Goal: Task Accomplishment & Management: Manage account settings

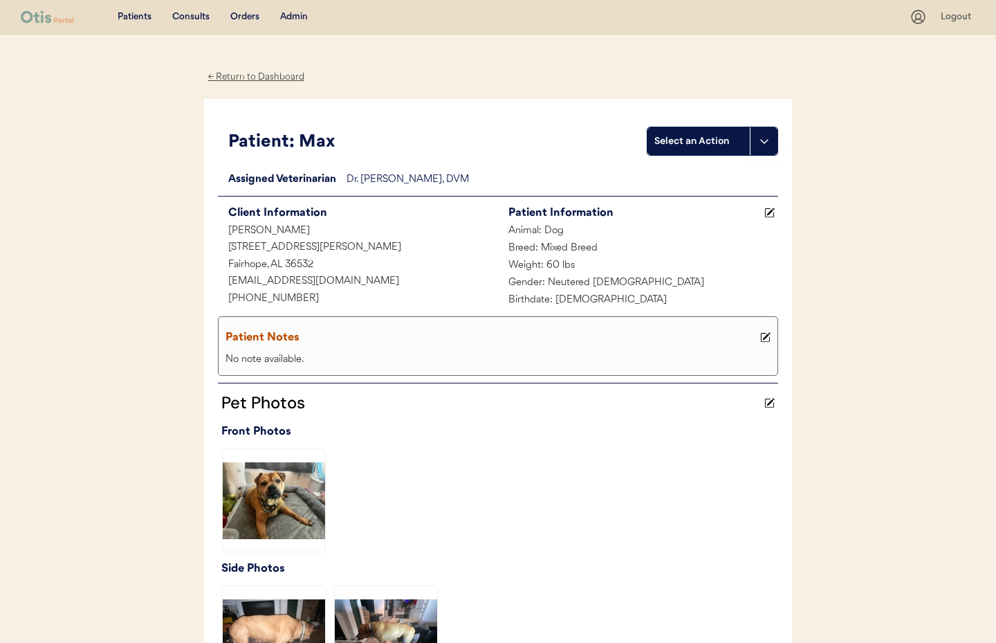
click at [230, 77] on div "← Return to Dashboard" at bounding box center [256, 77] width 104 height 16
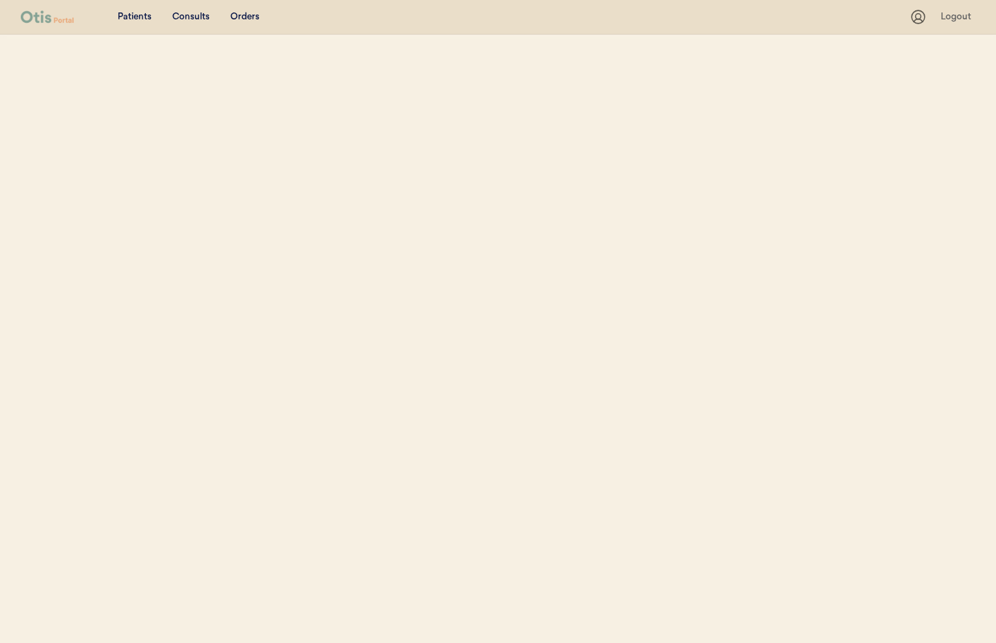
select select ""Name""
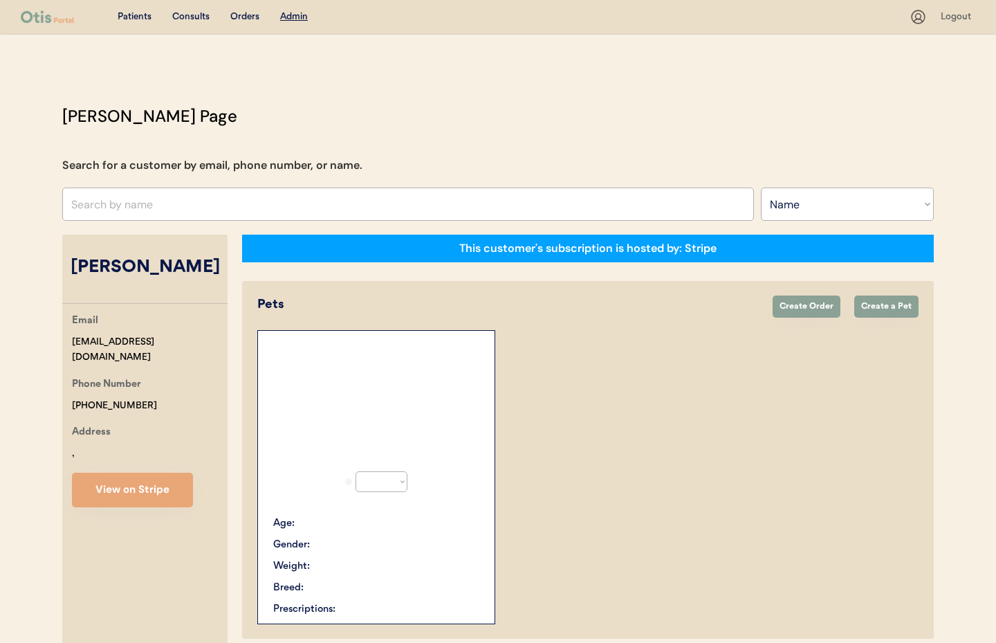
select select "true"
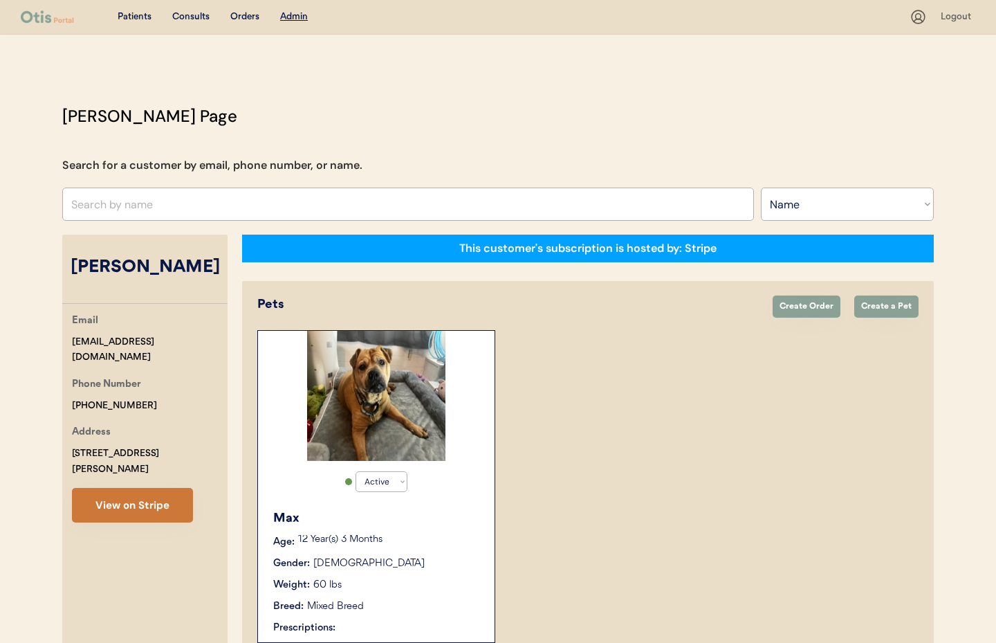
click at [152, 490] on button "View on Stripe" at bounding box center [132, 505] width 121 height 35
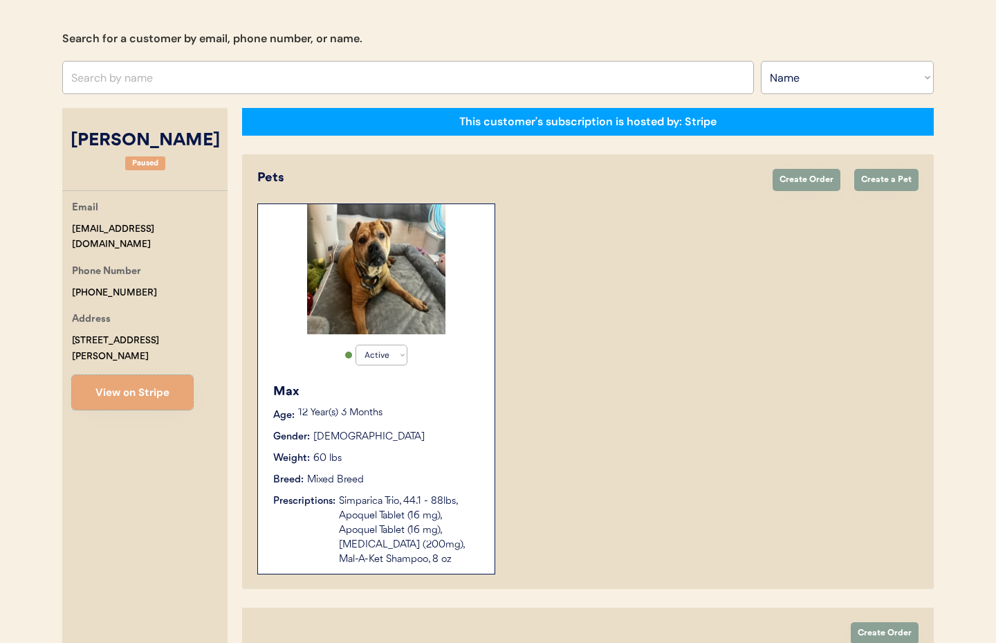
scroll to position [129, 0]
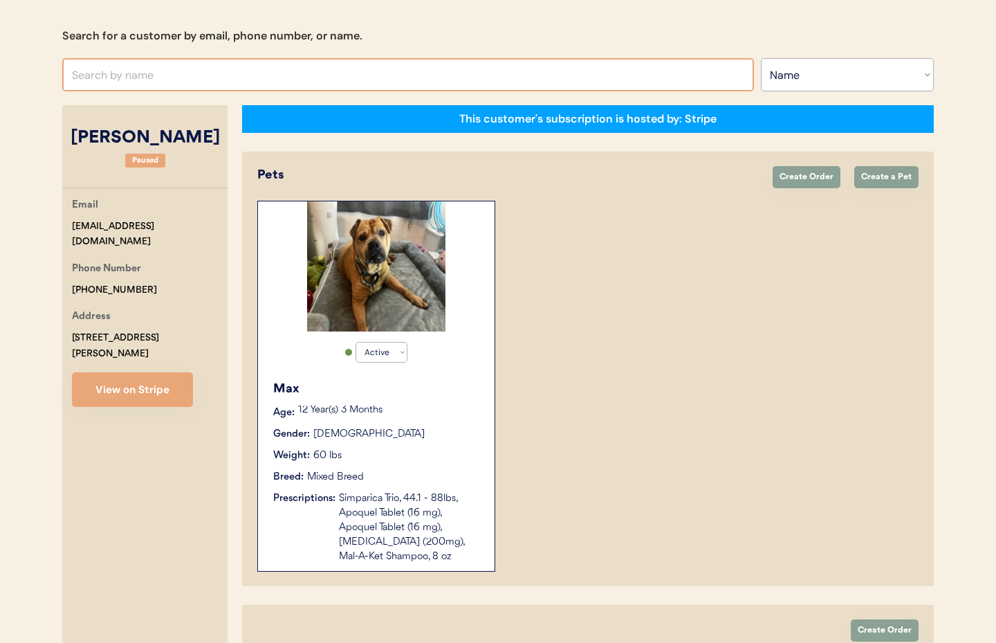
click at [160, 71] on input "text" at bounding box center [408, 74] width 692 height 33
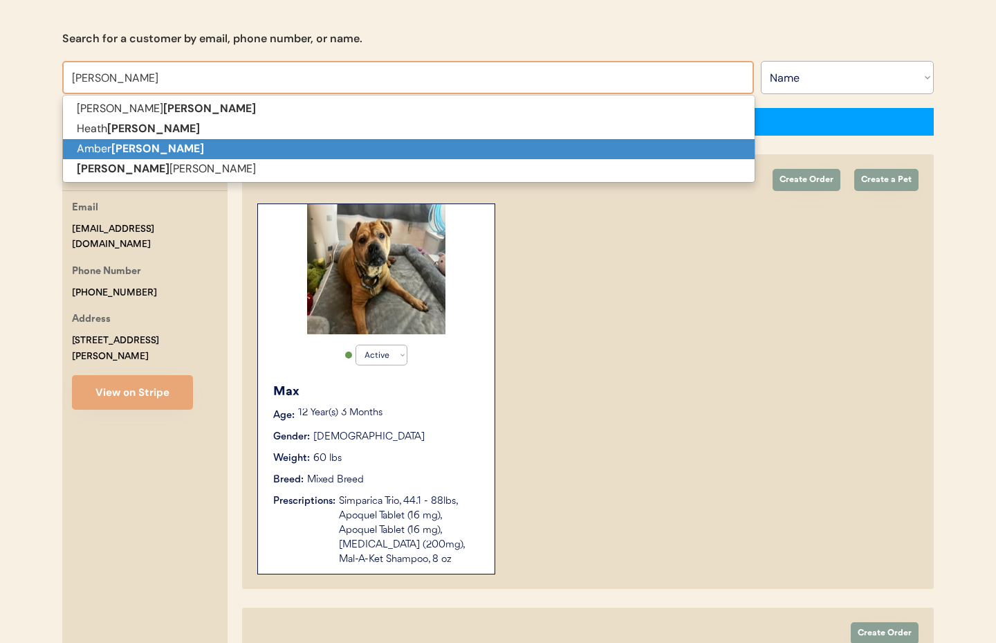
click at [129, 145] on strong "Morgan" at bounding box center [157, 148] width 93 height 15
type input "Amber Morgan"
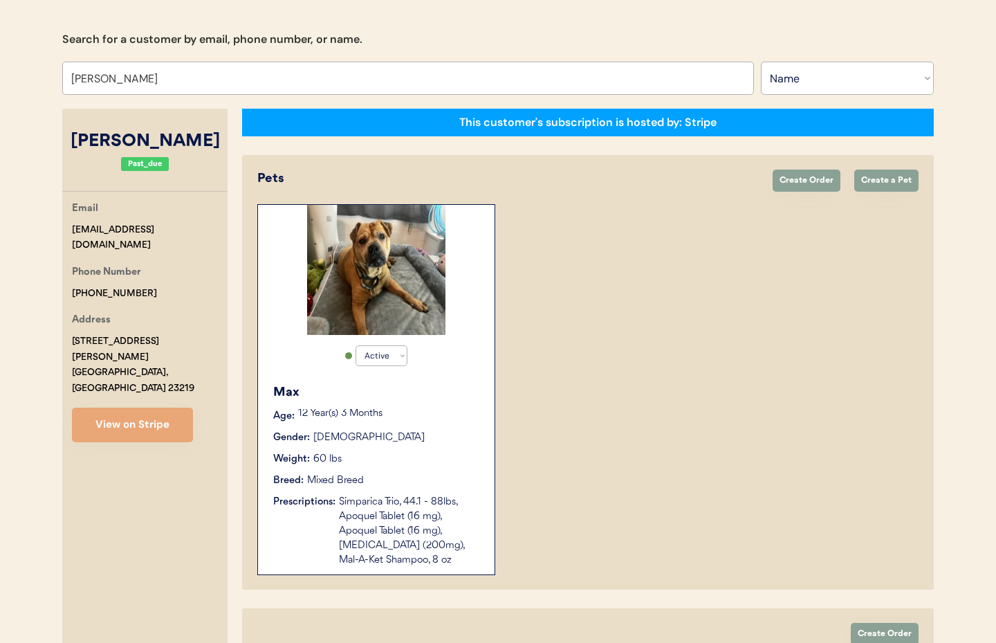
select select "true"
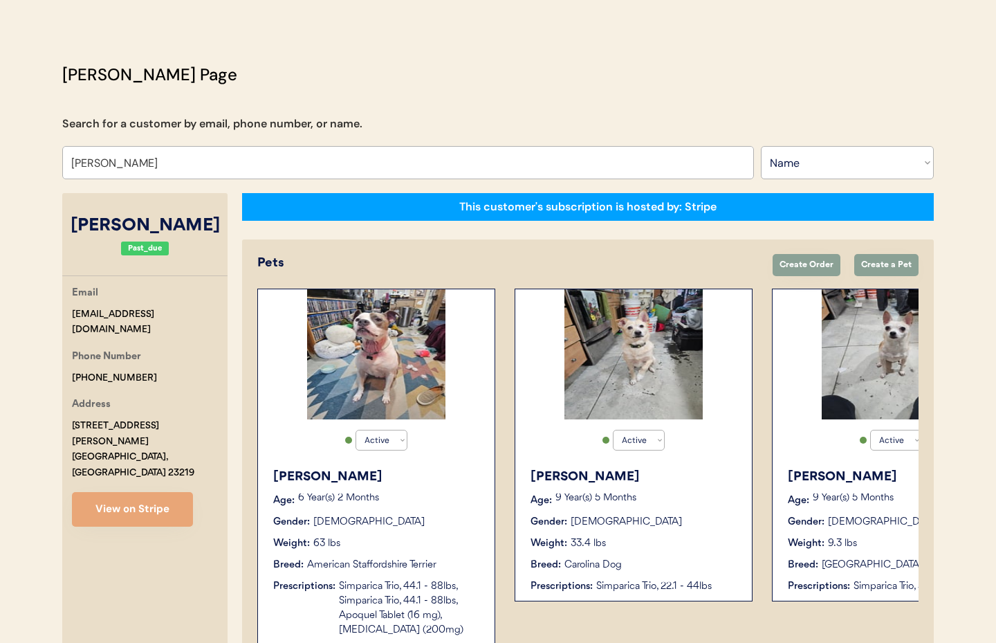
scroll to position [8, 0]
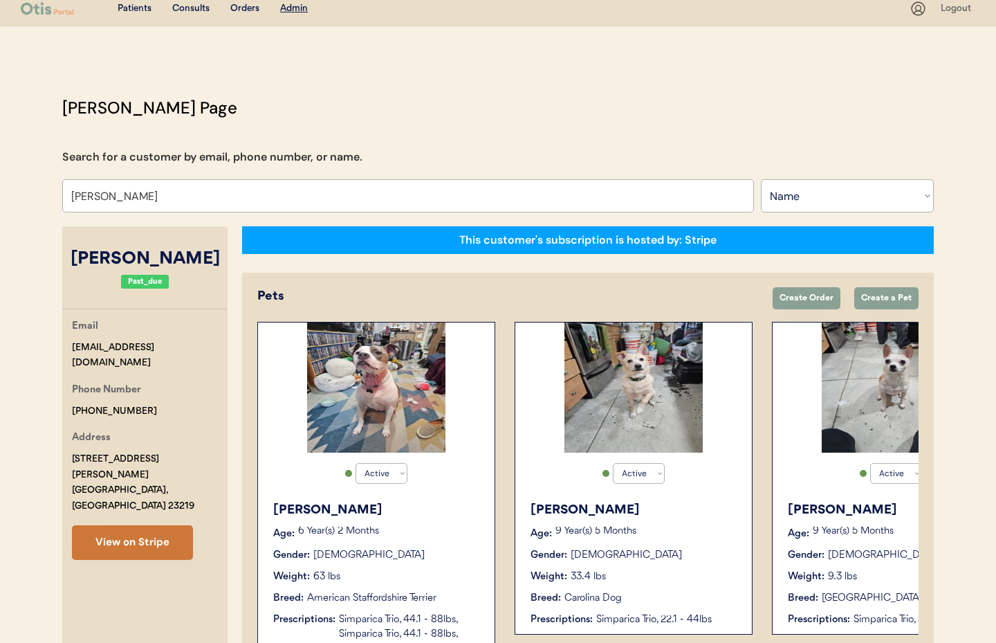
type input "[PERSON_NAME]"
click at [129, 525] on button "View on Stripe" at bounding box center [132, 542] width 121 height 35
drag, startPoint x: 179, startPoint y: 344, endPoint x: 73, endPoint y: 347, distance: 106.6
click at [66, 347] on div "Email ambermorgn@gmail.com Phone Number +18049200722 Address 333 Oliver Hill Wa…" at bounding box center [144, 438] width 165 height 241
copy div "[EMAIL_ADDRESS][DOMAIN_NAME]"
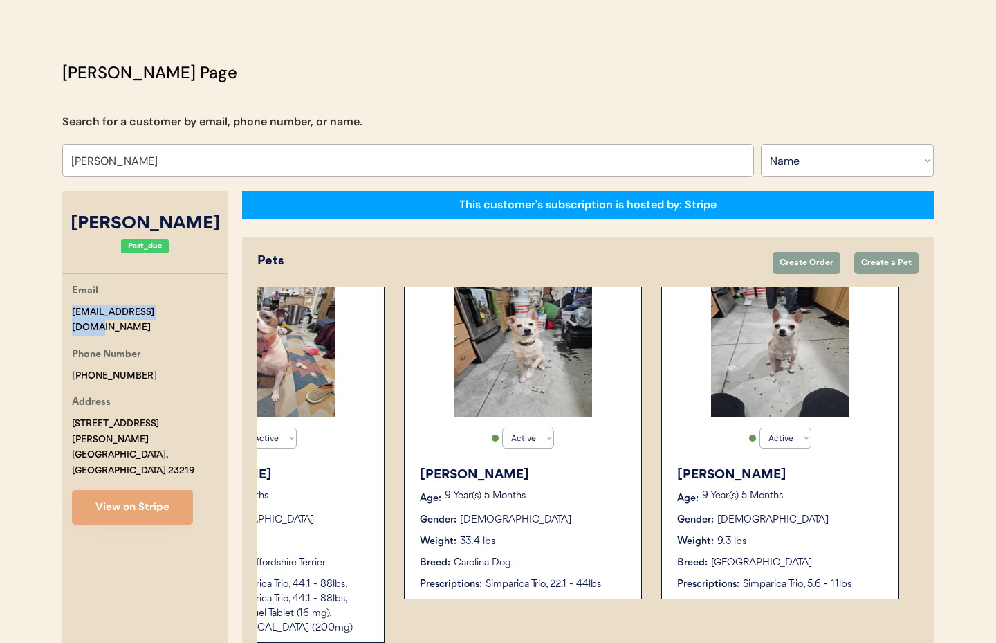
scroll to position [0, 0]
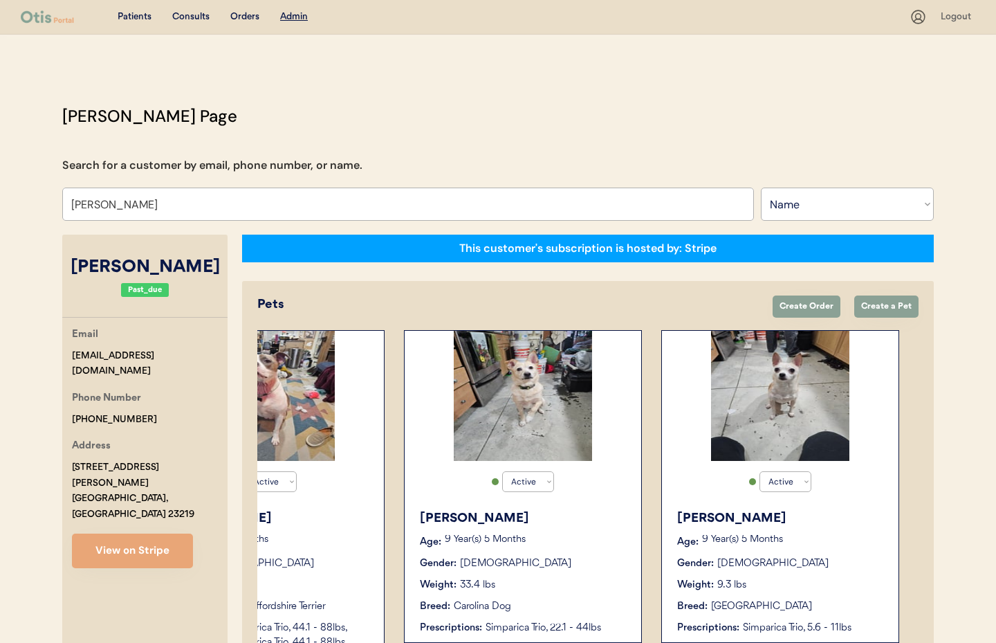
drag, startPoint x: 884, startPoint y: 231, endPoint x: 864, endPoint y: 224, distance: 21.2
click at [881, 230] on div "Otis Admin Page Search for a customer by email, phone number, or name. Amber Mo…" at bounding box center [497, 653] width 899 height 1098
click at [845, 210] on select "Search By Name Email Phone Number" at bounding box center [847, 203] width 173 height 33
select select ""Email""
click at [761, 187] on select "Search By Name Email Phone Number" at bounding box center [847, 203] width 173 height 33
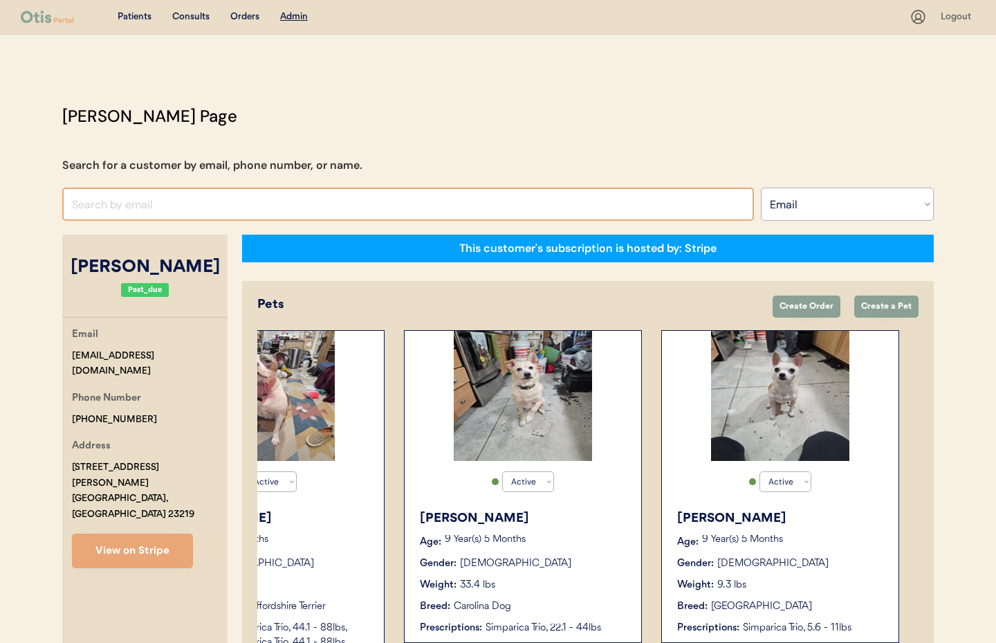
click at [162, 203] on input "input" at bounding box center [408, 203] width 692 height 33
paste input "[EMAIL_ADDRESS][DOMAIN_NAME]"
click at [274, 200] on input "input" at bounding box center [408, 203] width 692 height 33
type input "lovemadhatter565@iclo"
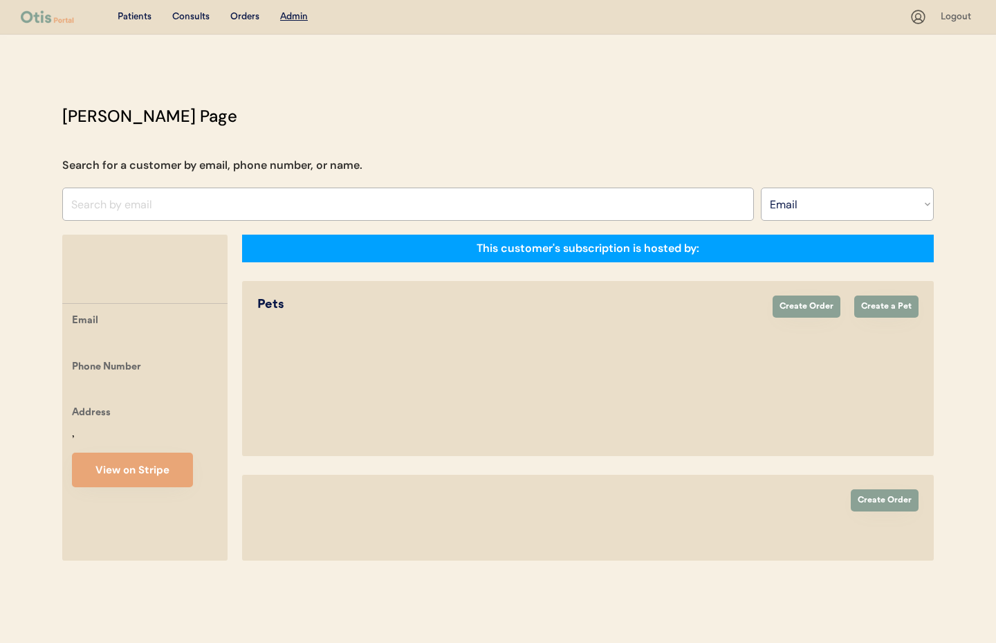
select select ""Email""
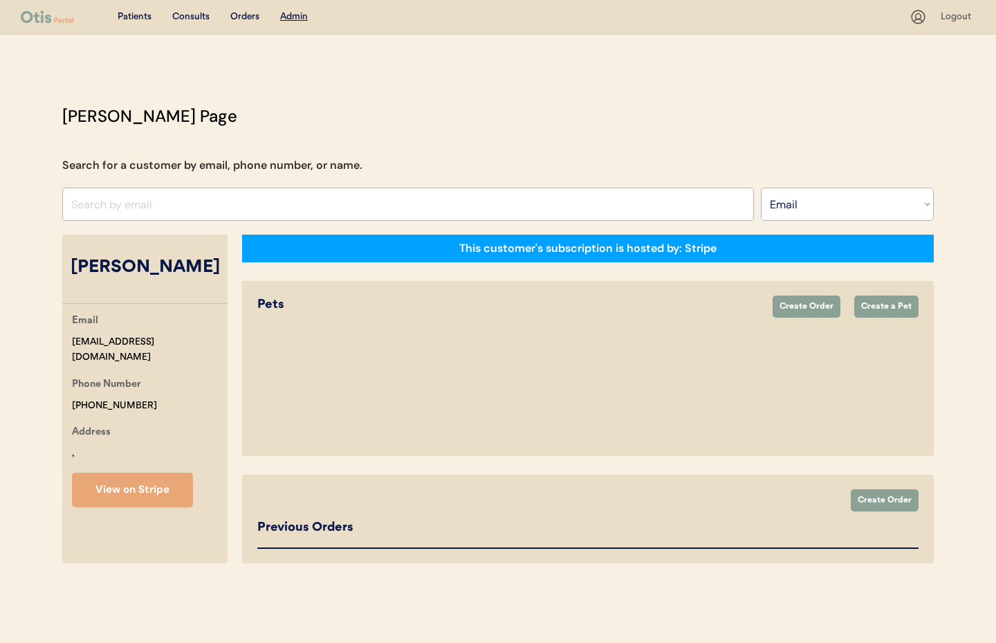
select select "true"
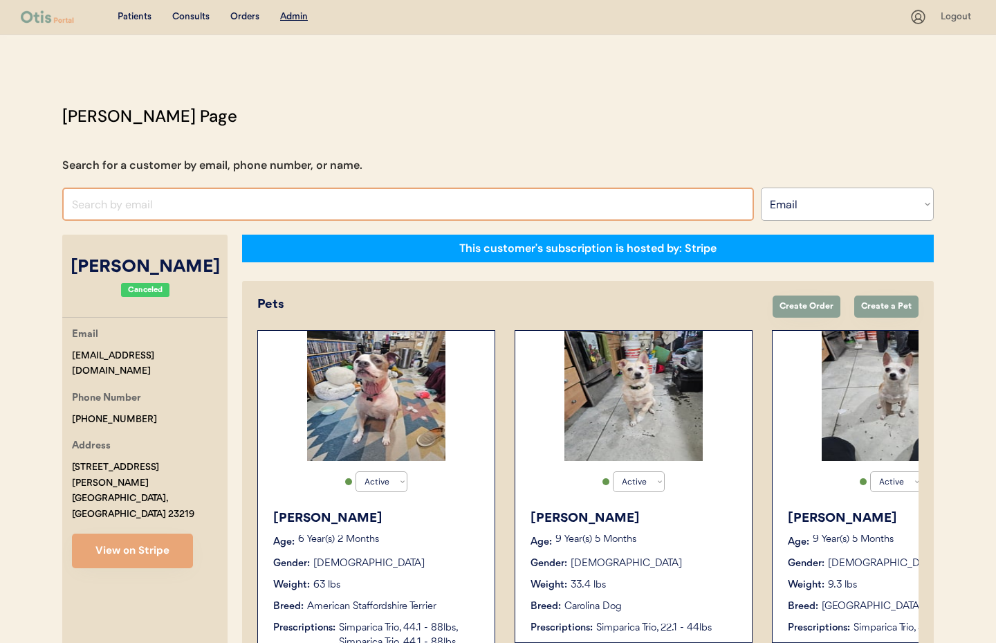
paste input "lovemadhatter565@icloud.com"
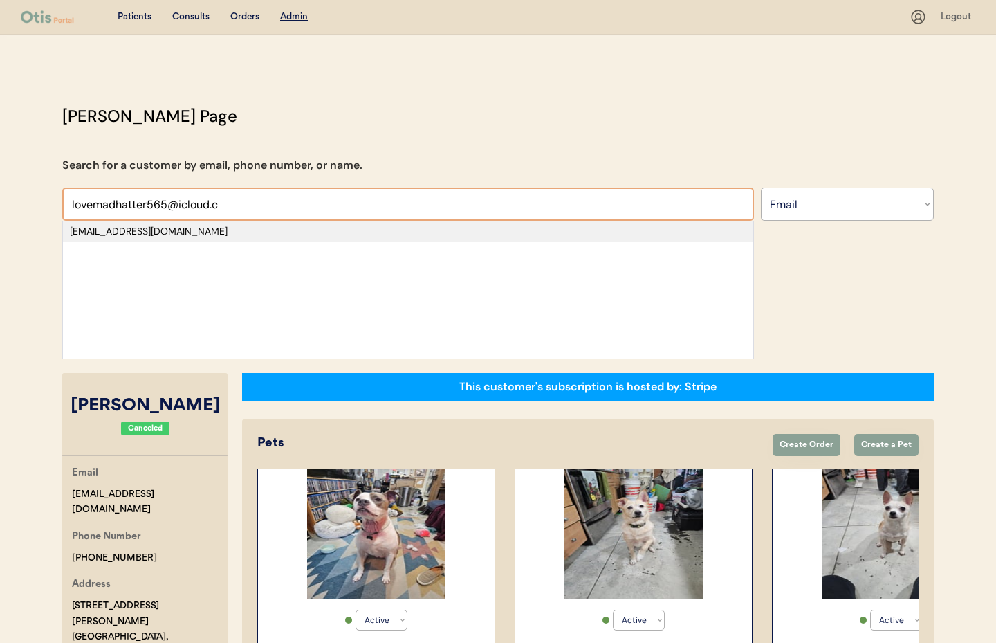
type input "lovemadhatter565@icloud.c"
click at [112, 229] on div "lovemadhatter565@icloud.com" at bounding box center [408, 232] width 677 height 14
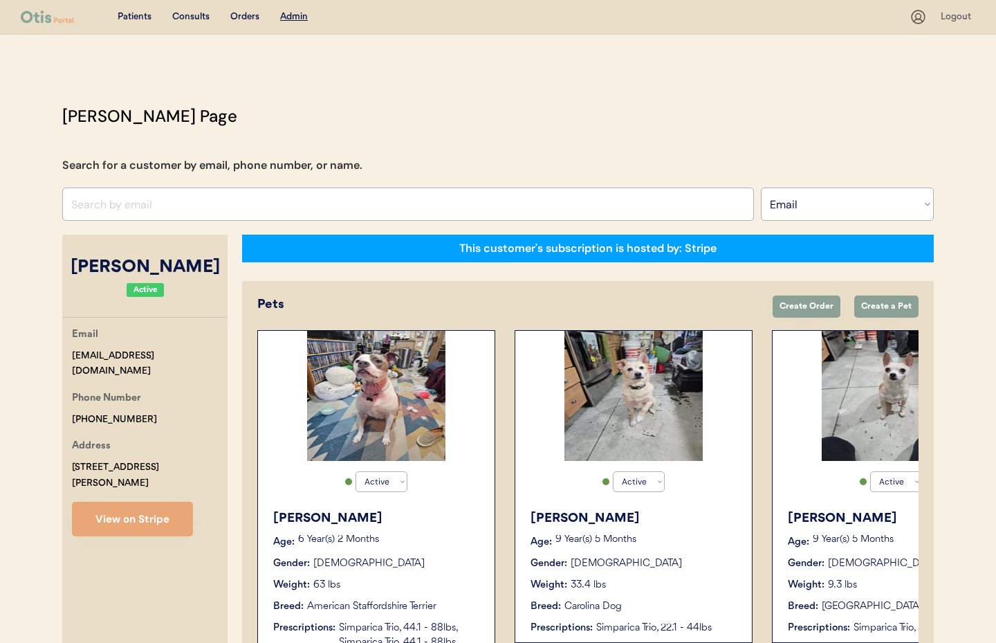
select select "true"
select select "false"
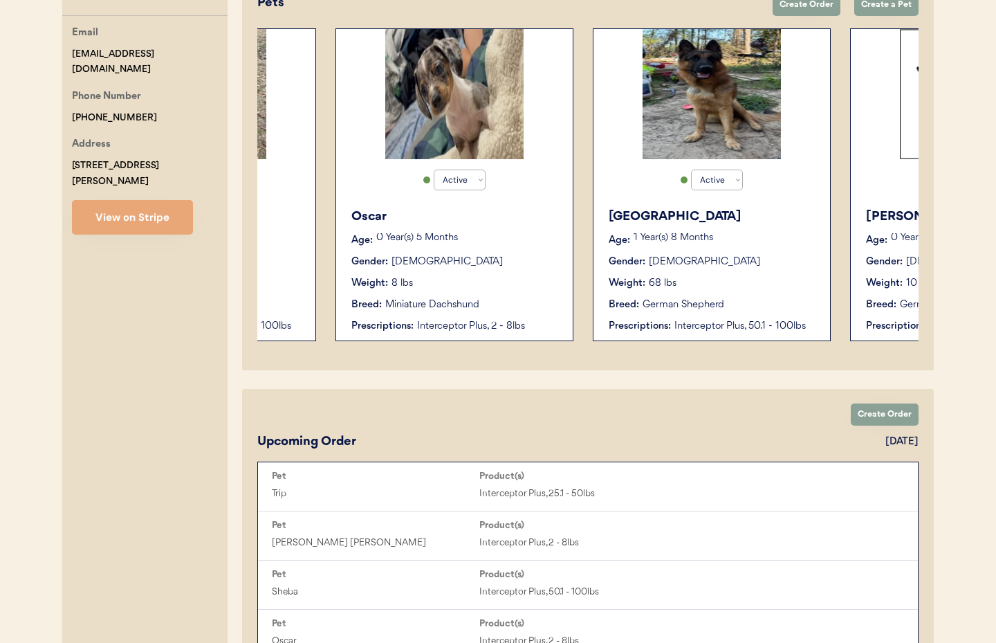
scroll to position [0, 706]
click at [533, 276] on div "Weight: 8 lbs" at bounding box center [457, 283] width 208 height 15
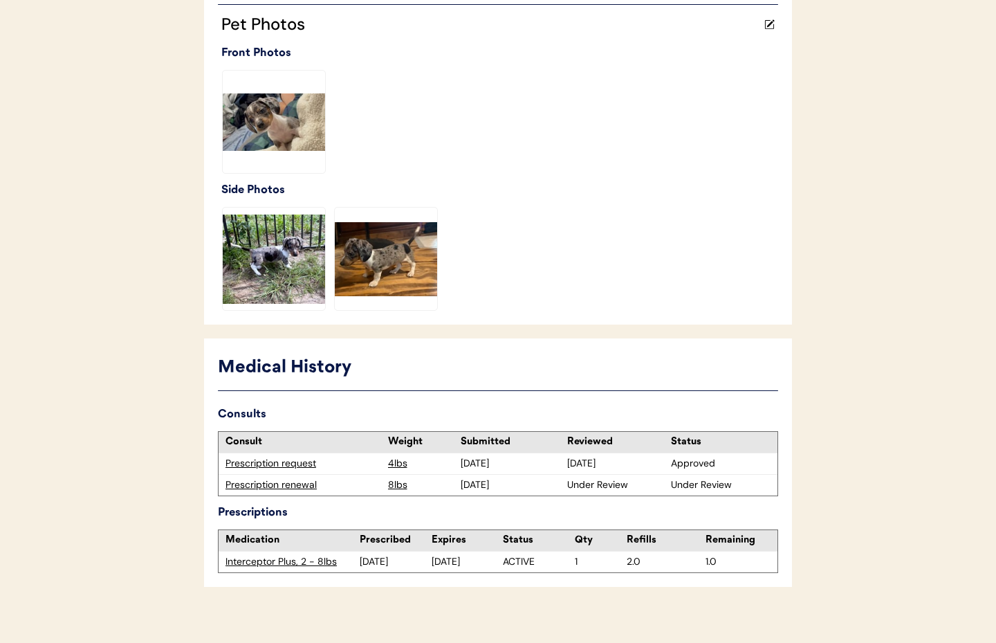
scroll to position [392, 0]
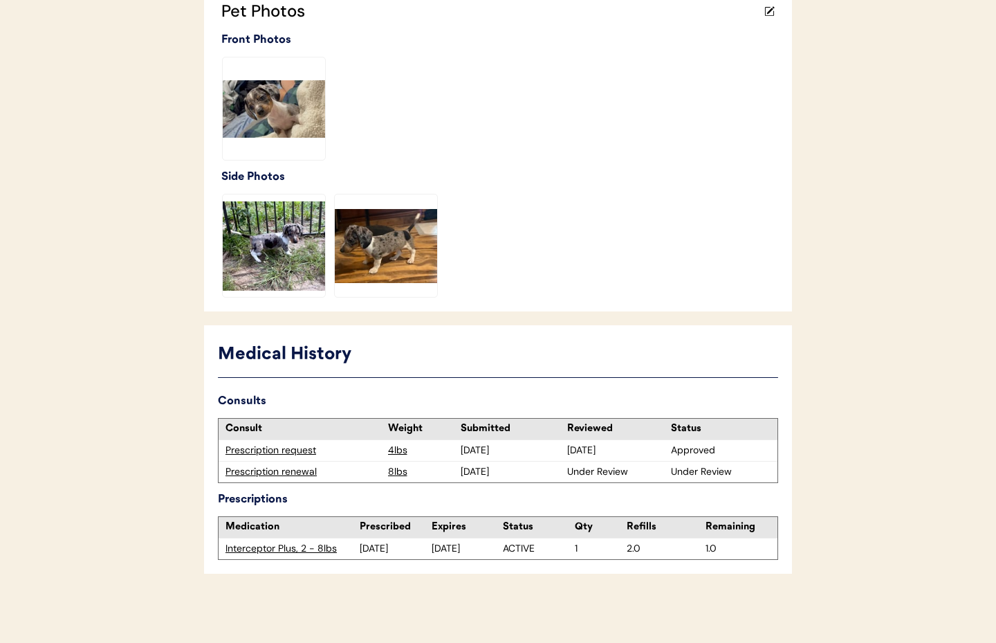
click at [266, 469] on div "Prescription renewal" at bounding box center [304, 472] width 156 height 14
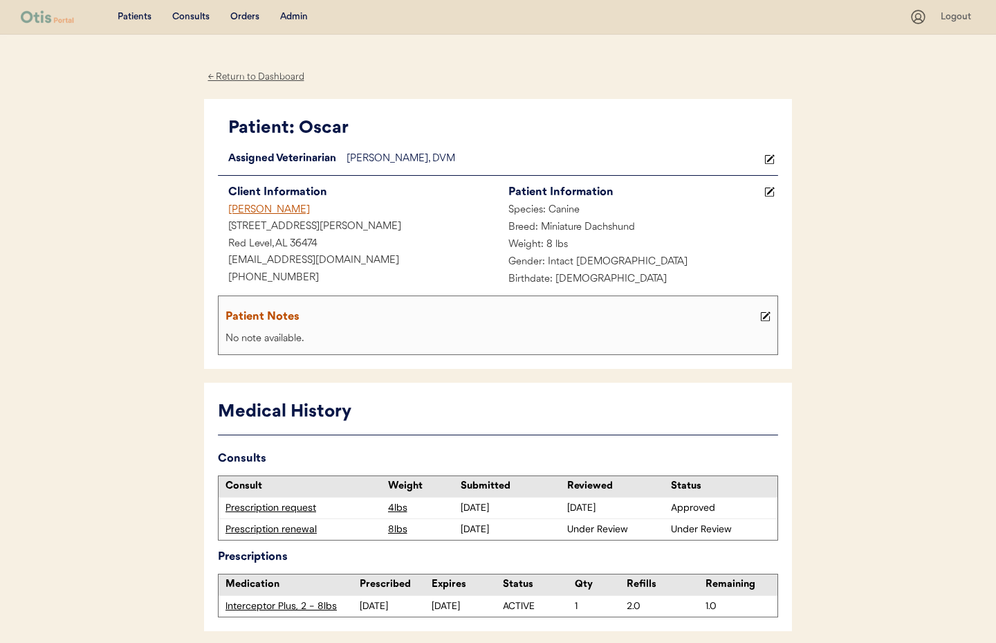
click at [765, 156] on use at bounding box center [770, 159] width 10 height 10
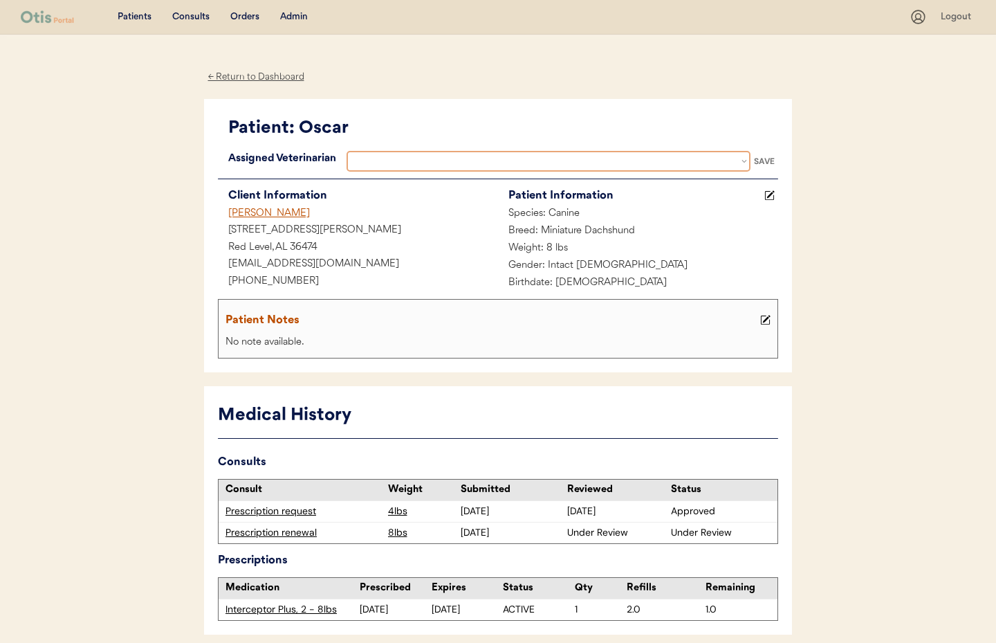
click at [538, 164] on select at bounding box center [549, 161] width 404 height 21
select select ""1348695171700984260__LOOKUP__1733767339806x932322702314707600""
click at [347, 151] on select "Veterinarian Erin Belleville Hillary Braverman Kit Warren" at bounding box center [549, 161] width 404 height 21
click at [403, 259] on div "[EMAIL_ADDRESS][DOMAIN_NAME]" at bounding box center [358, 264] width 280 height 17
click at [759, 159] on div "SAVE" at bounding box center [765, 161] width 28 height 8
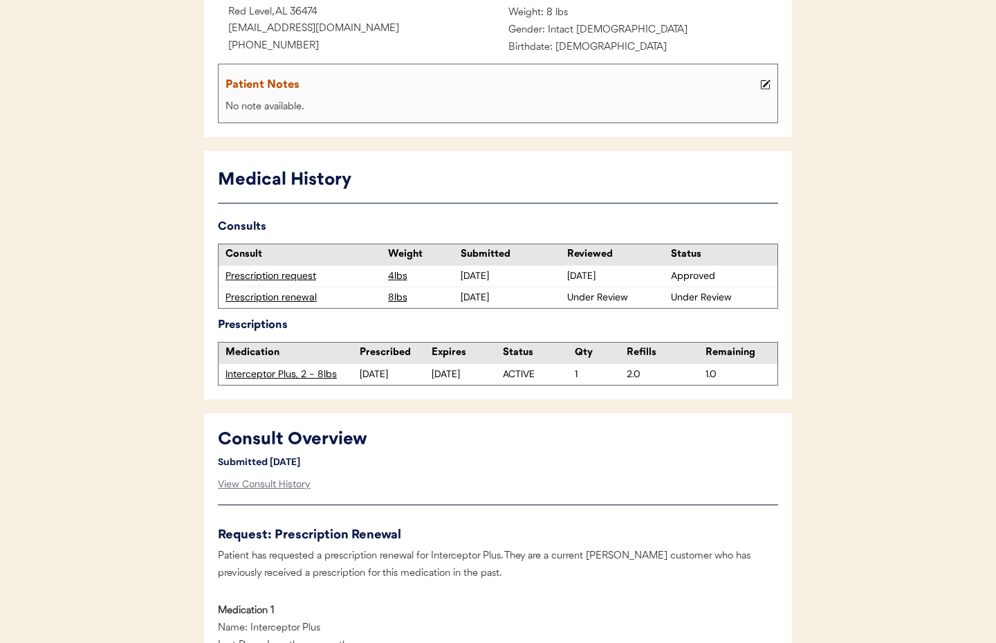
scroll to position [237, 0]
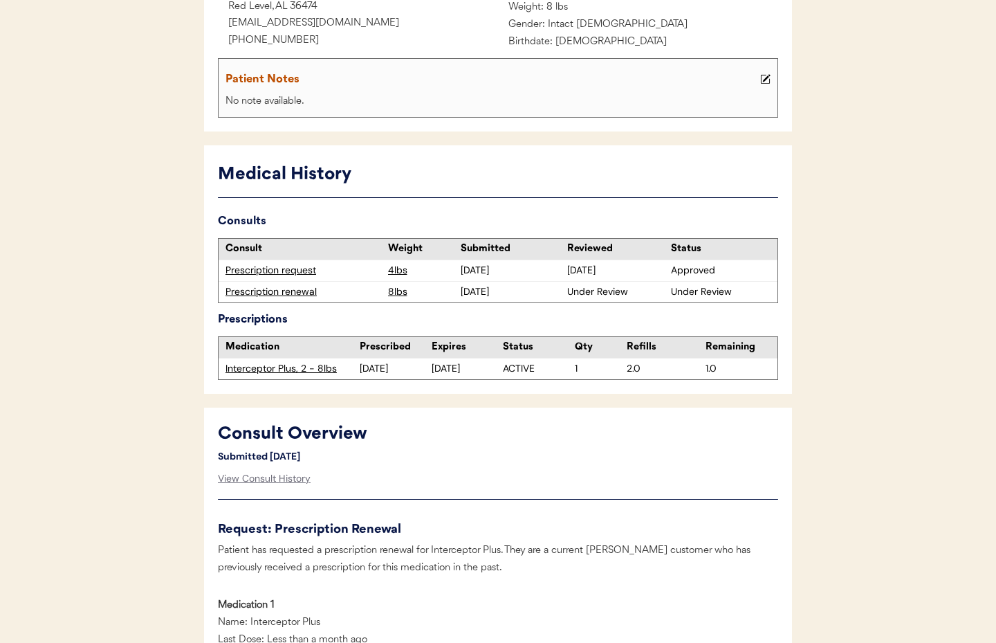
click at [286, 294] on div "Prescription renewal" at bounding box center [304, 292] width 156 height 14
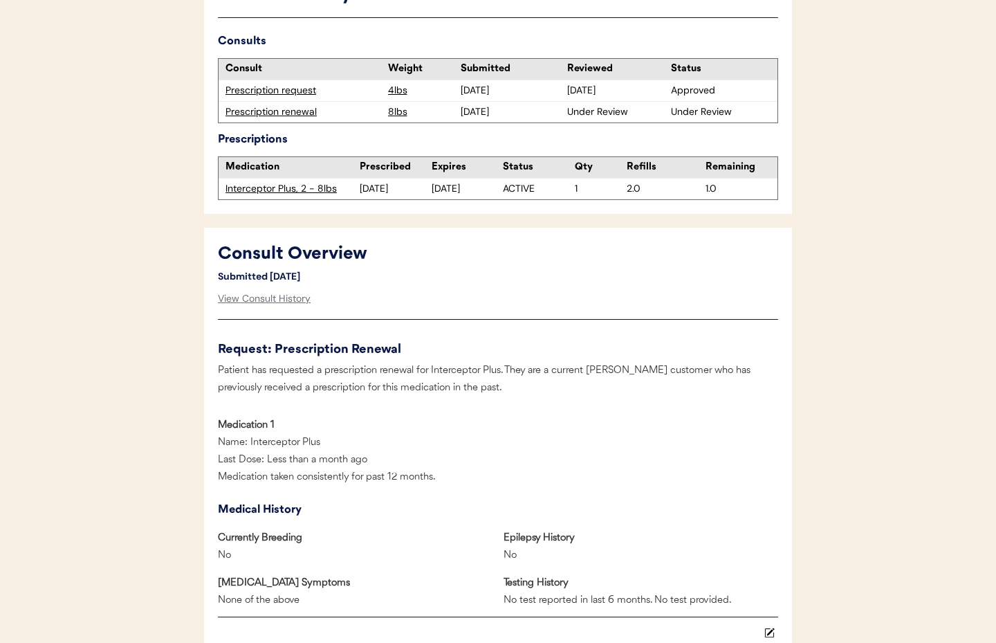
scroll to position [552, 0]
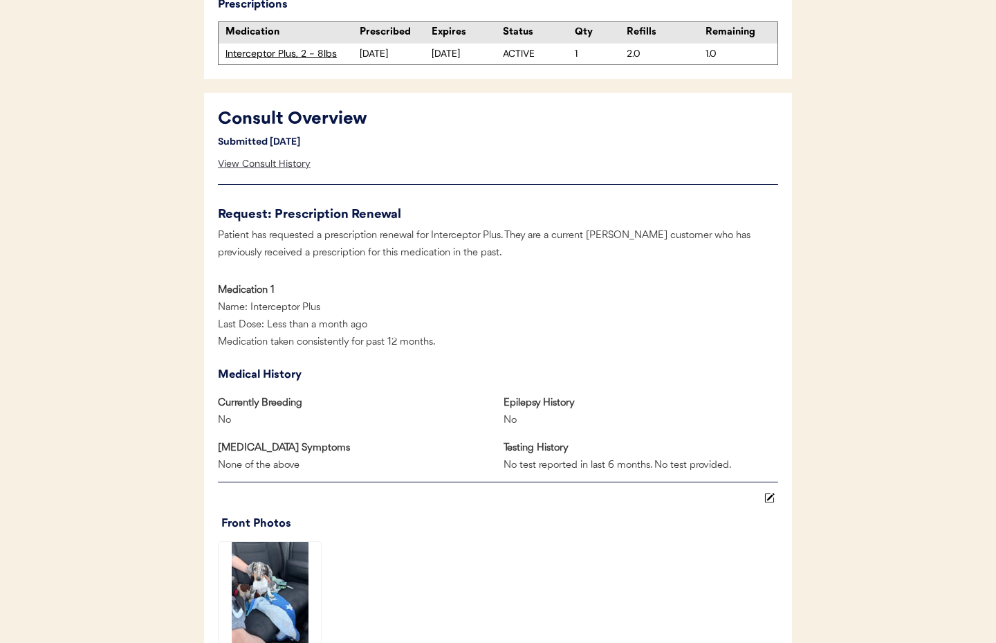
click at [284, 164] on div "View Consult History" at bounding box center [264, 164] width 93 height 28
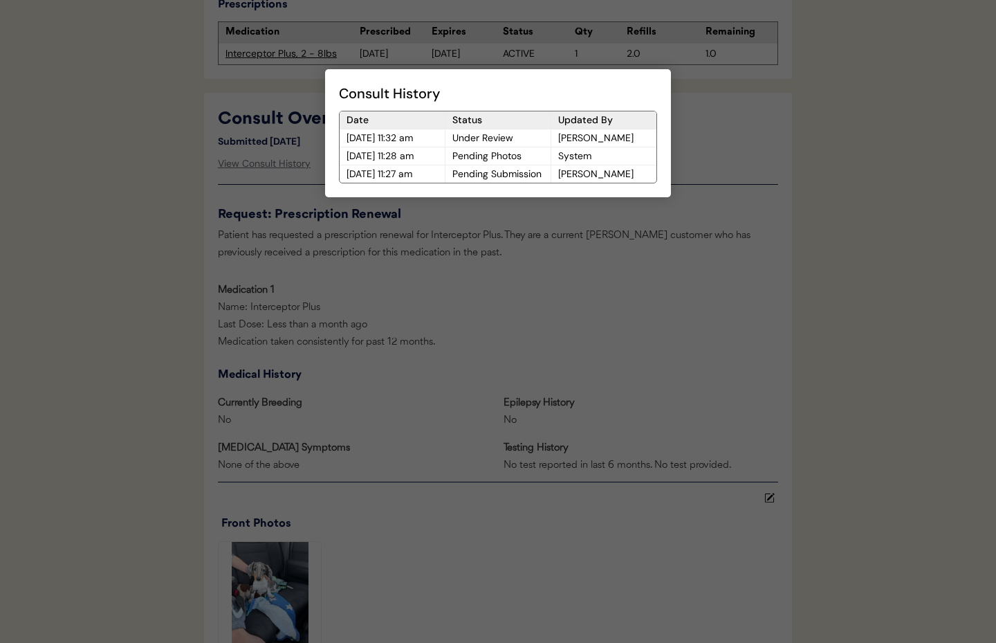
click at [499, 291] on div at bounding box center [498, 321] width 996 height 643
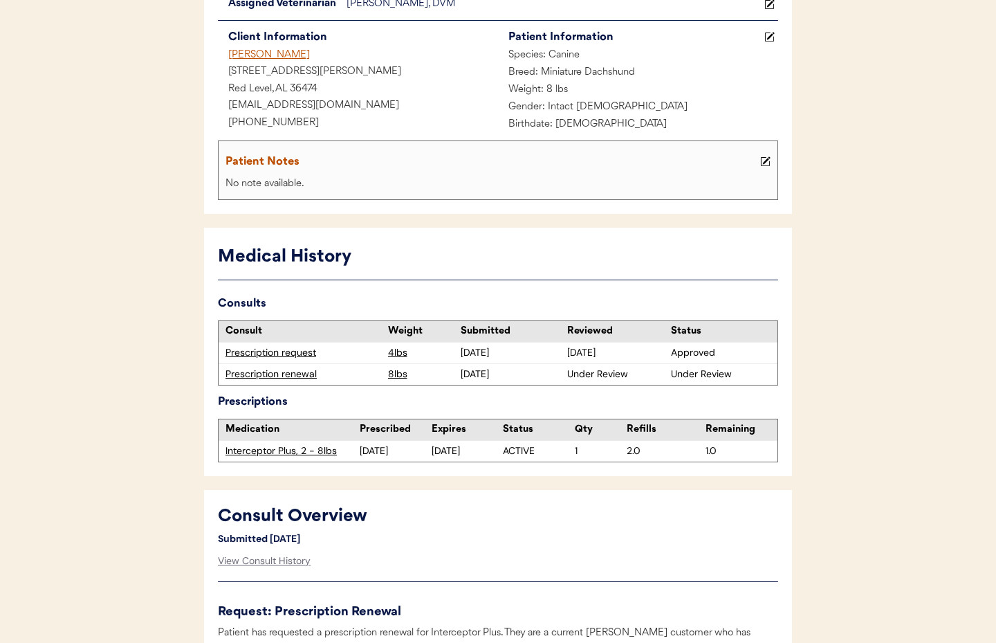
scroll to position [0, 0]
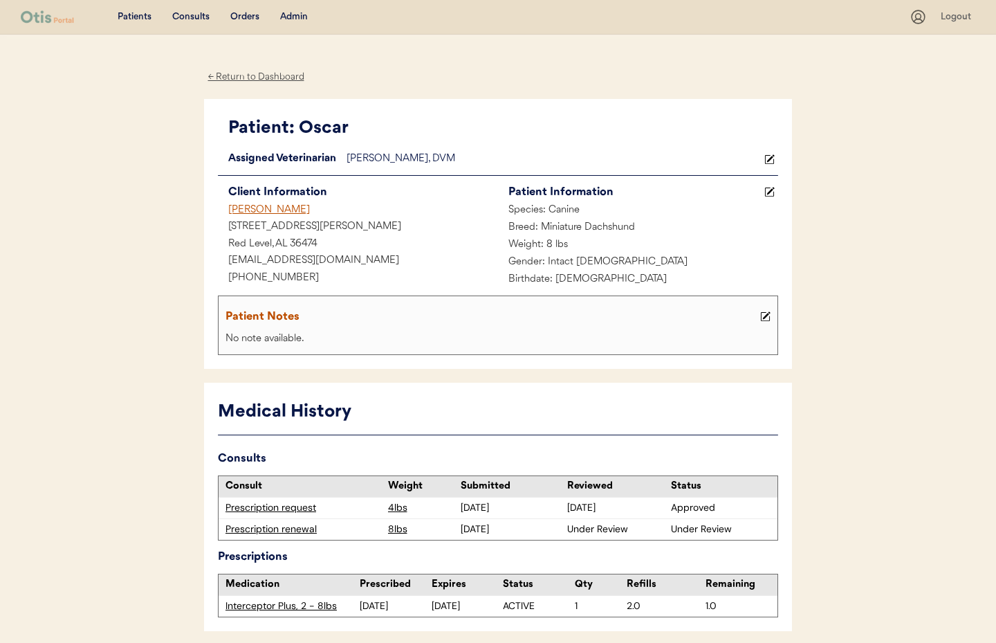
click at [268, 78] on div "← Return to Dashboard" at bounding box center [256, 77] width 104 height 16
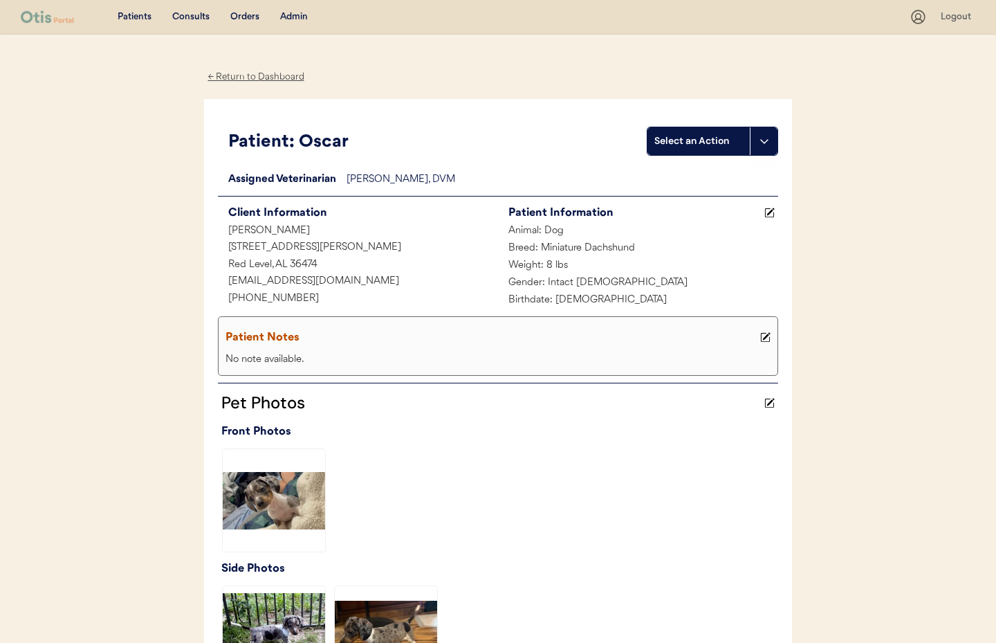
click at [245, 77] on div "← Return to Dashboard" at bounding box center [256, 77] width 104 height 16
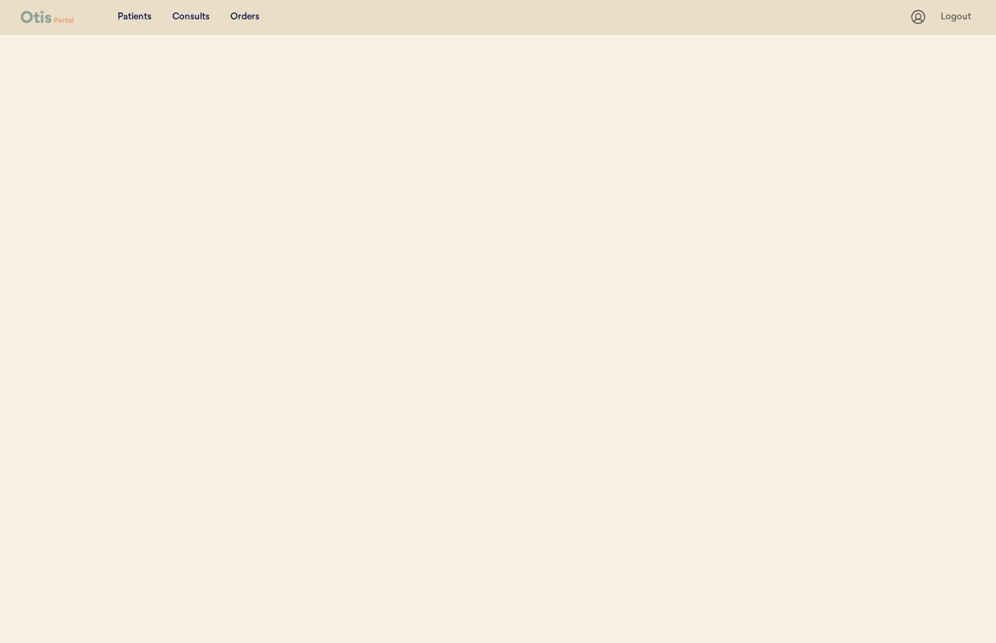
select select ""Email""
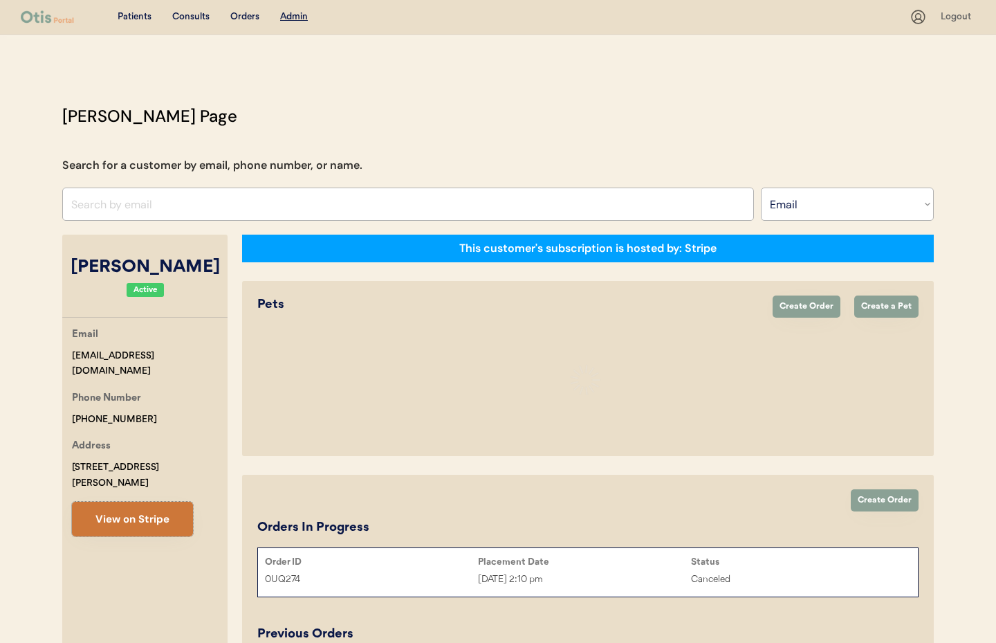
click at [154, 502] on button "View on Stripe" at bounding box center [132, 519] width 121 height 35
select select "true"
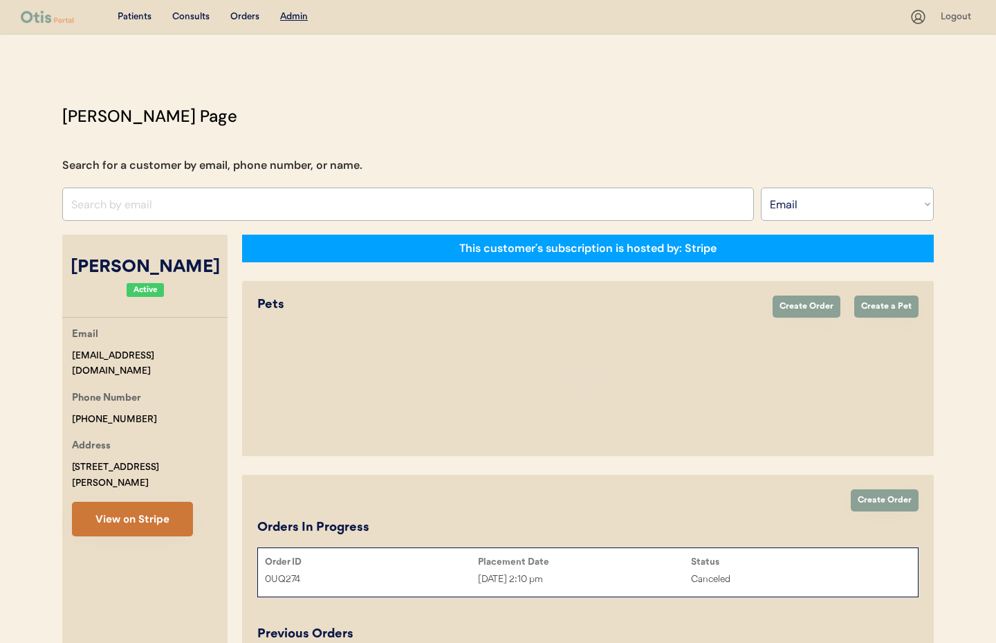
select select "true"
select select "false"
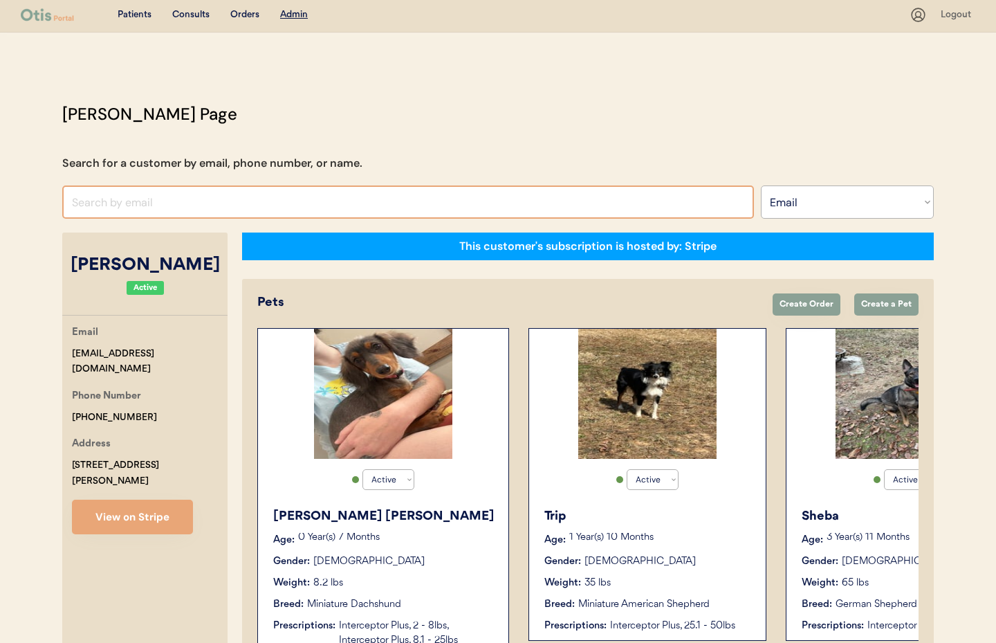
drag, startPoint x: 169, startPoint y: 203, endPoint x: 145, endPoint y: 207, distance: 24.6
click at [168, 203] on input "input" at bounding box center [408, 201] width 692 height 33
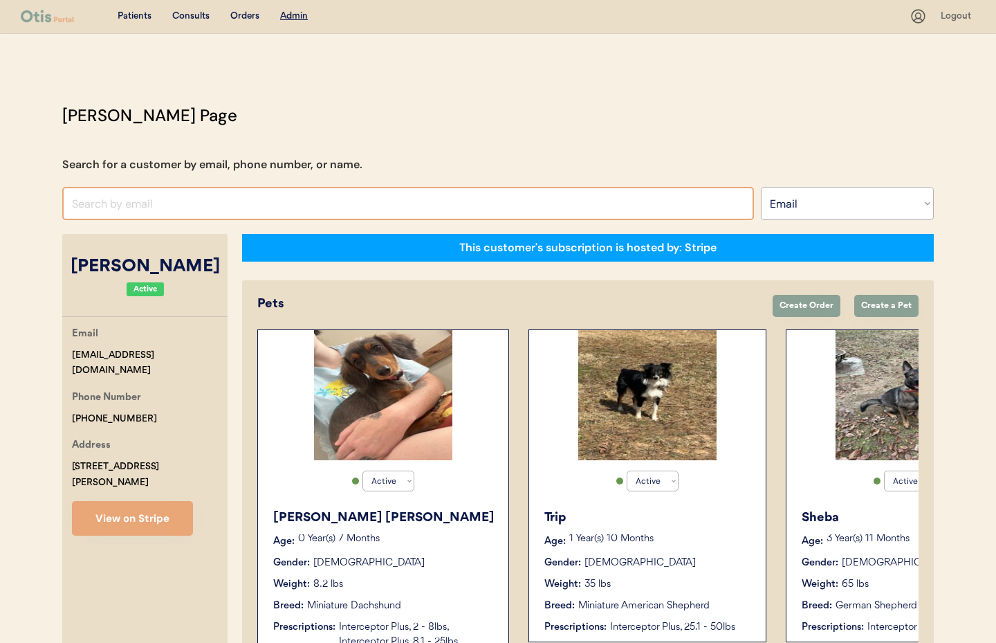
paste input "Kendra austin"
type input "Kendra austin"
click at [810, 207] on select "Search By Name Email Phone Number" at bounding box center [847, 203] width 173 height 33
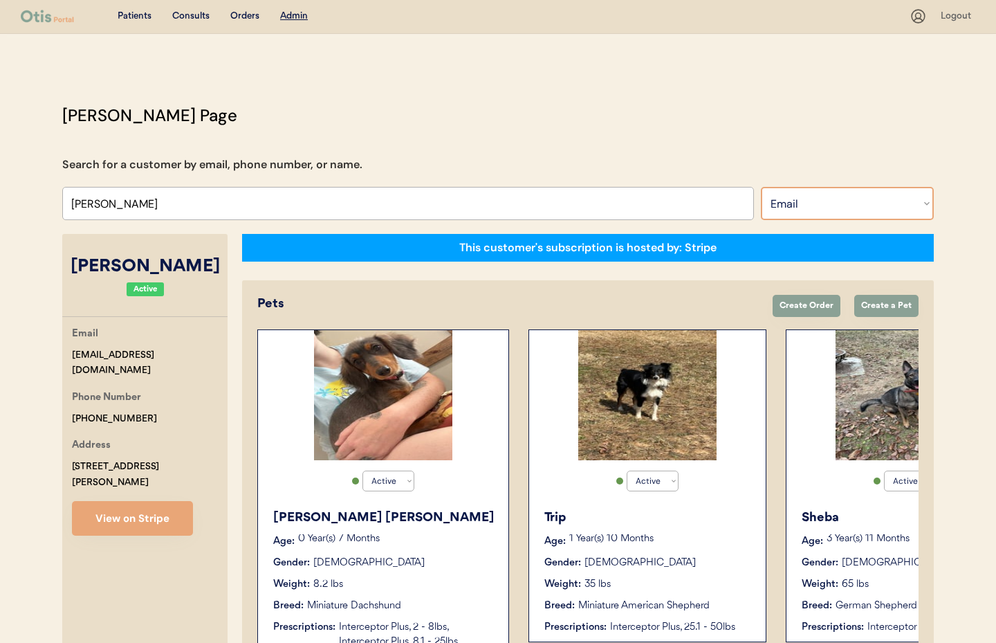
select select ""Name""
click at [761, 187] on select "Search By Name Email Phone Number" at bounding box center [847, 203] width 173 height 33
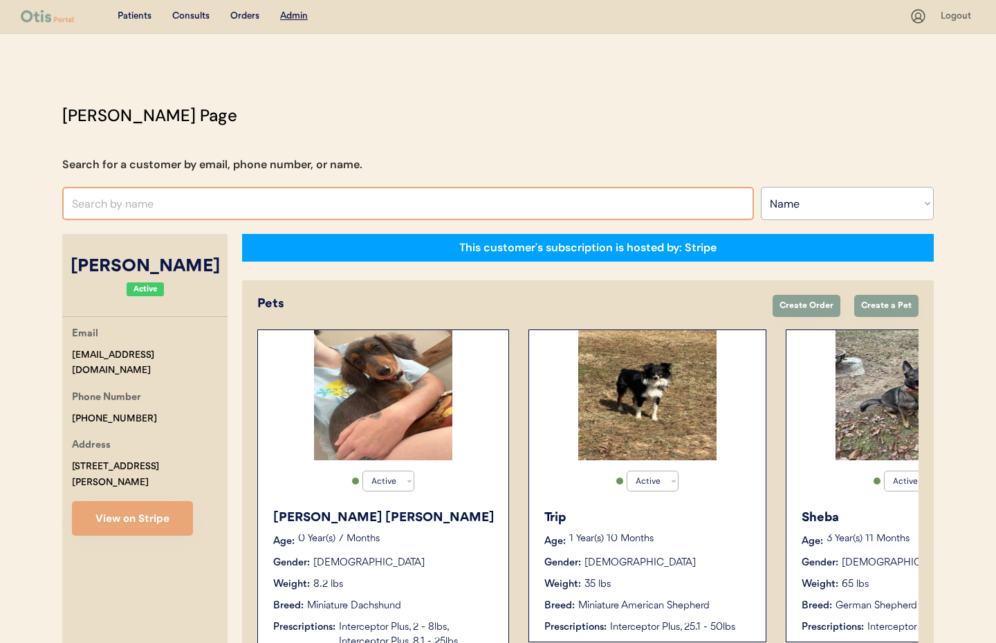
click at [149, 204] on input "text" at bounding box center [408, 203] width 692 height 33
paste input "Kendra austin"
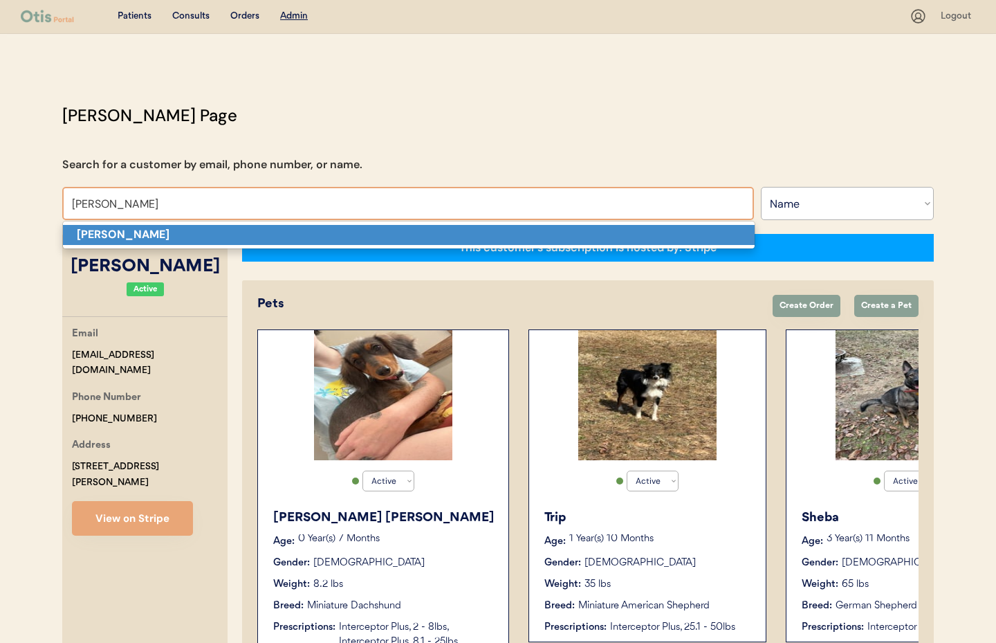
drag, startPoint x: 174, startPoint y: 227, endPoint x: 188, endPoint y: 229, distance: 14.7
click at [174, 228] on p "Kendra Austin" at bounding box center [409, 235] width 692 height 20
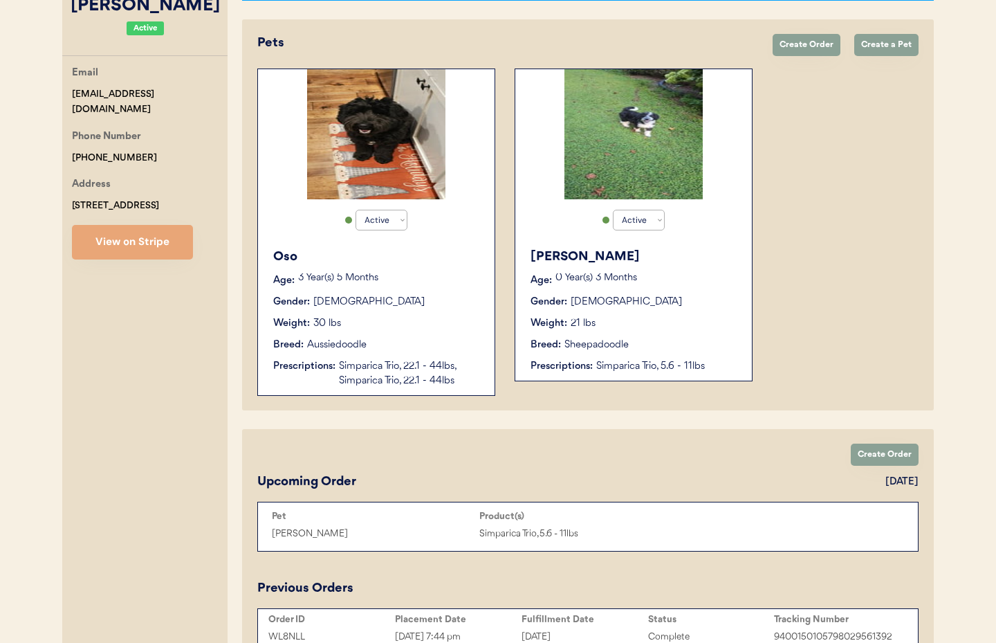
scroll to position [263, 0]
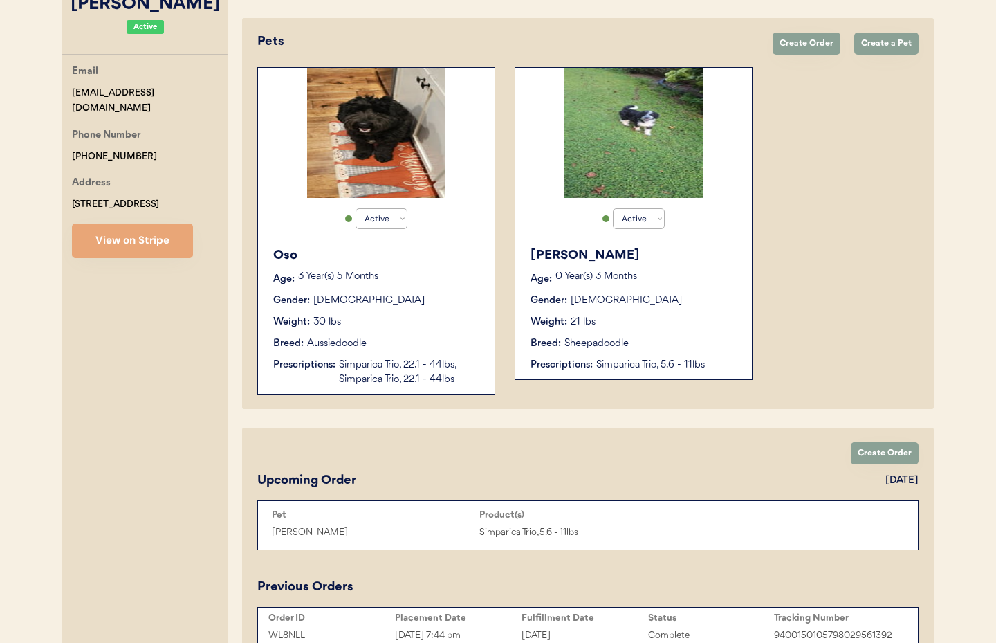
type input "Kendra Austin"
click at [162, 252] on button "View on Stripe" at bounding box center [132, 240] width 121 height 35
click at [656, 315] on div "Weight: 21 lbs" at bounding box center [635, 322] width 208 height 15
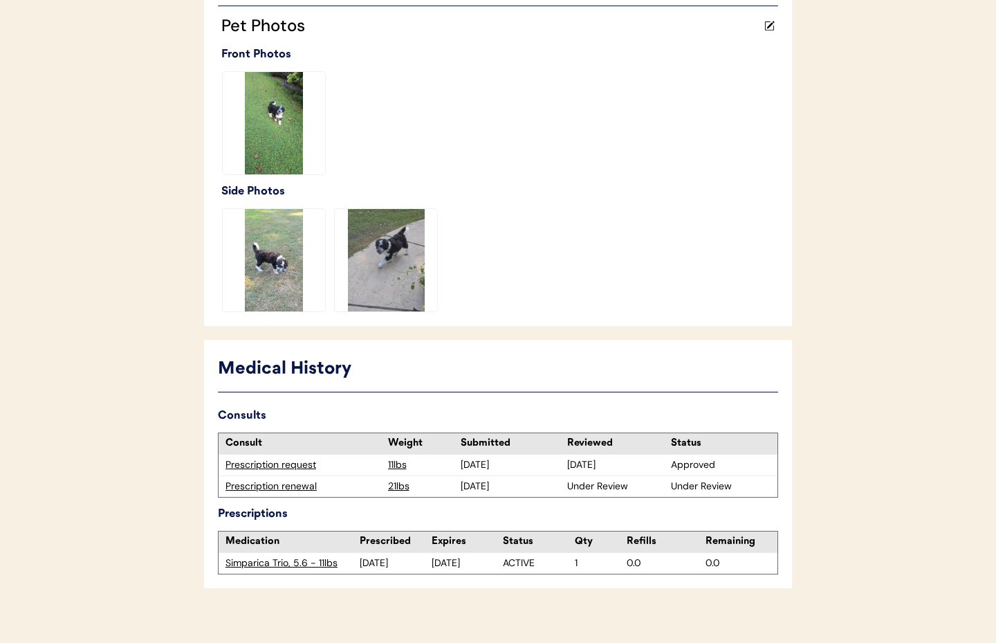
scroll to position [392, 0]
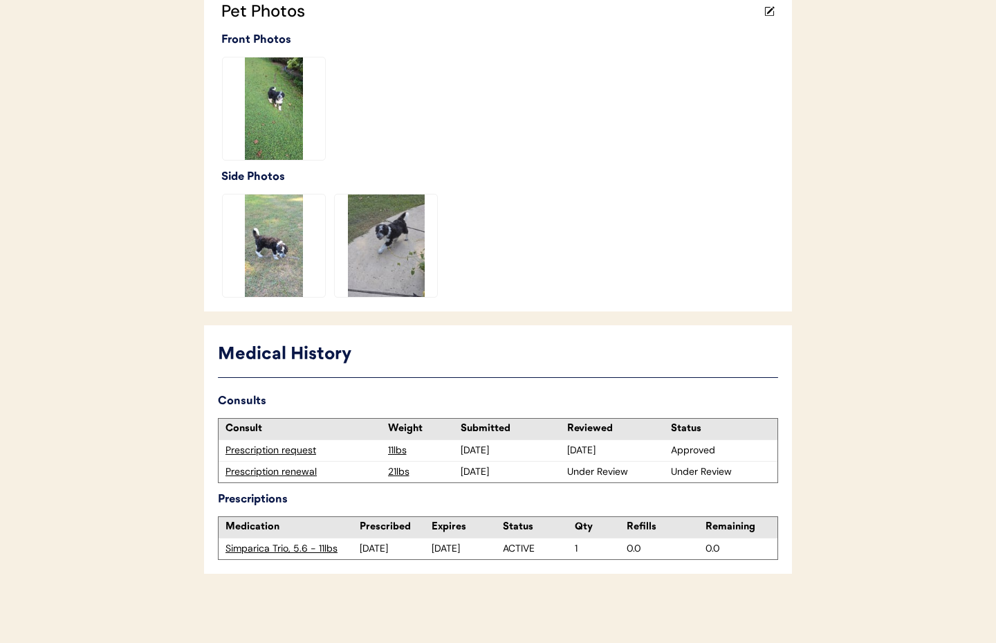
click at [279, 473] on div "Prescription renewal" at bounding box center [304, 472] width 156 height 14
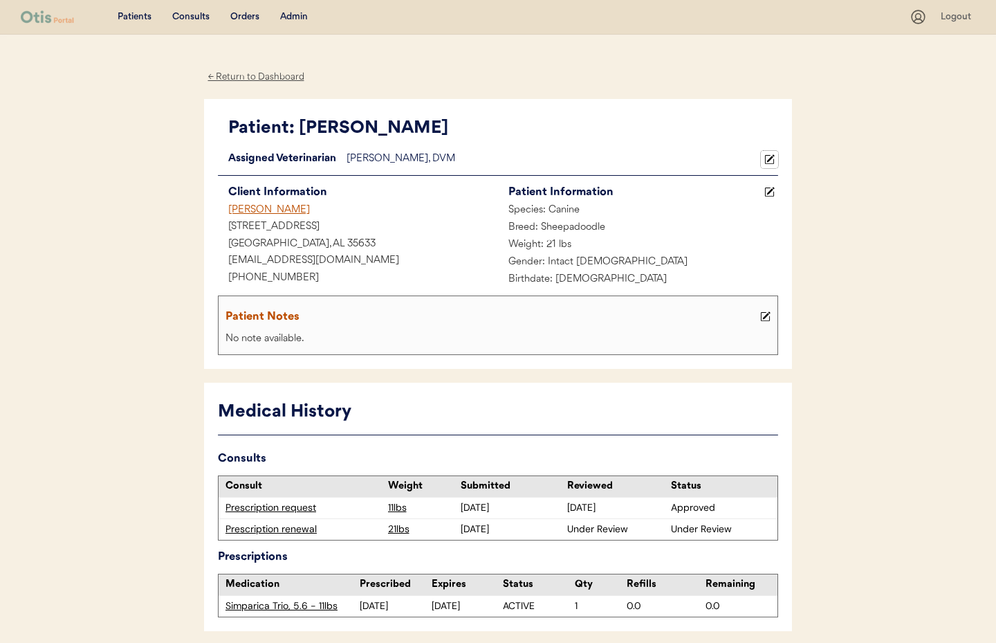
click at [764, 160] on icon at bounding box center [769, 159] width 10 height 10
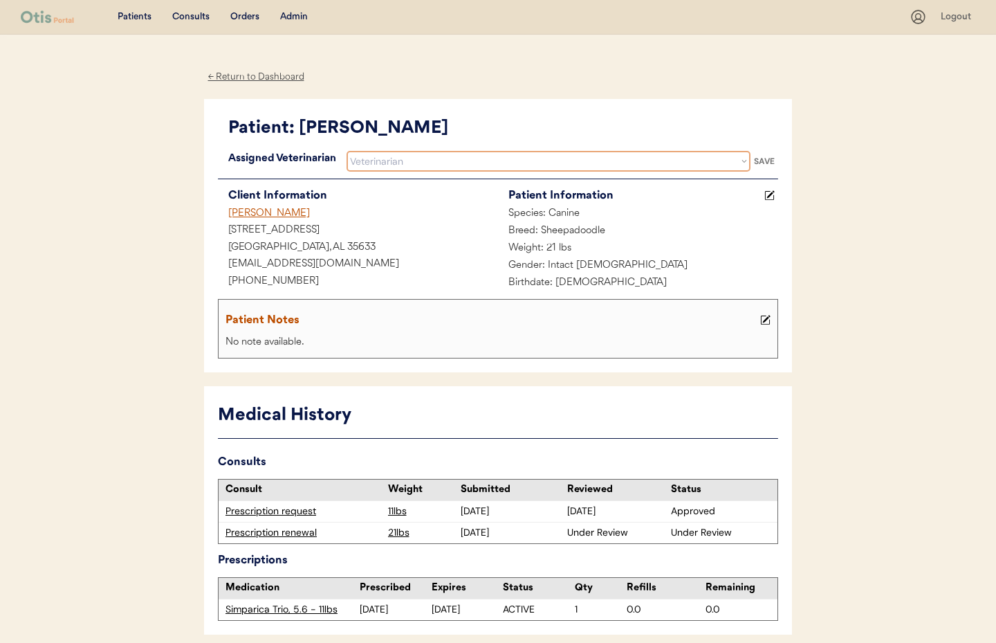
click at [420, 167] on select "Veterinarian [PERSON_NAME] [PERSON_NAME] [PERSON_NAME]" at bounding box center [549, 161] width 404 height 21
select select ""1348695171700984260__LOOKUP__1733767339806x932322702314707600""
click at [347, 151] on select "Veterinarian [PERSON_NAME] [PERSON_NAME] [PERSON_NAME]" at bounding box center [549, 161] width 404 height 21
click at [772, 162] on div "SAVE" at bounding box center [765, 161] width 28 height 8
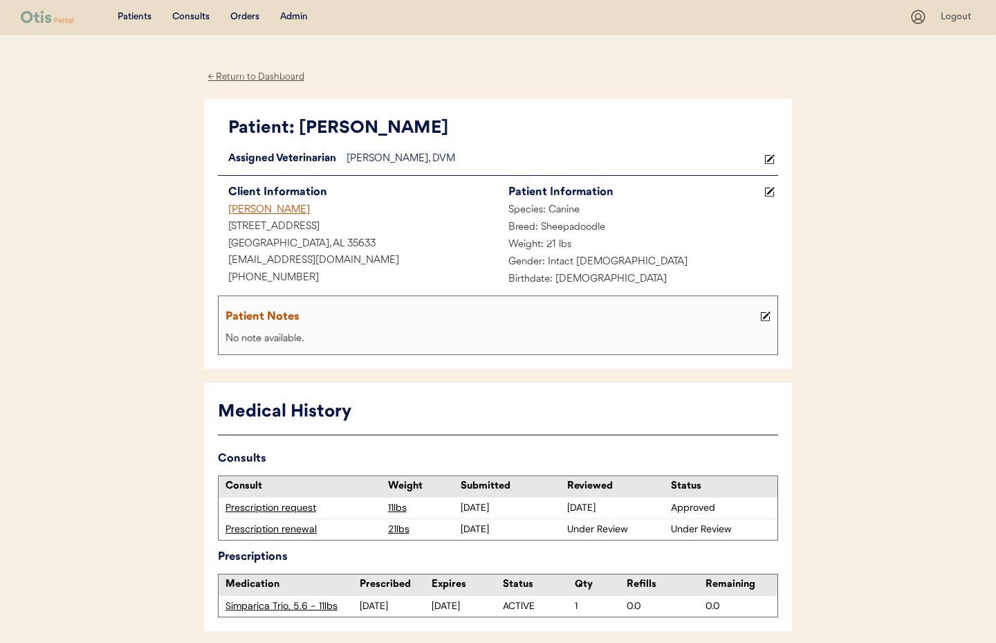
click at [249, 77] on div "← Return to Dashboard" at bounding box center [256, 77] width 104 height 16
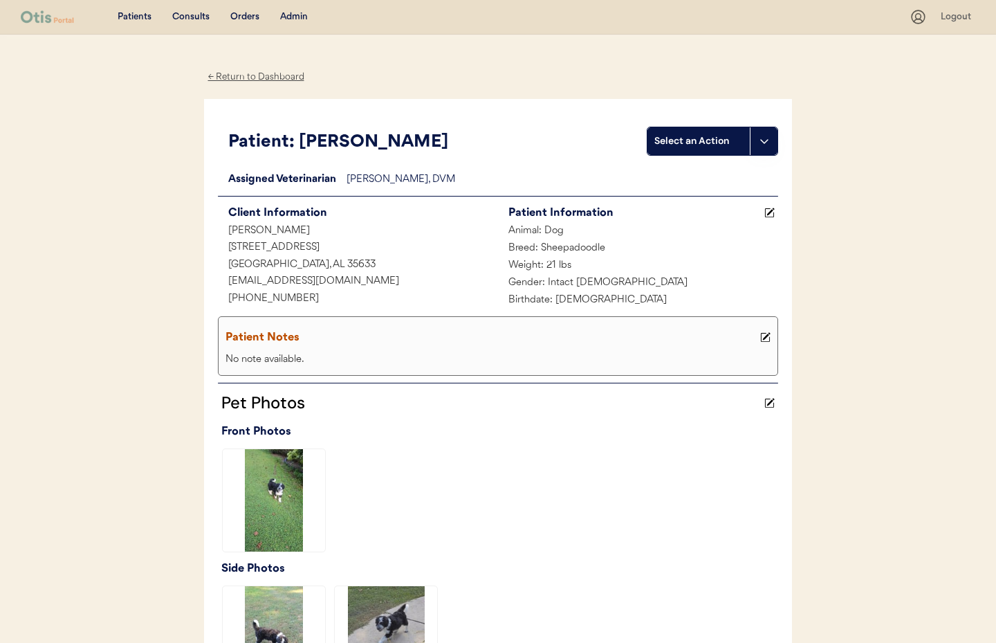
click at [248, 77] on div "← Return to Dashboard" at bounding box center [256, 77] width 104 height 16
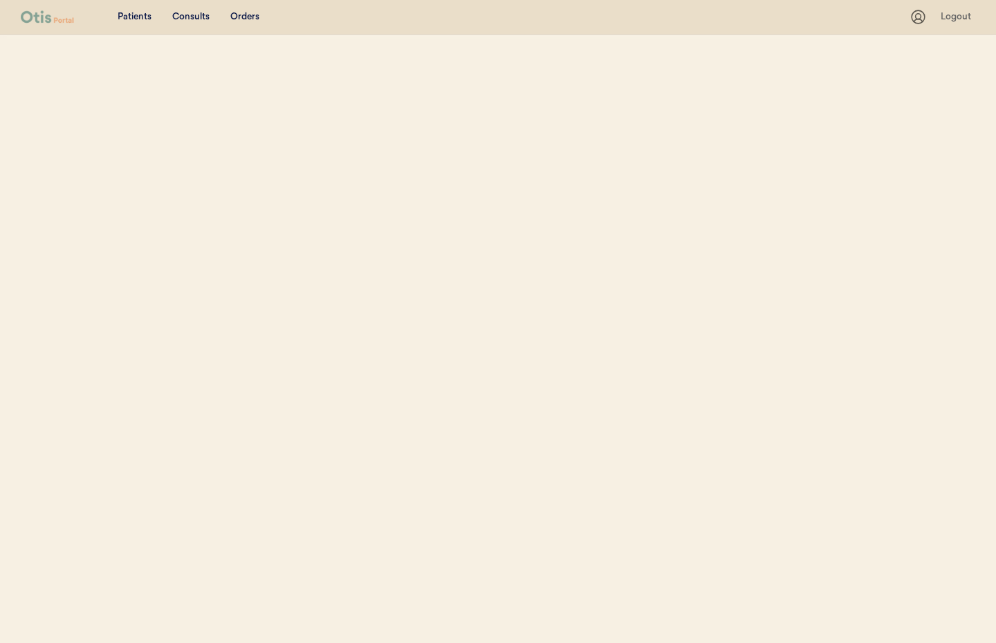
select select ""Name""
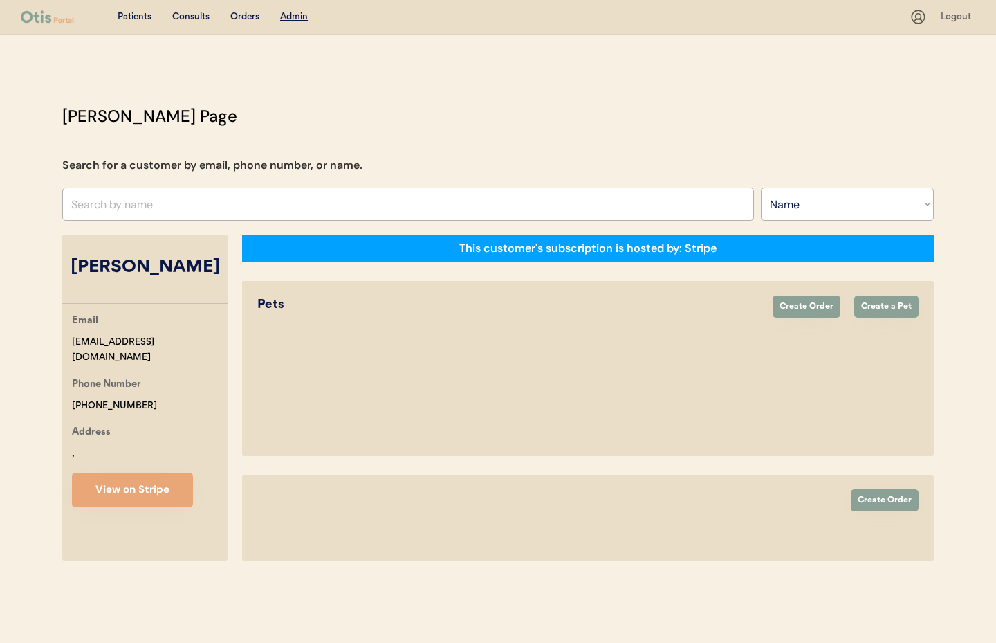
select select "true"
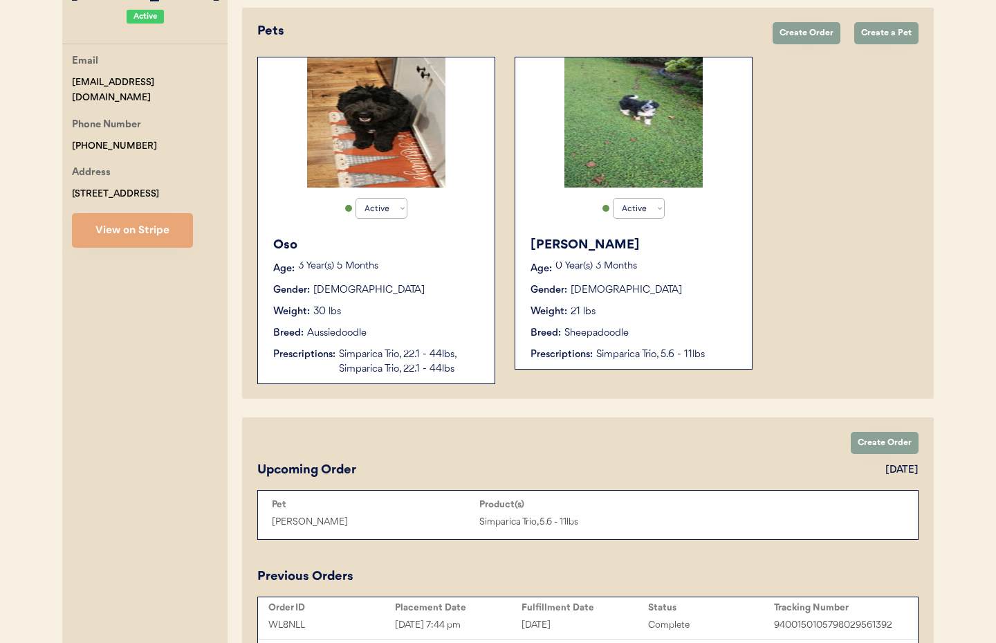
scroll to position [275, 0]
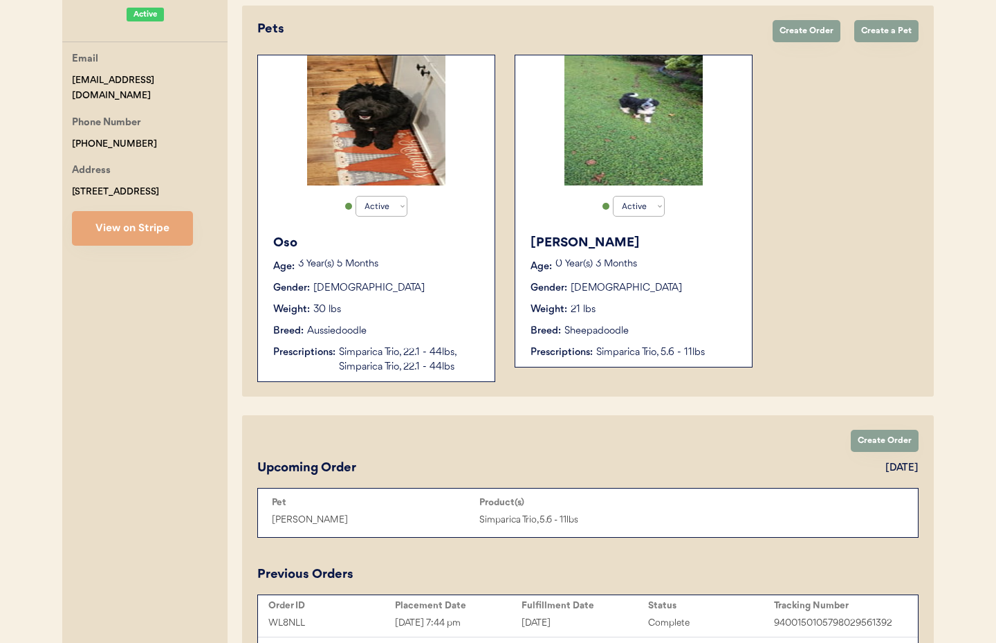
click at [392, 325] on div "Breed: Aussiedoodle" at bounding box center [377, 331] width 208 height 15
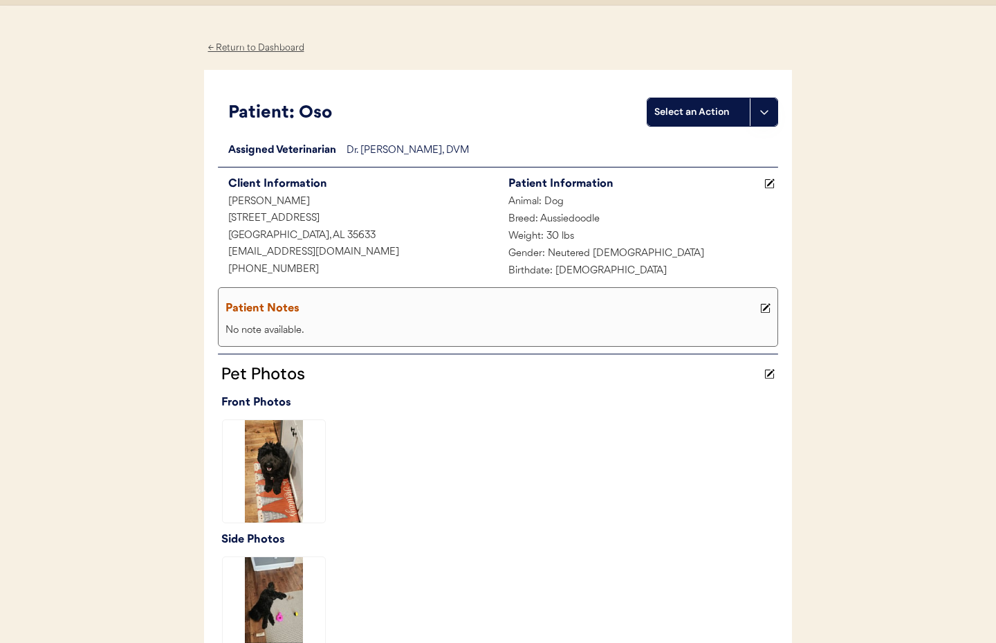
scroll to position [33, 0]
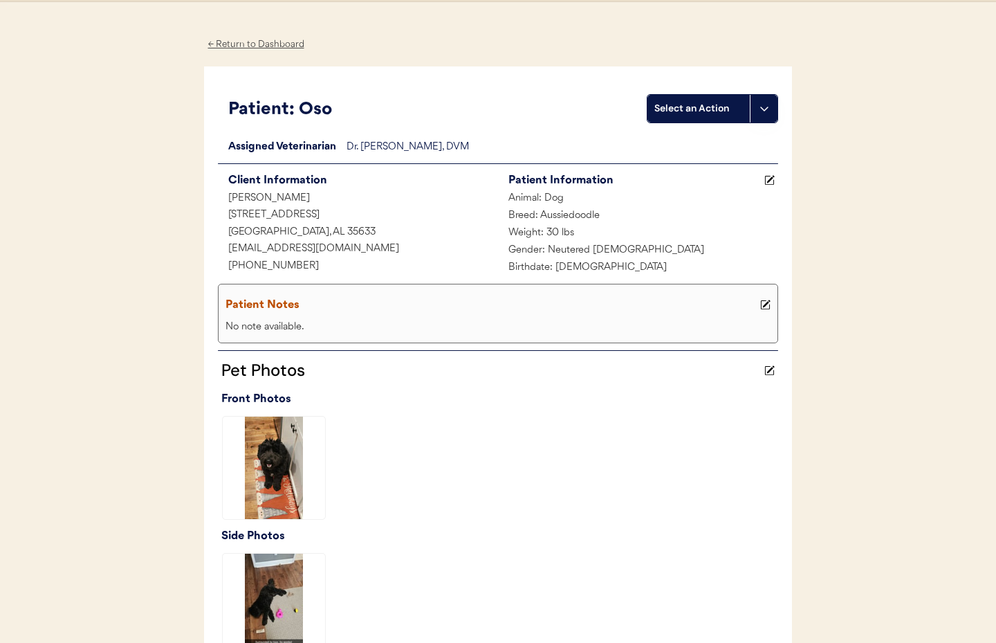
click at [241, 46] on div "← Return to Dashboard" at bounding box center [256, 45] width 104 height 16
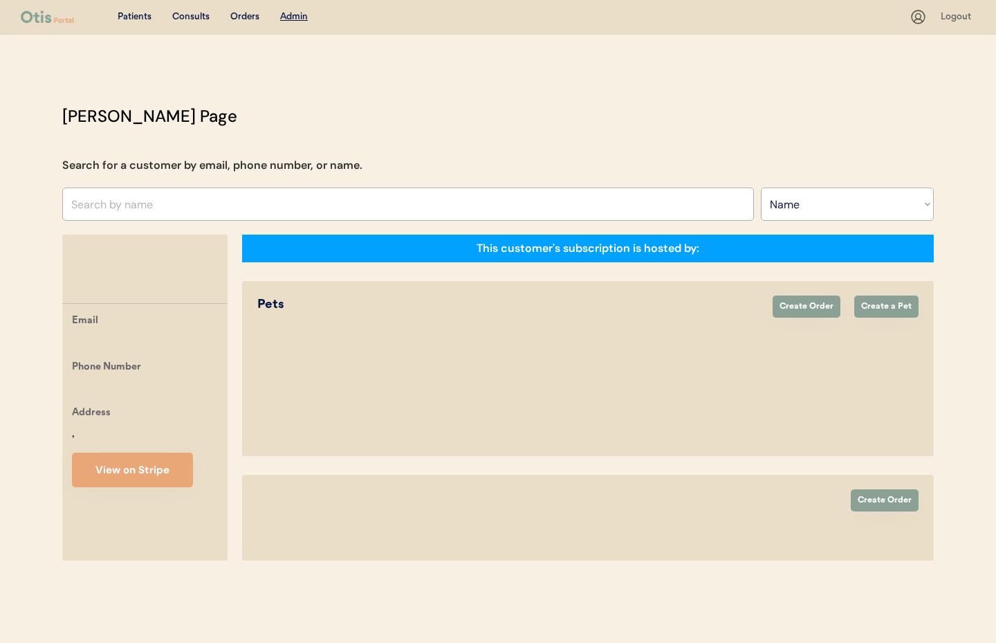
select select ""Name""
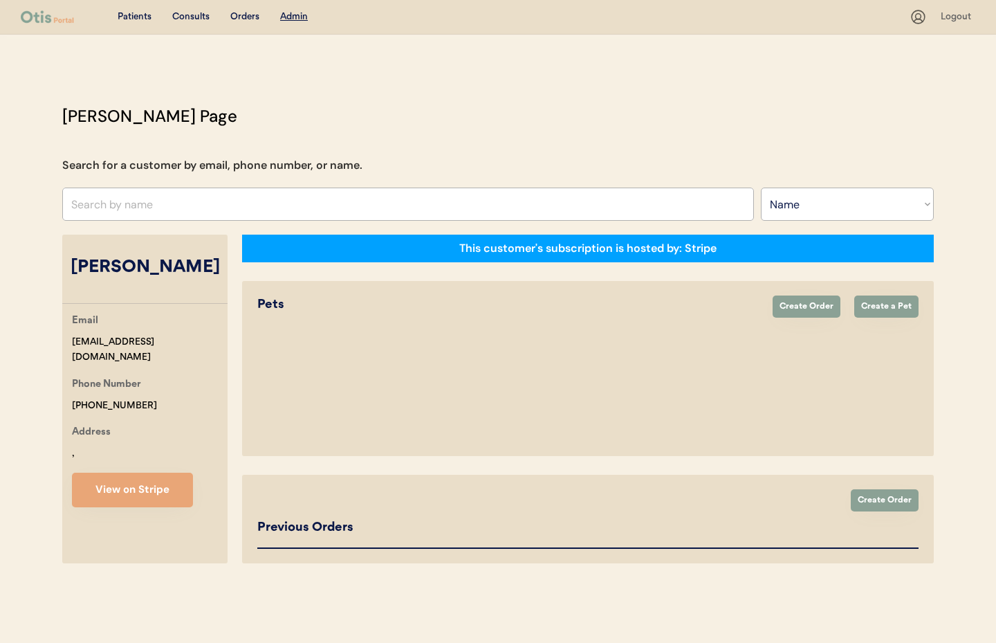
select select "true"
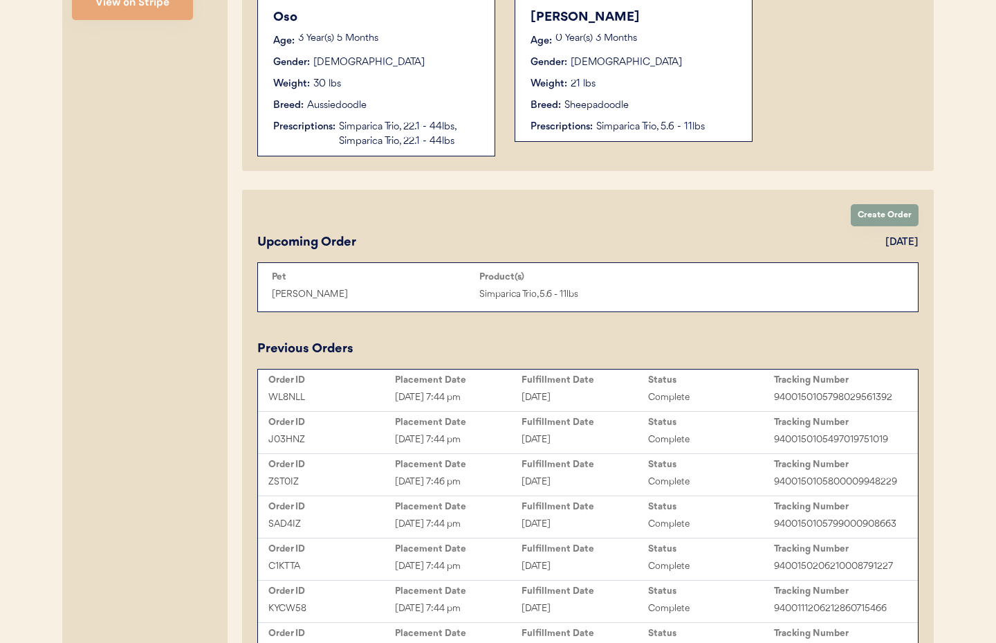
scroll to position [522, 0]
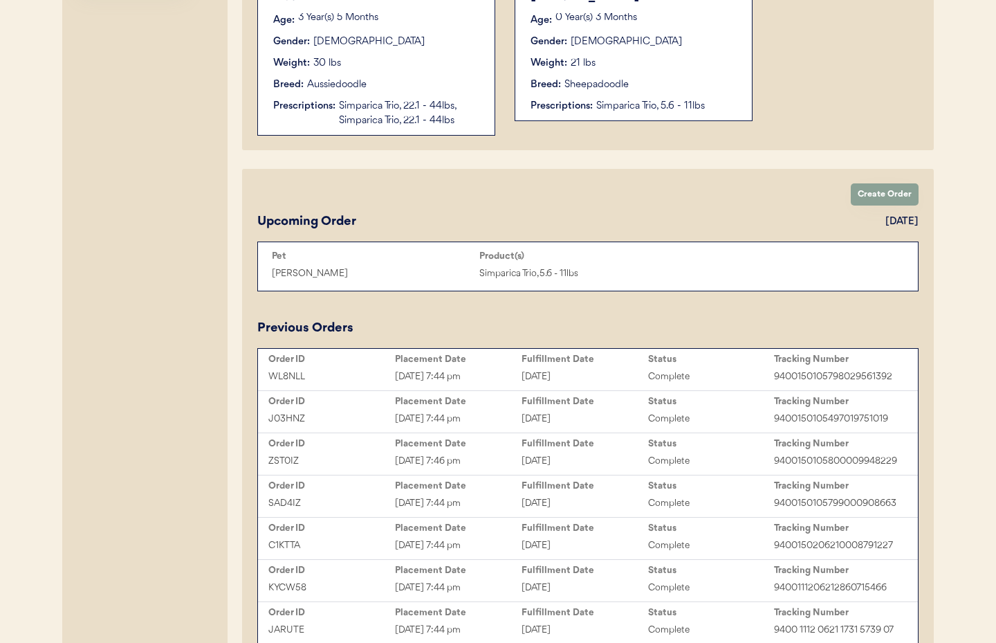
click at [470, 372] on div "Sep 9, 2025 7:44 pm" at bounding box center [458, 377] width 127 height 16
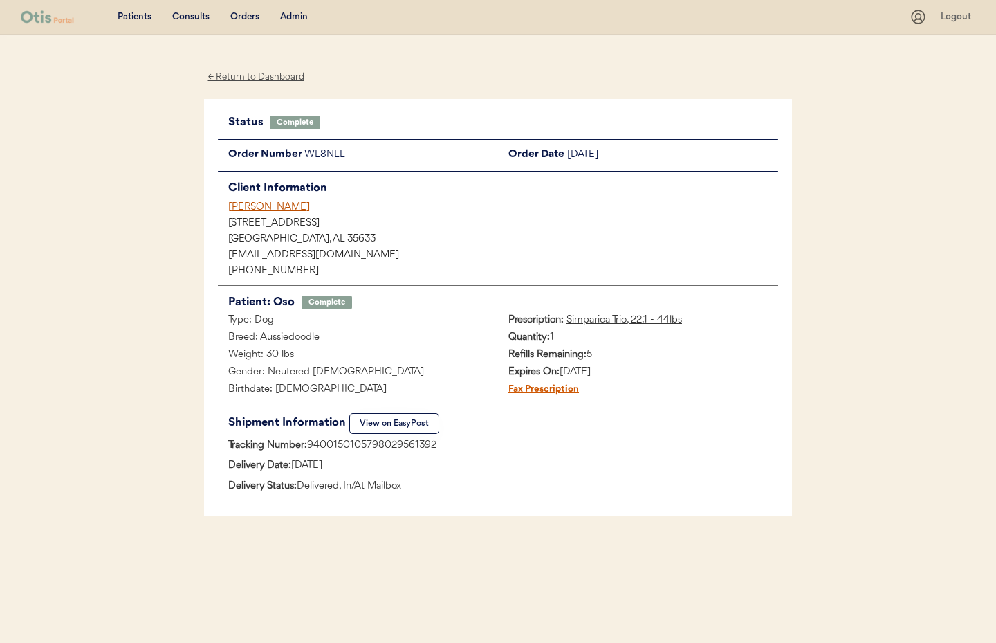
click at [249, 204] on div "[PERSON_NAME]" at bounding box center [503, 207] width 550 height 15
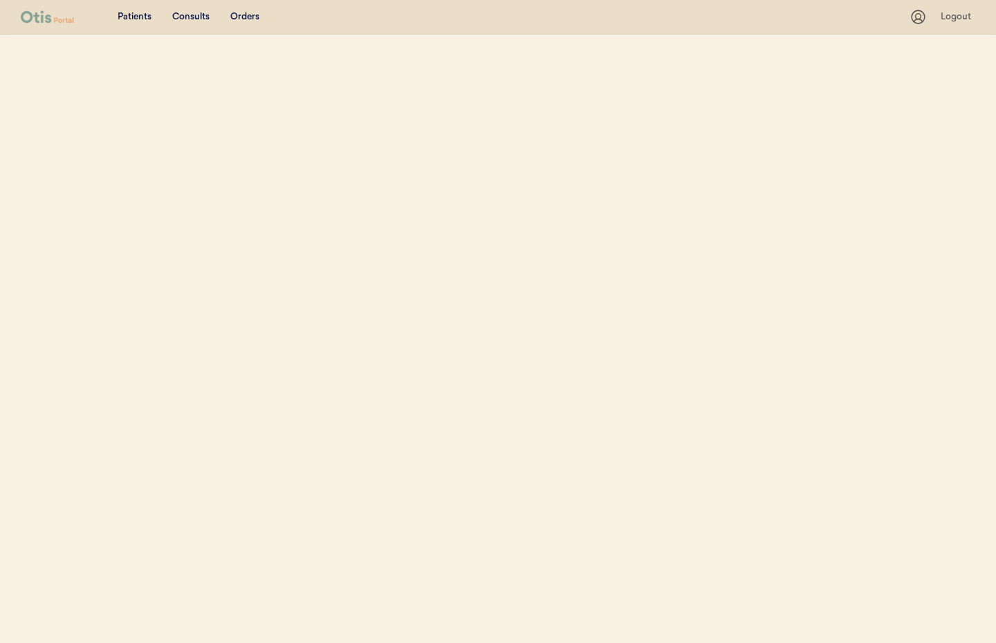
select select ""Name""
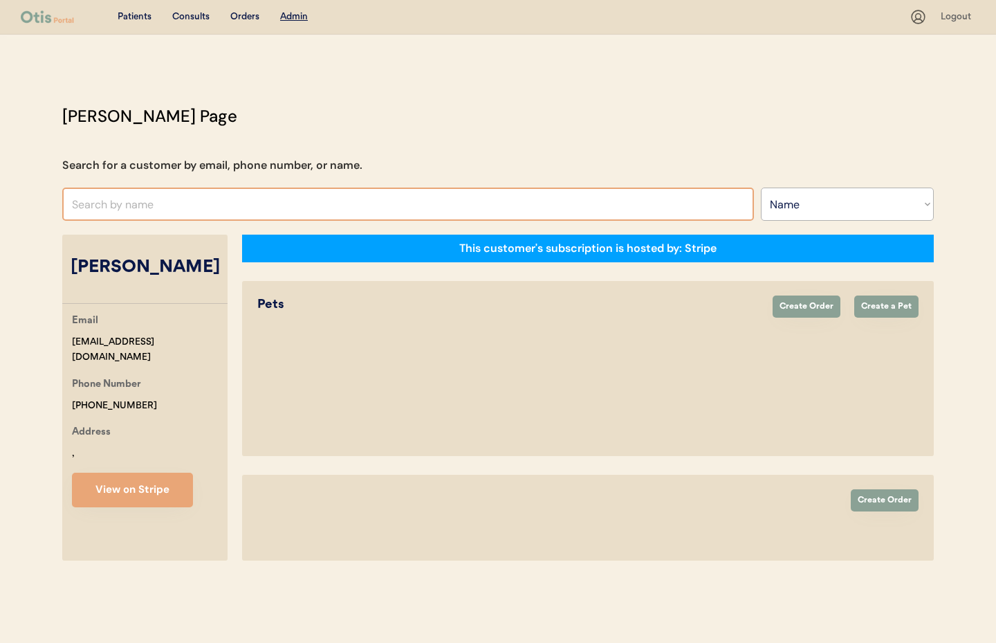
select select "true"
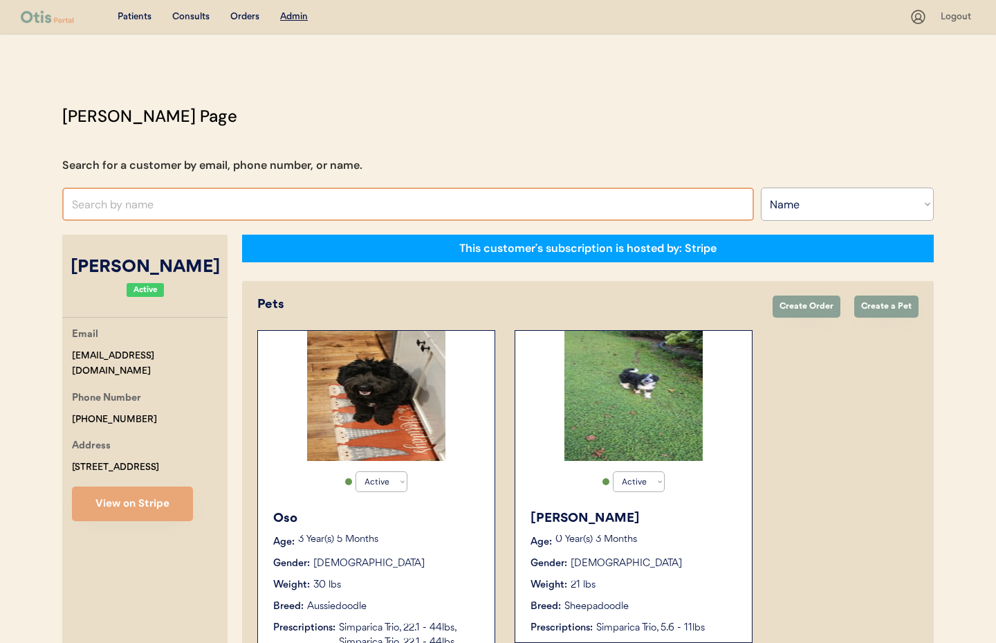
click at [259, 200] on input "text" at bounding box center [408, 203] width 692 height 33
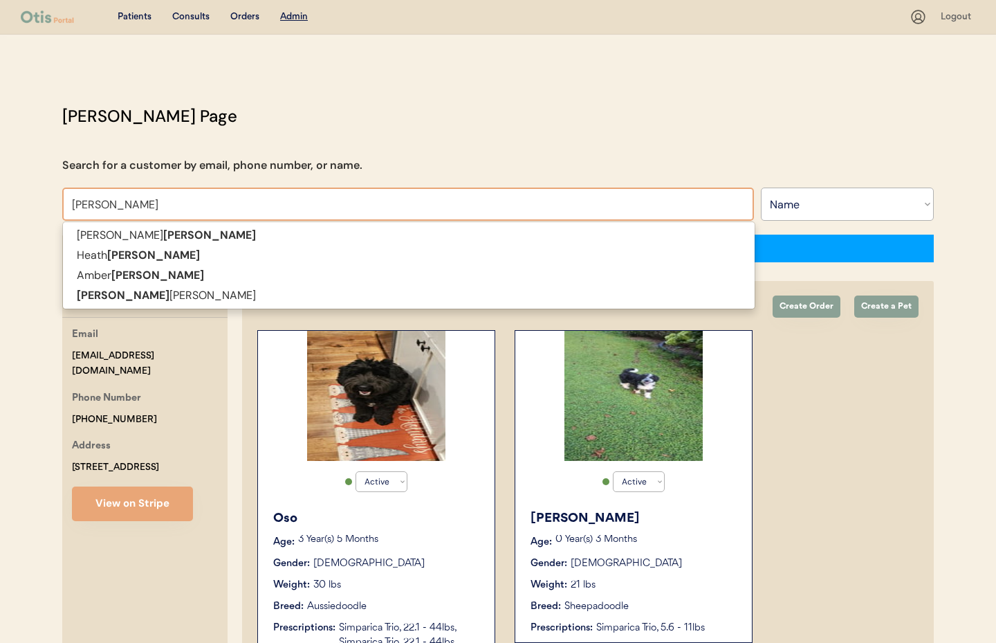
scroll to position [6, 0]
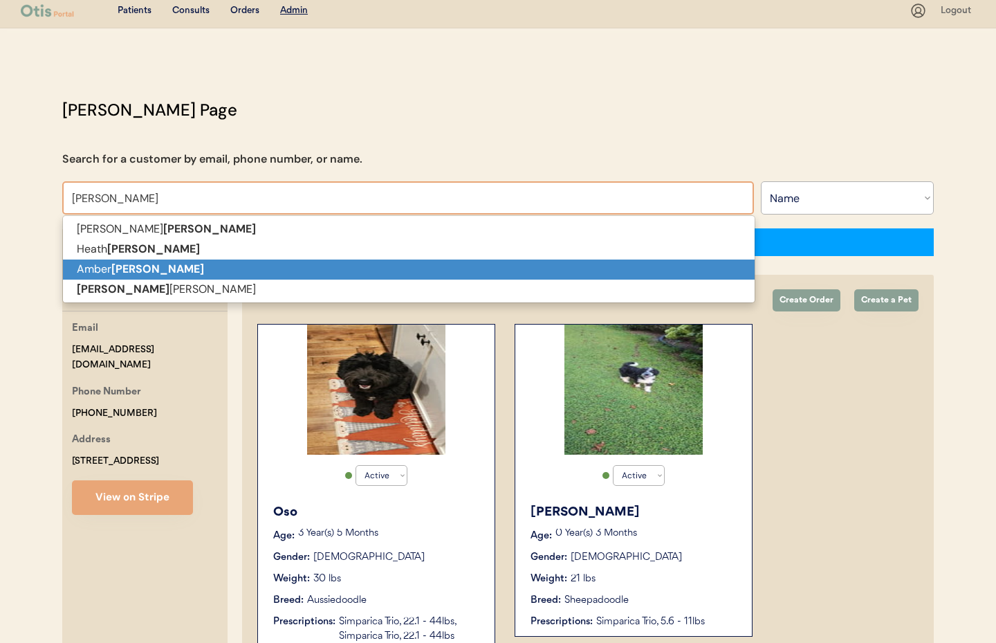
click at [282, 269] on p "Amber Morgan" at bounding box center [409, 269] width 692 height 20
type input "Amber Morgan"
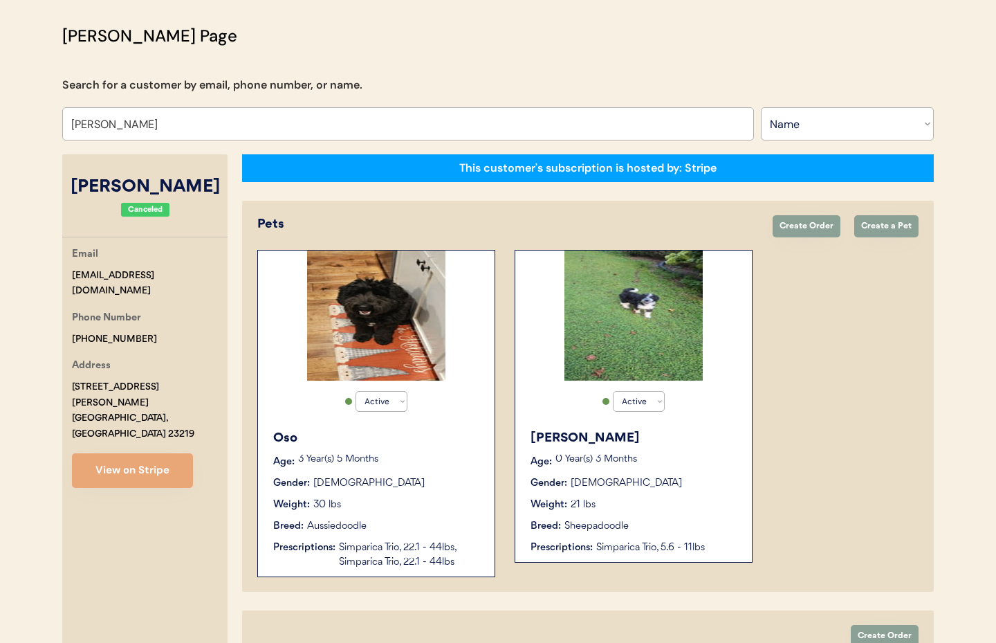
select select "true"
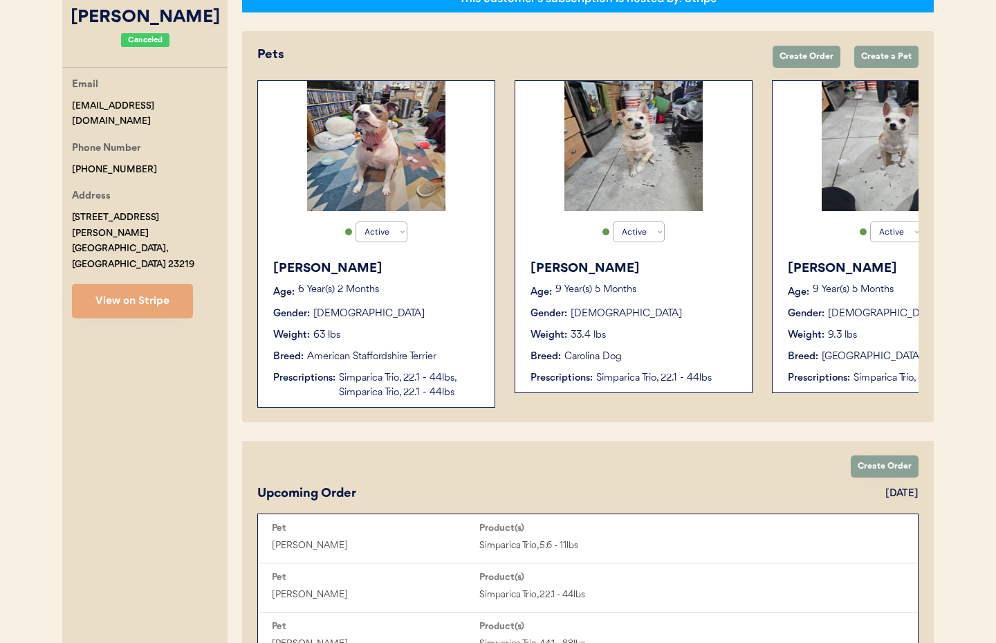
scroll to position [269, 0]
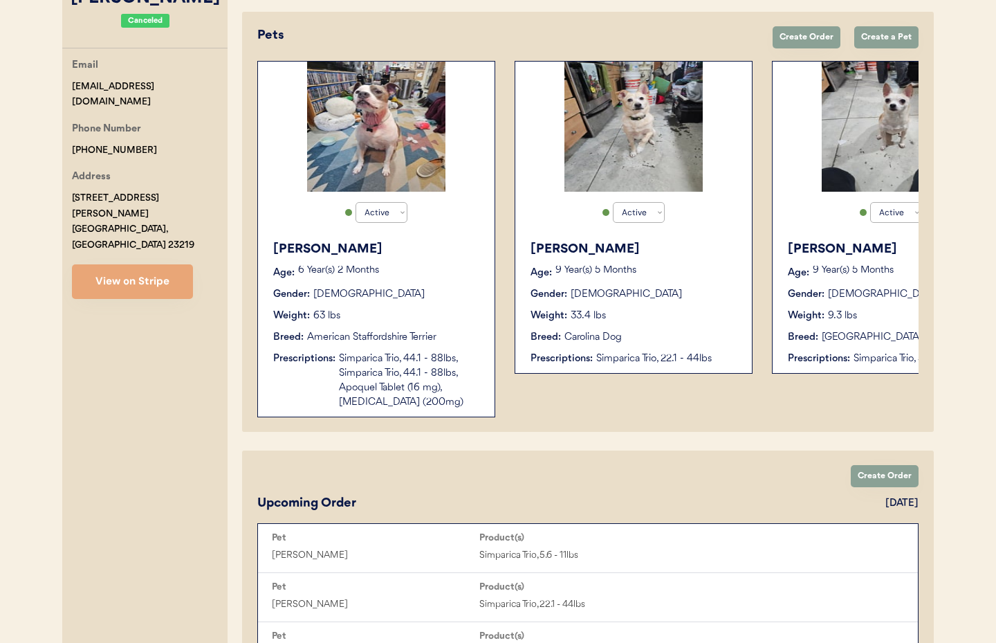
type input "Amber Morgan"
click at [415, 298] on div "Gender: Female" at bounding box center [377, 294] width 208 height 15
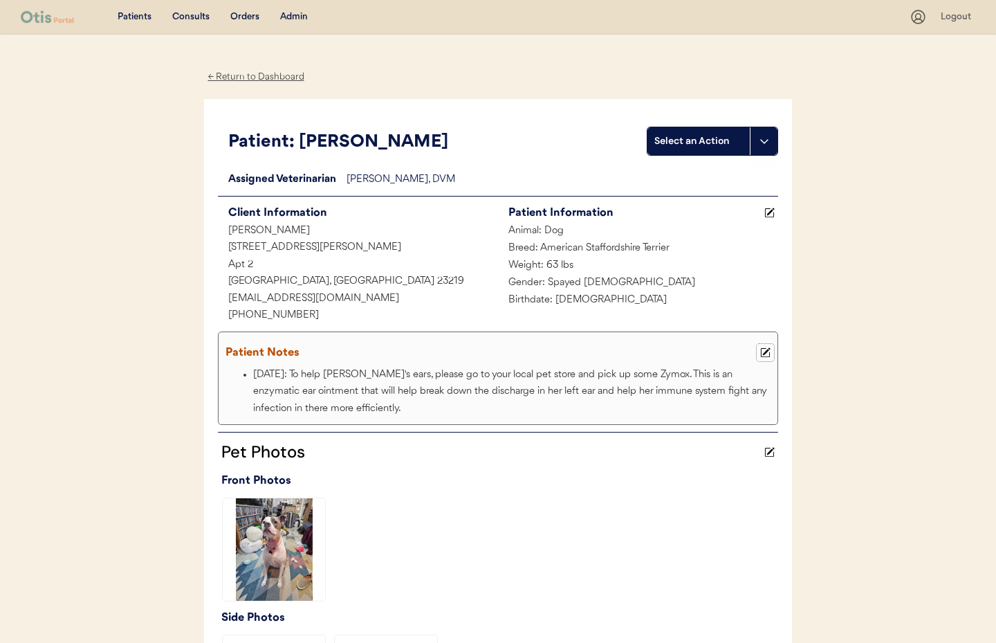
click at [766, 352] on use at bounding box center [766, 353] width 10 height 10
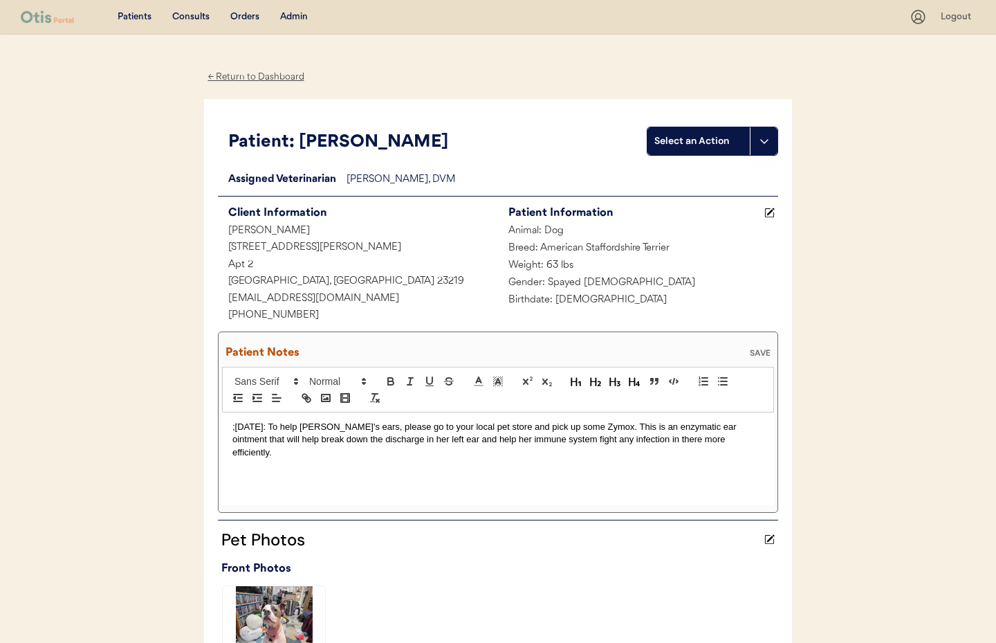
click at [232, 429] on p ";[DATE]: To help [PERSON_NAME]'s ears, please go to your local pet store and pi…" at bounding box center [497, 440] width 531 height 38
click at [764, 351] on div "SAVE" at bounding box center [760, 353] width 28 height 8
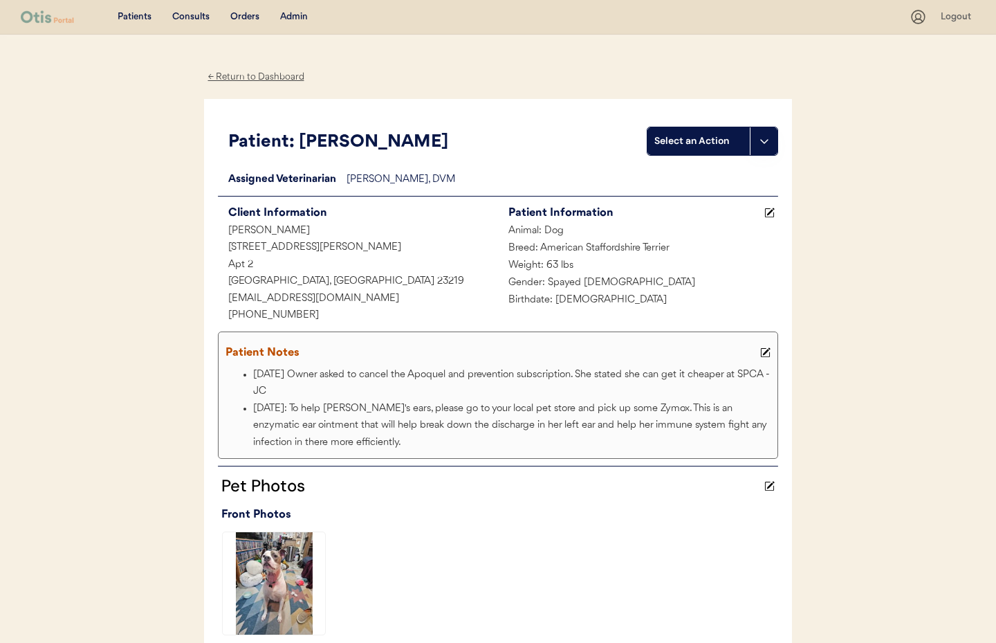
click at [766, 356] on use at bounding box center [766, 353] width 10 height 10
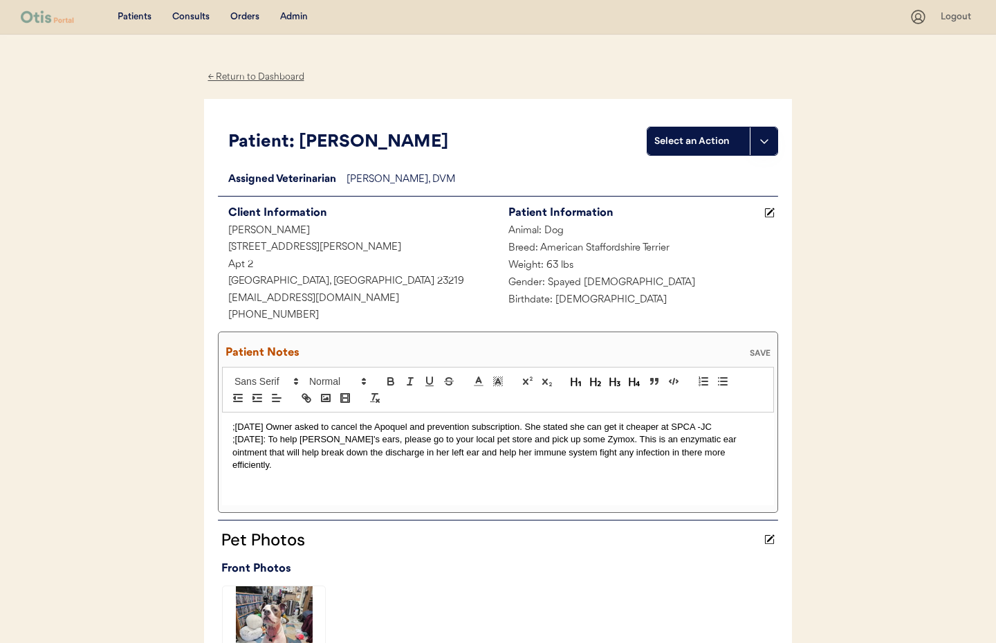
click at [231, 439] on div ";9/17/25 Owner asked to cancel the Apoquel and prevention subscription. She sta…" at bounding box center [498, 458] width 552 height 93
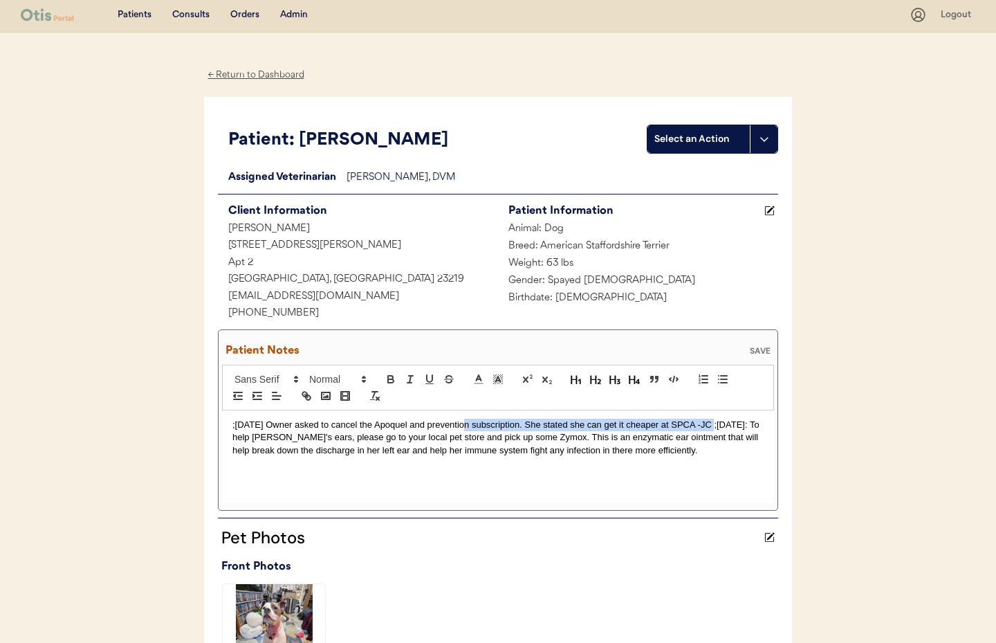
drag, startPoint x: 714, startPoint y: 425, endPoint x: 462, endPoint y: 420, distance: 251.9
click at [462, 420] on p ";9/17/25 Owner asked to cancel the Apoquel and prevention subscription. She sta…" at bounding box center [497, 438] width 531 height 38
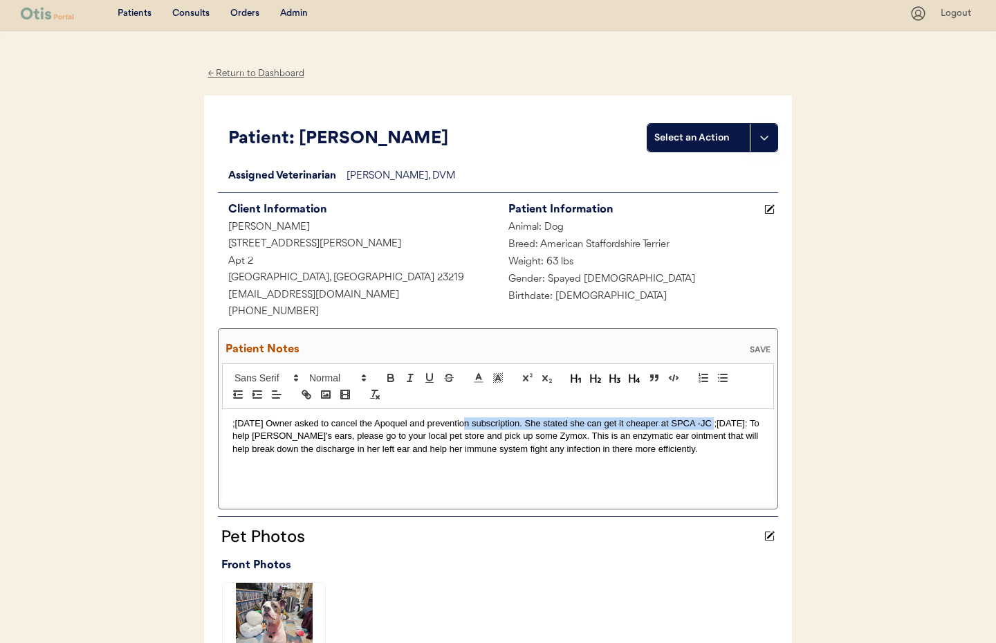
click at [462, 420] on p ";9/17/25 Owner asked to cancel the Apoquel and prevention subscription. She sta…" at bounding box center [497, 436] width 531 height 38
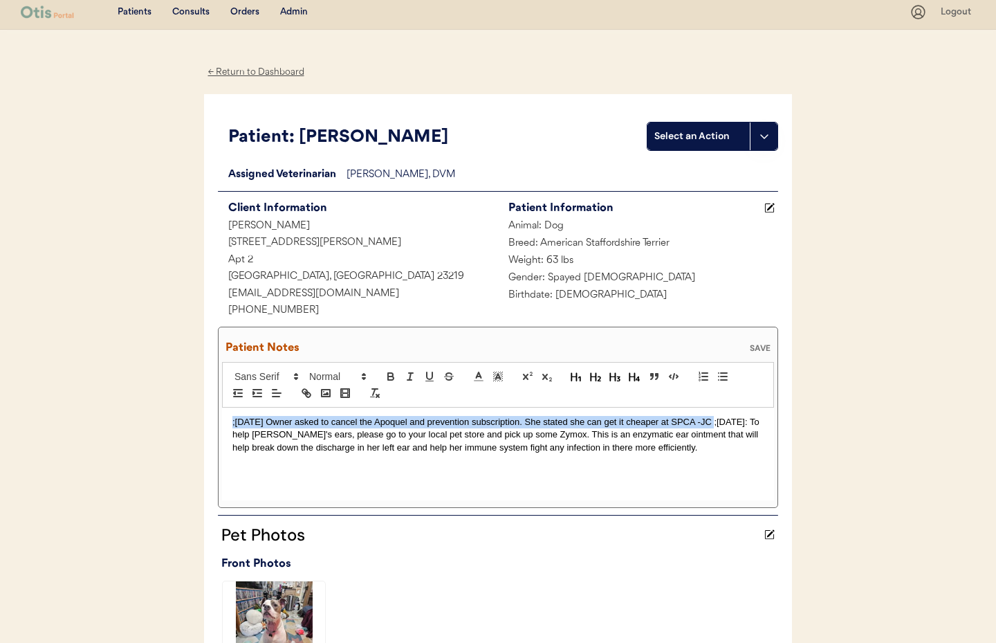
drag, startPoint x: 712, startPoint y: 422, endPoint x: 233, endPoint y: 419, distance: 478.7
click at [228, 419] on div ";9/17/25 Owner asked to cancel the Apoquel and prevention subscription. She sta…" at bounding box center [498, 453] width 552 height 93
copy p ";9/17/25 Owner asked to cancel the Apoquel and prevention subscription. She sta…"
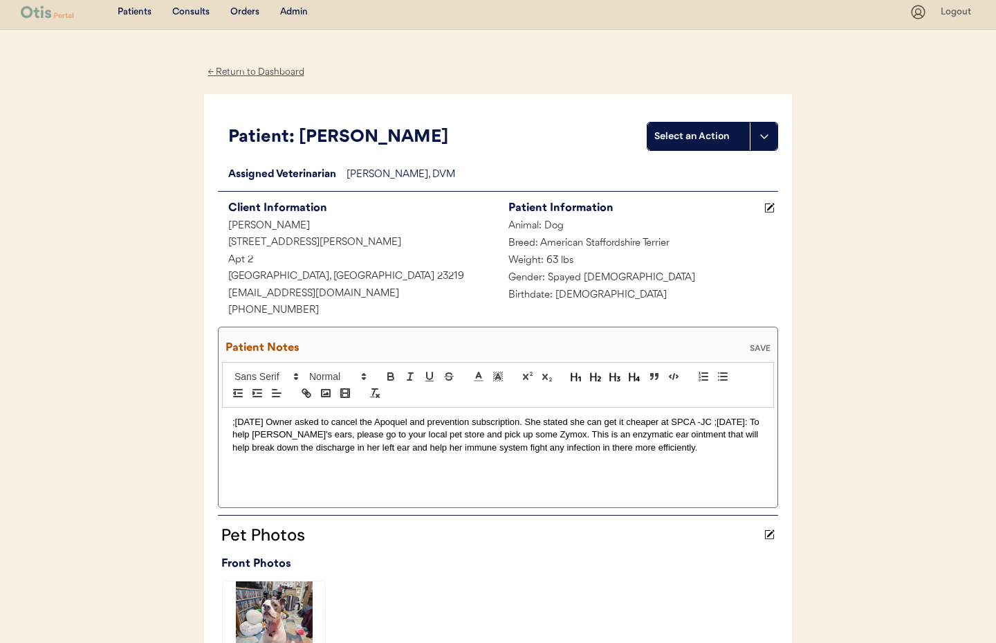
drag, startPoint x: 629, startPoint y: 500, endPoint x: 709, endPoint y: 459, distance: 90.0
click at [629, 499] on div "Patient Notes SAVE 9/17/25 Owner asked to cancel the Apoquel and prevention sub…" at bounding box center [498, 417] width 560 height 181
click at [715, 421] on p ";9/17/25 Owner asked to cancel the Apoquel and prevention subscription. She sta…" at bounding box center [497, 435] width 531 height 38
click at [768, 338] on div "Patient Notes SAVE" at bounding box center [498, 348] width 552 height 28
click at [763, 345] on div "SAVE" at bounding box center [760, 348] width 28 height 8
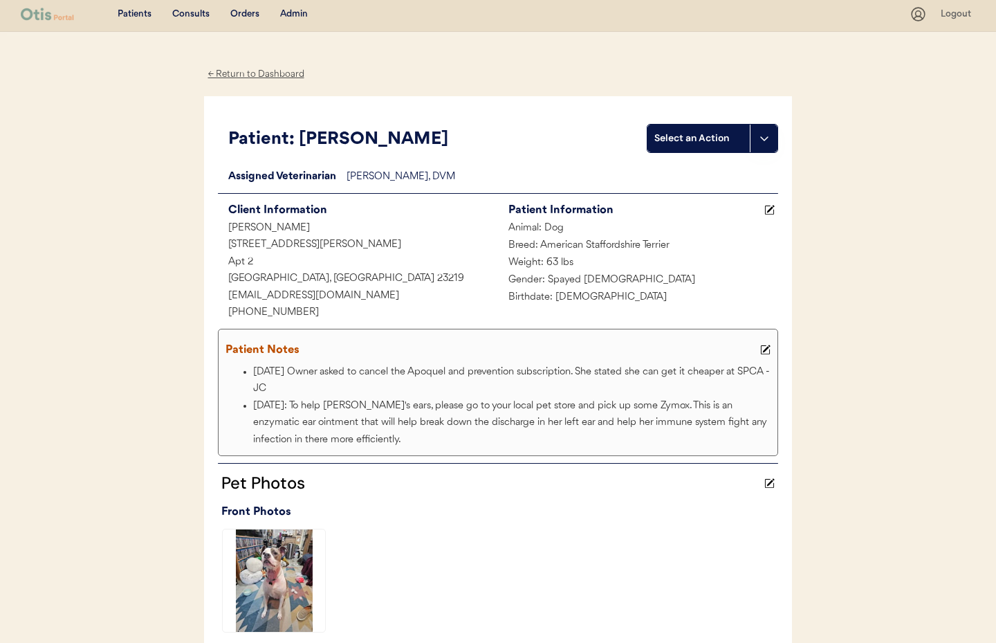
scroll to position [0, 0]
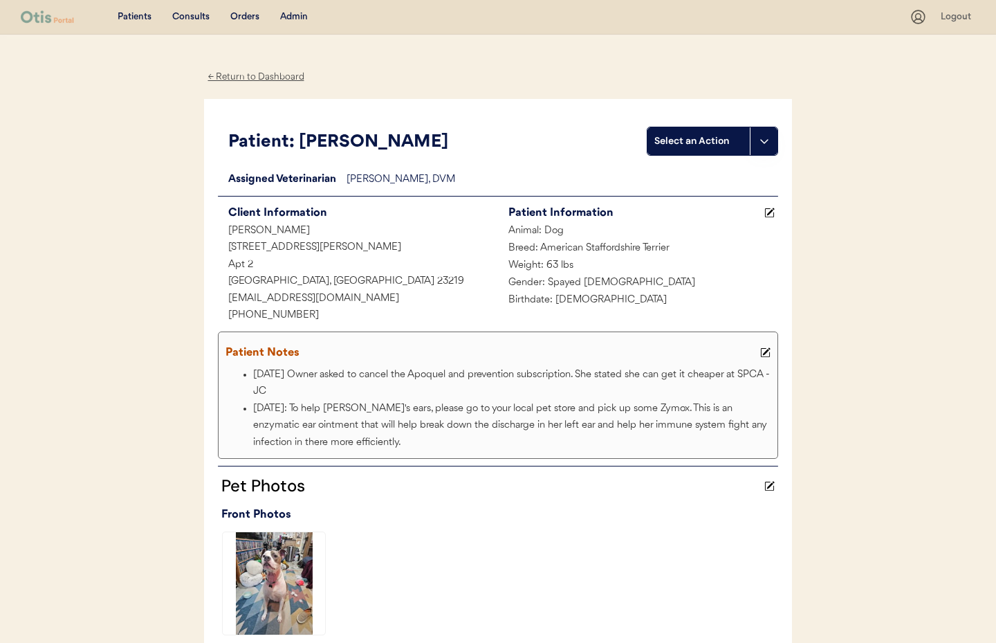
click at [258, 75] on div "← Return to Dashboard" at bounding box center [256, 77] width 104 height 16
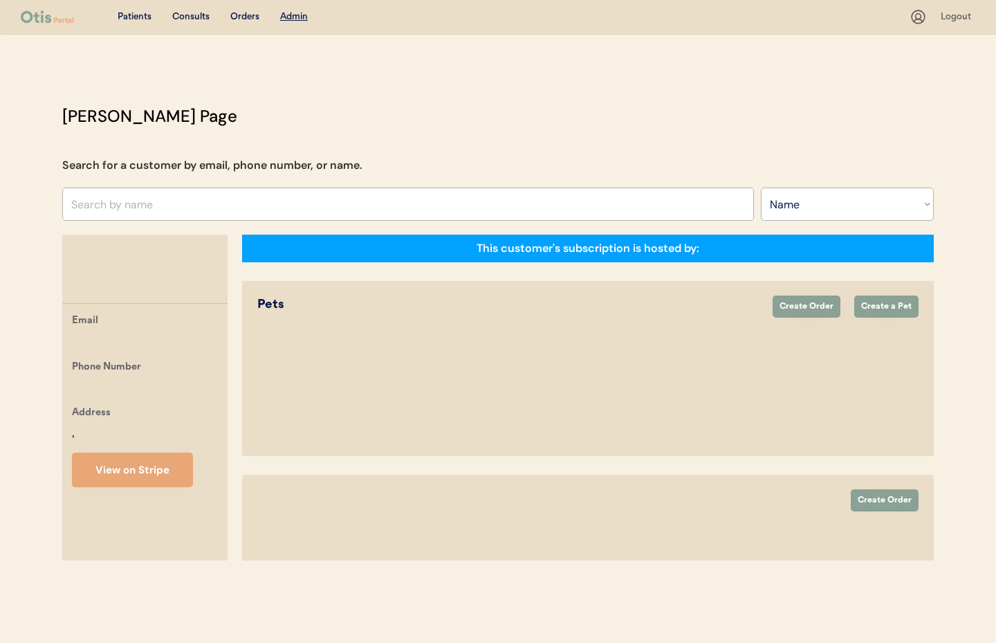
select select ""Name""
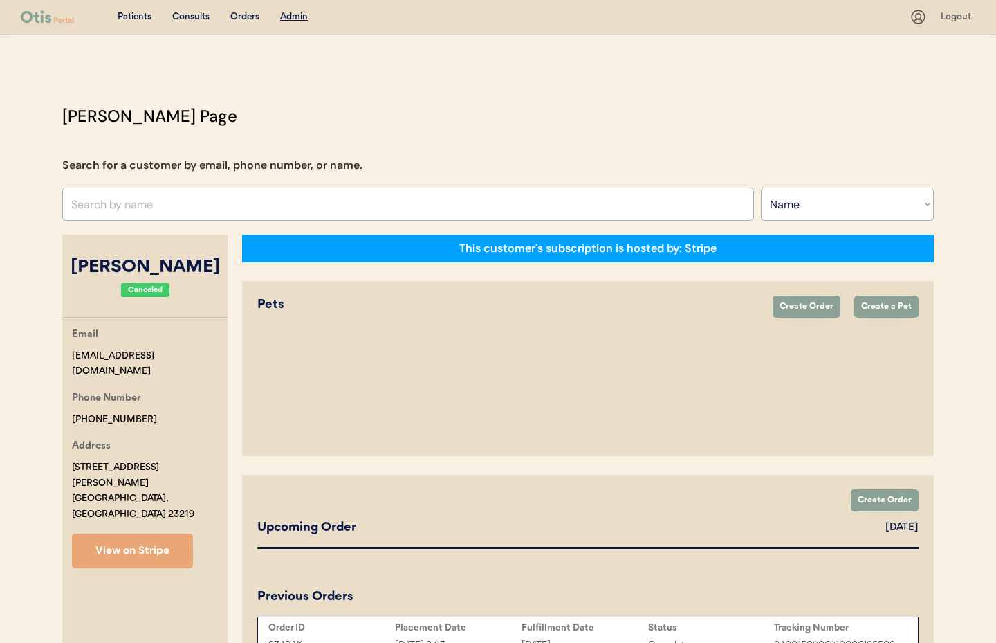
scroll to position [50, 0]
select select "true"
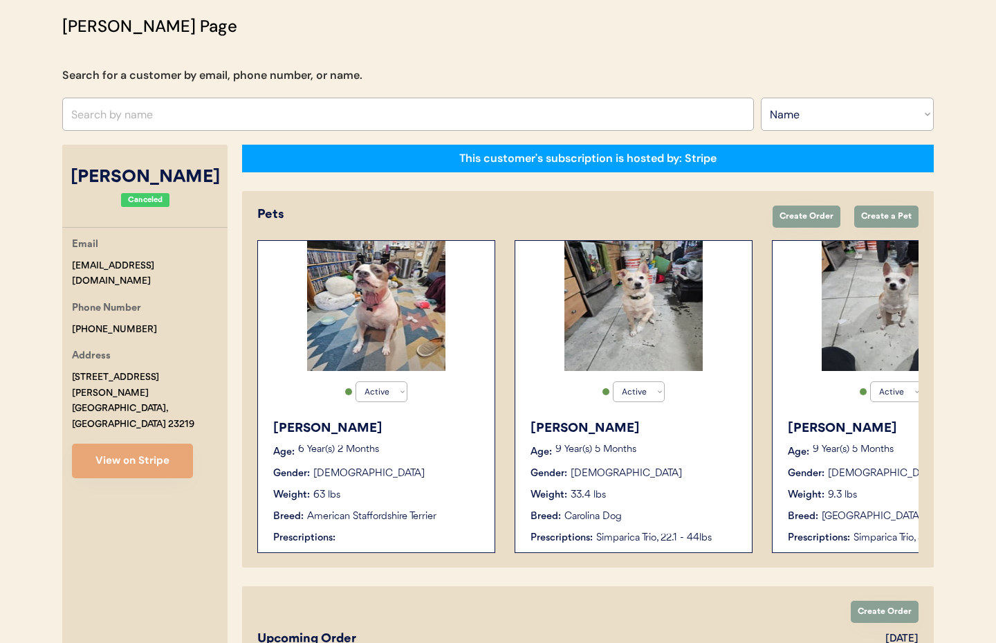
scroll to position [116, 0]
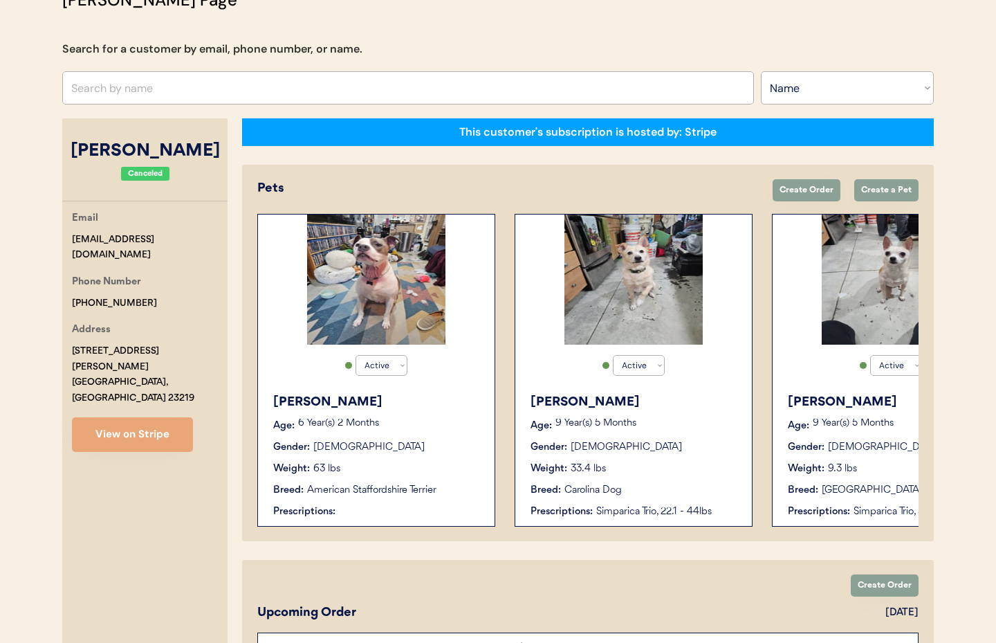
click at [708, 459] on div "[PERSON_NAME] Age: [DEMOGRAPHIC_DATA] Year(s) 5 Months Gender: [DEMOGRAPHIC_DAT…" at bounding box center [633, 456] width 223 height 140
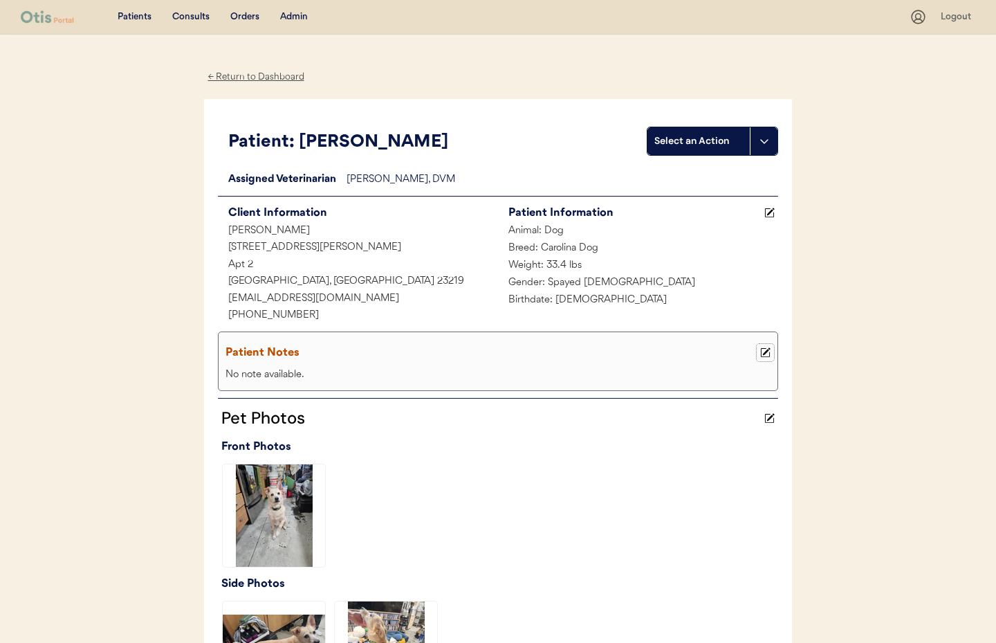
click at [766, 350] on use at bounding box center [766, 353] width 10 height 10
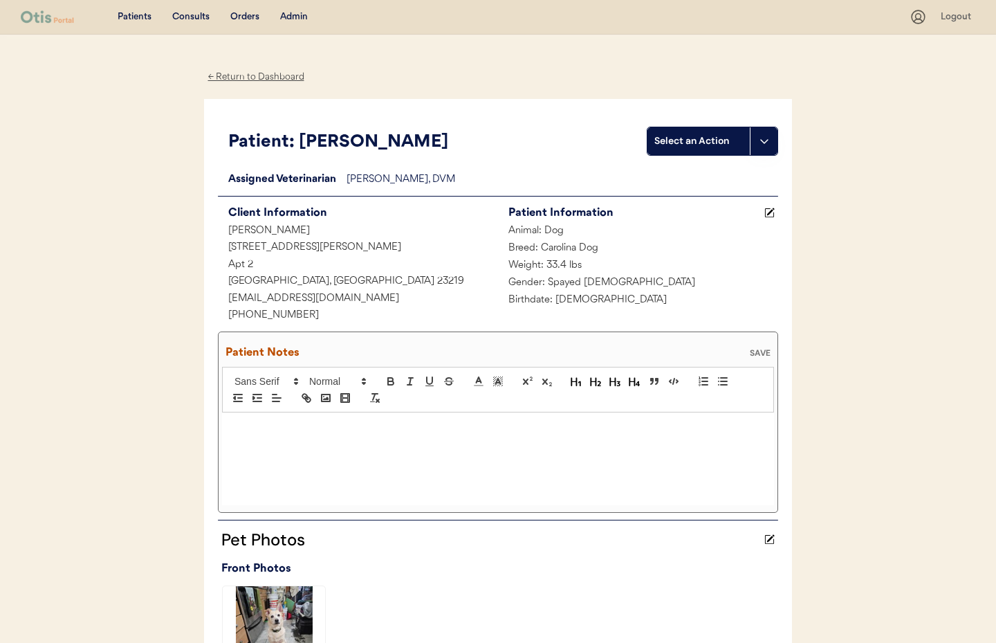
click at [257, 425] on p at bounding box center [497, 427] width 531 height 12
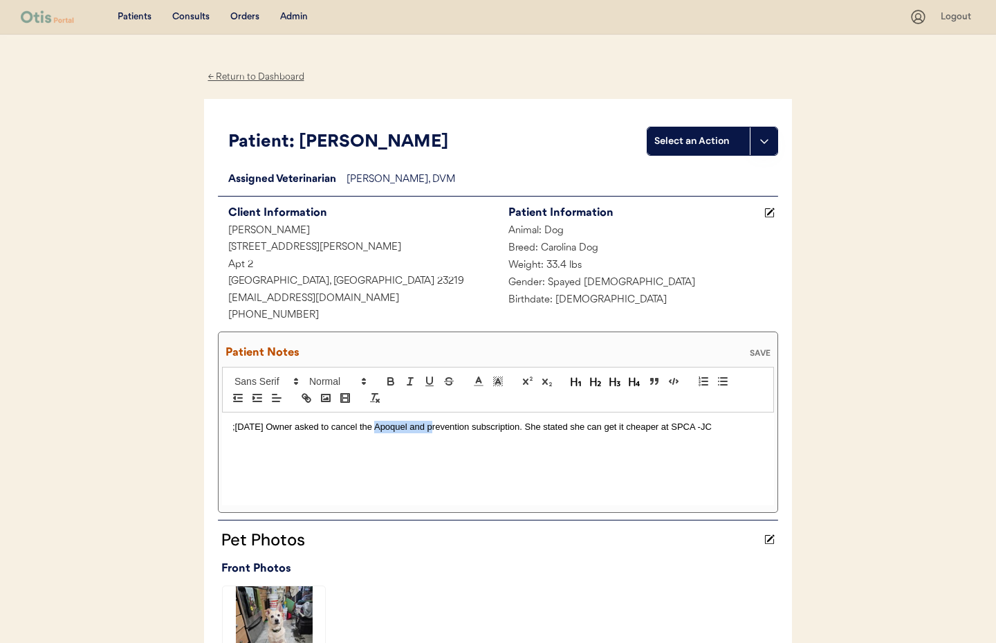
drag, startPoint x: 374, startPoint y: 427, endPoint x: 430, endPoint y: 427, distance: 56.7
click at [430, 427] on p ";[DATE] Owner asked to cancel the Apoquel and prevention subscription. She stat…" at bounding box center [497, 427] width 531 height 12
click at [764, 351] on div "SAVE" at bounding box center [760, 353] width 28 height 8
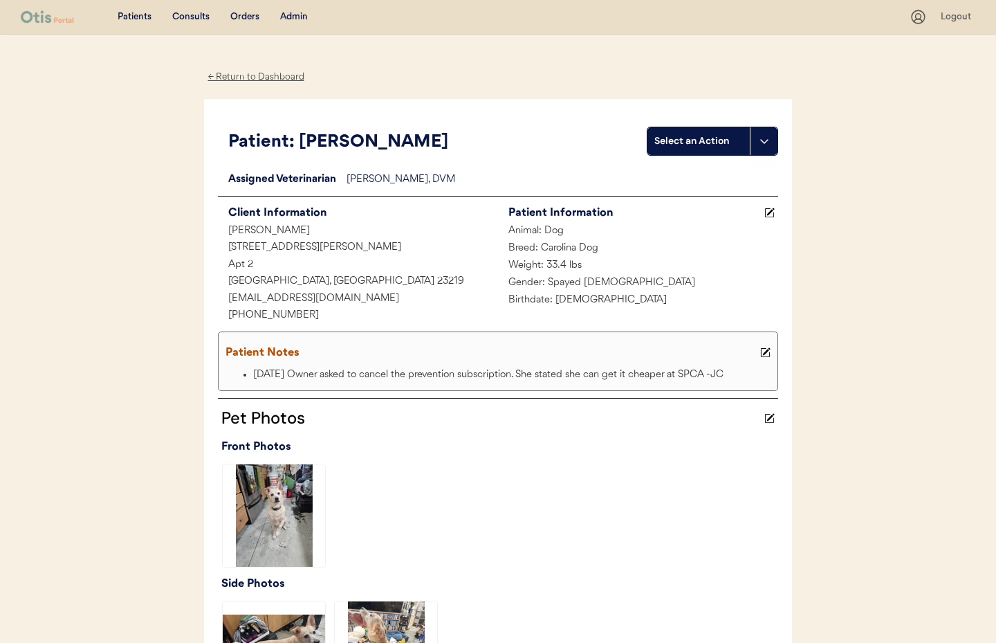
click at [234, 77] on div "← Return to Dashboard" at bounding box center [256, 77] width 104 height 16
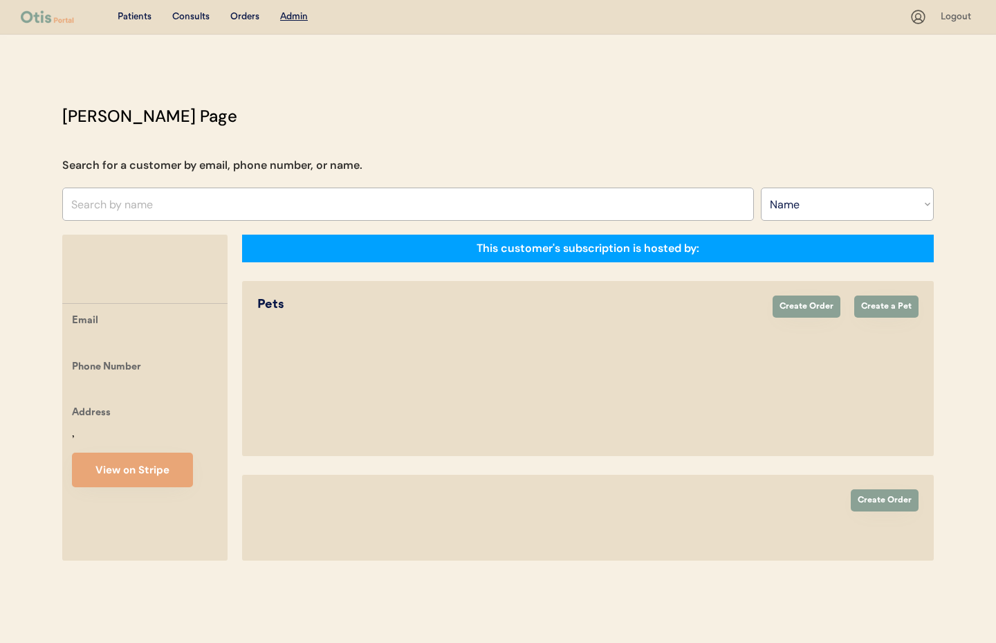
select select ""Name""
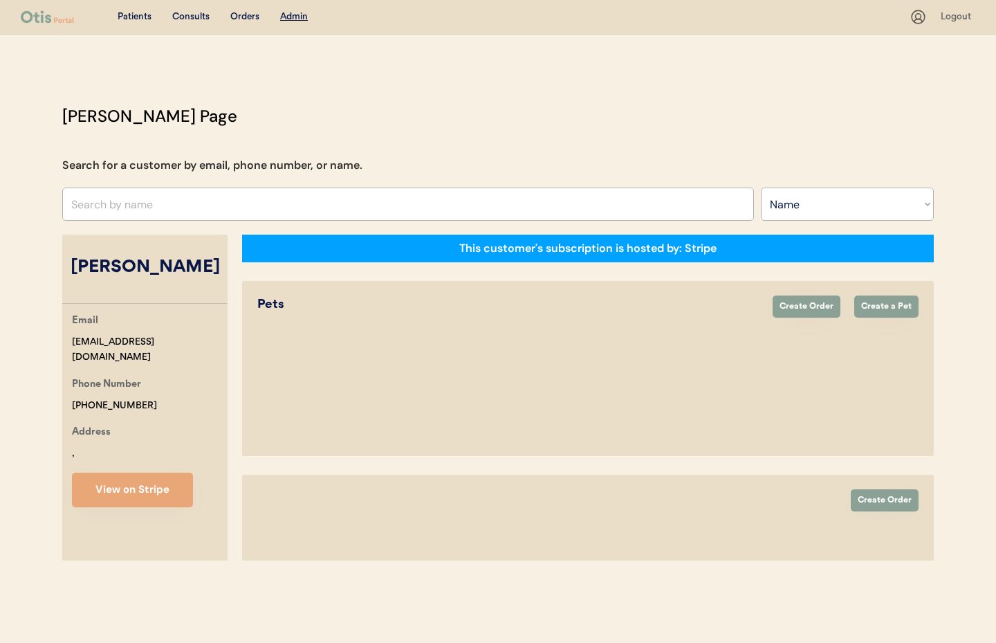
select select "true"
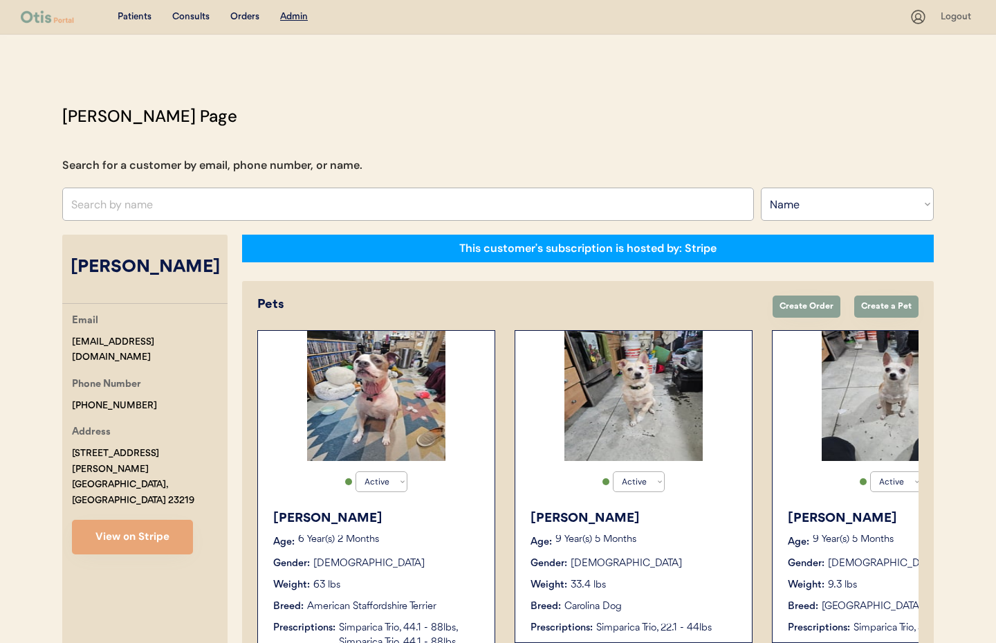
scroll to position [0, 111]
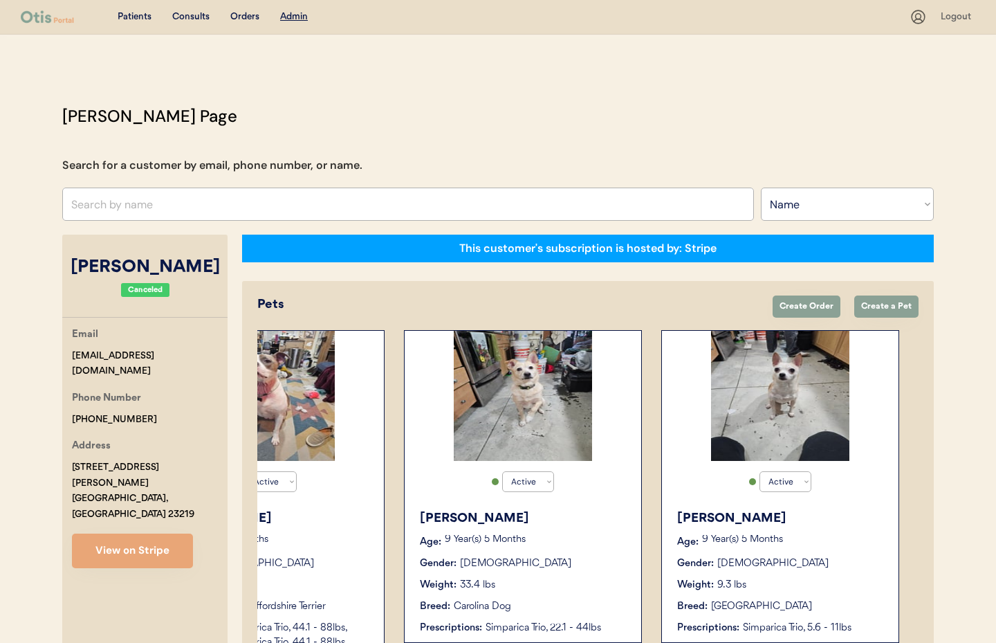
click at [810, 561] on div "Gender: [DEMOGRAPHIC_DATA]" at bounding box center [781, 563] width 208 height 15
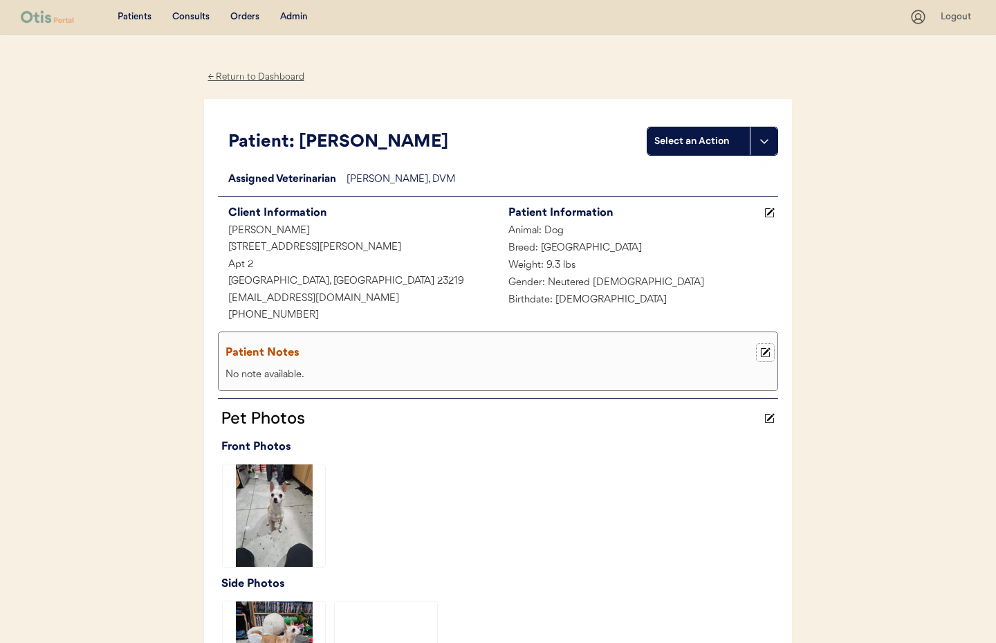
click at [762, 351] on icon at bounding box center [765, 352] width 10 height 10
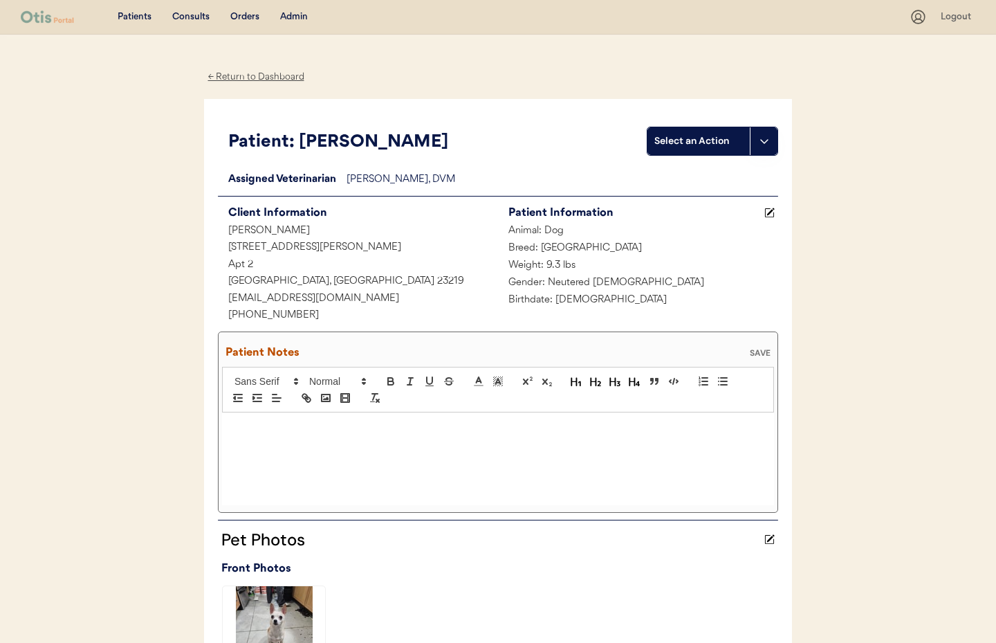
click at [252, 427] on p at bounding box center [497, 427] width 531 height 12
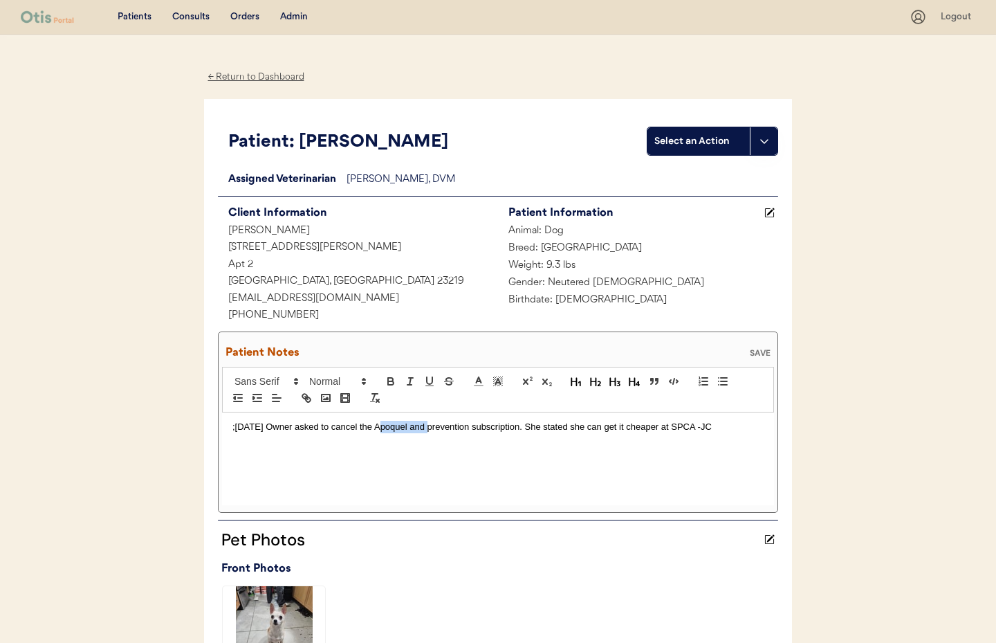
drag, startPoint x: 376, startPoint y: 425, endPoint x: 427, endPoint y: 427, distance: 51.2
click at [427, 427] on p ";9/17/25 Owner asked to cancel the Apoquel and prevention subscription. She sta…" at bounding box center [497, 427] width 531 height 12
click at [760, 356] on div "SAVE" at bounding box center [760, 353] width 28 height 8
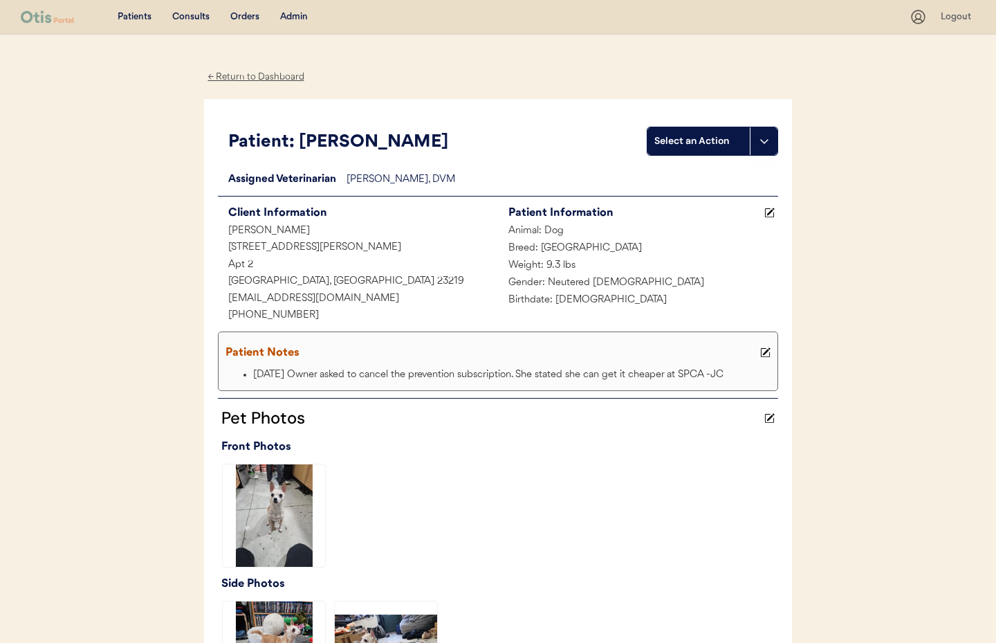
click at [296, 17] on div "Admin" at bounding box center [294, 17] width 28 height 14
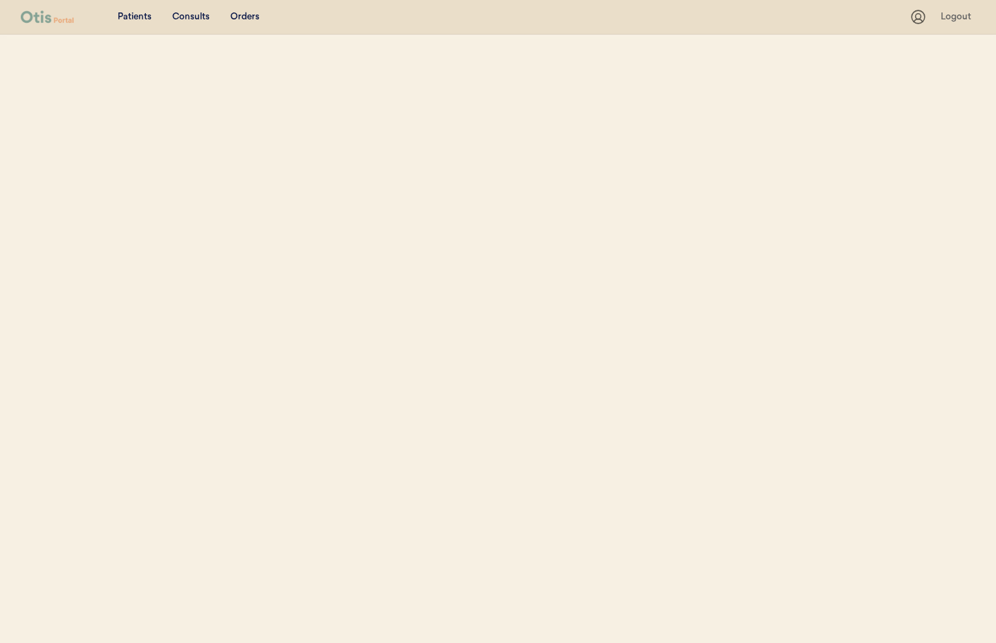
select select ""Name""
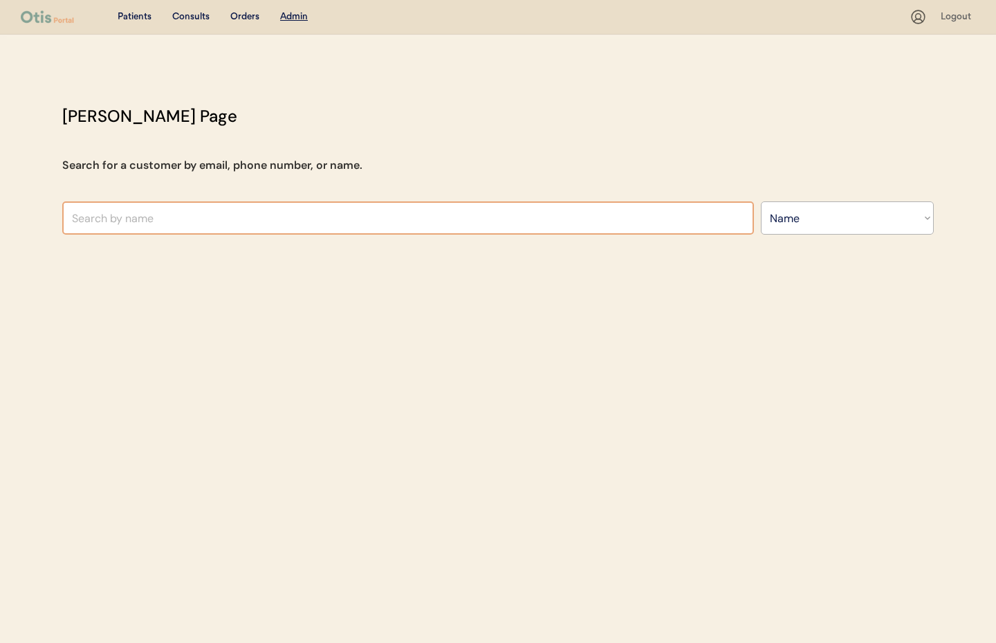
click at [163, 214] on input "text" at bounding box center [408, 217] width 692 height 33
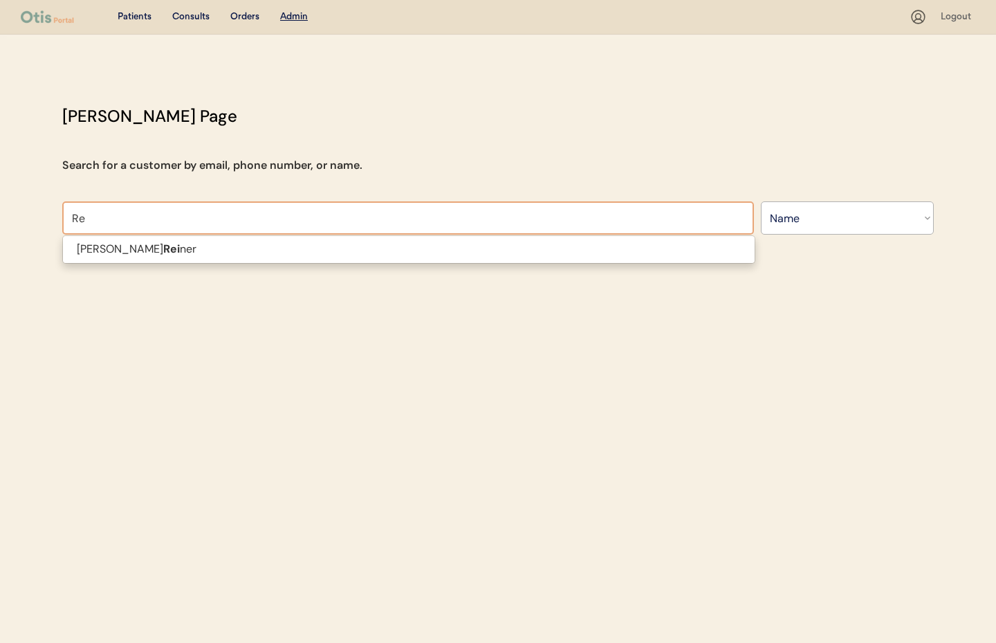
type input "R"
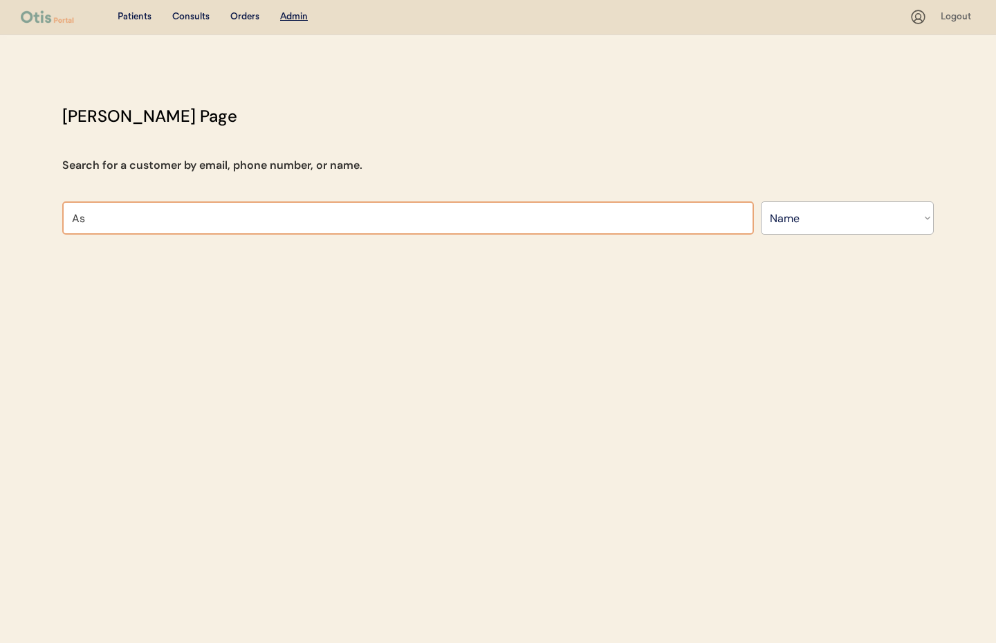
type input "Ash"
type input "Ashley pollock"
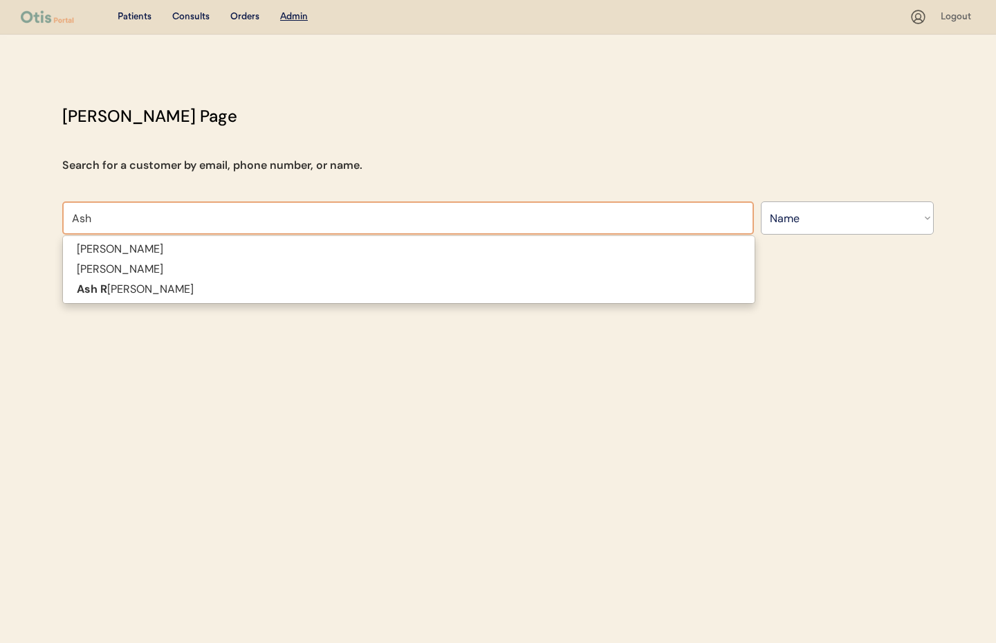
type input "Ash"
type input "Ashley pollock"
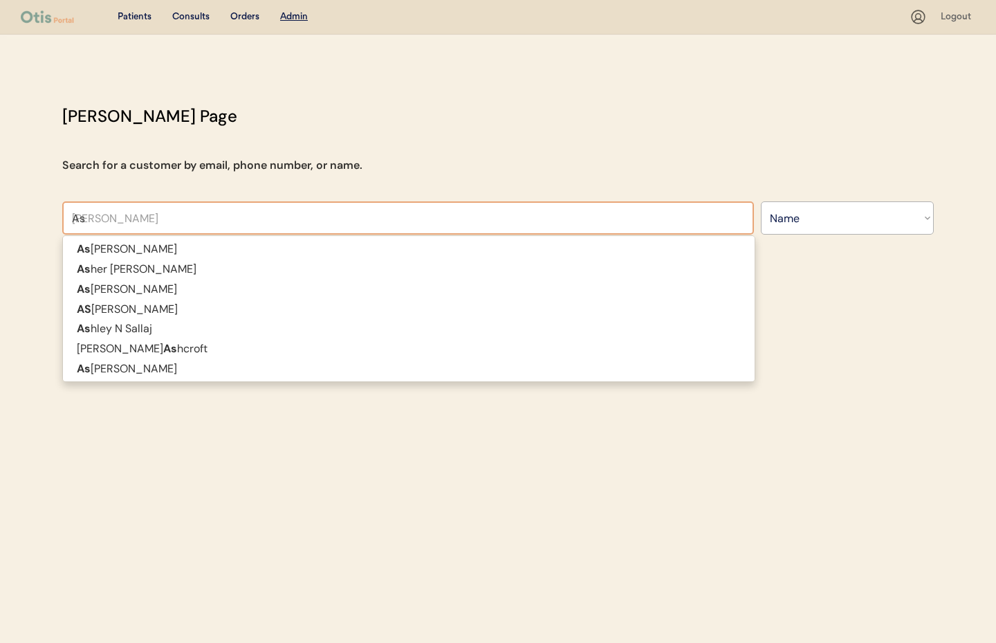
type input "A"
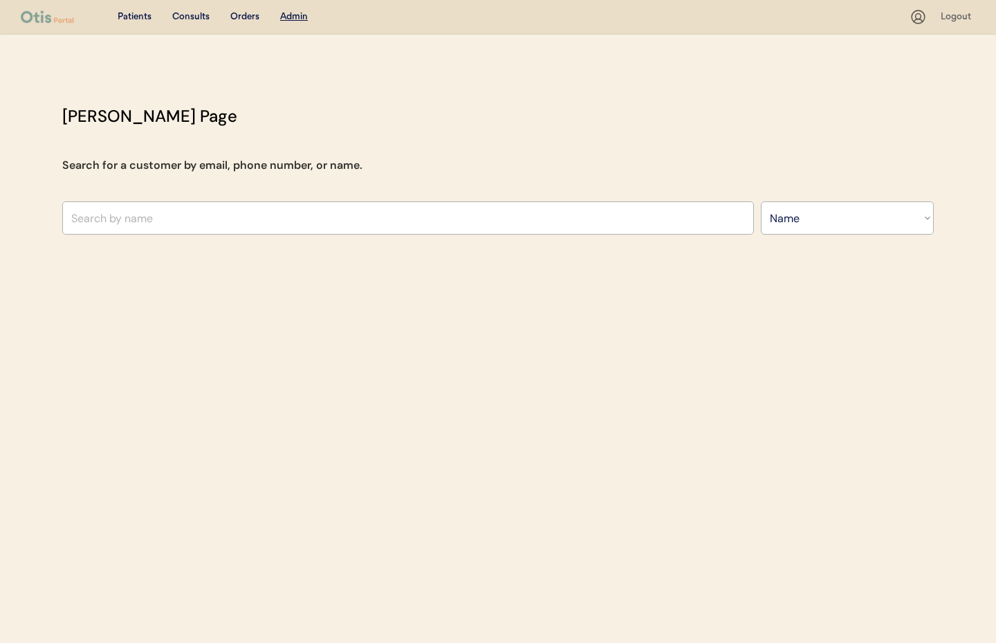
click at [782, 236] on div "Otis Admin Page Search for a customer by email, phone number, or name. A Search…" at bounding box center [497, 173] width 899 height 138
click at [782, 223] on select "Search By Name Email Phone Number" at bounding box center [847, 217] width 173 height 33
click at [761, 201] on select "Search By Name Email Phone Number" at bounding box center [847, 217] width 173 height 33
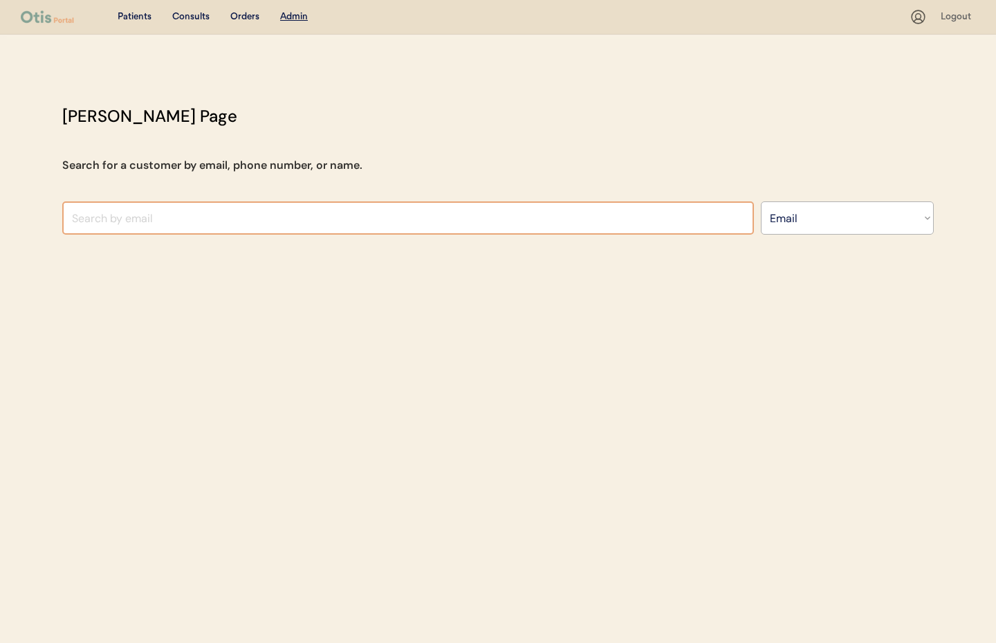
click at [358, 219] on input "input" at bounding box center [408, 217] width 692 height 33
click at [818, 219] on select "Search By Name Email Phone Number" at bounding box center [847, 217] width 173 height 33
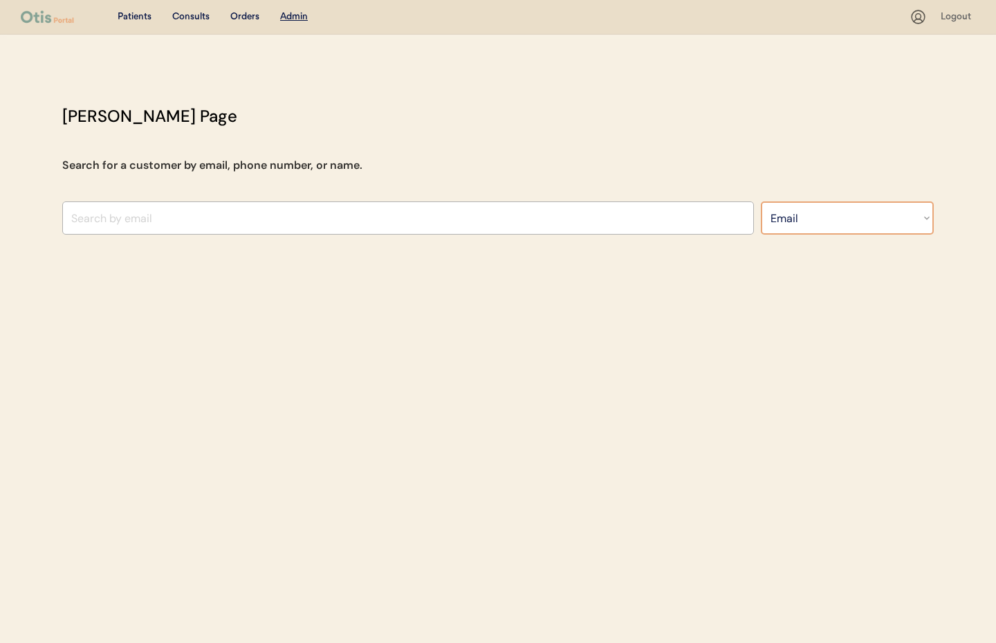
select select ""Phone Number""
click at [761, 201] on select "Search By Name Email Phone Number" at bounding box center [847, 217] width 173 height 33
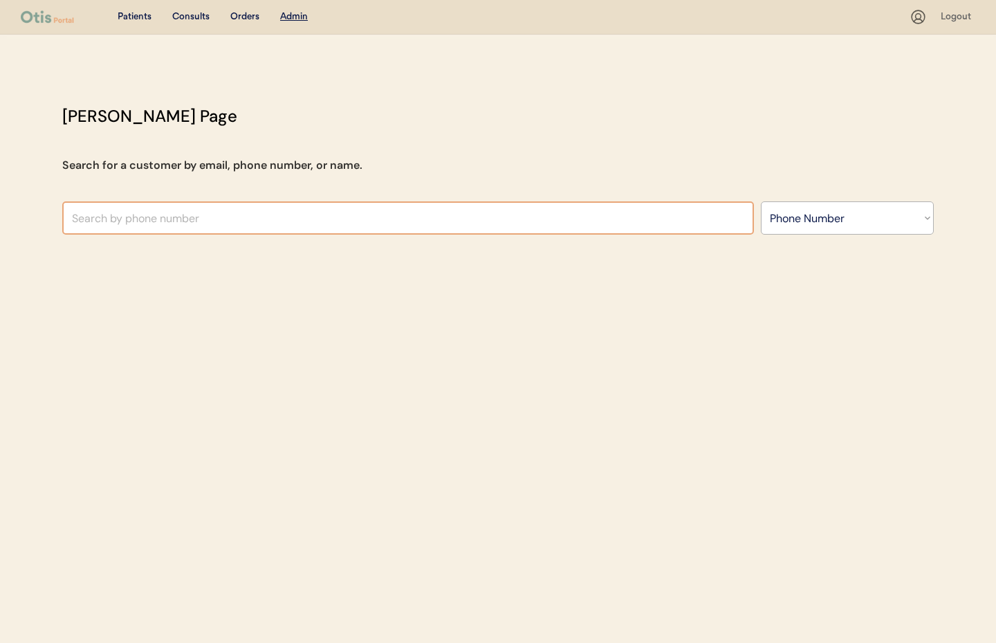
click at [442, 220] on input "text" at bounding box center [408, 217] width 692 height 33
click at [90, 214] on input "text" at bounding box center [408, 217] width 692 height 33
paste input "+1 848 888 2742"
click at [76, 217] on input "+1 848 888 2742" at bounding box center [408, 217] width 692 height 33
click at [78, 217] on input "1 848 888 2742" at bounding box center [408, 217] width 692 height 33
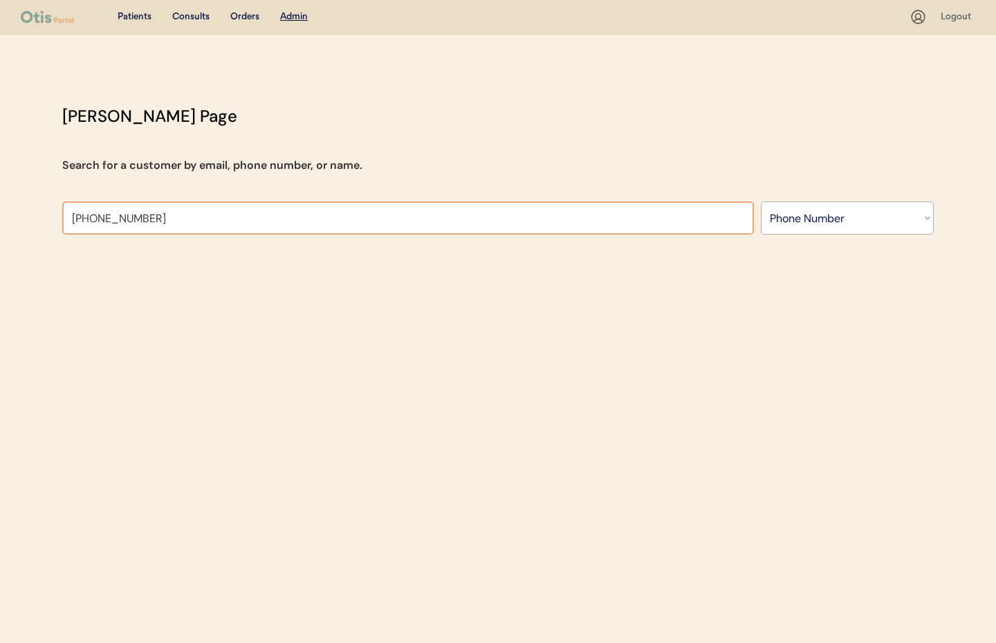
click at [99, 219] on input "1848 888 2742" at bounding box center [408, 217] width 692 height 33
click at [120, 219] on input "1848888 2742" at bounding box center [408, 217] width 692 height 33
click at [160, 223] on input "18488882742" at bounding box center [408, 217] width 692 height 33
type input "18488882742"
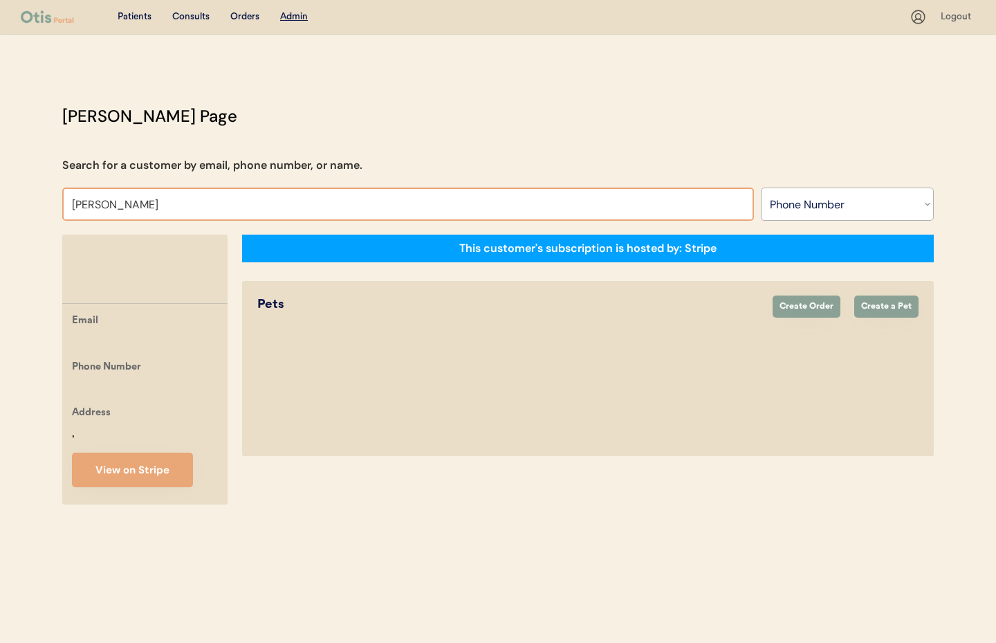
type input "Kaitlynn"
click at [791, 197] on select "Search By Name Email Phone Number" at bounding box center [847, 203] width 173 height 33
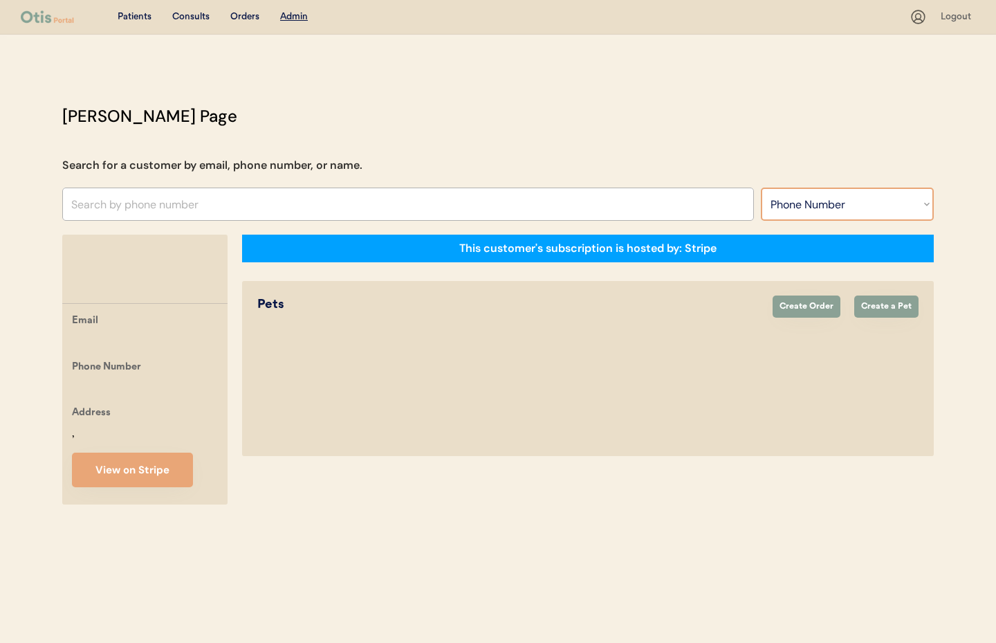
select select ""Name""
click at [761, 187] on select "Search By Name Email Phone Number" at bounding box center [847, 203] width 173 height 33
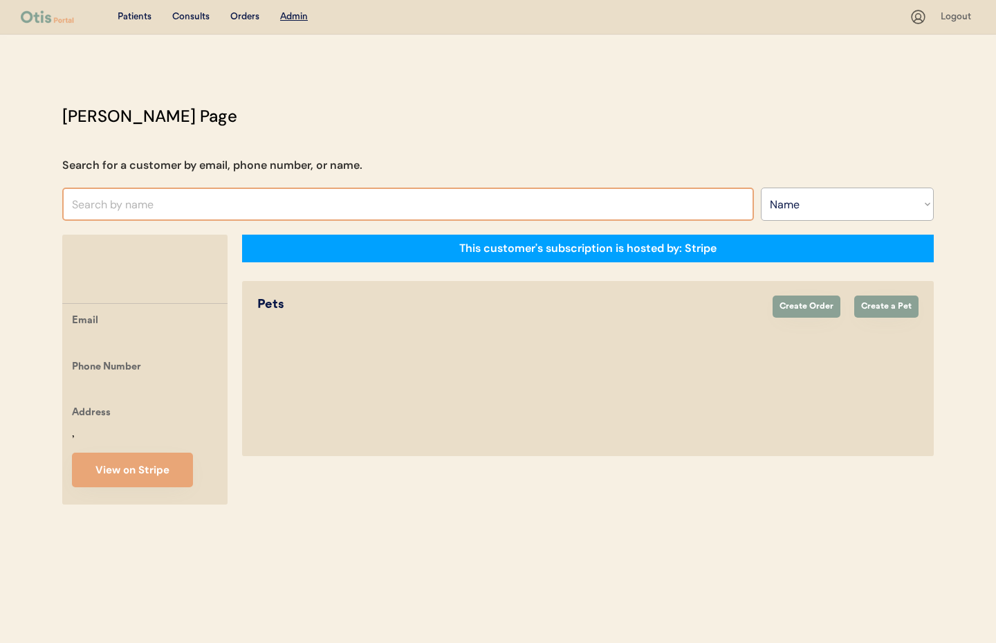
select select ""Name""
click at [136, 208] on input "text" at bounding box center [408, 203] width 692 height 33
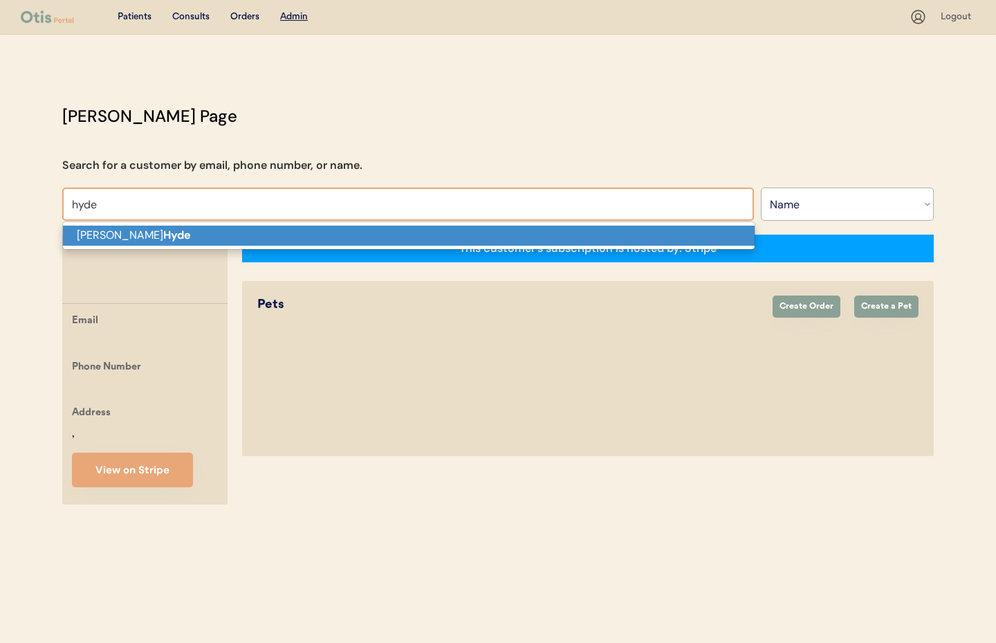
click at [163, 230] on strong "Hyde" at bounding box center [177, 235] width 28 height 15
type input "[PERSON_NAME]"
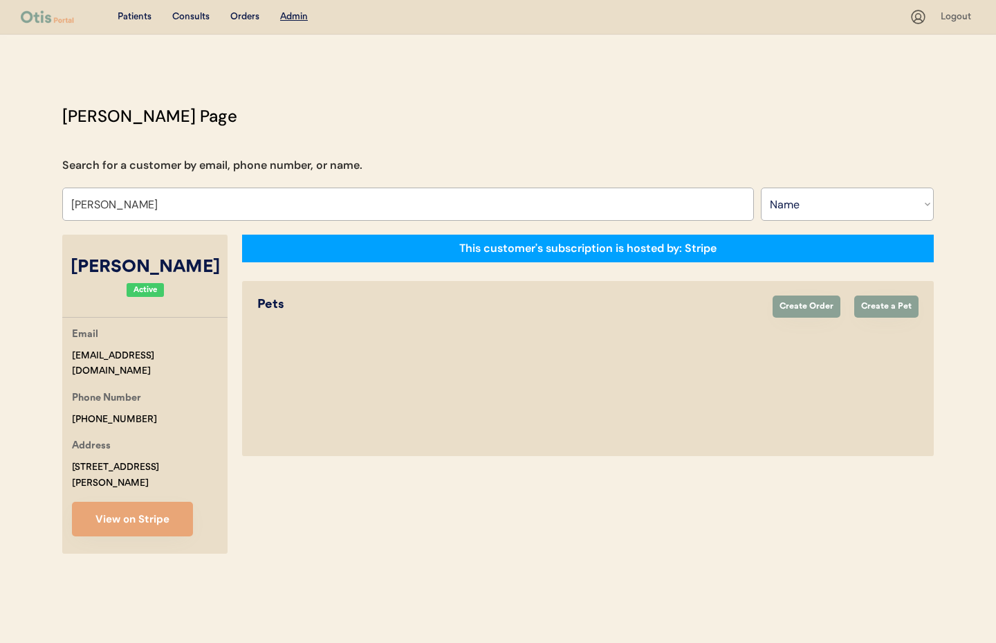
select select "true"
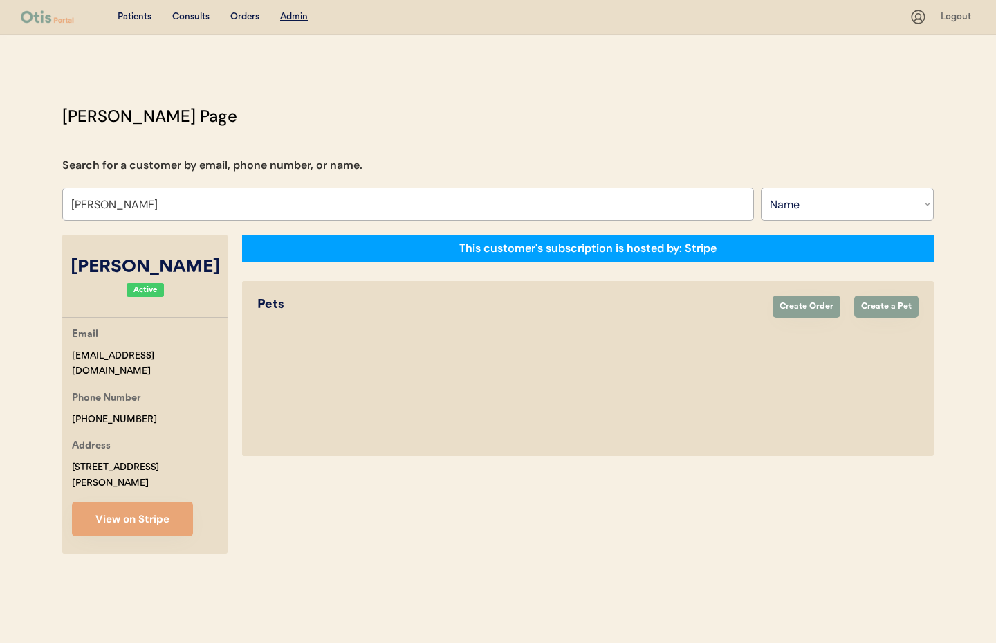
select select "false"
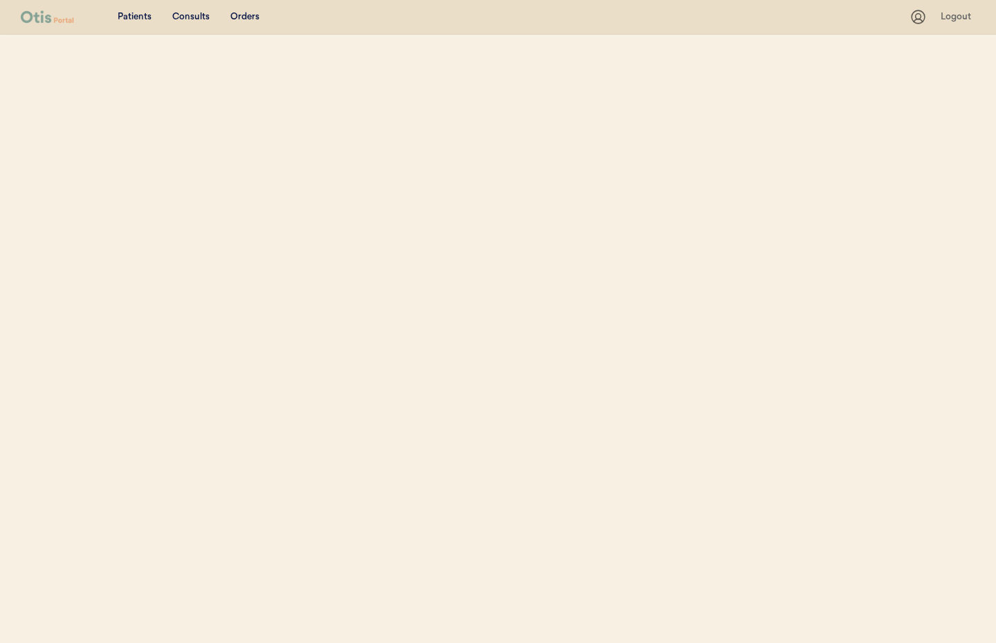
select select ""Name""
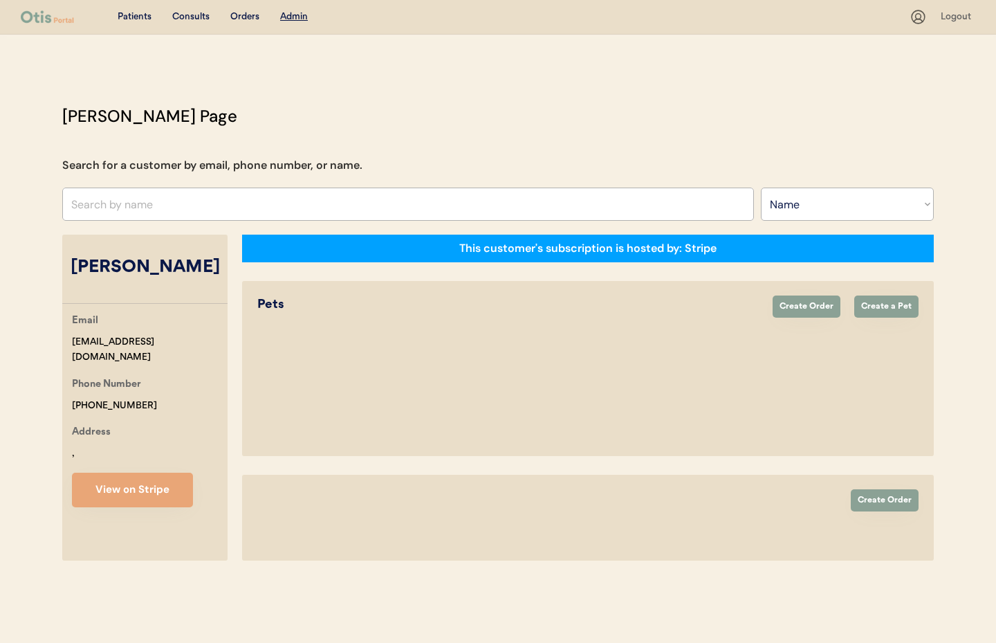
select select "true"
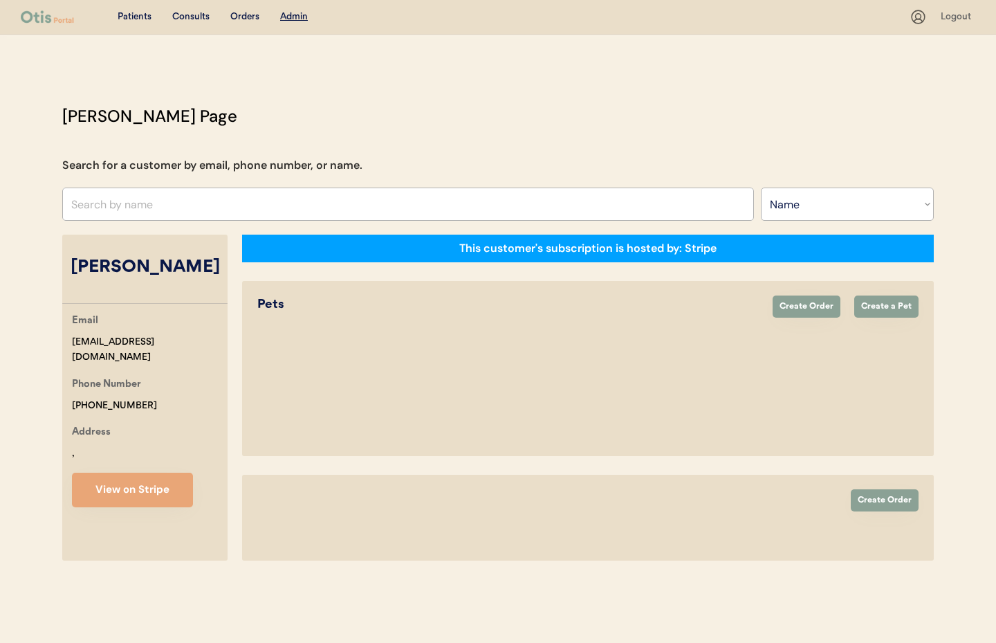
select select "false"
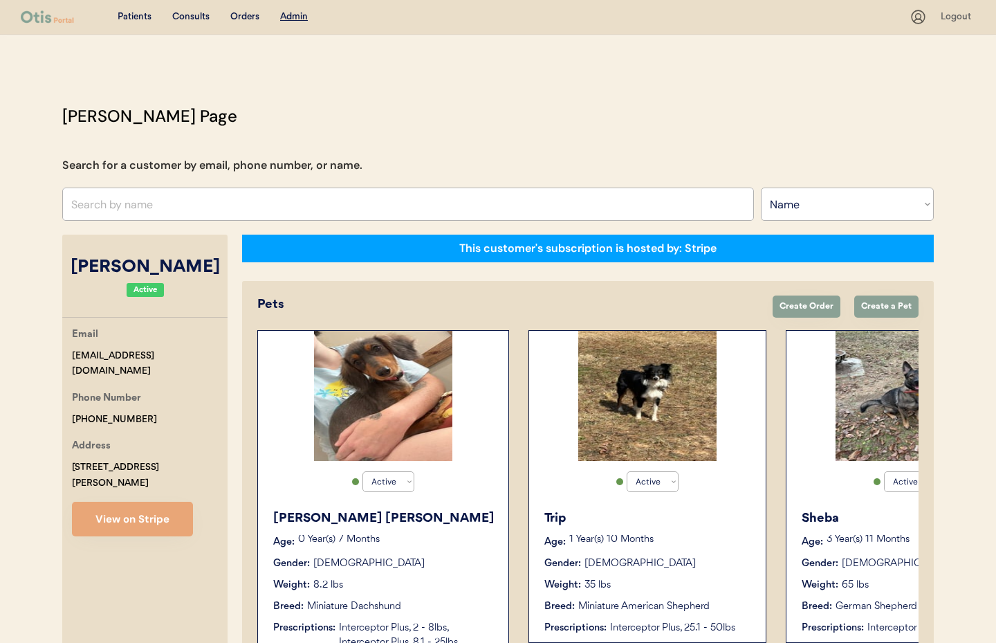
click at [959, 19] on div "Logout" at bounding box center [958, 17] width 35 height 14
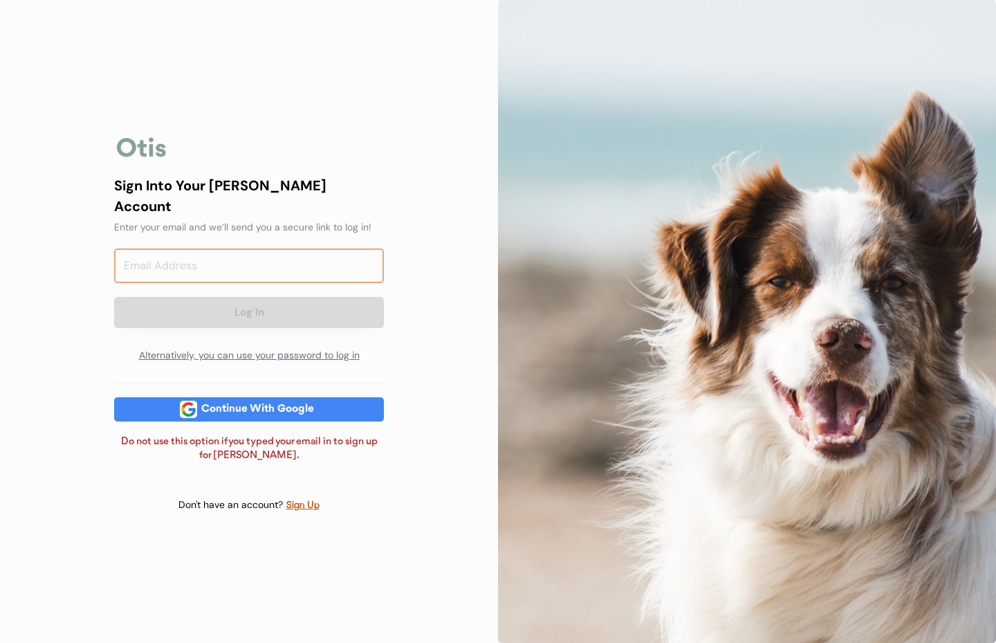
click at [228, 260] on input "email" at bounding box center [249, 265] width 270 height 35
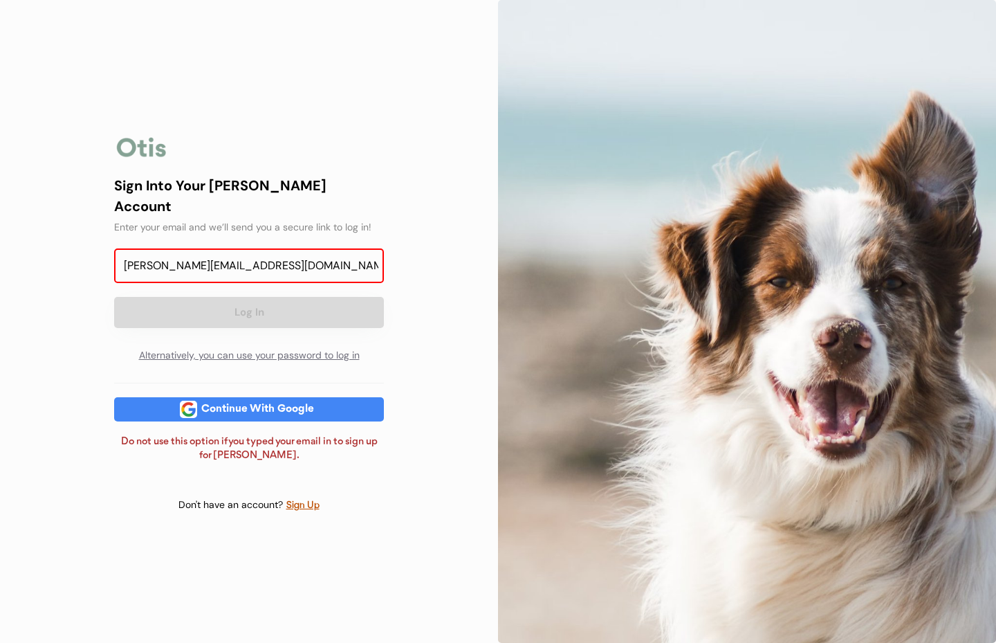
type input "[PERSON_NAME][EMAIL_ADDRESS][DOMAIN_NAME]"
click at [235, 297] on button "Log In" at bounding box center [249, 312] width 270 height 31
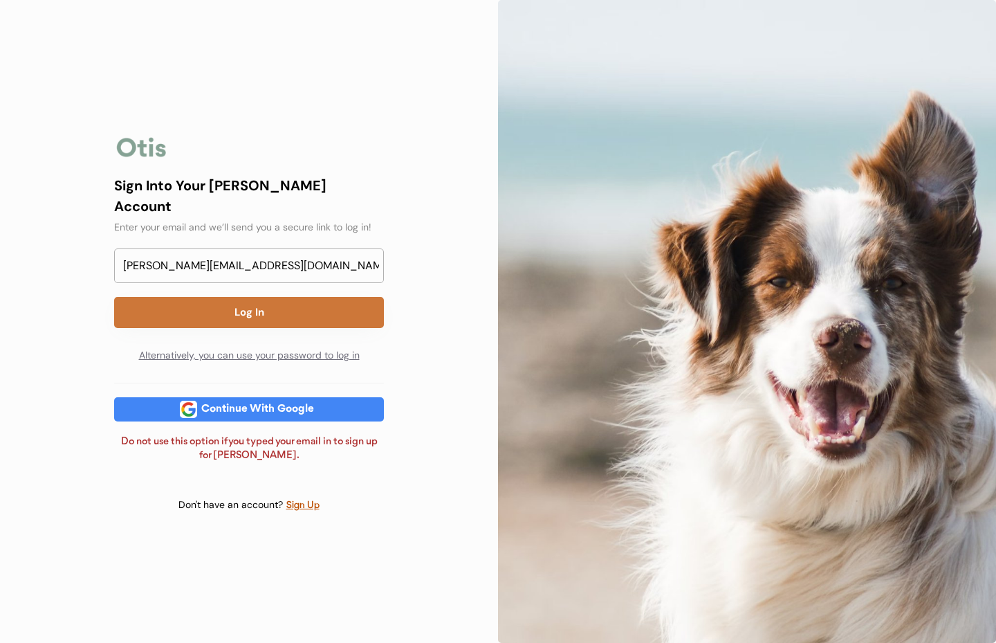
click at [246, 305] on button "Log In" at bounding box center [249, 312] width 270 height 31
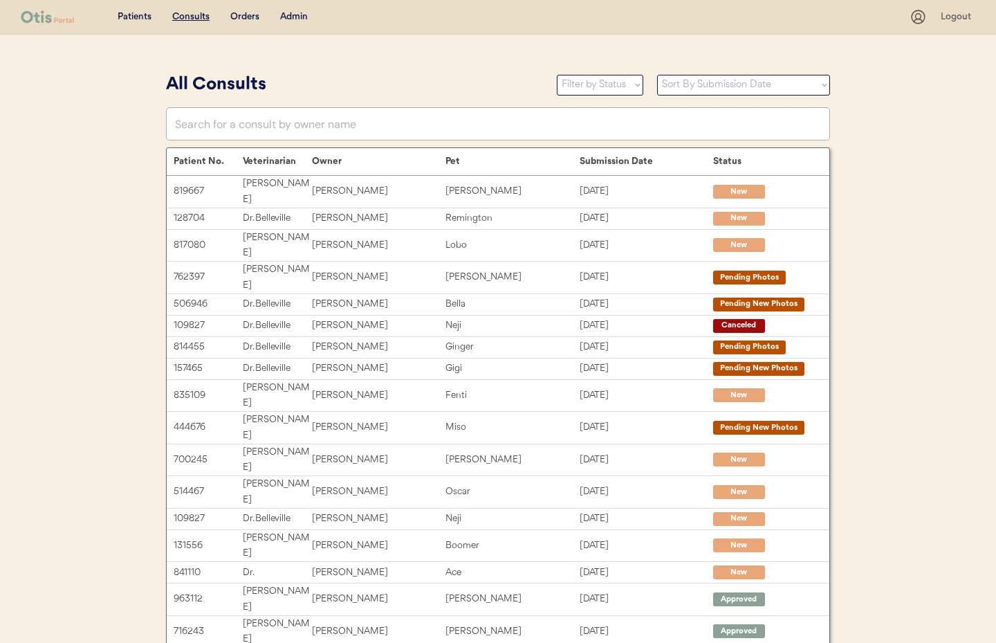
click at [293, 17] on div "Admin" at bounding box center [294, 17] width 28 height 14
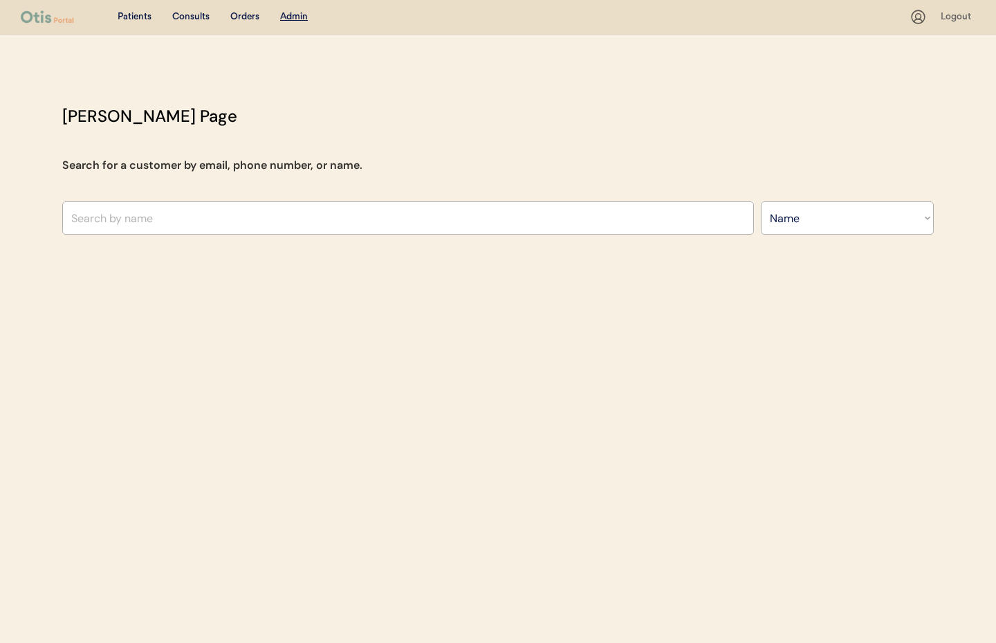
select select ""Name""
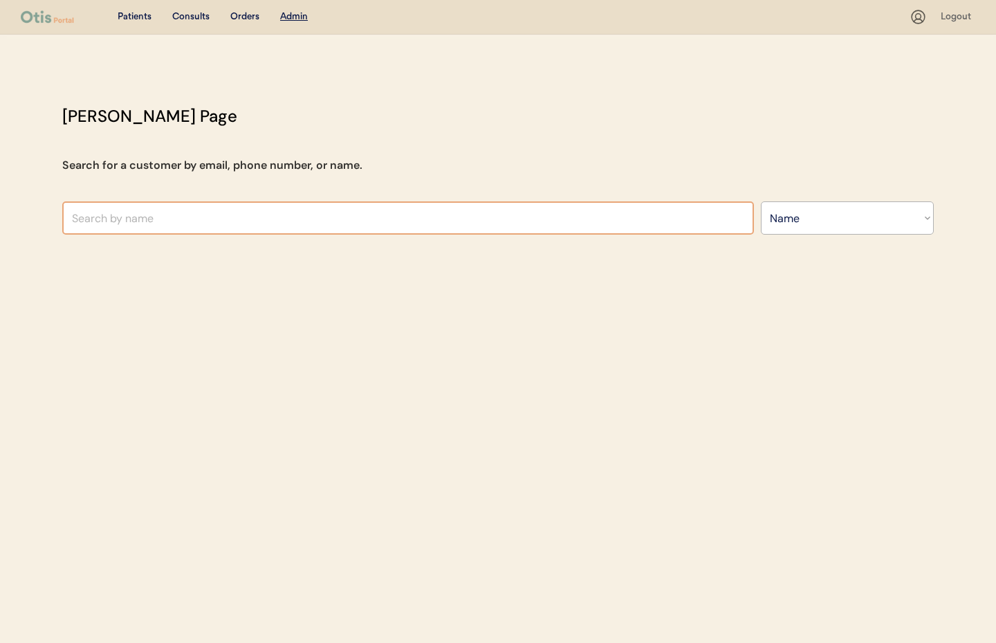
click at [226, 214] on input "text" at bounding box center [408, 217] width 692 height 33
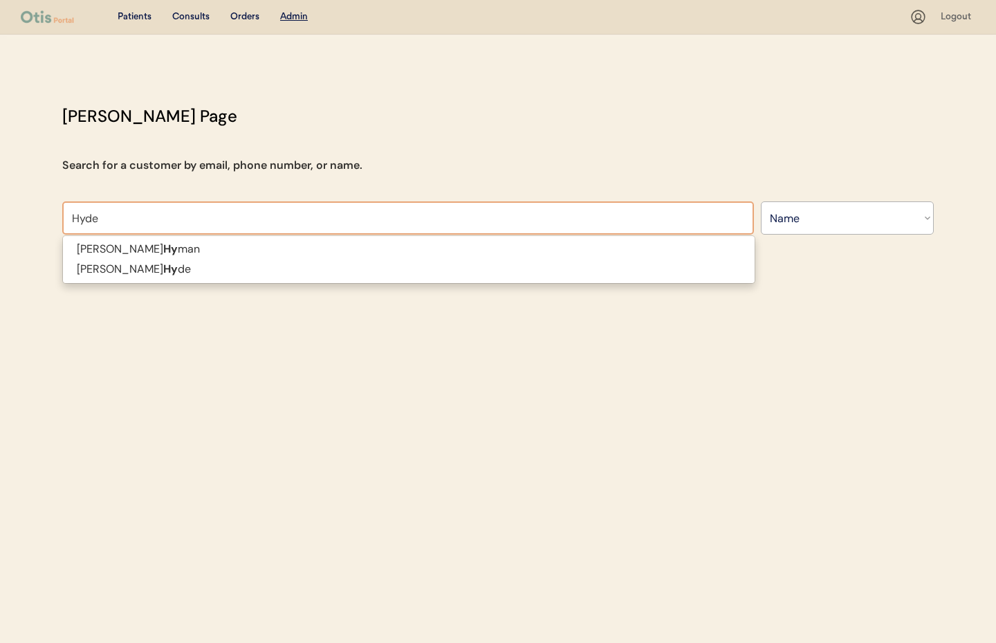
click at [203, 268] on p "[PERSON_NAME] de" at bounding box center [409, 269] width 692 height 20
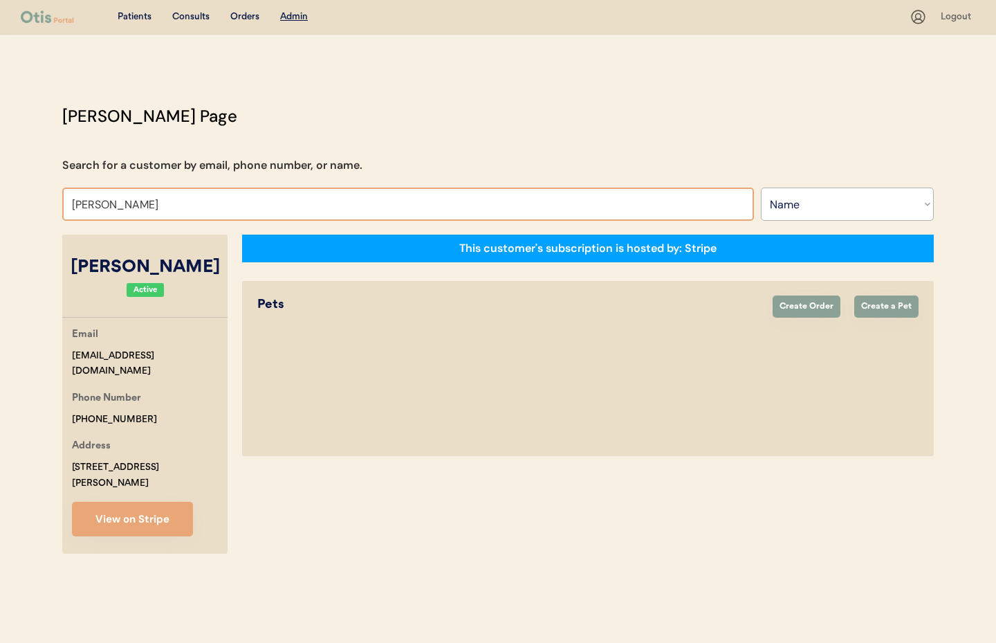
type input "[PERSON_NAME]"
select select "true"
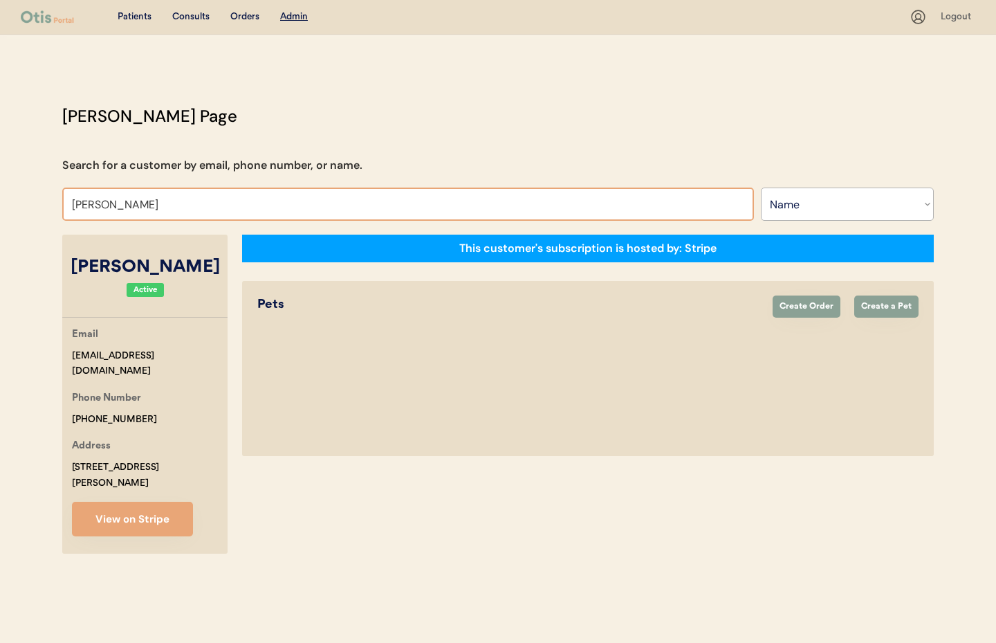
select select "true"
select select "false"
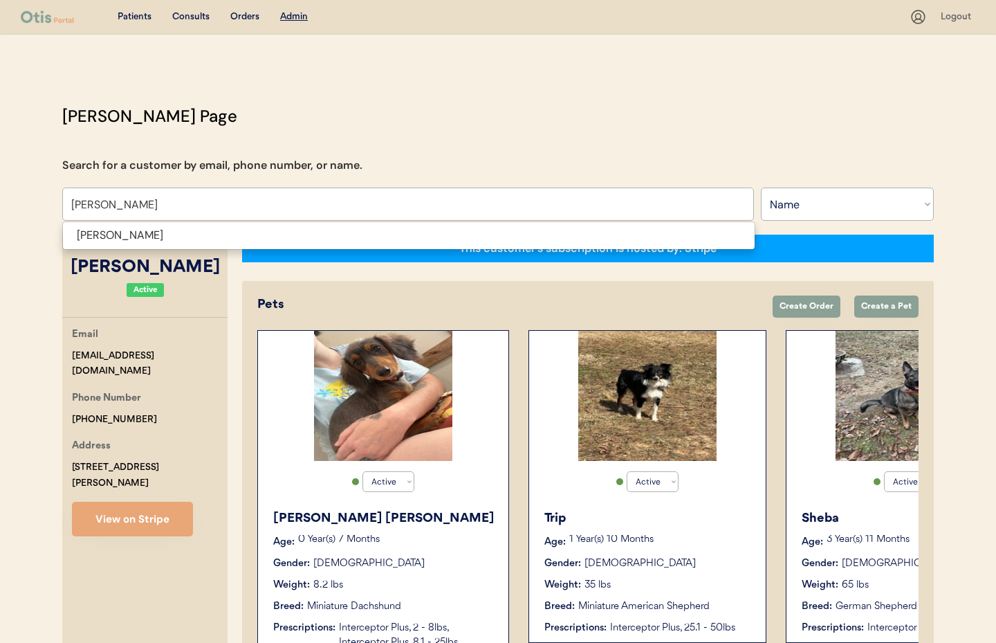
type input "[PERSON_NAME]"
click at [507, 318] on div "Pets Create Order Create a Pet" at bounding box center [587, 309] width 661 height 28
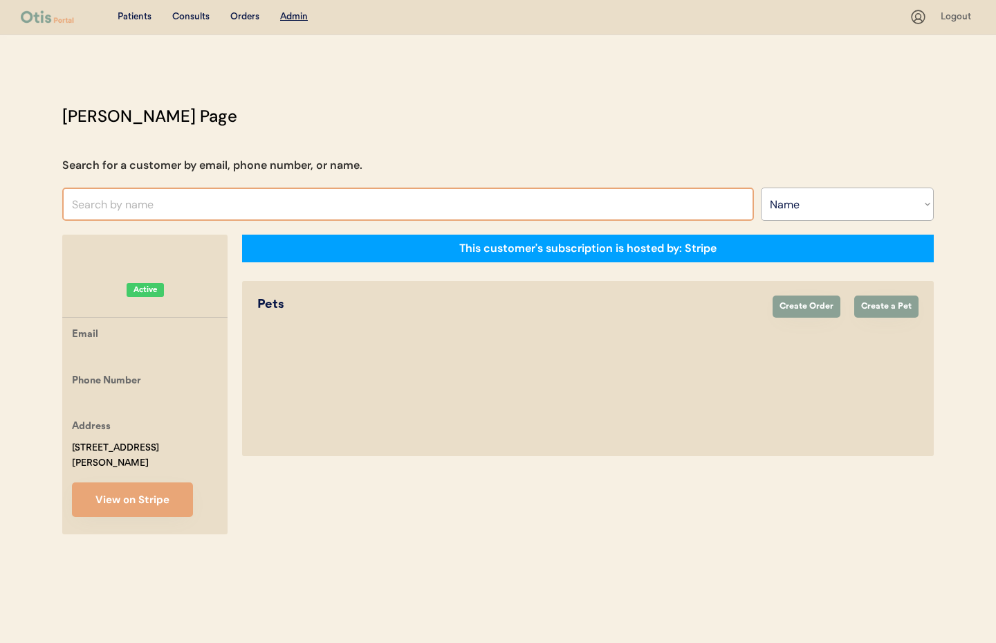
click at [158, 203] on input "text" at bounding box center [408, 203] width 692 height 33
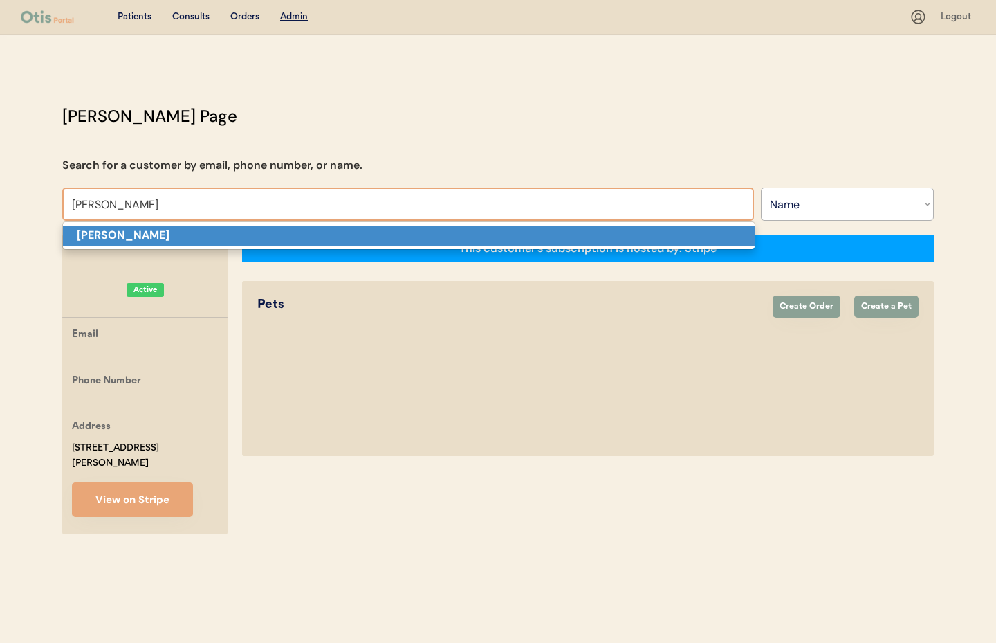
click at [156, 237] on p "Rob Rollins" at bounding box center [409, 236] width 692 height 20
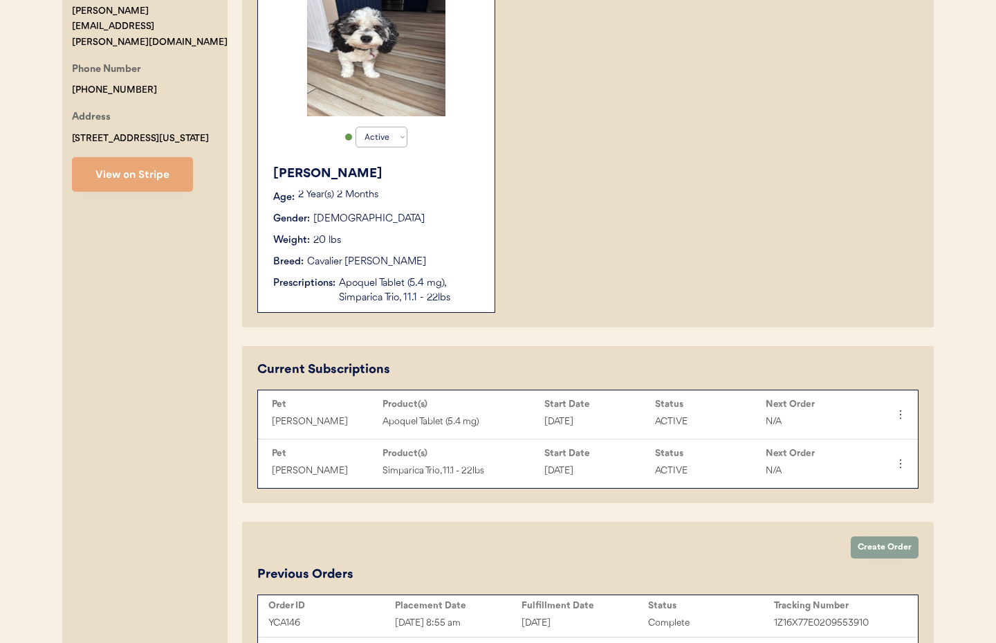
scroll to position [345, 0]
click at [903, 414] on icon at bounding box center [900, 414] width 14 height 14
click at [810, 340] on div "This customer's subscription is hosted by: Otis Pets Create Order Create a Pet …" at bounding box center [588, 312] width 692 height 846
click at [156, 165] on button "View on Stripe" at bounding box center [132, 173] width 121 height 35
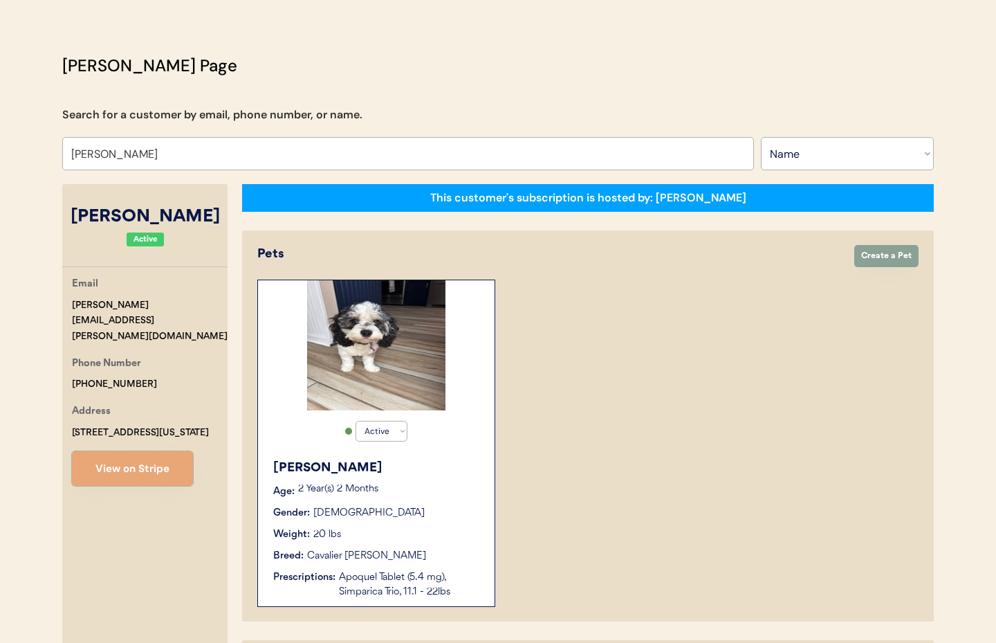
scroll to position [30, 0]
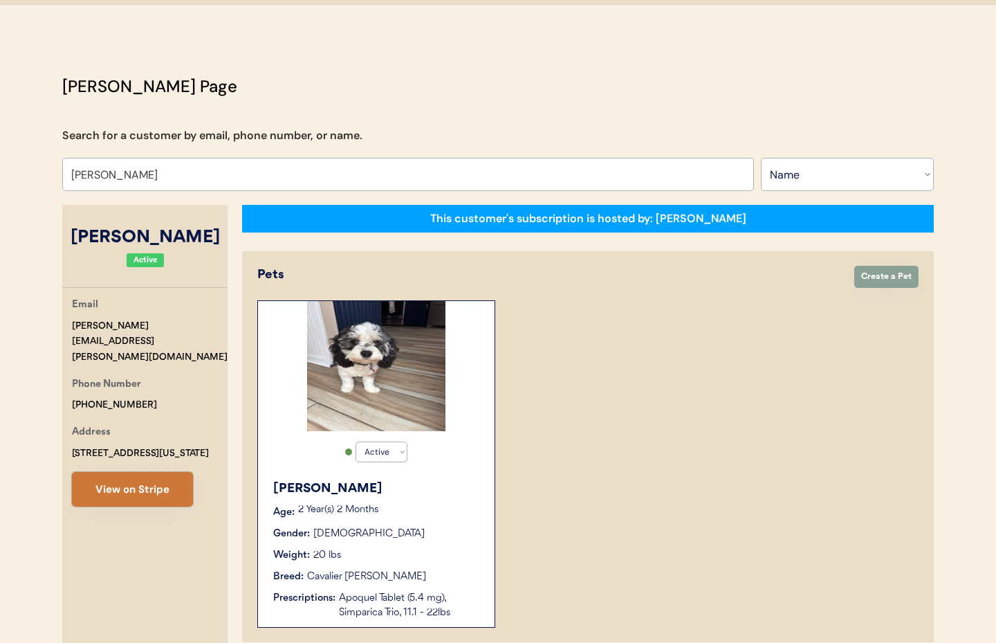
click at [143, 477] on button "View on Stripe" at bounding box center [132, 489] width 121 height 35
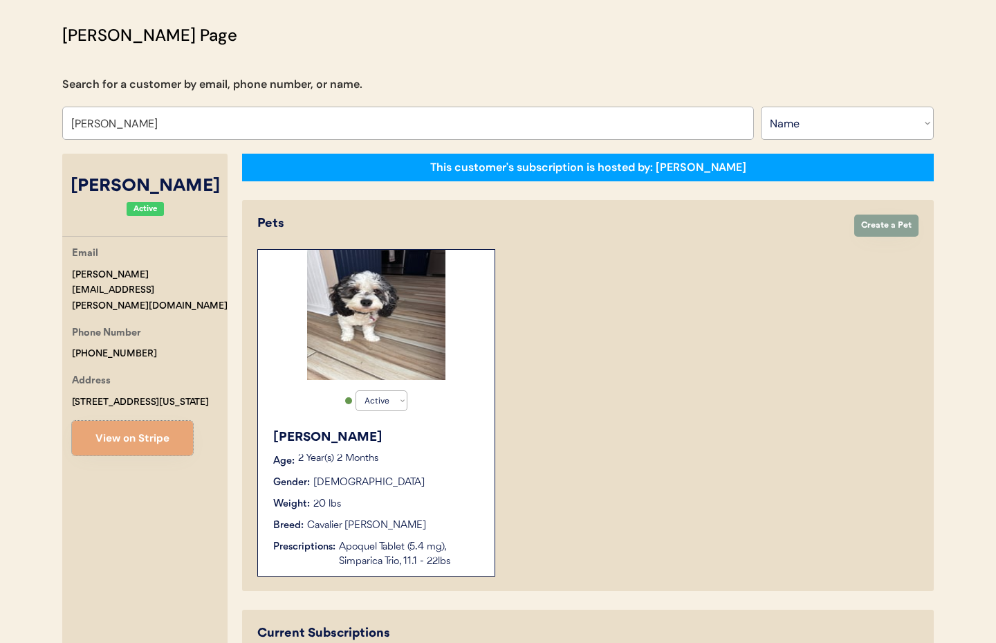
scroll to position [0, 0]
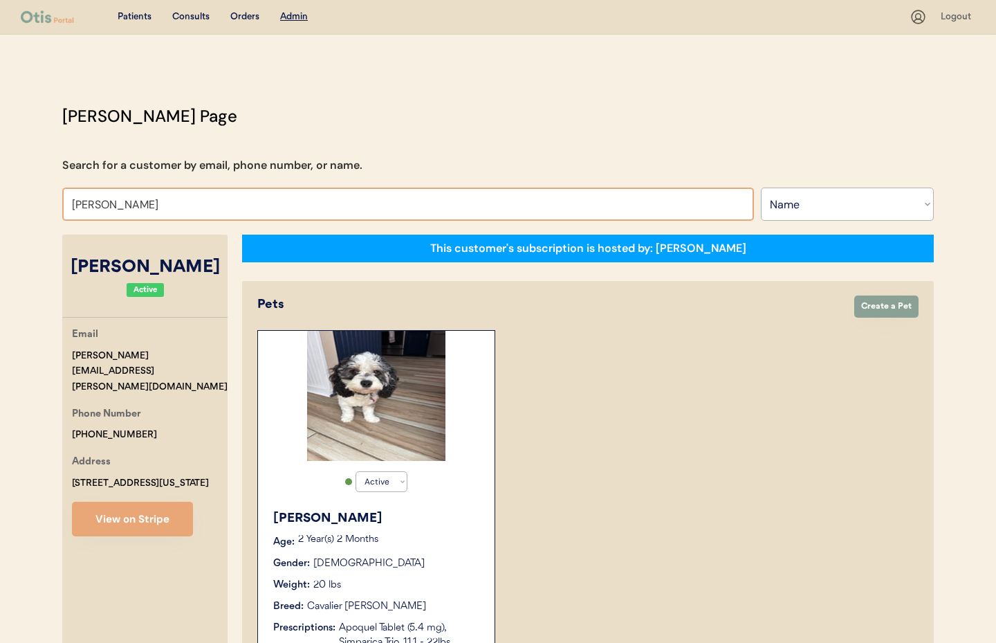
click at [17, 200] on div "Patients Consults Orders Admin Logout Otis Admin Page Search for a customer by …" at bounding box center [498, 572] width 996 height 1145
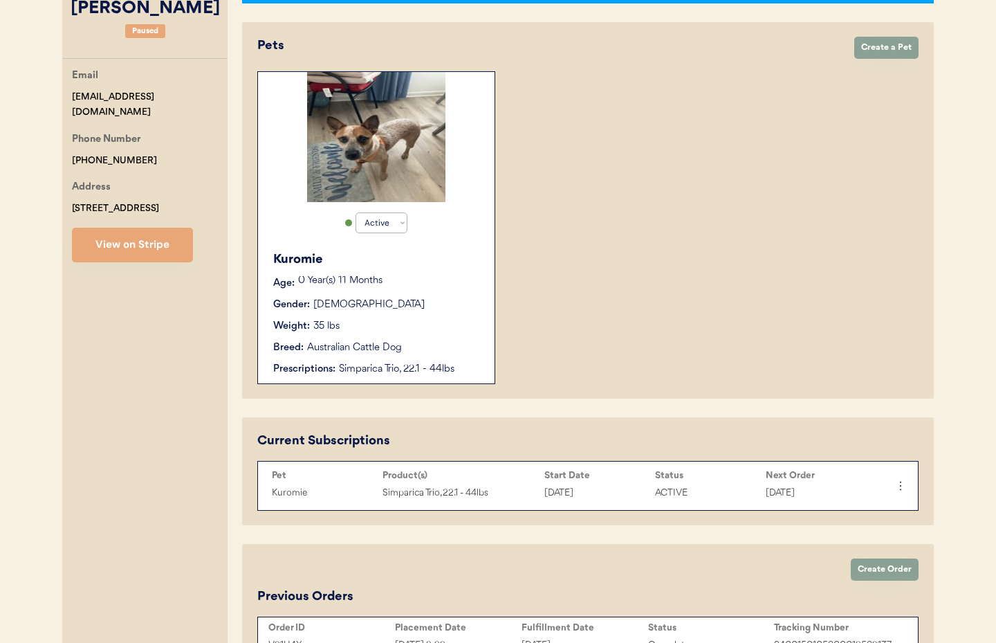
scroll to position [375, 0]
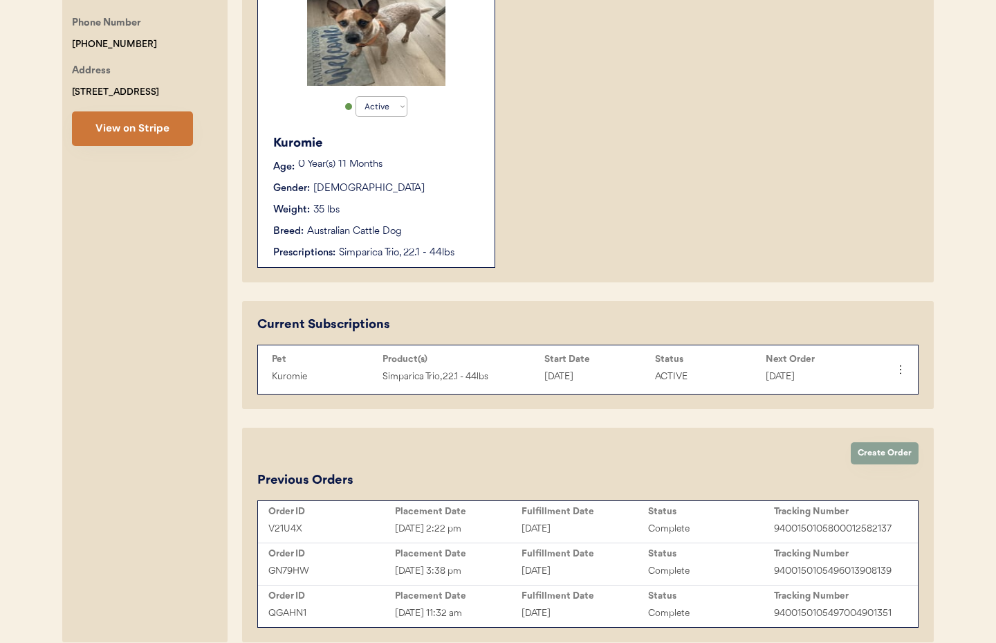
click at [142, 135] on button "View on Stripe" at bounding box center [132, 128] width 121 height 35
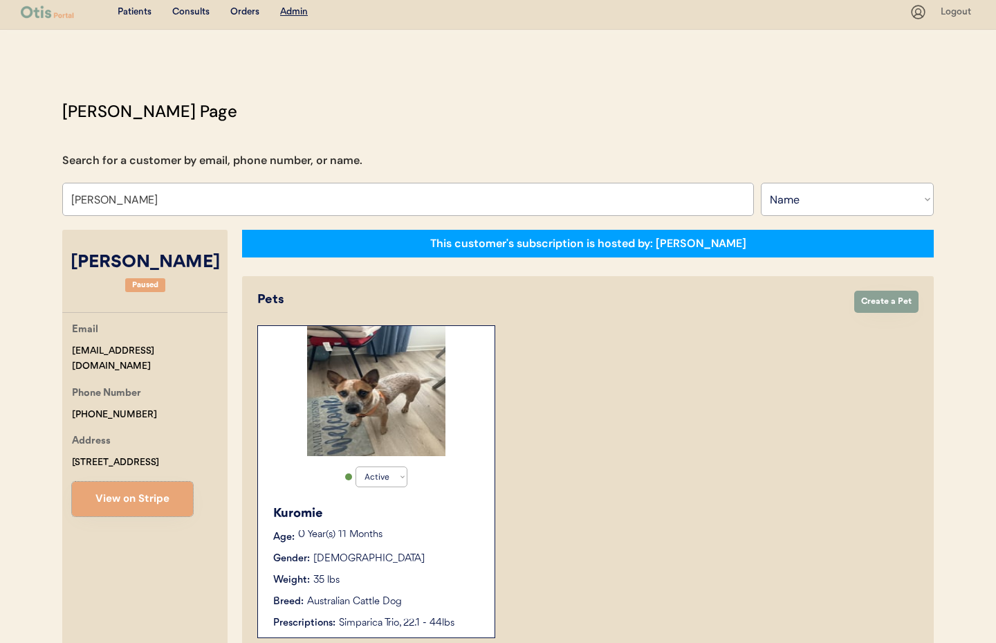
scroll to position [0, 0]
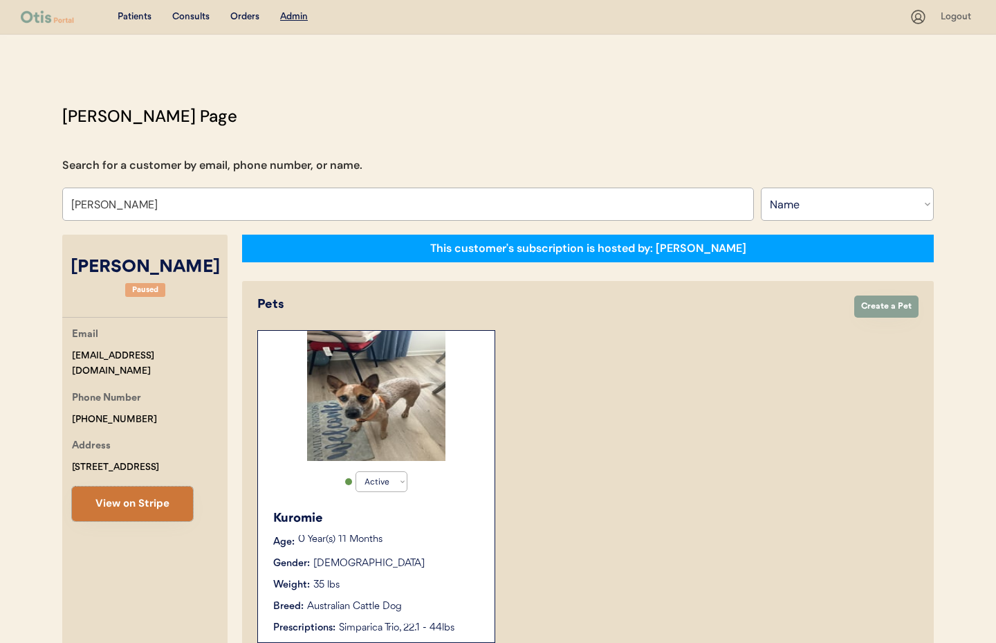
click at [152, 504] on button "View on Stripe" at bounding box center [132, 503] width 121 height 35
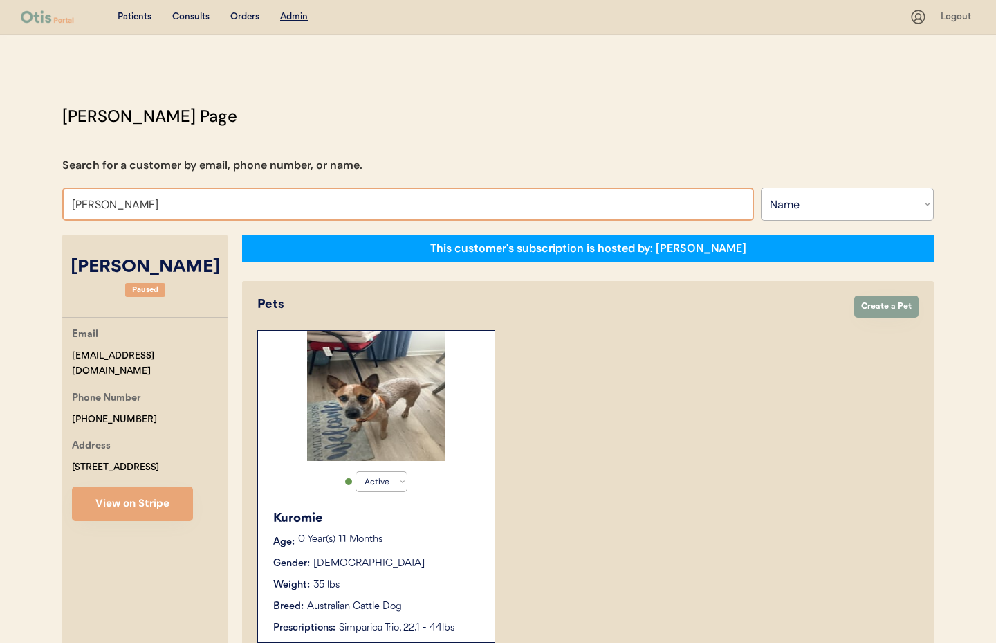
drag, startPoint x: 140, startPoint y: 207, endPoint x: 39, endPoint y: 204, distance: 101.0
click at [39, 204] on div "Patients Consults Orders Admin Logout Otis Admin Page Search for a customer by …" at bounding box center [498, 540] width 996 height 1081
type input "aa"
type input "aaryn Johnson"
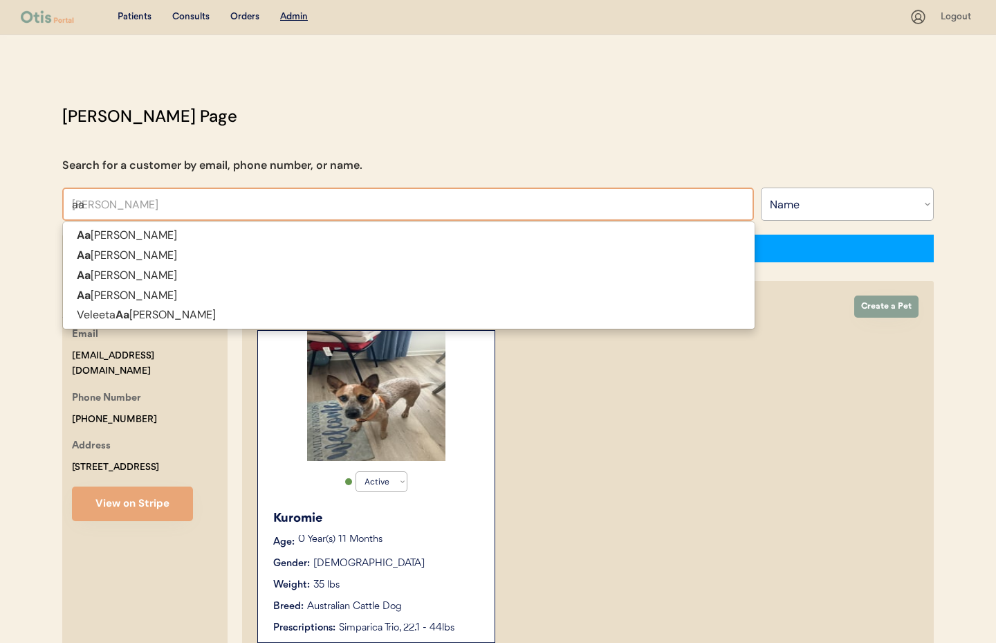
type input "aar"
type input "aaro"
type input "aaron Cicio"
type input "aaron"
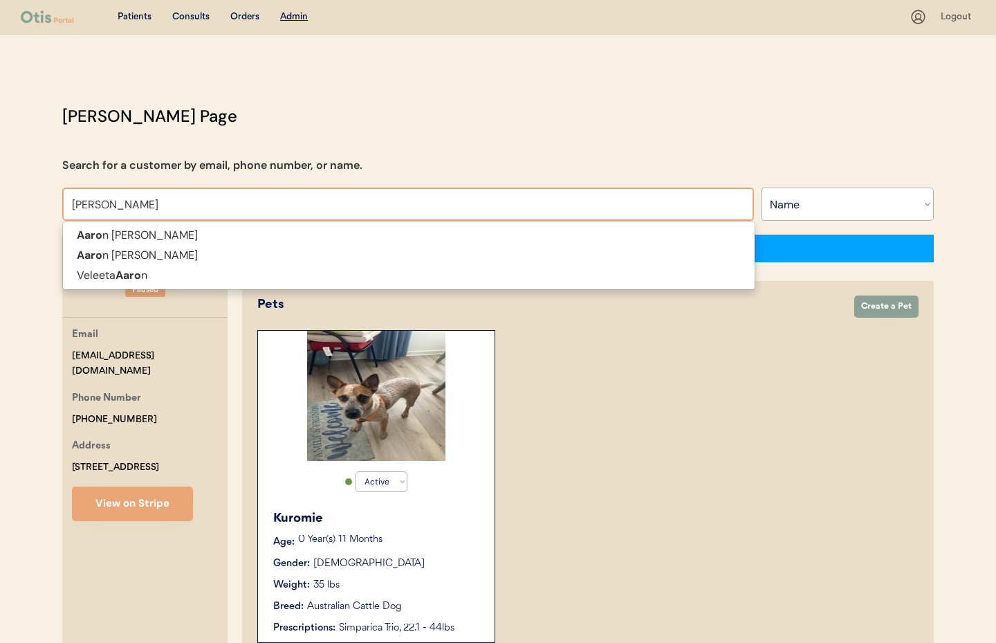
type input "aaron wo"
type input "aaron wolfe"
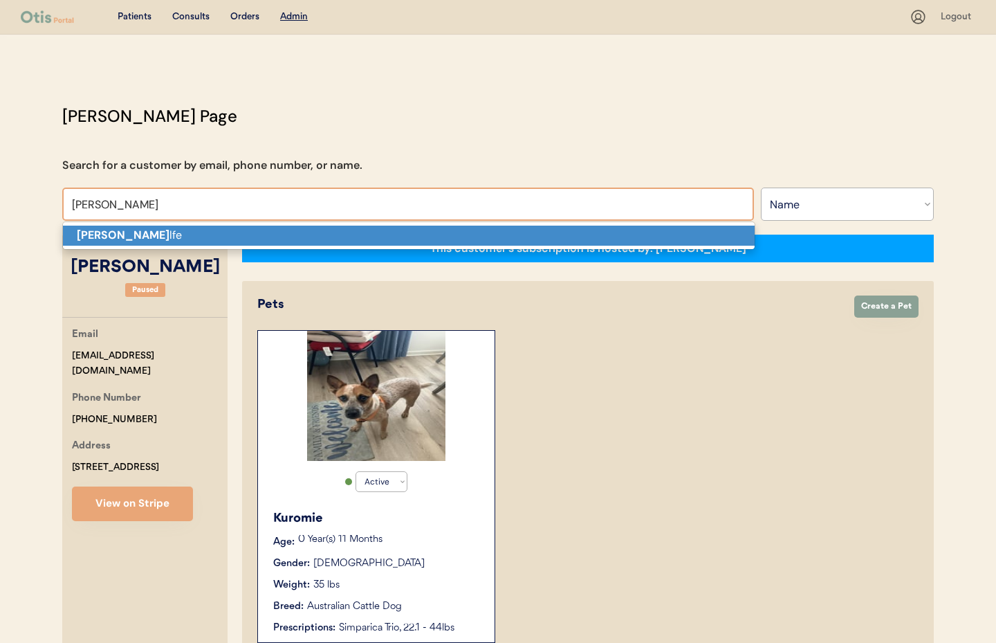
click at [114, 242] on p "Aaron Wo lfe" at bounding box center [409, 236] width 692 height 20
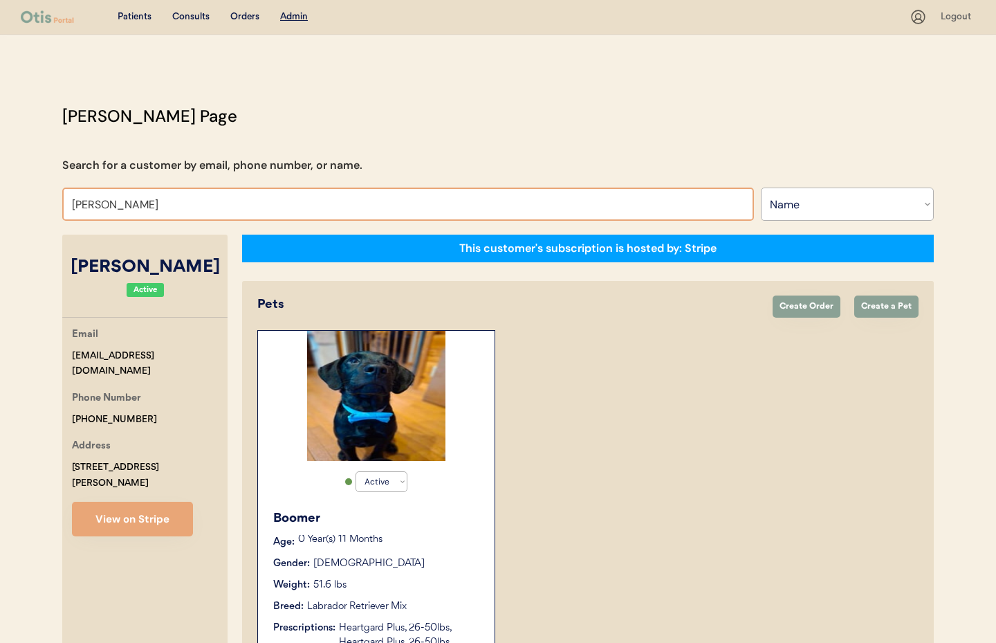
drag, startPoint x: 145, startPoint y: 203, endPoint x: 89, endPoint y: 206, distance: 56.1
type input "Tony"
type input "Tonya Crow"
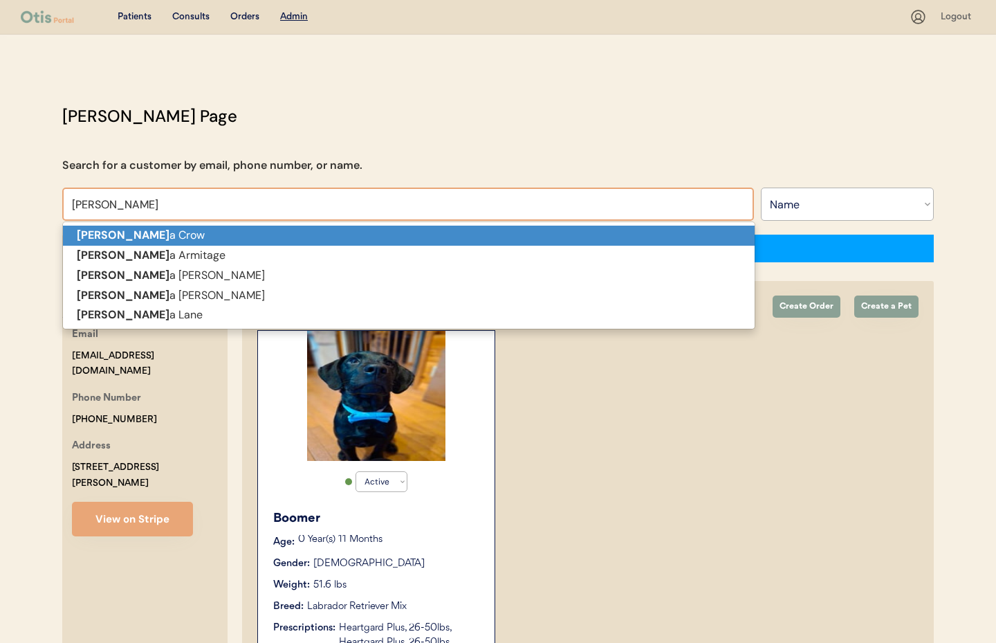
type input "Tonya"
type input "Tonya hamm"
type input "Tonya hammond"
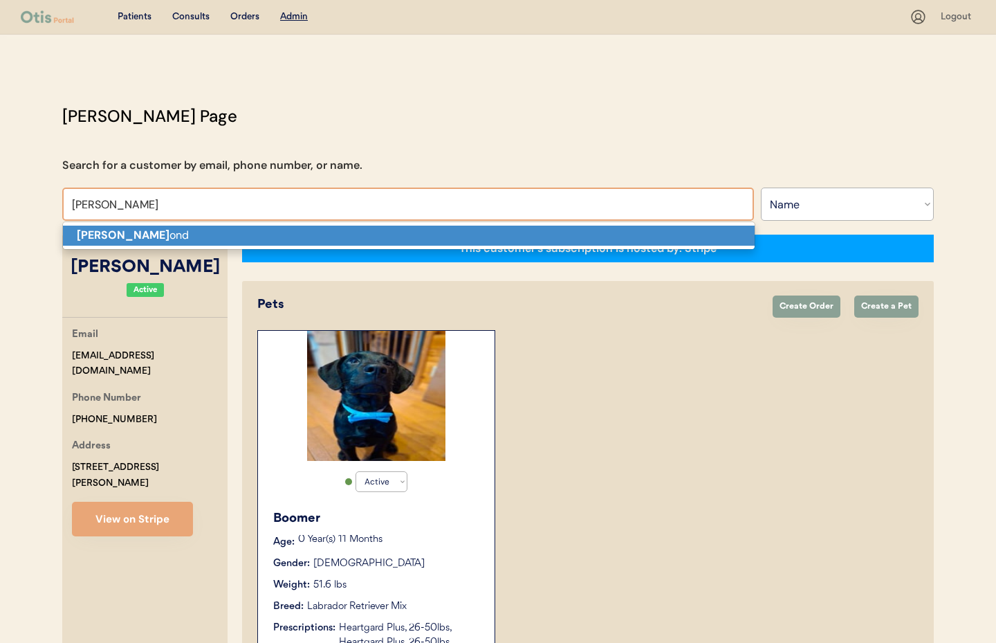
click at [151, 239] on p "Tonya Hamm ond" at bounding box center [409, 236] width 692 height 20
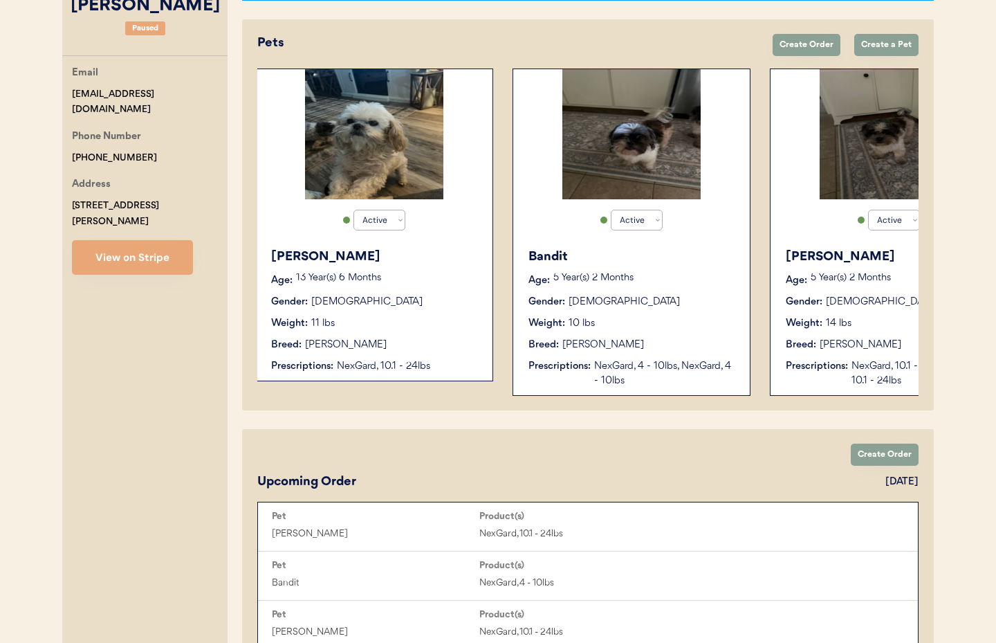
scroll to position [240, 0]
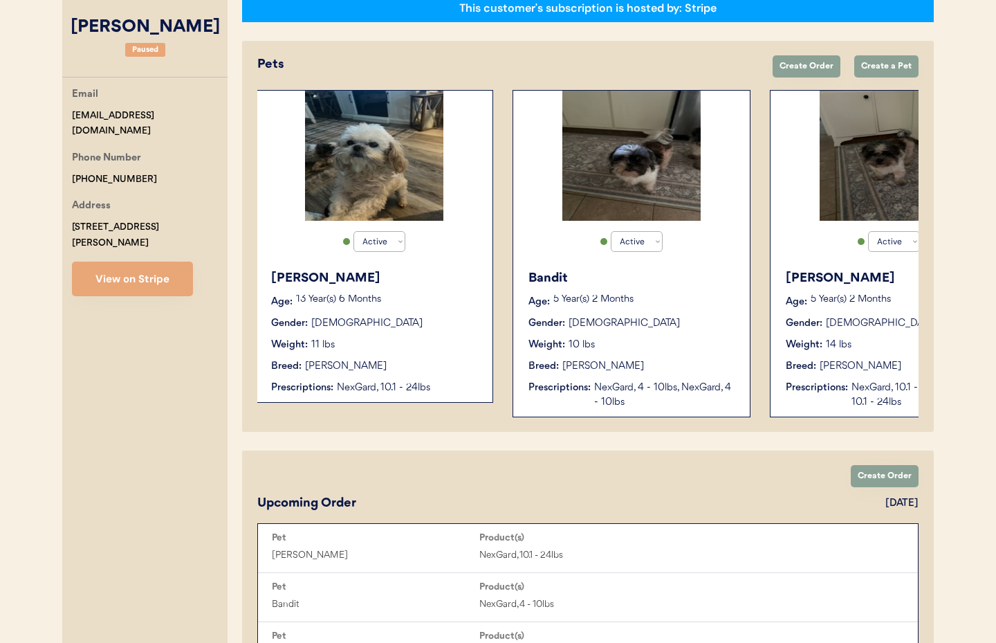
type input "[PERSON_NAME]"
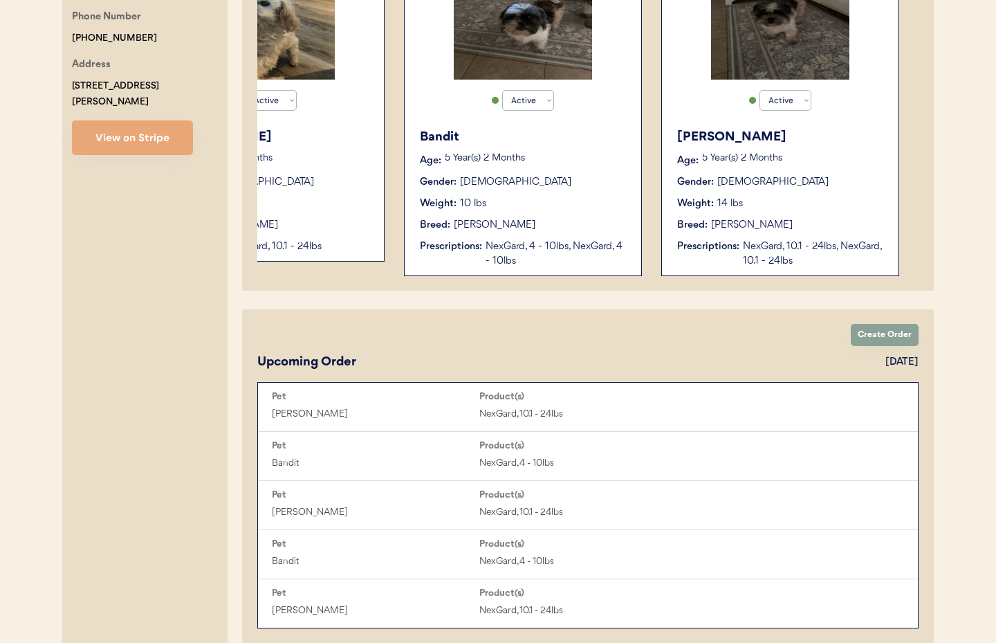
scroll to position [490, 0]
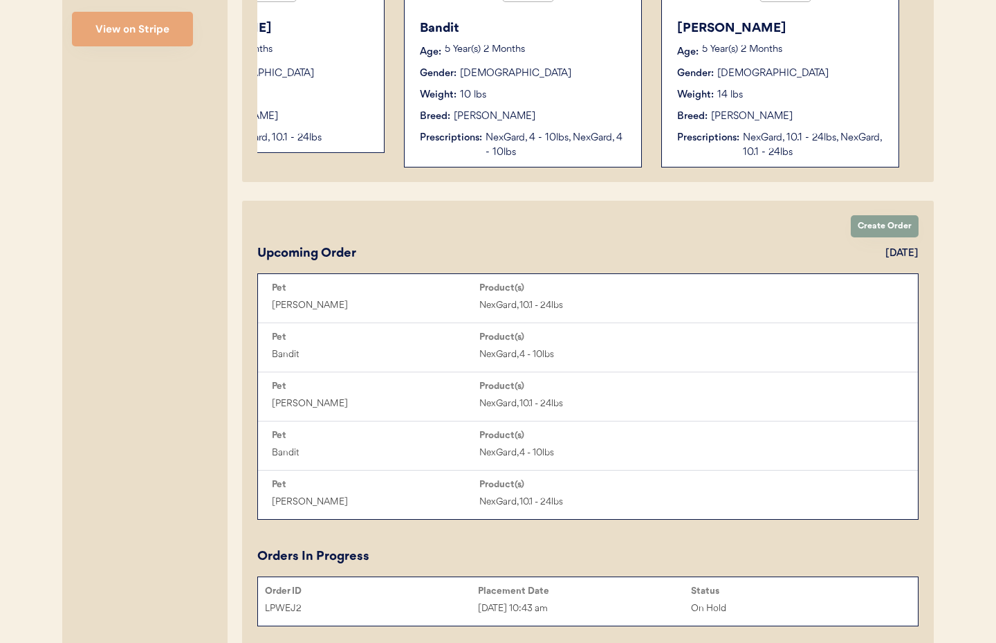
click at [605, 610] on div "Aug 21, 2025 10:43 am" at bounding box center [584, 608] width 213 height 16
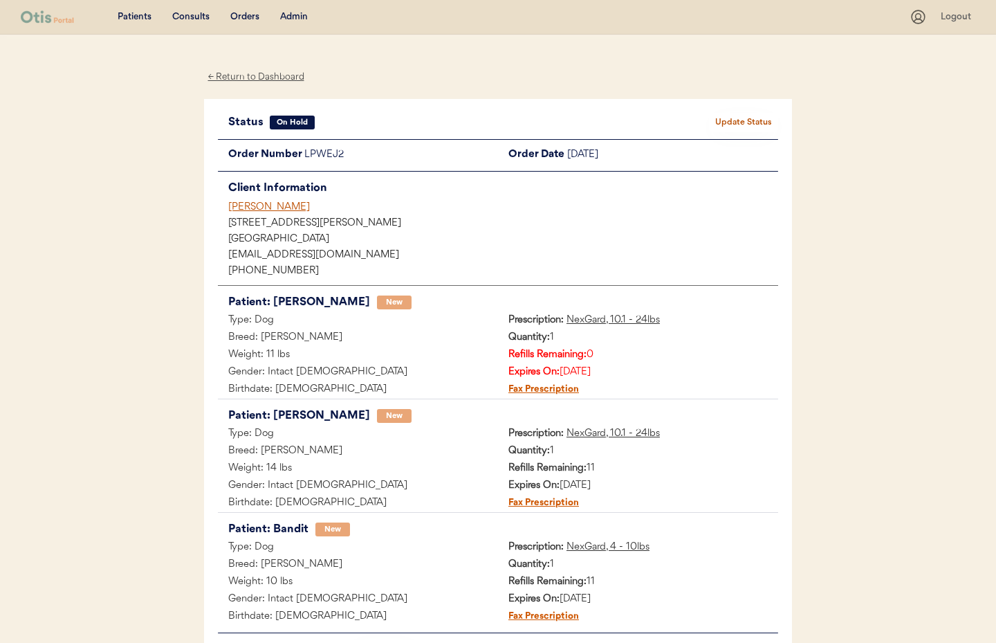
click at [744, 122] on button "Update Status" at bounding box center [743, 122] width 69 height 19
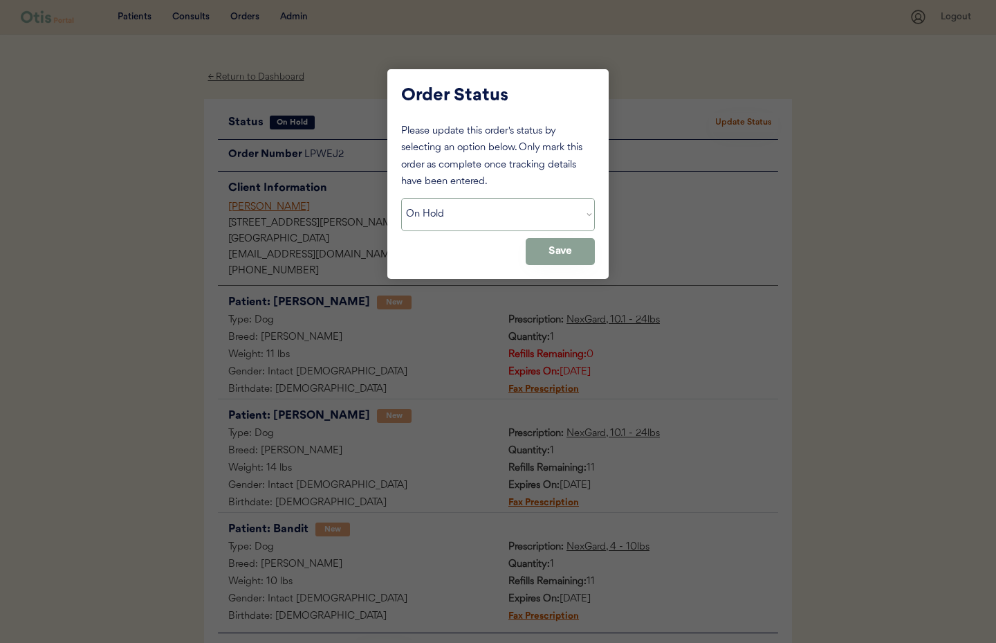
click at [484, 202] on select "Status On Hold New In Progress Complete Pending HW Consent Canceled" at bounding box center [498, 214] width 194 height 33
select select ""cancelled""
click at [401, 198] on select "Status On Hold New In Progress Complete Pending HW Consent Canceled" at bounding box center [498, 214] width 194 height 33
click at [545, 250] on button "Save" at bounding box center [560, 251] width 69 height 27
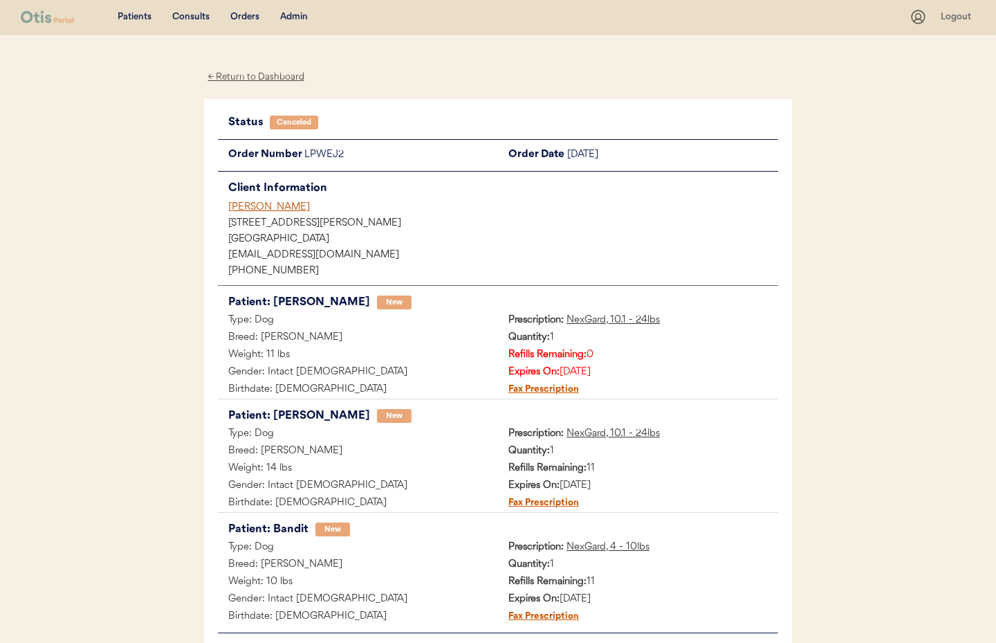
click at [268, 208] on div "[PERSON_NAME]" at bounding box center [503, 207] width 550 height 15
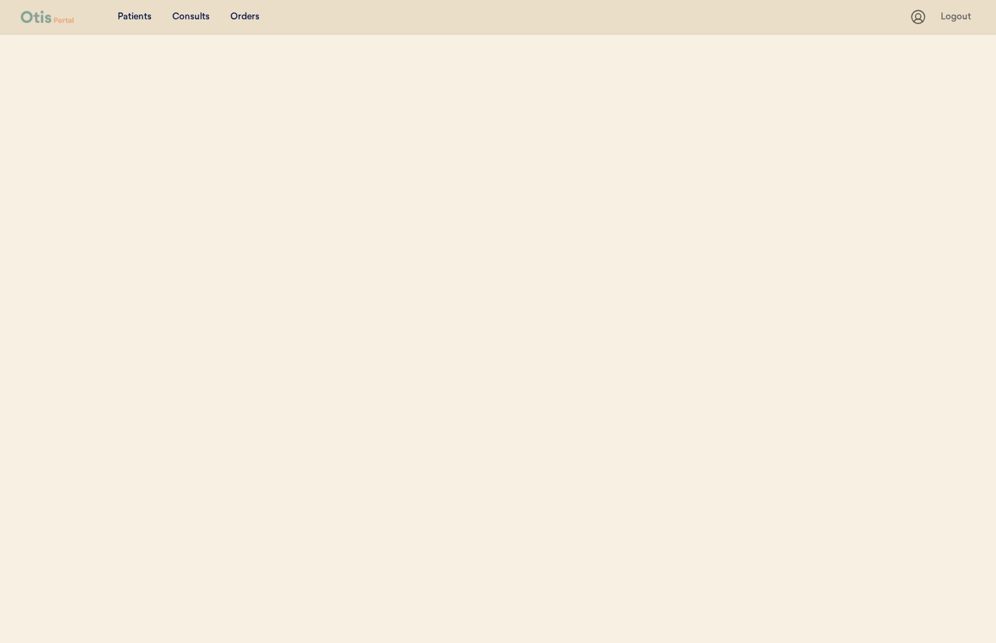
select select ""Name""
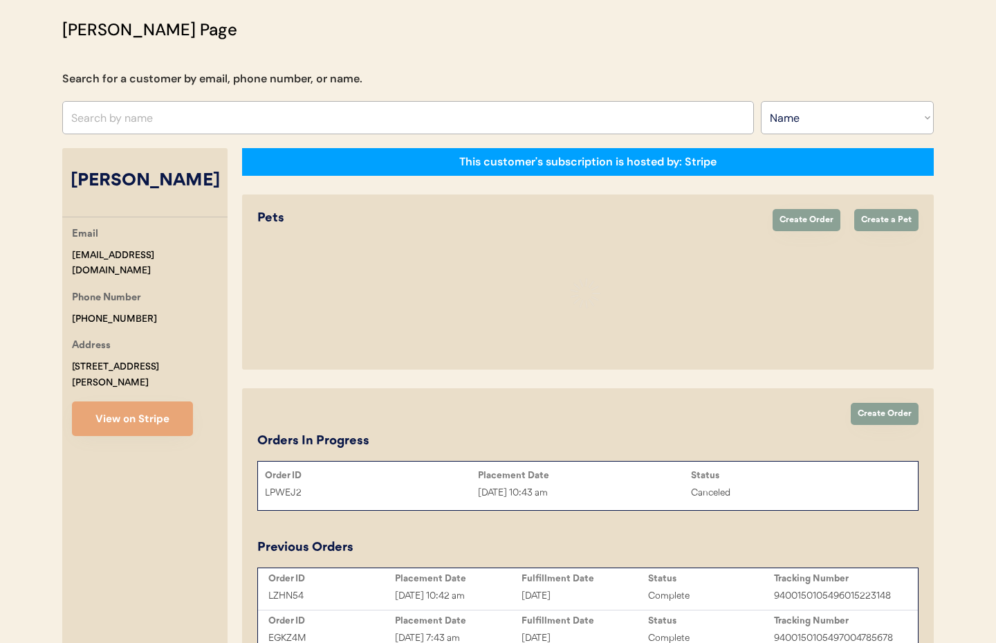
select select "true"
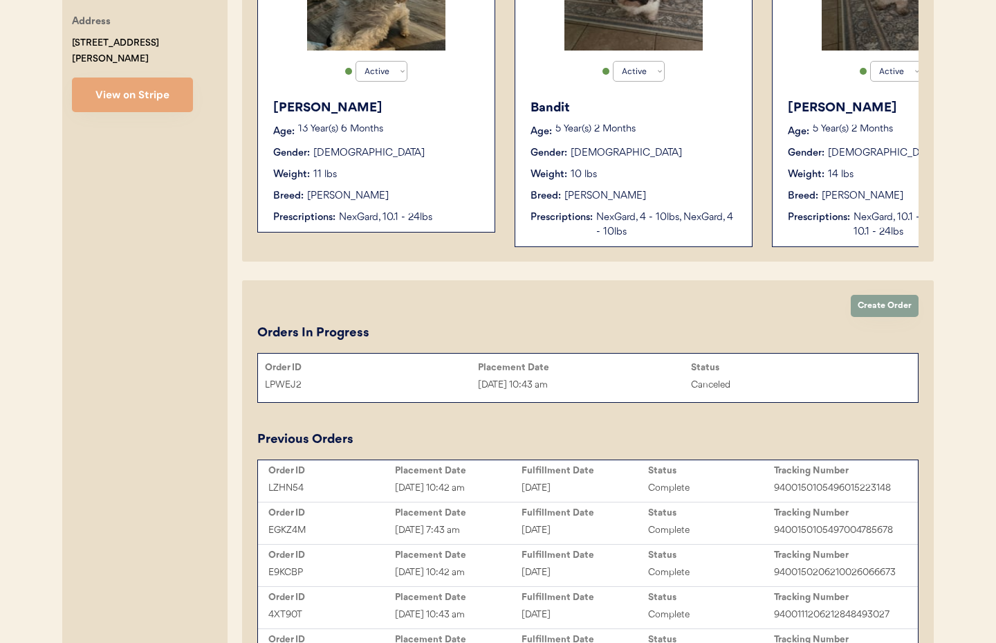
scroll to position [414, 0]
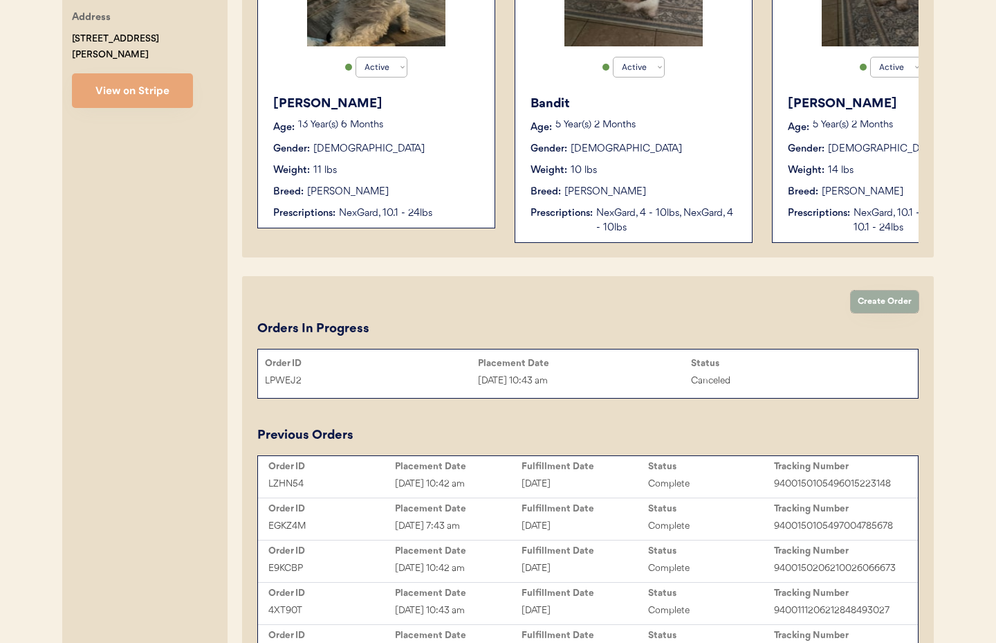
click at [876, 302] on button "Create Order" at bounding box center [885, 302] width 68 height 22
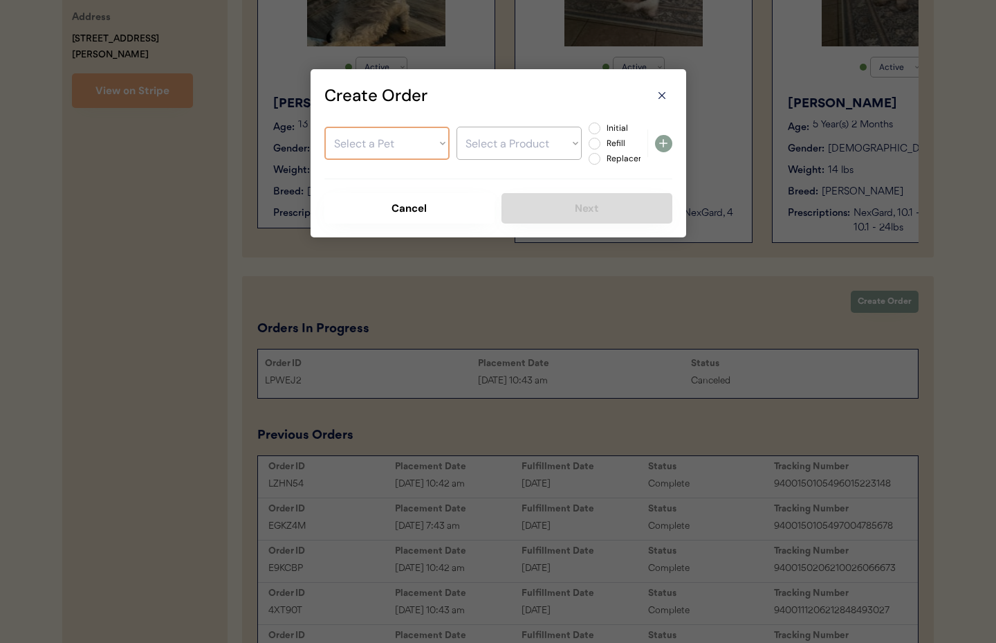
click at [378, 144] on select "Select a Pet Rufus Bandit Boudreaux" at bounding box center [386, 143] width 125 height 33
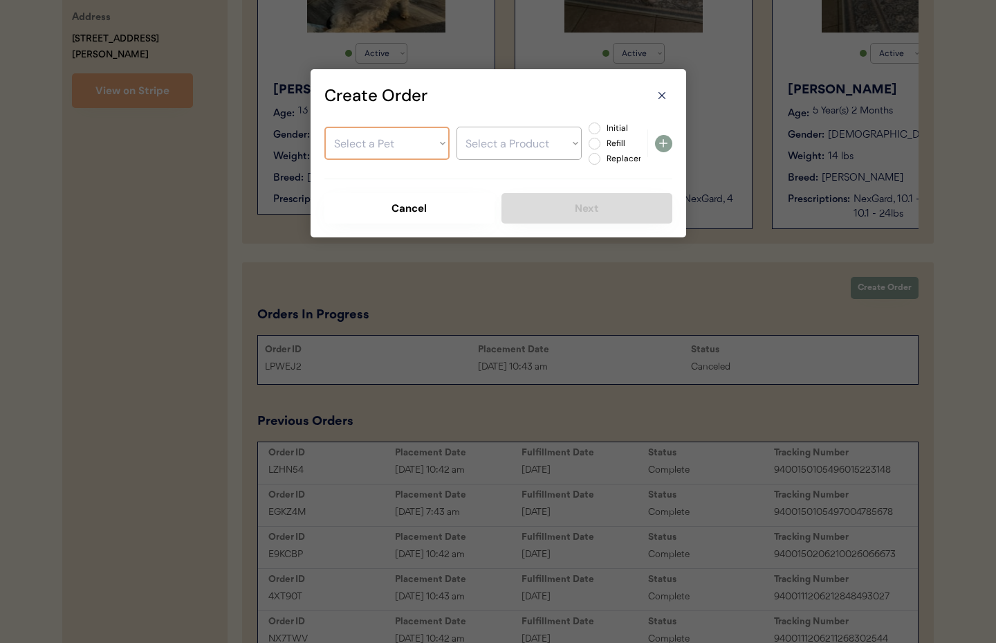
select select ""1348695171700984260__LOOKUP__1717551220044x625591157149401100""
click at [324, 127] on select "Select a Pet Rufus Bandit Boudreaux" at bounding box center [386, 143] width 125 height 33
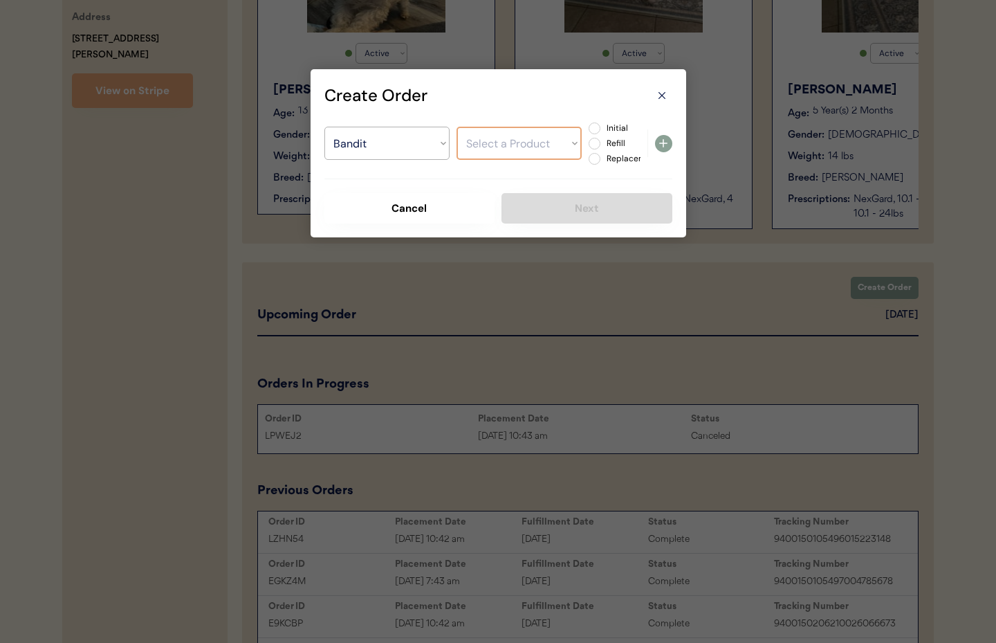
click at [484, 149] on select "Select a Product NexGard, 4 - 10lbs NexGard, 4 - 10lbs" at bounding box center [519, 143] width 125 height 33
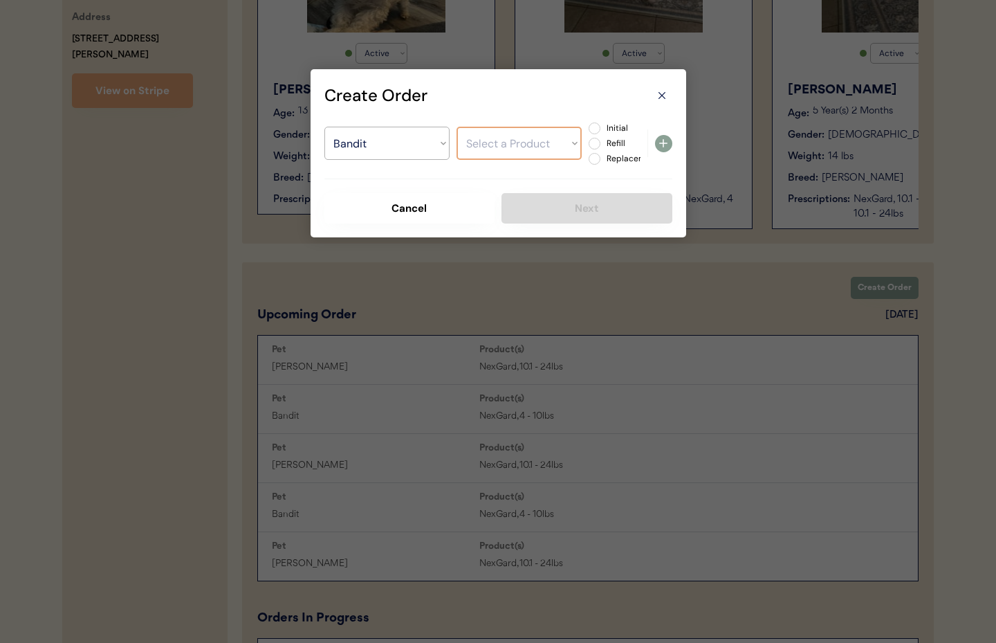
select select ""1348695171700984260__LOOKUP__1724427567719x523127185145593860""
click at [457, 127] on select "Select a Product NexGard, 4 - 10lbs NexGard, 4 - 10lbs" at bounding box center [519, 143] width 125 height 33
click at [603, 142] on label "Refill" at bounding box center [633, 143] width 61 height 8
click at [587, 133] on input "Refill" at bounding box center [582, 128] width 9 height 9
radio input "true"
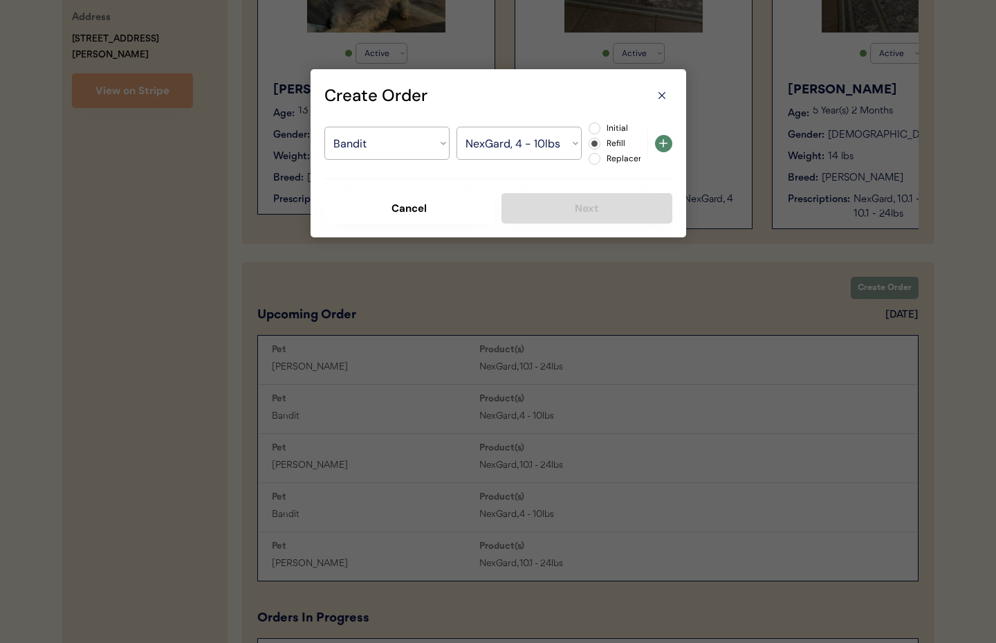
click at [662, 144] on icon at bounding box center [663, 143] width 17 height 17
select select ""PLACEHOLDER_1427118222253""
radio input "false"
select select ""PLACEHOLDER_1427118222253""
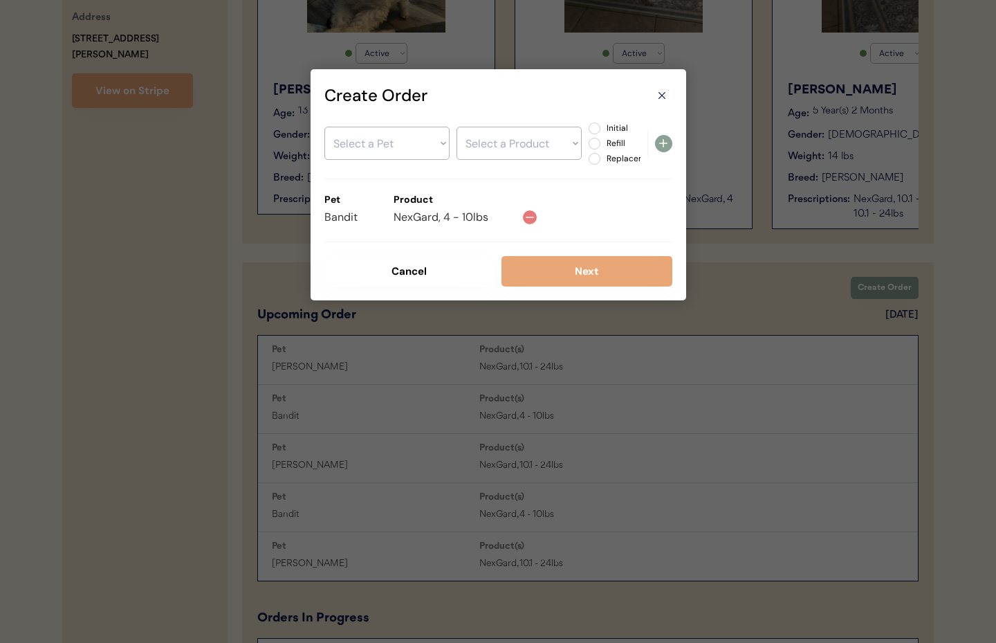
click at [389, 151] on select "Select a Pet Rufus Bandit Boudreaux" at bounding box center [386, 143] width 125 height 33
select select ""1348695171700984260__LOOKUP__1717551343072x979807498175250400""
click at [324, 127] on select "Select a Pet Rufus Bandit Boudreaux" at bounding box center [386, 143] width 125 height 33
click at [493, 149] on select "Select a Product NexGard, 10.1 - 24lbs NexGard, 10.1 - 24lbs" at bounding box center [519, 143] width 125 height 33
select select ""1348695171700984260__LOOKUP__1753980004250x314736415284396000""
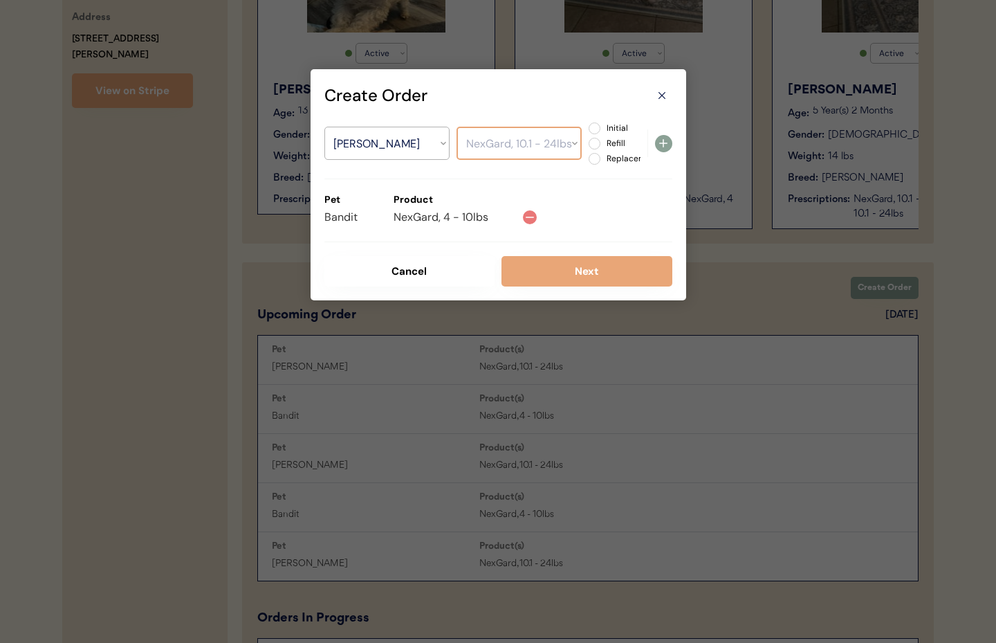
click at [457, 127] on select "Select a Product NexGard, 10.1 - 24lbs NexGard, 10.1 - 24lbs" at bounding box center [519, 143] width 125 height 33
click at [603, 144] on label "Refill" at bounding box center [633, 143] width 61 height 8
click at [587, 133] on input "Refill" at bounding box center [582, 128] width 9 height 9
radio input "true"
drag, startPoint x: 663, startPoint y: 143, endPoint x: 627, endPoint y: 217, distance: 81.4
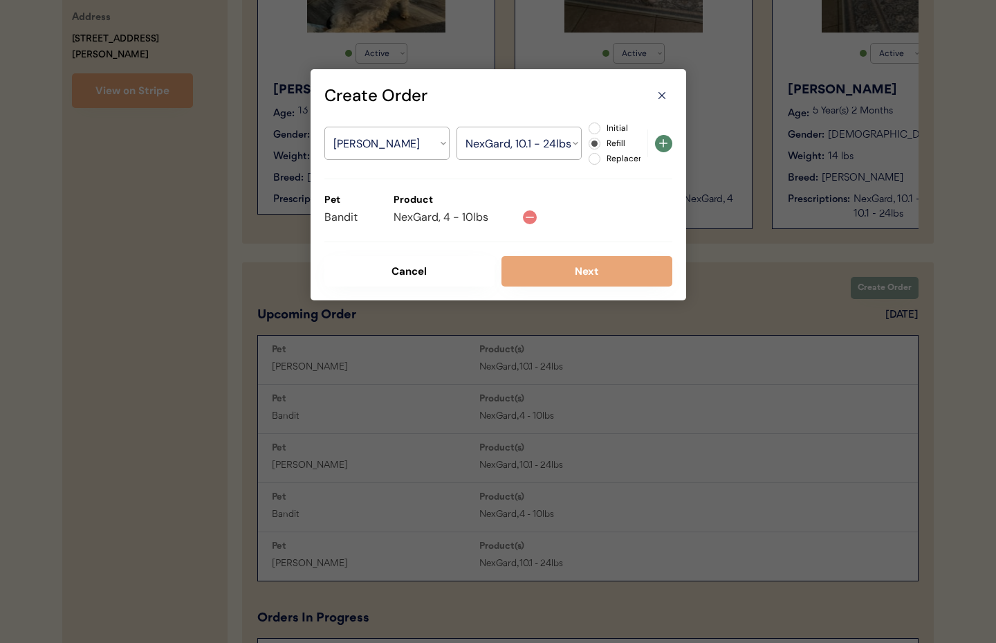
click at [663, 145] on icon at bounding box center [663, 143] width 17 height 17
select select ""PLACEHOLDER_1427118222253""
radio input "false"
select select ""PLACEHOLDER_1427118222253""
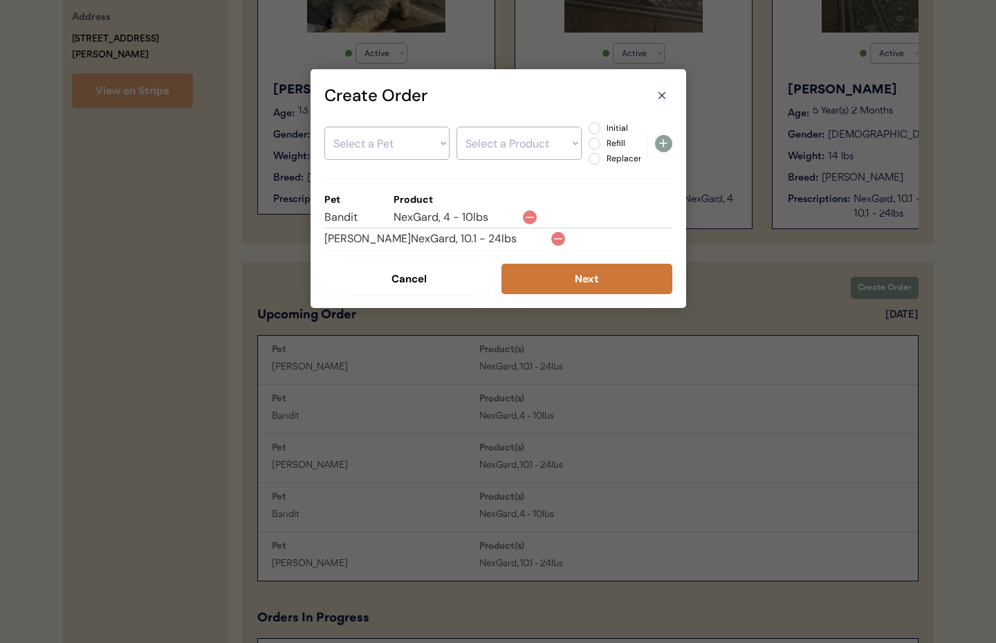
click at [596, 285] on button "Next" at bounding box center [587, 279] width 171 height 30
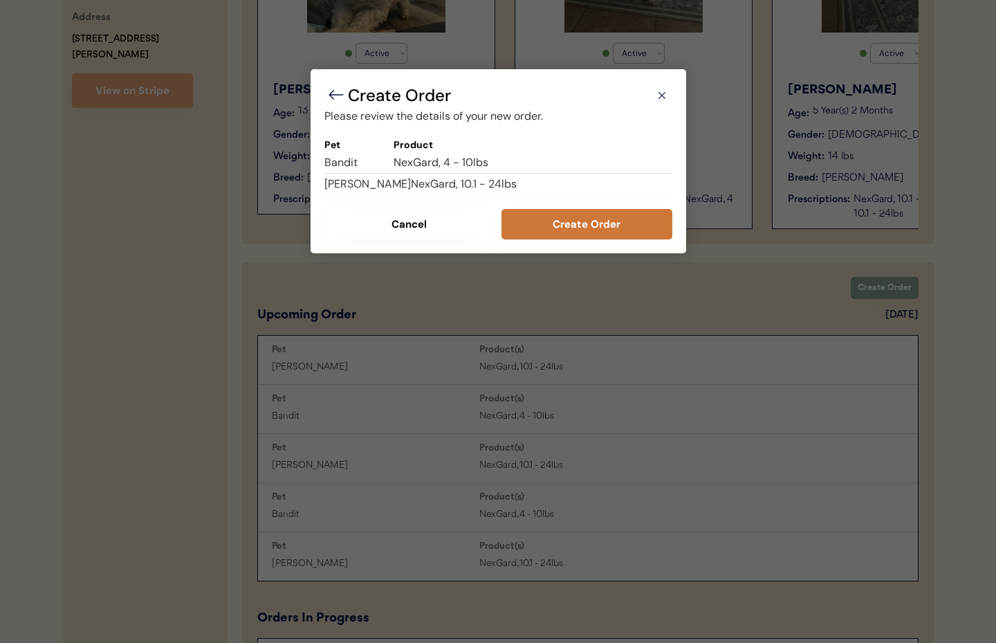
click at [587, 226] on button "Create Order" at bounding box center [587, 224] width 171 height 30
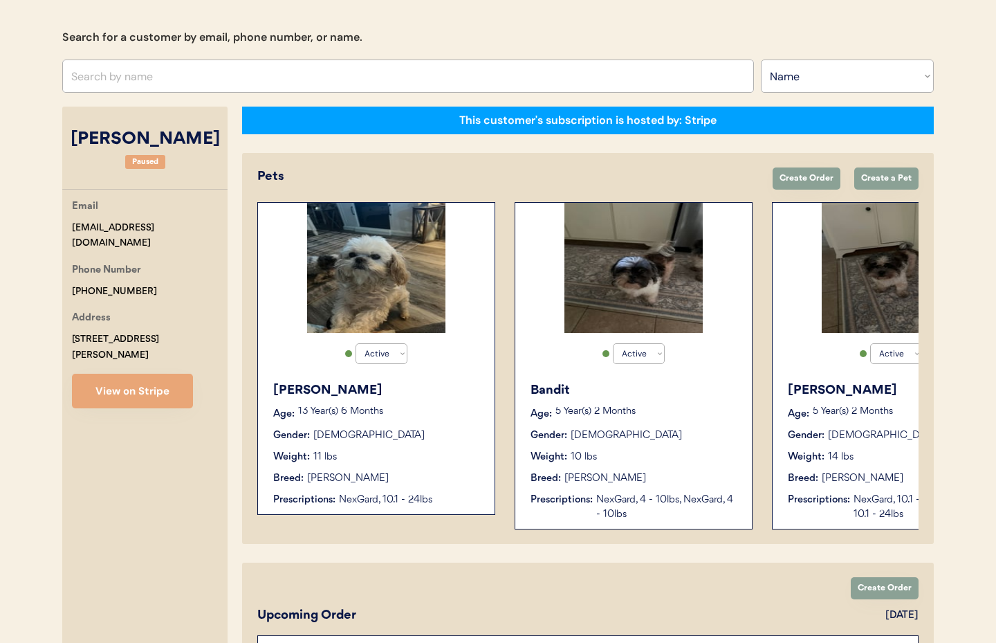
scroll to position [0, 0]
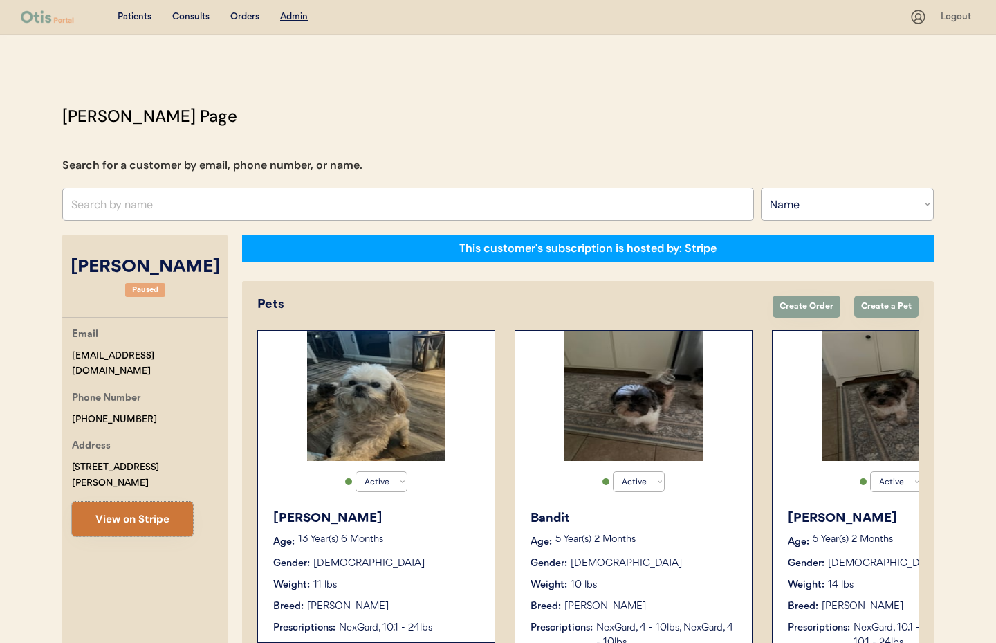
click at [143, 505] on button "View on Stripe" at bounding box center [132, 519] width 121 height 35
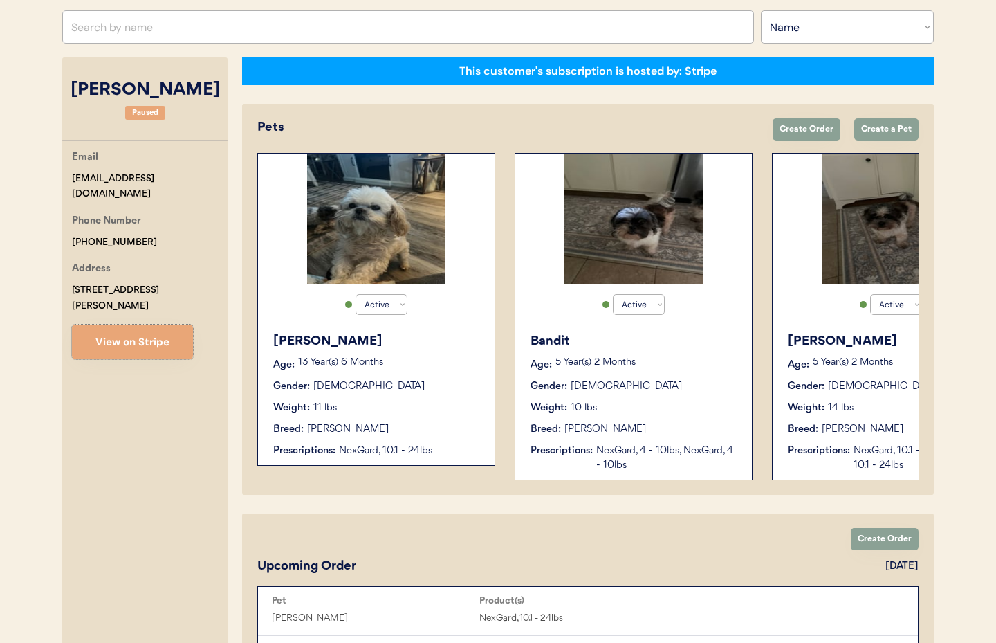
scroll to position [181, 0]
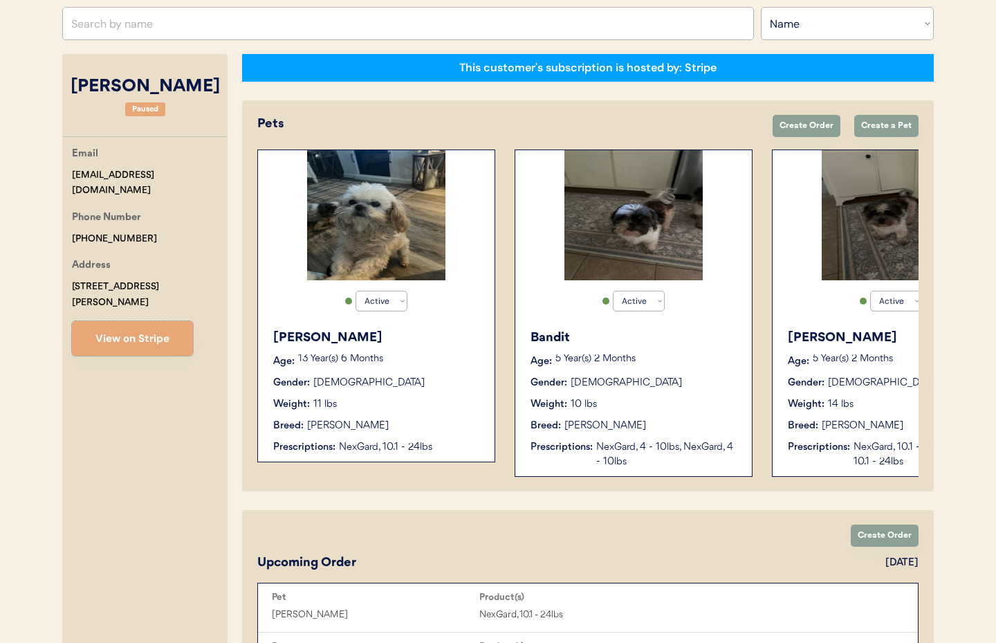
click at [392, 390] on div "Rufus Age: 13 Year(s) 6 Months Gender: Male Weight: 11 lbs Breed: Shih Tzu Pres…" at bounding box center [376, 392] width 223 height 140
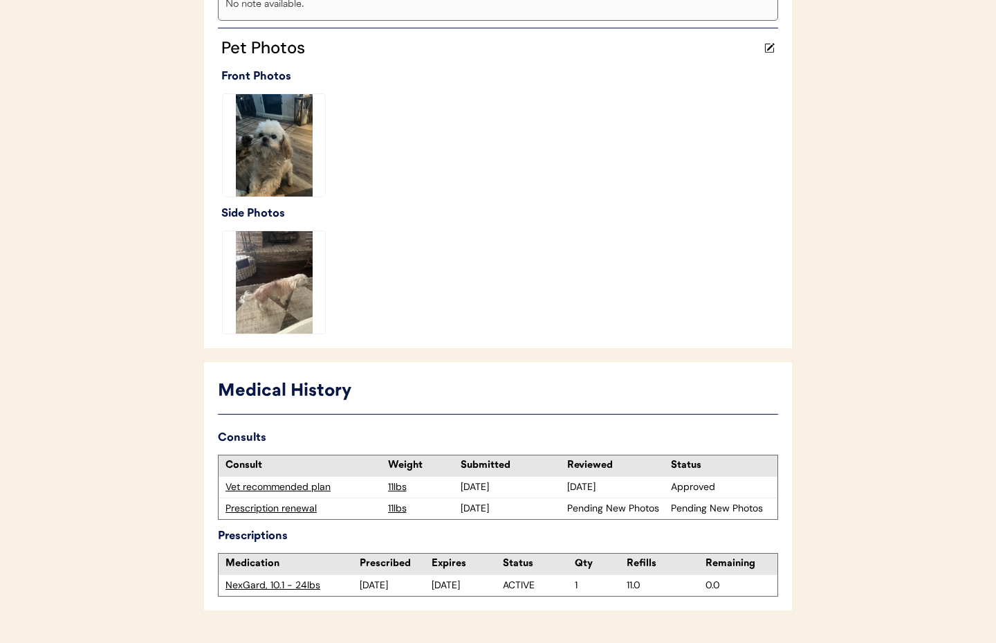
scroll to position [392, 0]
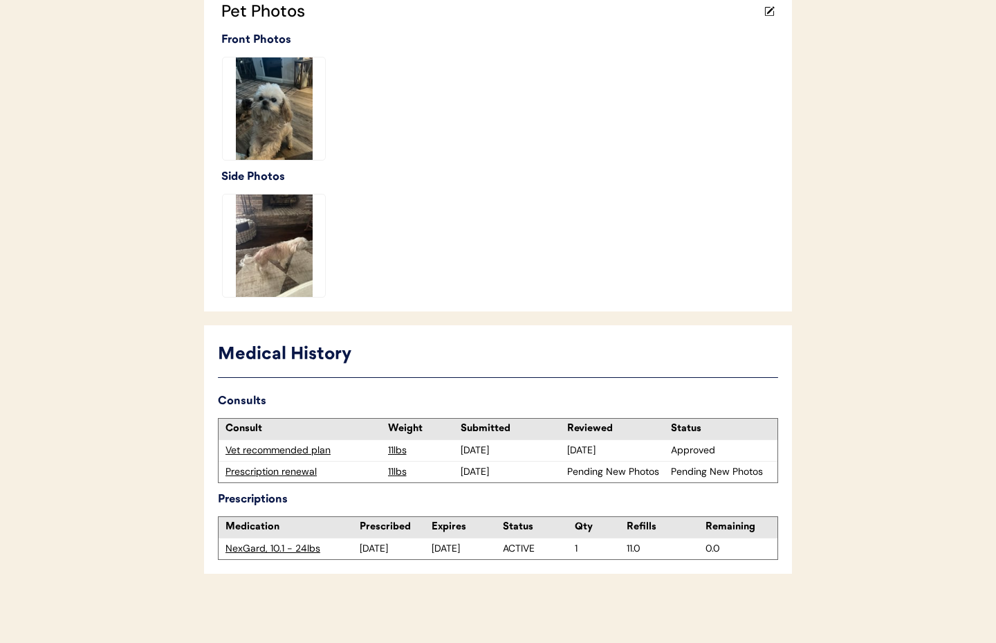
click at [259, 471] on div "Prescription renewal" at bounding box center [304, 472] width 156 height 14
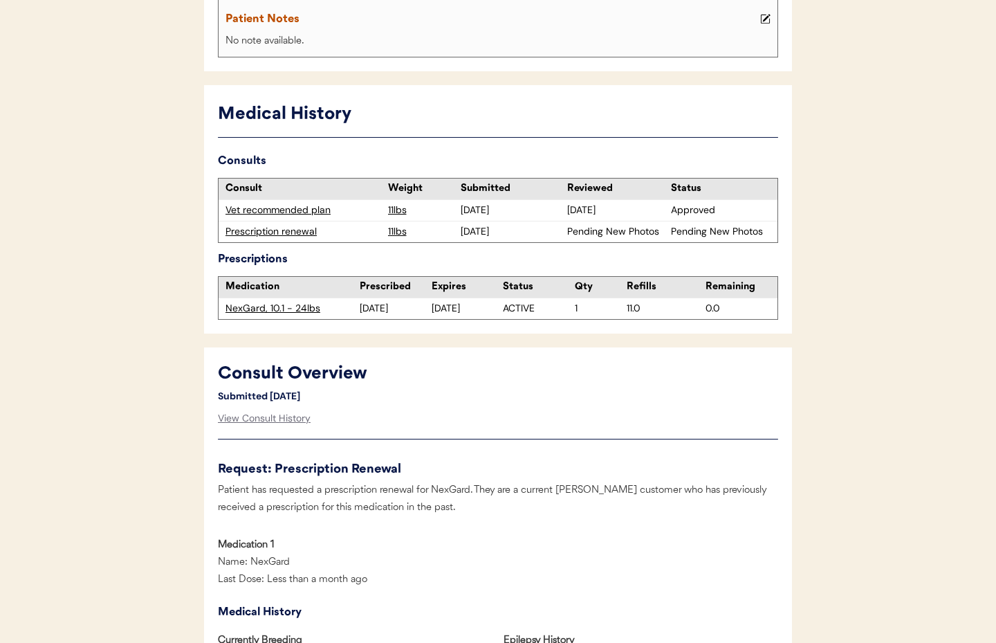
scroll to position [225, 0]
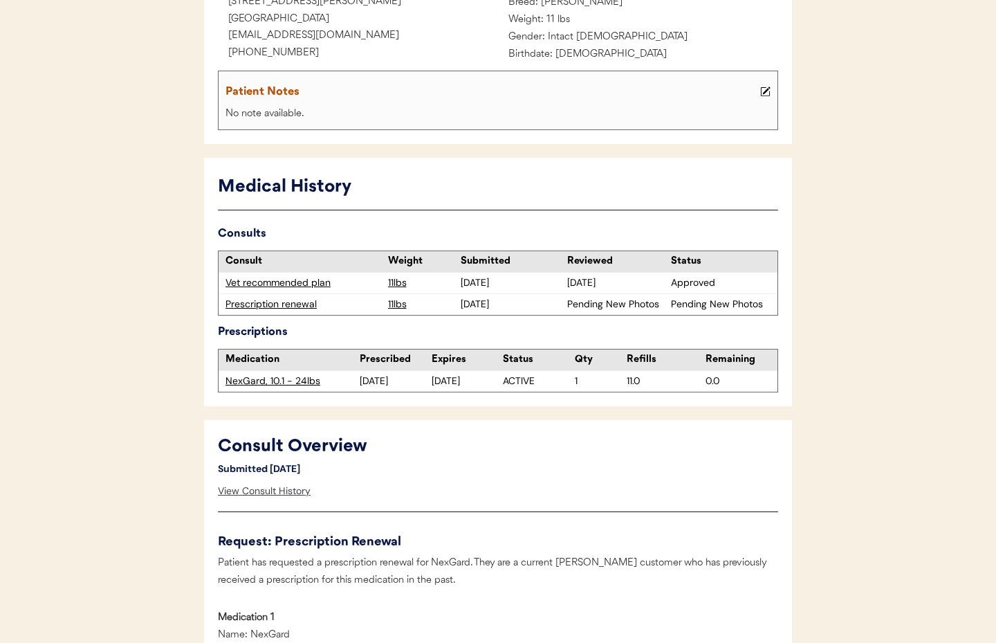
click at [270, 489] on div "View Consult History" at bounding box center [264, 491] width 93 height 28
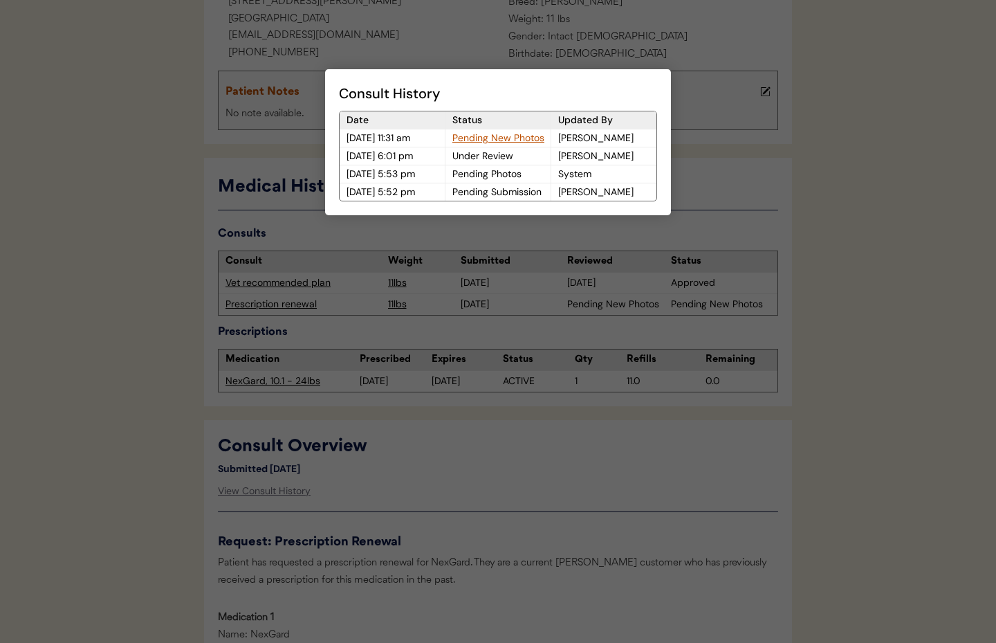
click at [508, 138] on div "Pending New Photos" at bounding box center [497, 137] width 105 height 17
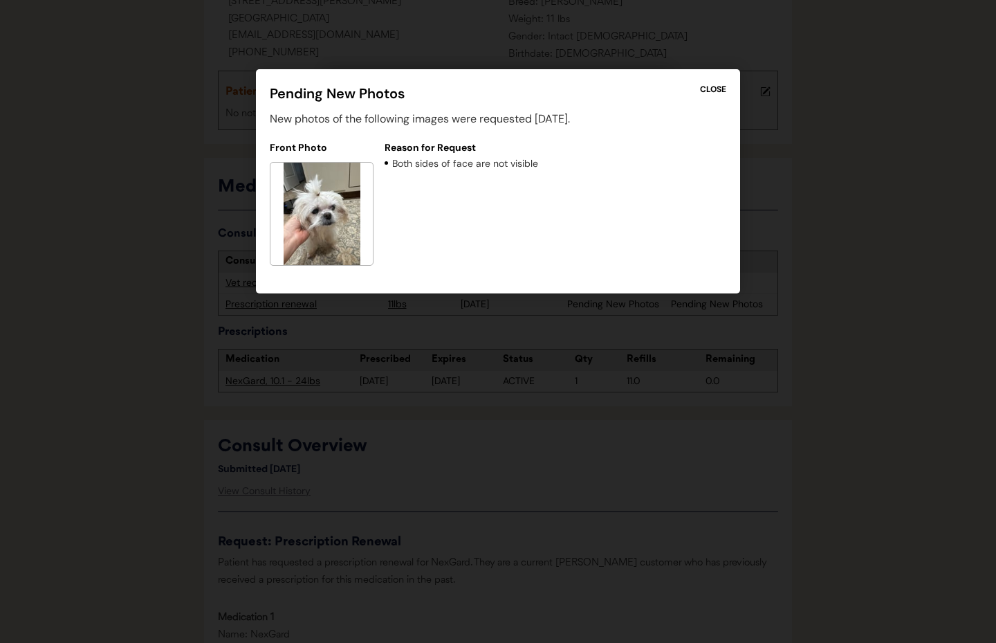
click at [709, 87] on div "CLOSE" at bounding box center [713, 89] width 26 height 12
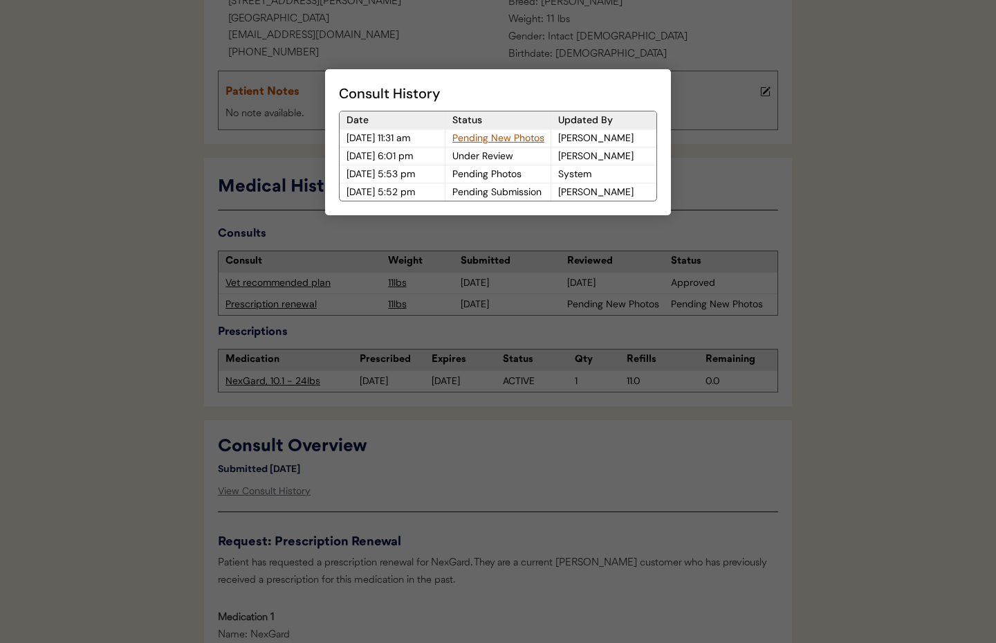
click at [440, 239] on div at bounding box center [498, 321] width 996 height 643
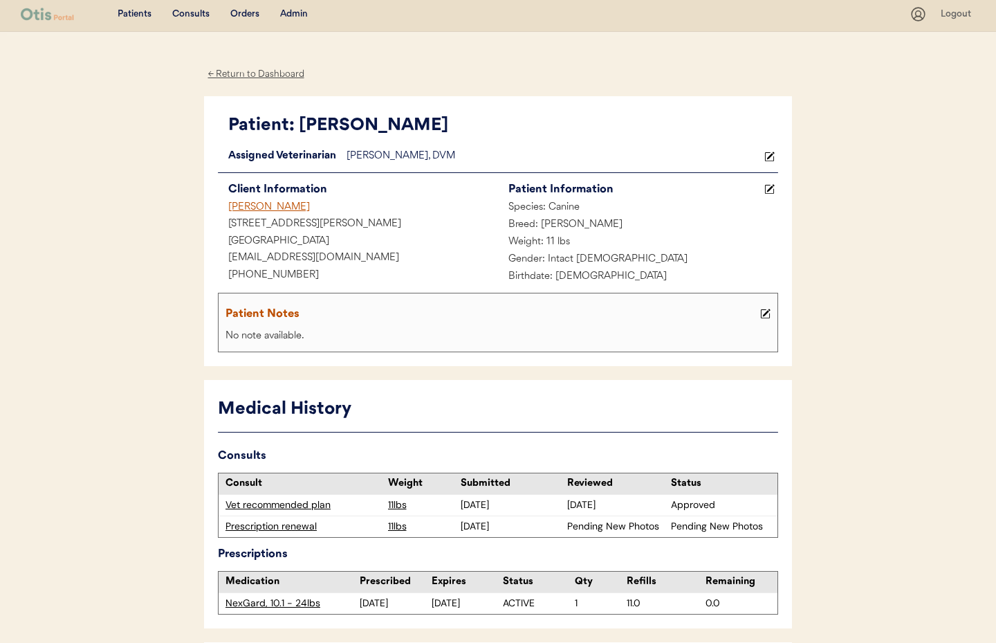
scroll to position [0, 0]
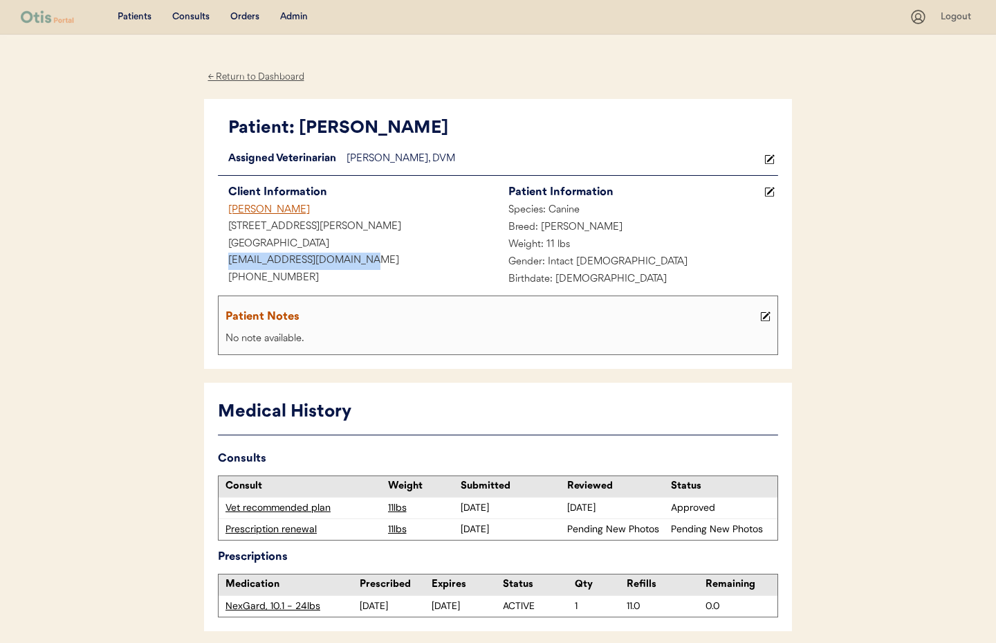
drag, startPoint x: 377, startPoint y: 262, endPoint x: 232, endPoint y: 257, distance: 144.7
click at [222, 255] on div "[EMAIL_ADDRESS][DOMAIN_NAME]" at bounding box center [358, 260] width 280 height 17
copy div "[EMAIL_ADDRESS][DOMAIN_NAME]"
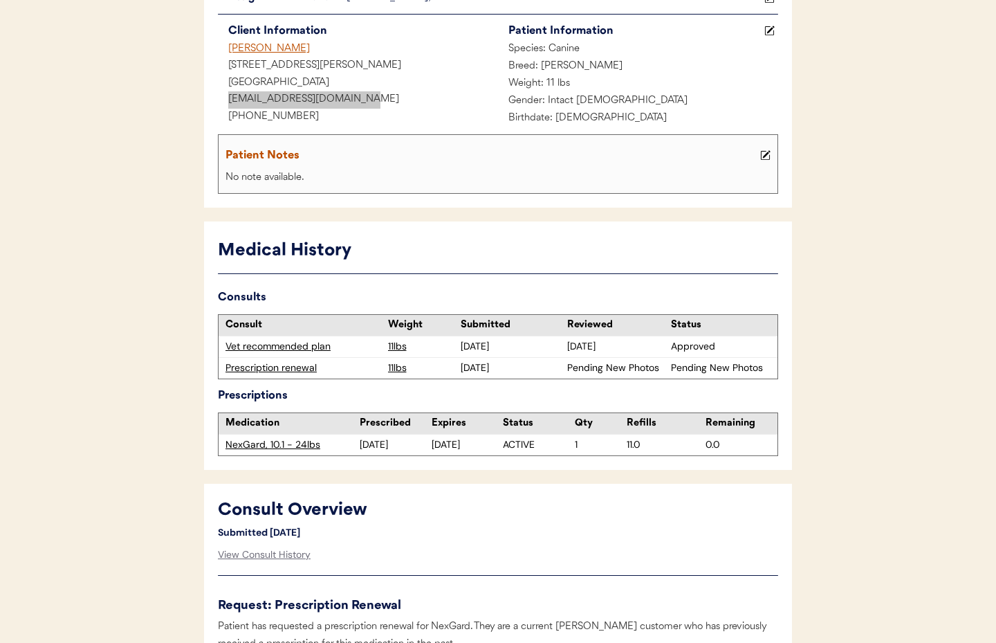
scroll to position [0, 0]
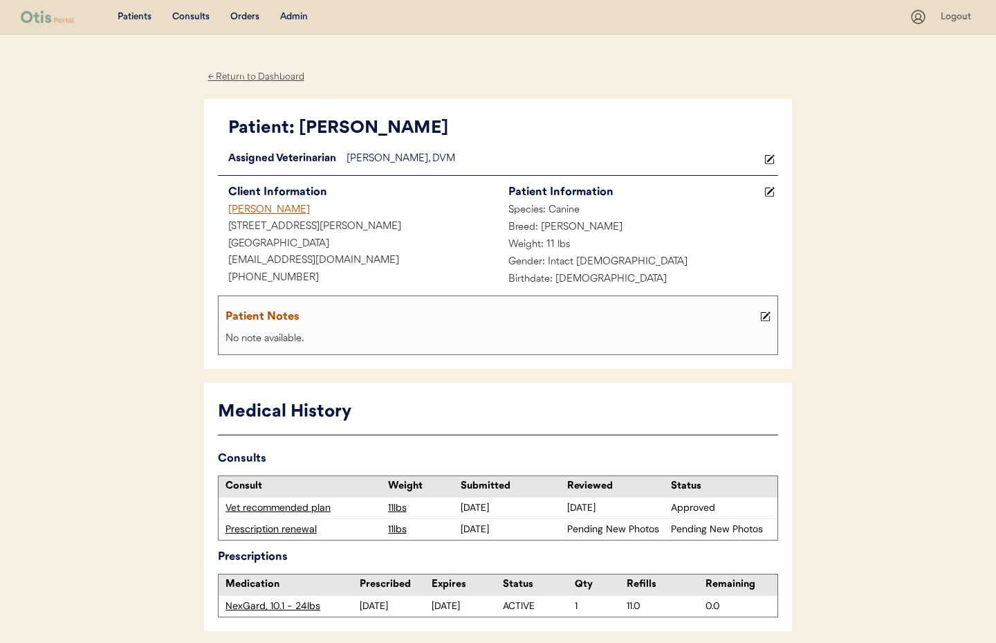
click at [292, 12] on div "Admin" at bounding box center [294, 17] width 28 height 14
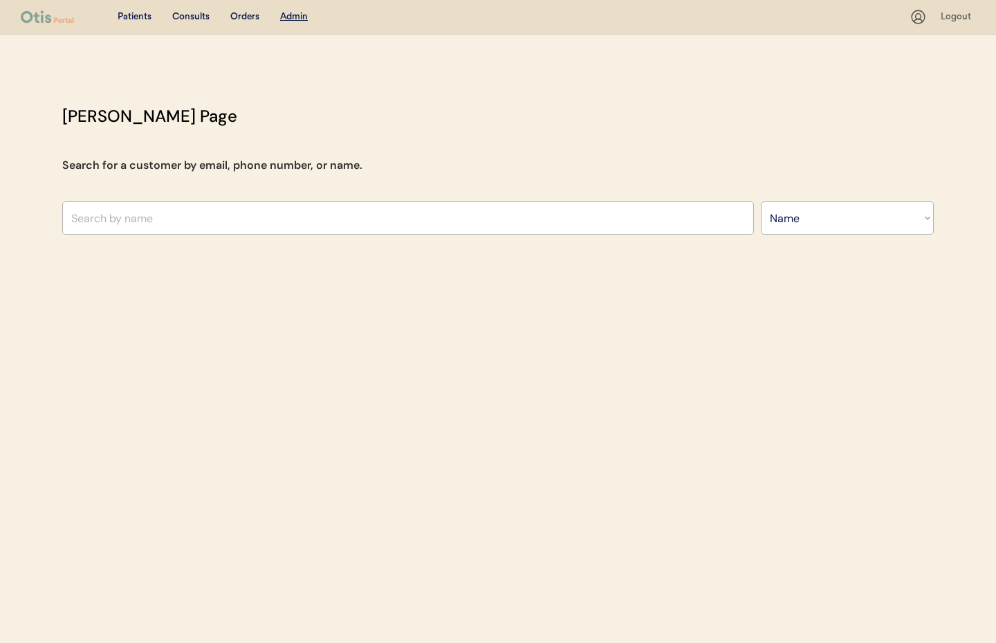
select select ""Name""
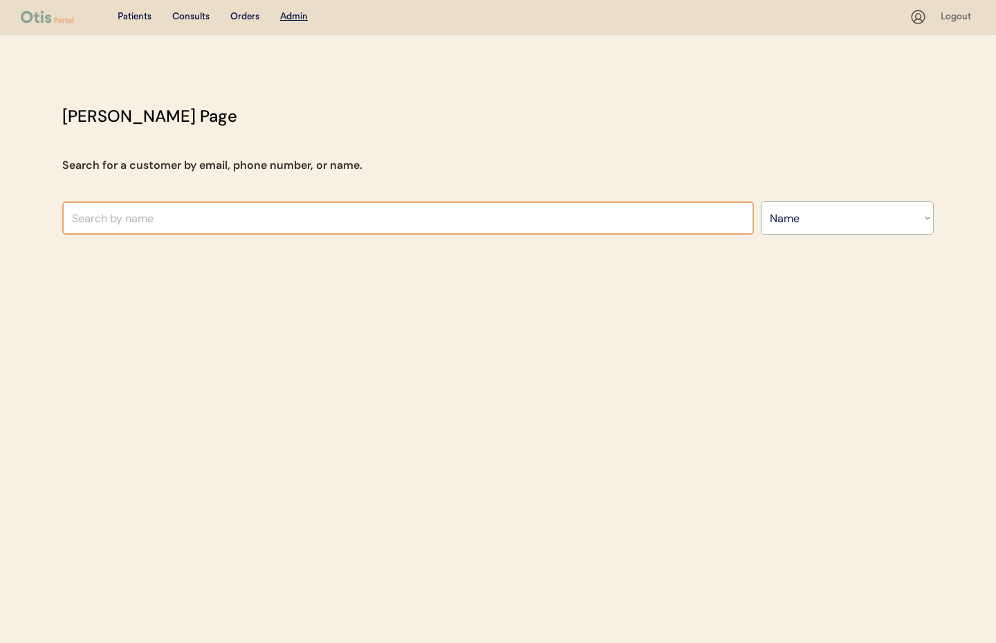
click at [229, 212] on input "text" at bounding box center [408, 217] width 692 height 33
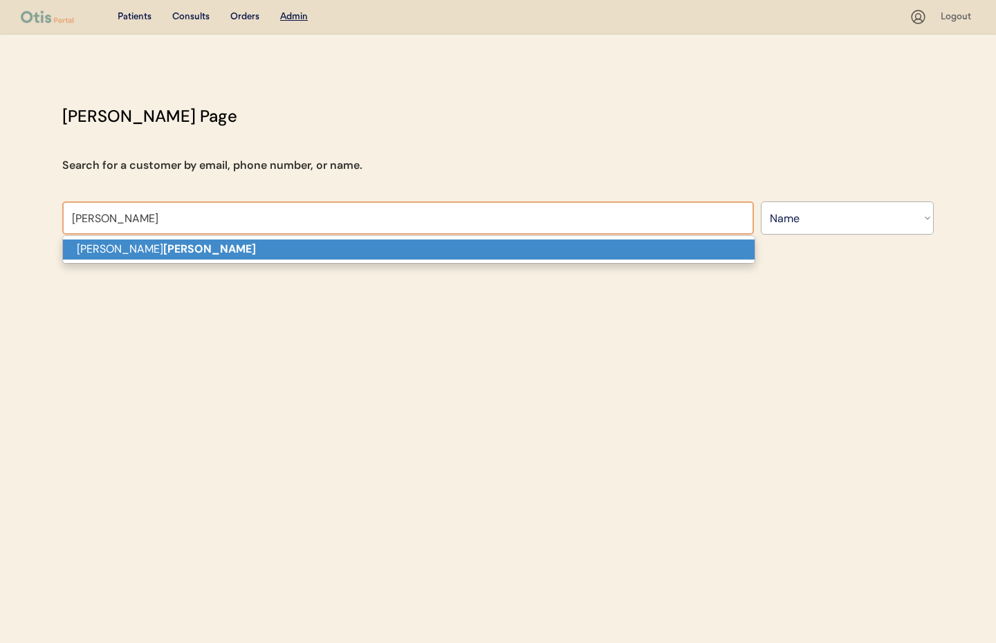
click at [203, 246] on p "Betty L Fowler" at bounding box center [409, 249] width 692 height 20
type input "Betty L Fowler"
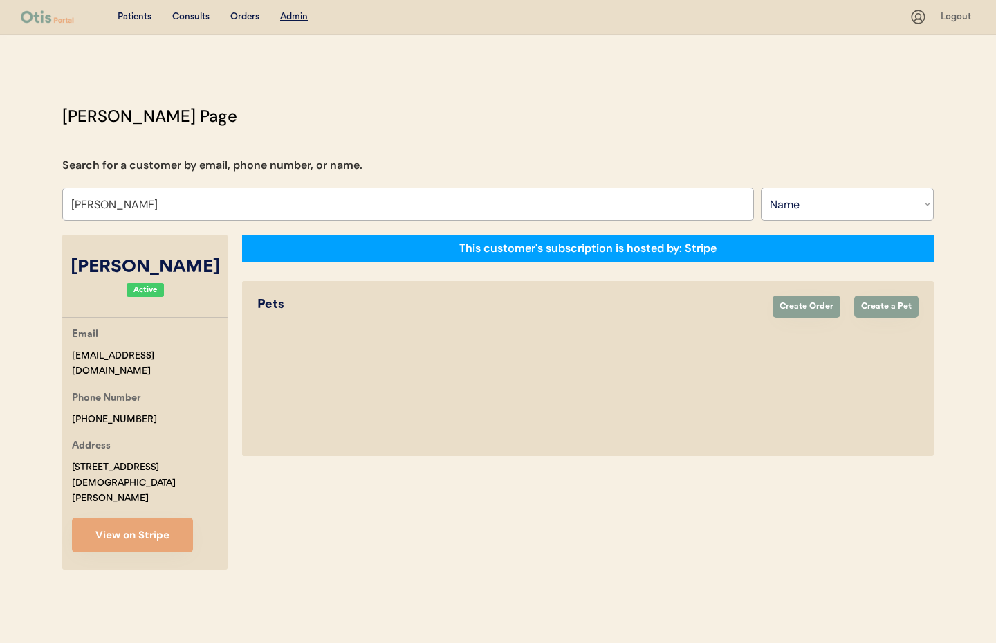
select select "true"
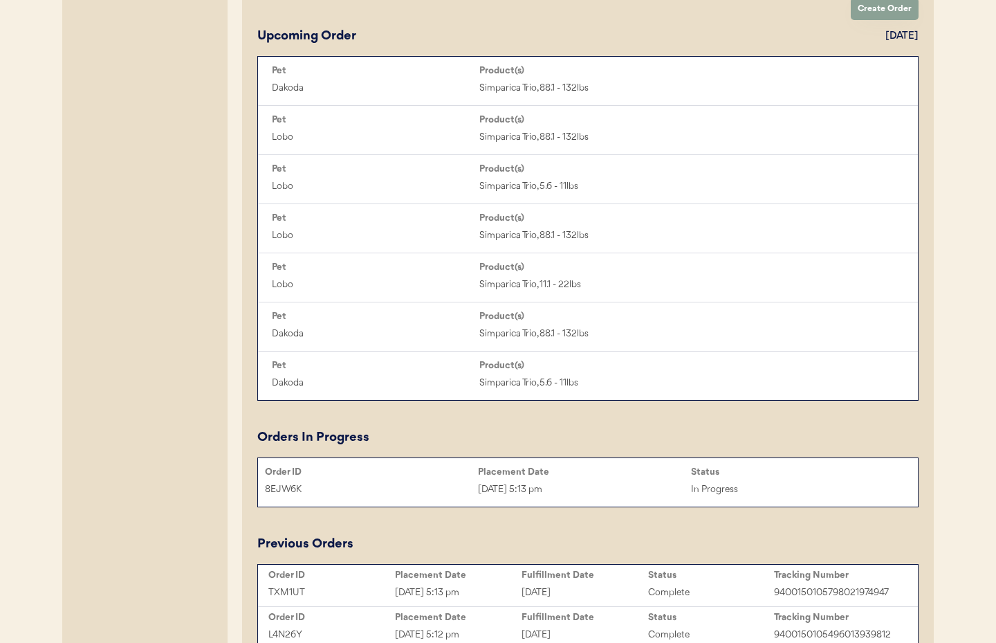
scroll to position [741, 0]
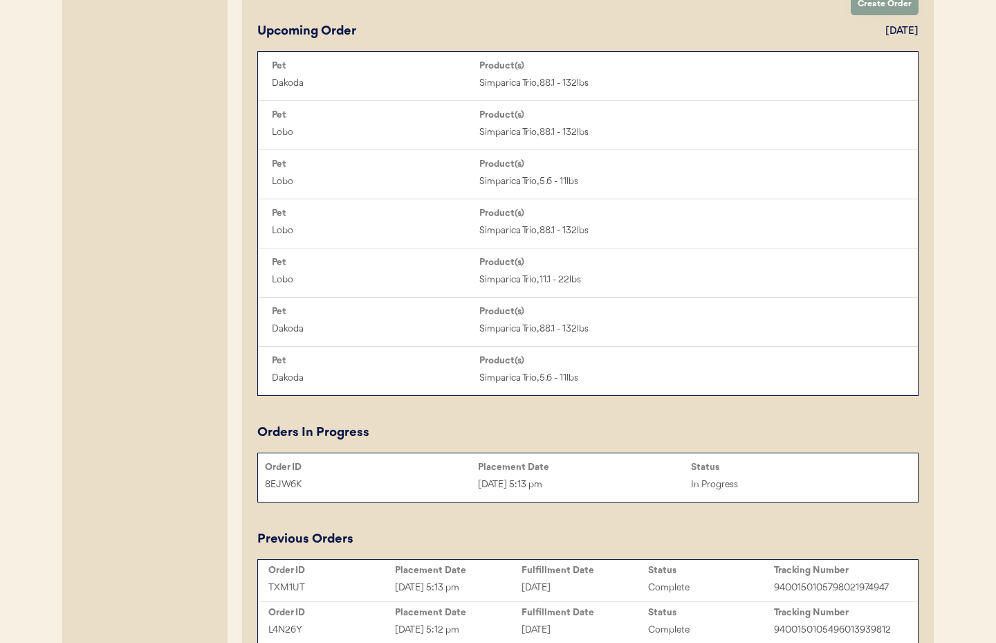
type input "Betty L Fowler"
click at [632, 483] on div "Sep 16, 2025 5:13 pm" at bounding box center [584, 485] width 213 height 16
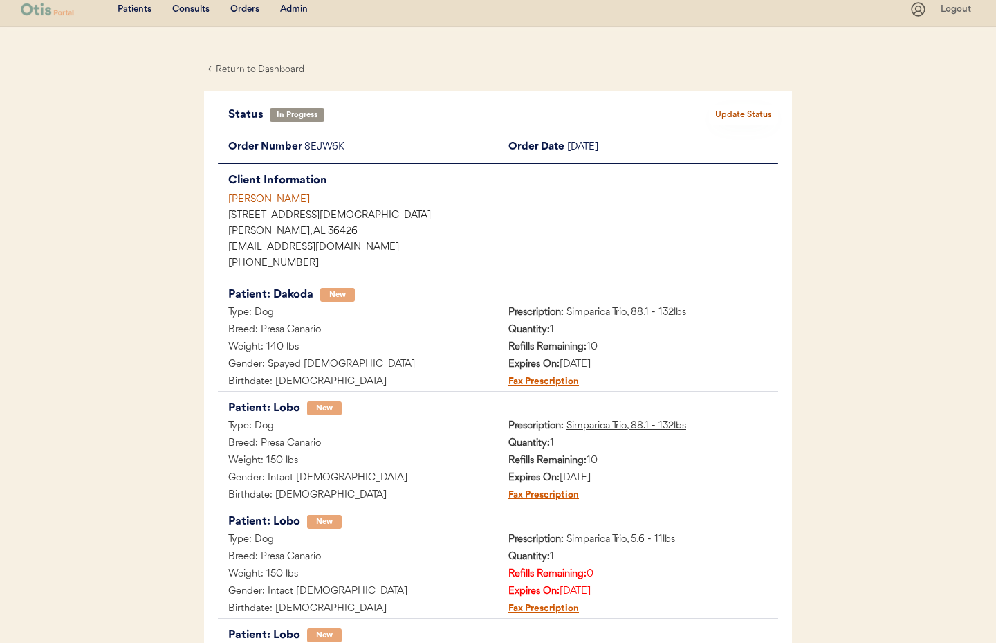
scroll to position [3, 0]
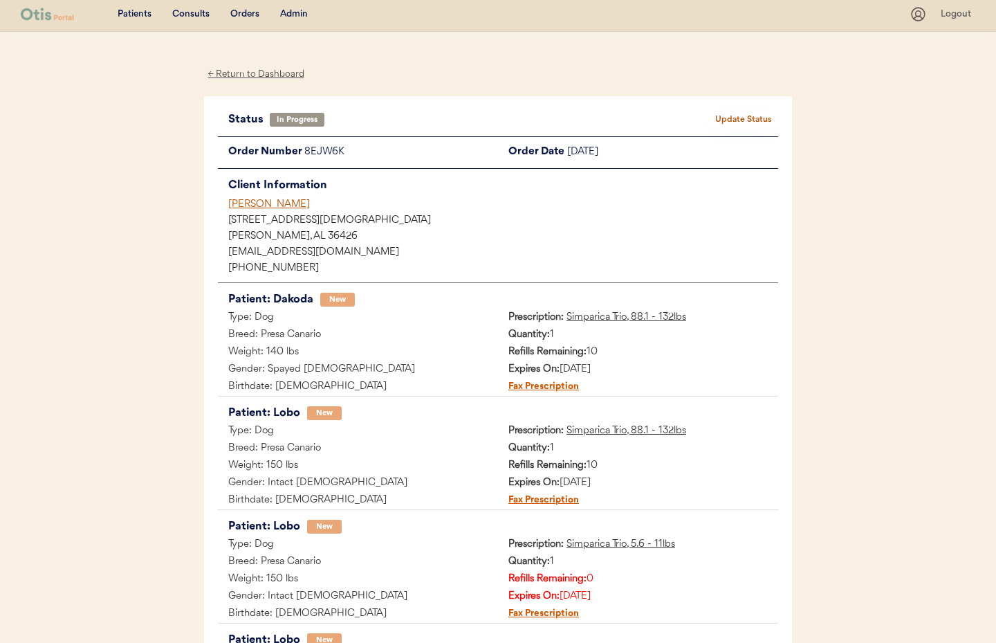
click at [237, 199] on div "[PERSON_NAME]" at bounding box center [503, 204] width 550 height 15
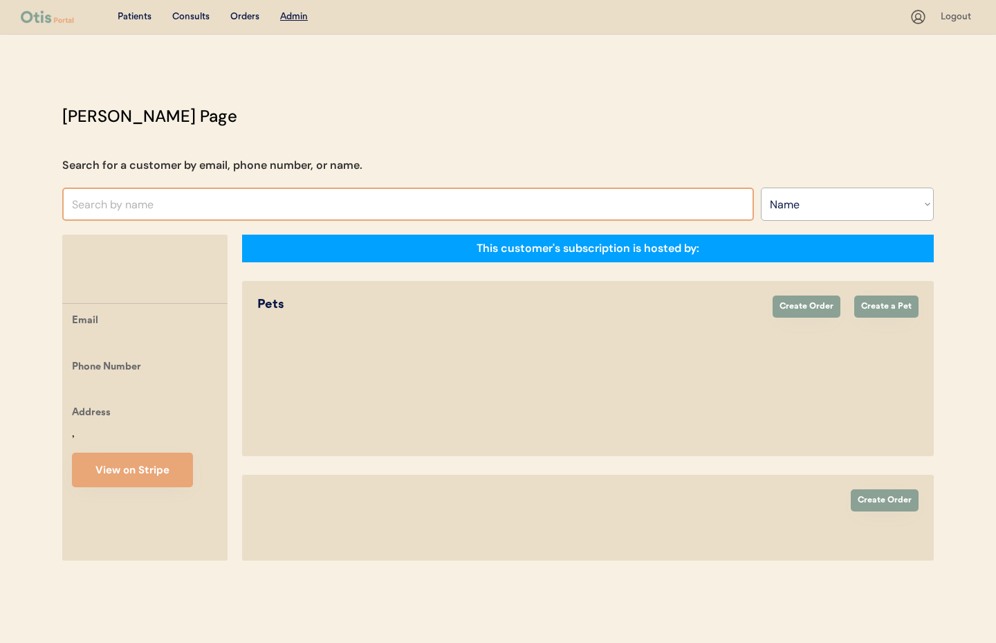
select select ""Name""
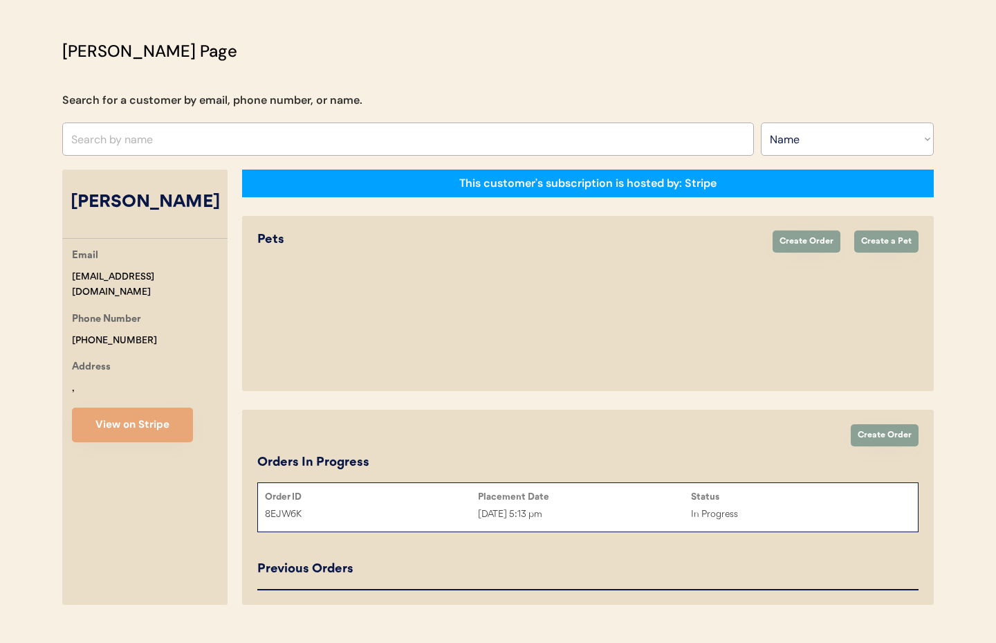
select select "true"
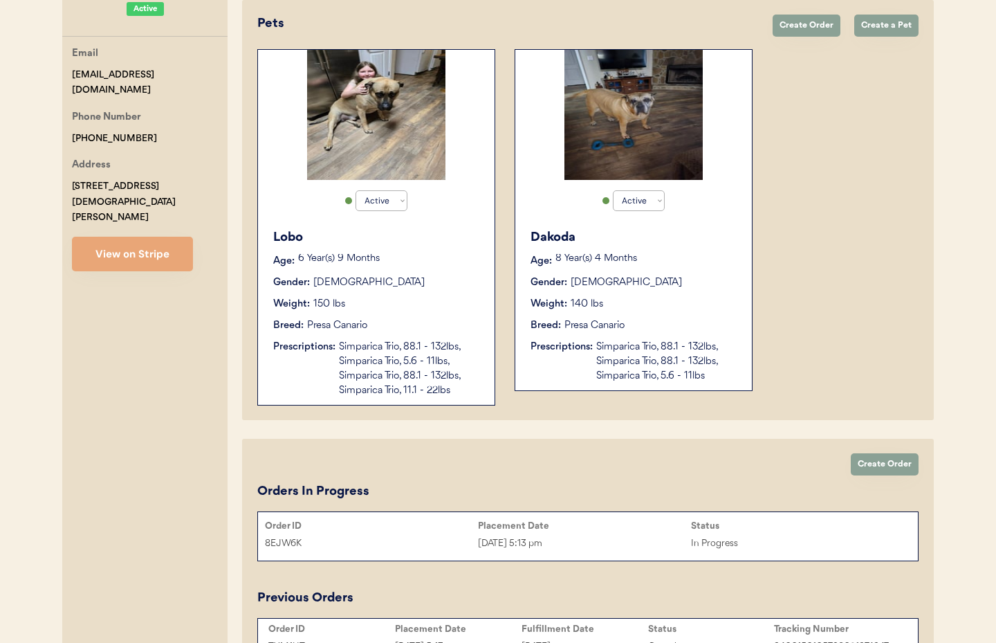
scroll to position [282, 0]
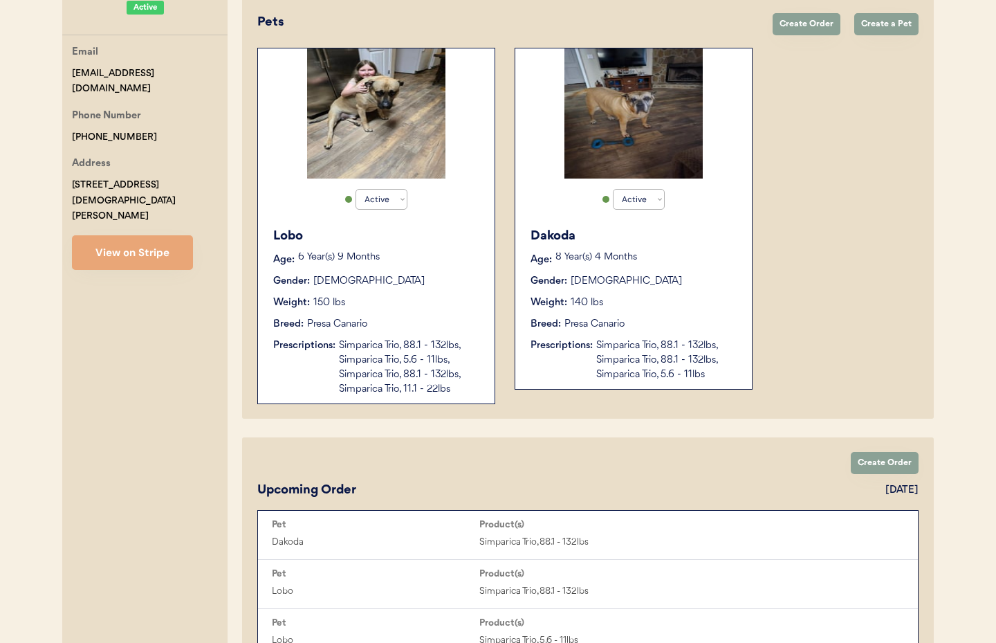
click at [453, 373] on div "Simparica Trio, 88.1 - 132lbs, Simparica Trio, 5.6 - 11lbs, Simparica Trio, 88.…" at bounding box center [410, 367] width 142 height 58
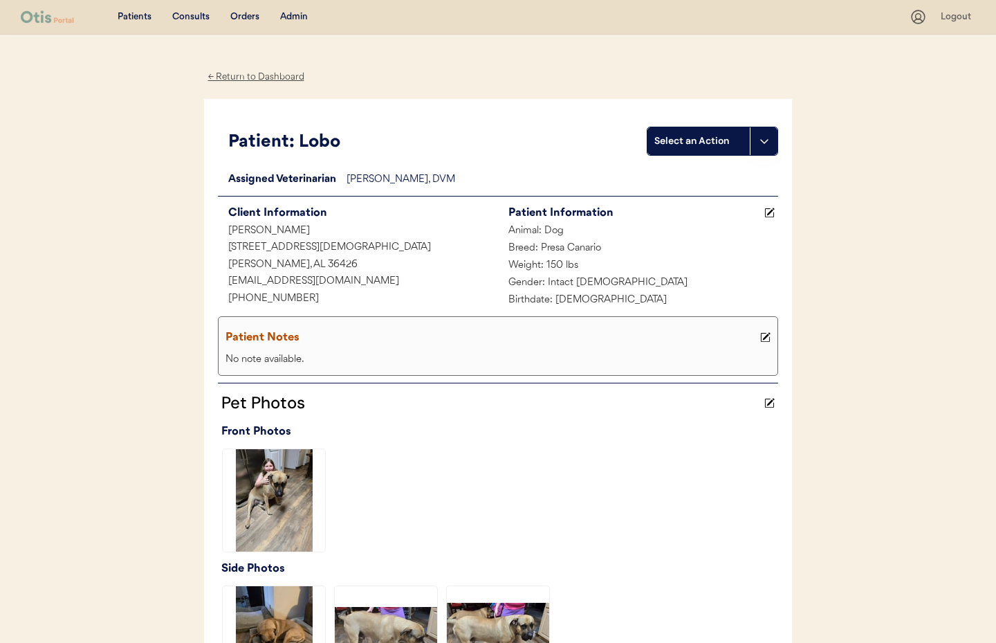
click at [243, 78] on div "← Return to Dashboard" at bounding box center [256, 77] width 104 height 16
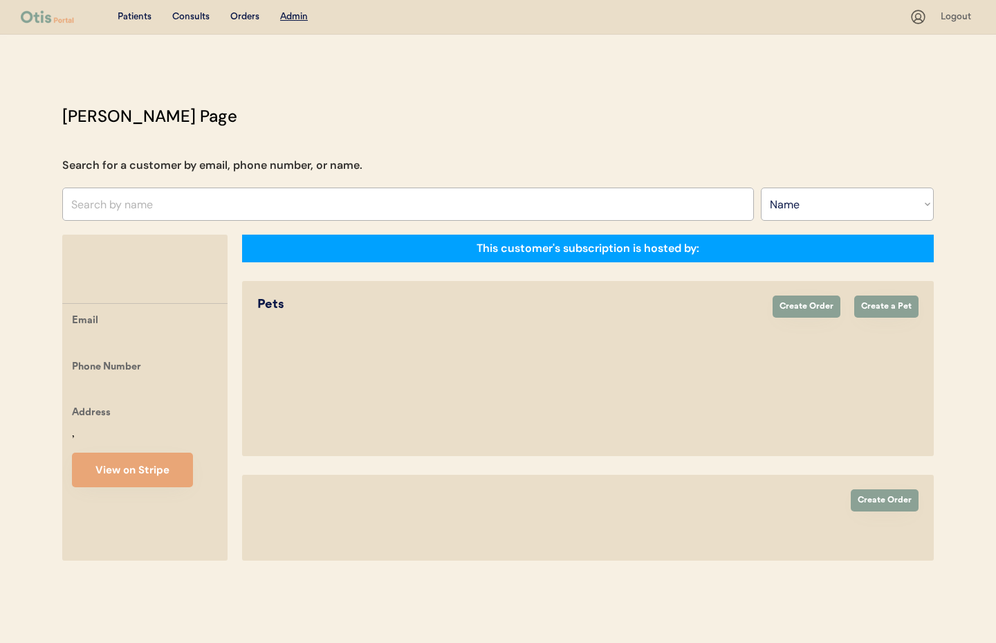
select select ""Name""
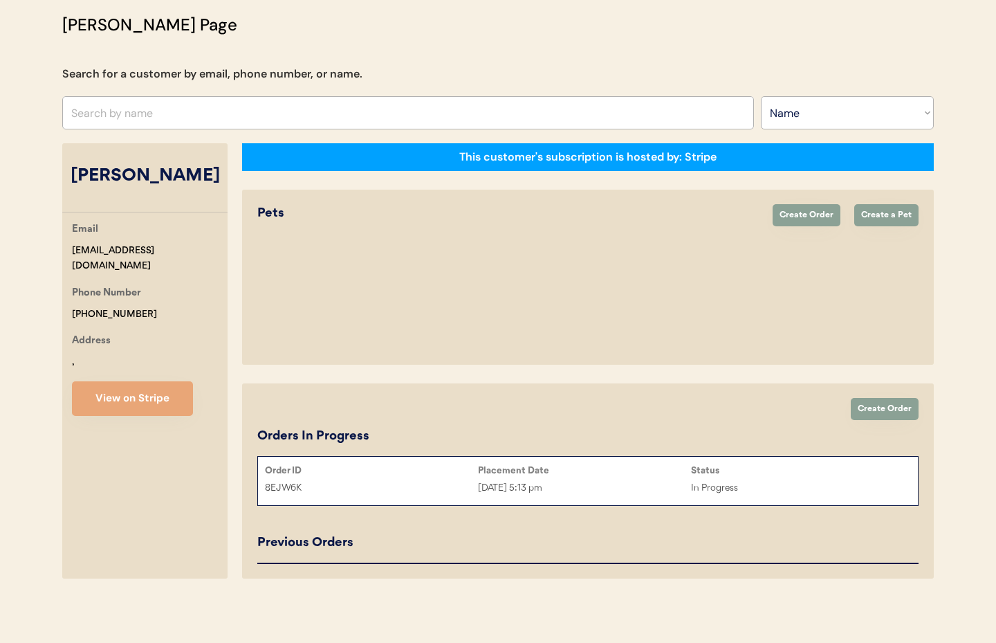
select select "true"
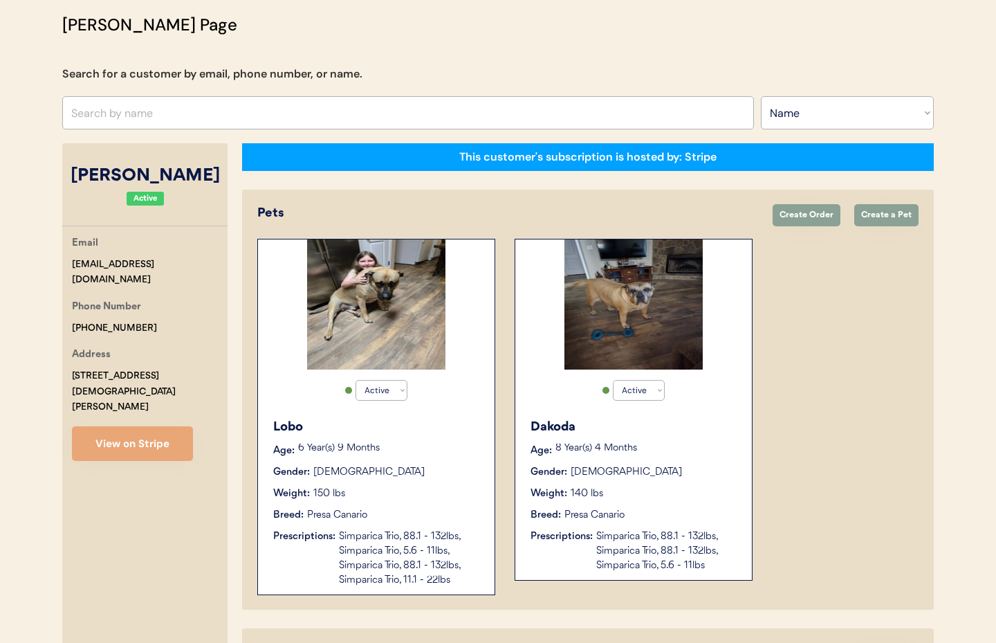
click at [725, 463] on div "Dakoda Age: [DEMOGRAPHIC_DATA] Year(s) 4 Months Gender: [DEMOGRAPHIC_DATA] Weig…" at bounding box center [633, 495] width 223 height 169
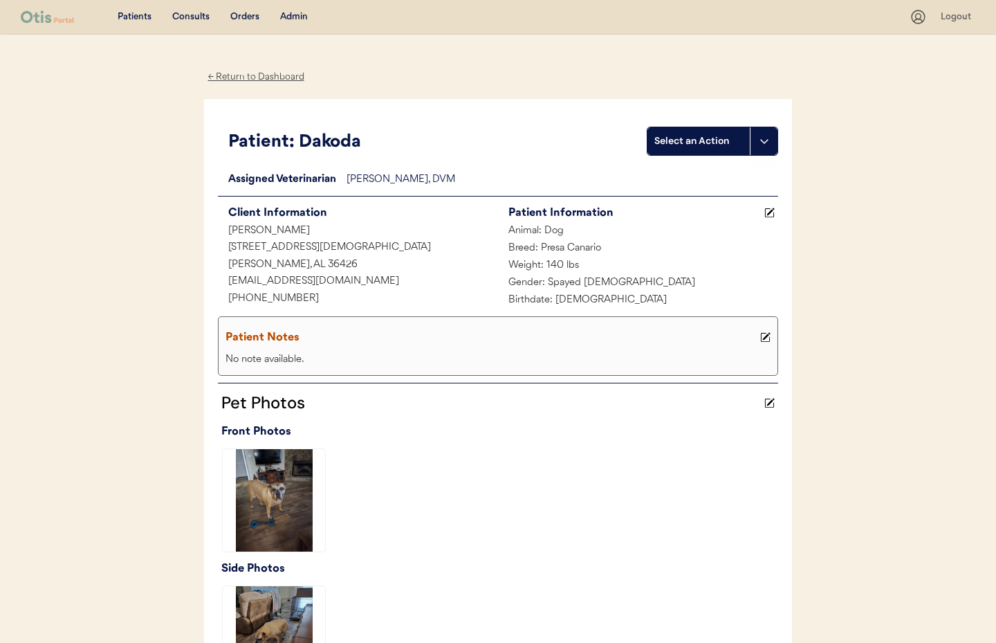
click at [259, 76] on div "← Return to Dashboard" at bounding box center [256, 77] width 104 height 16
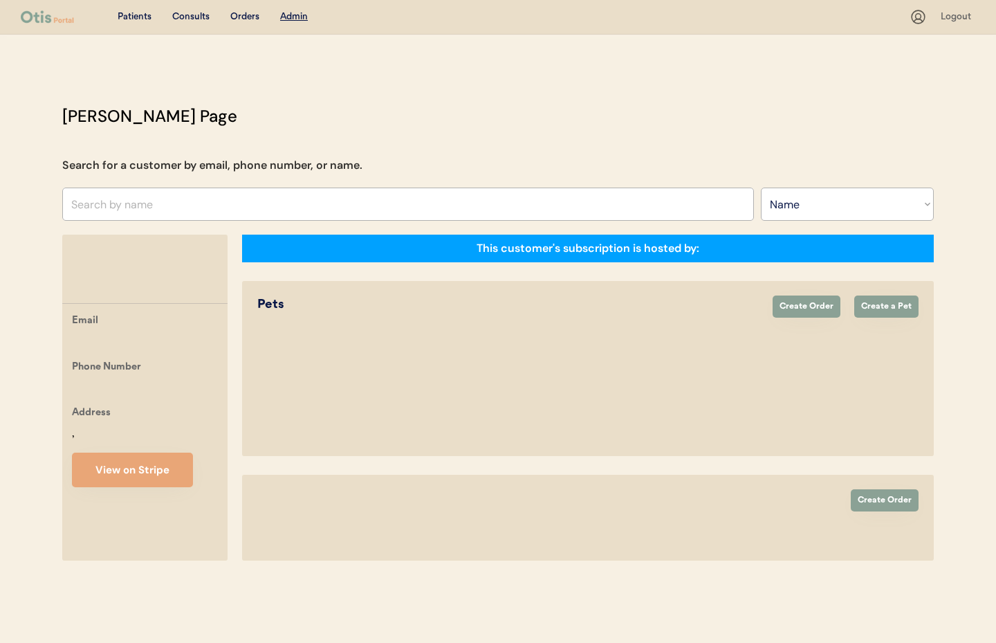
select select ""Name""
select select "true"
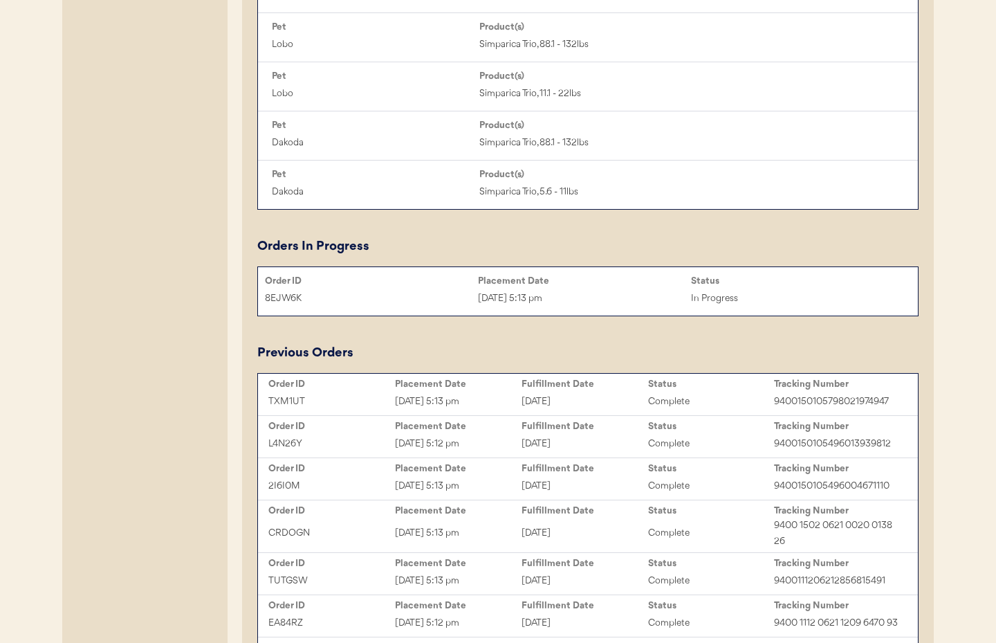
scroll to position [928, 0]
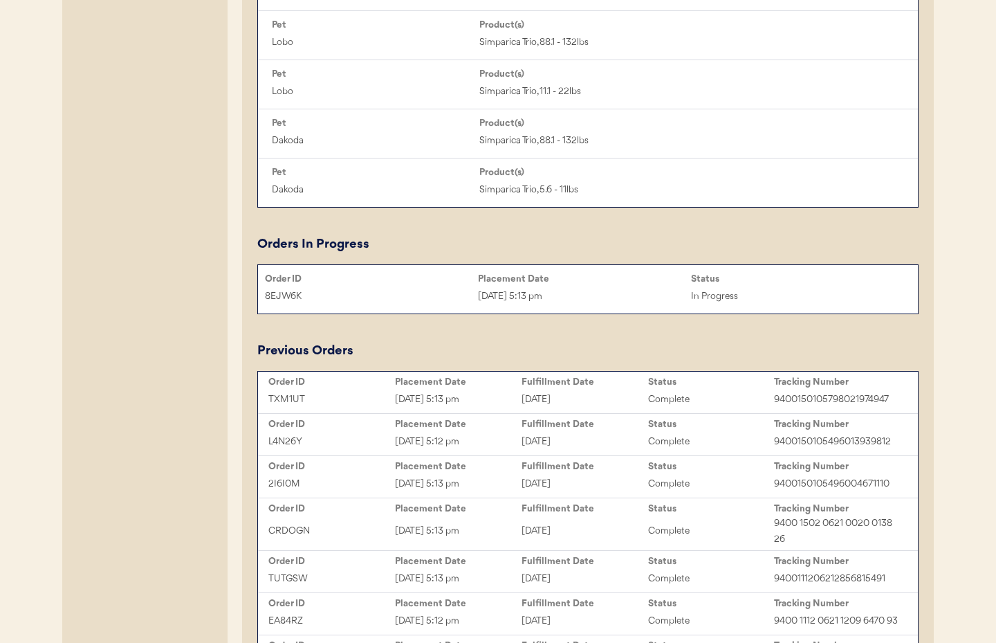
click at [594, 289] on div "Sep 16, 2025 5:13 pm" at bounding box center [584, 296] width 213 height 16
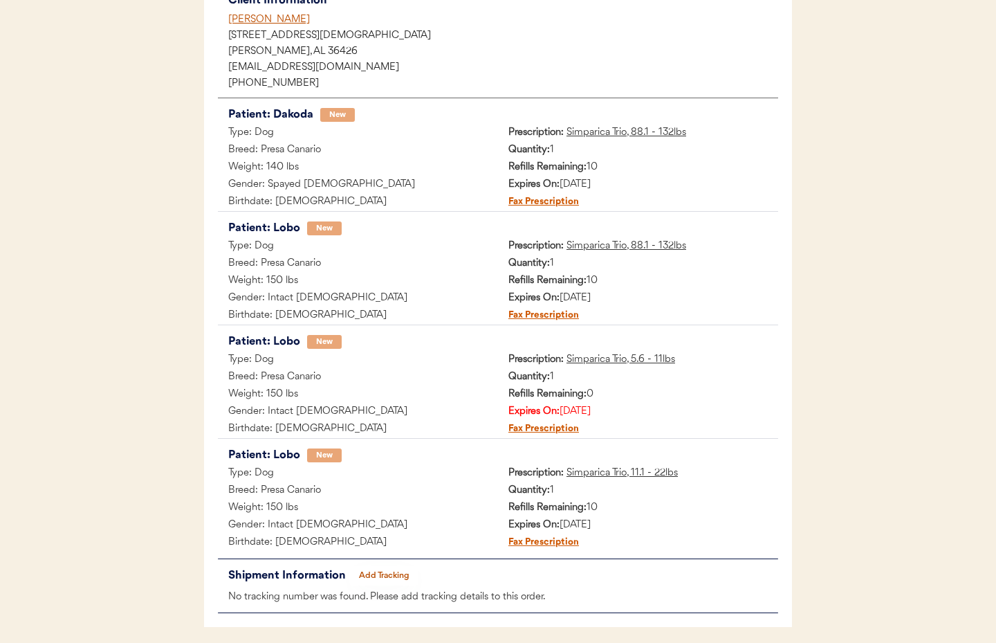
scroll to position [215, 0]
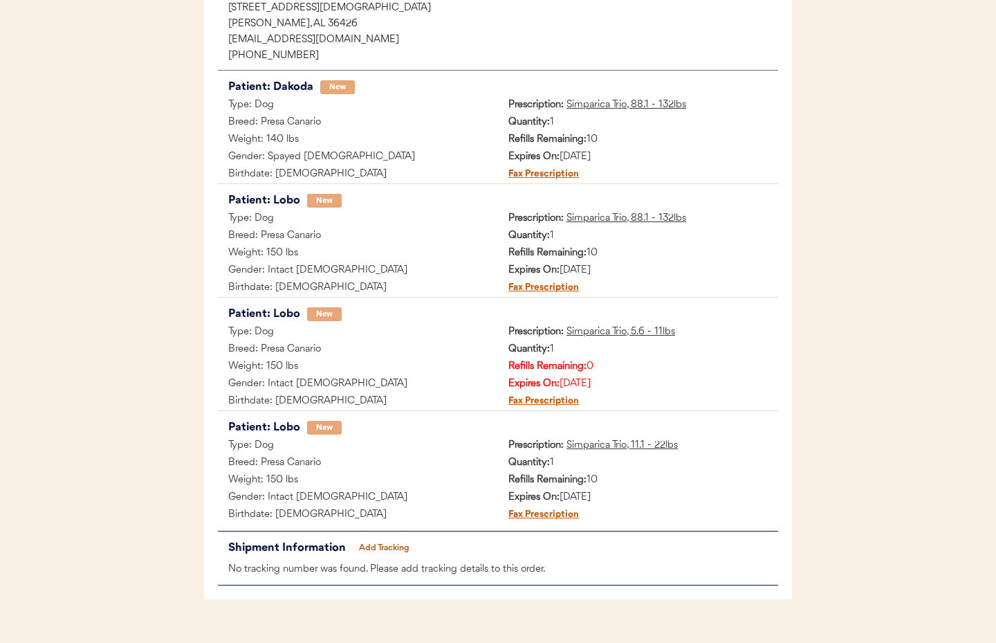
click at [633, 330] on u "Simparica Trio, 5.6 - 11lbs" at bounding box center [621, 332] width 109 height 10
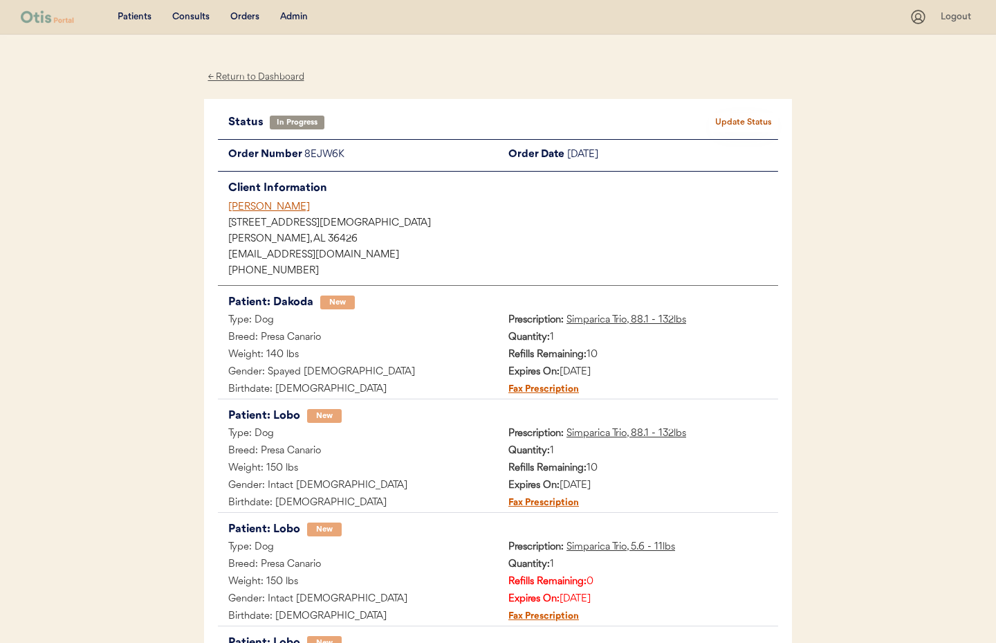
click at [241, 75] on div "← Return to Dashboard" at bounding box center [256, 77] width 104 height 16
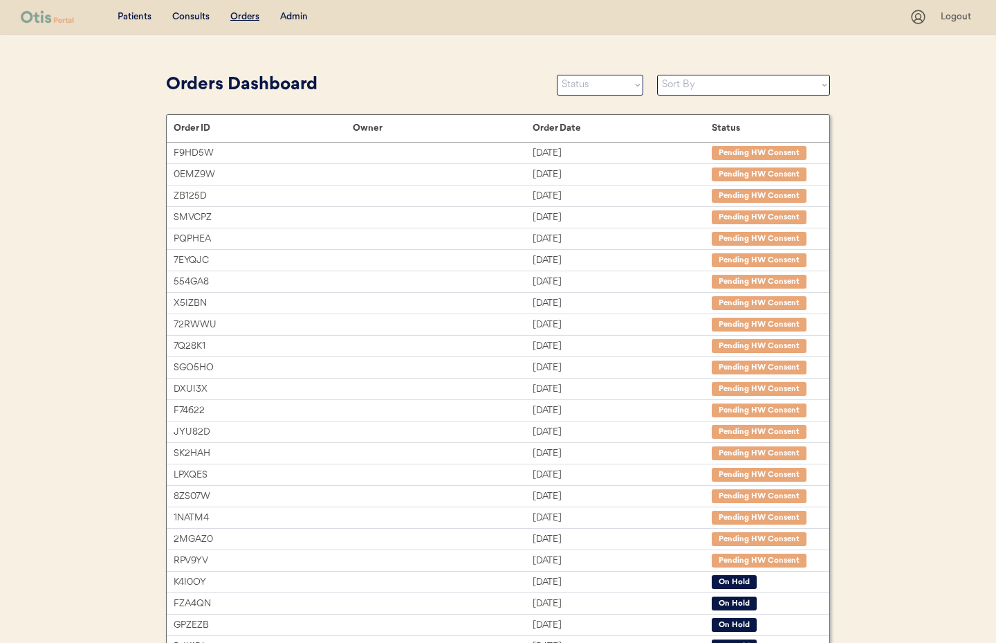
click at [287, 15] on div "Admin" at bounding box center [294, 17] width 28 height 14
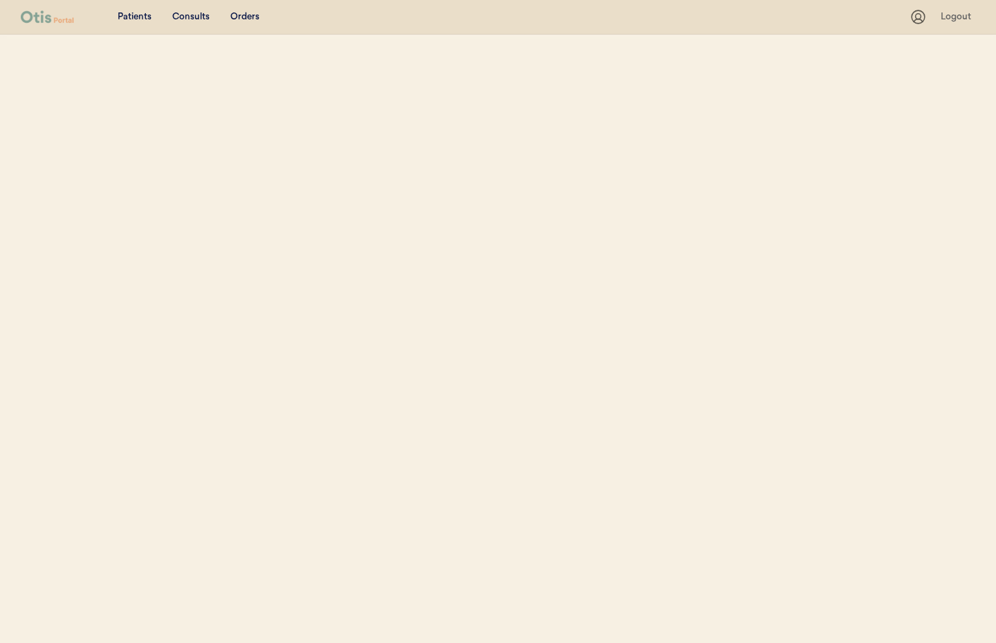
select select ""Name""
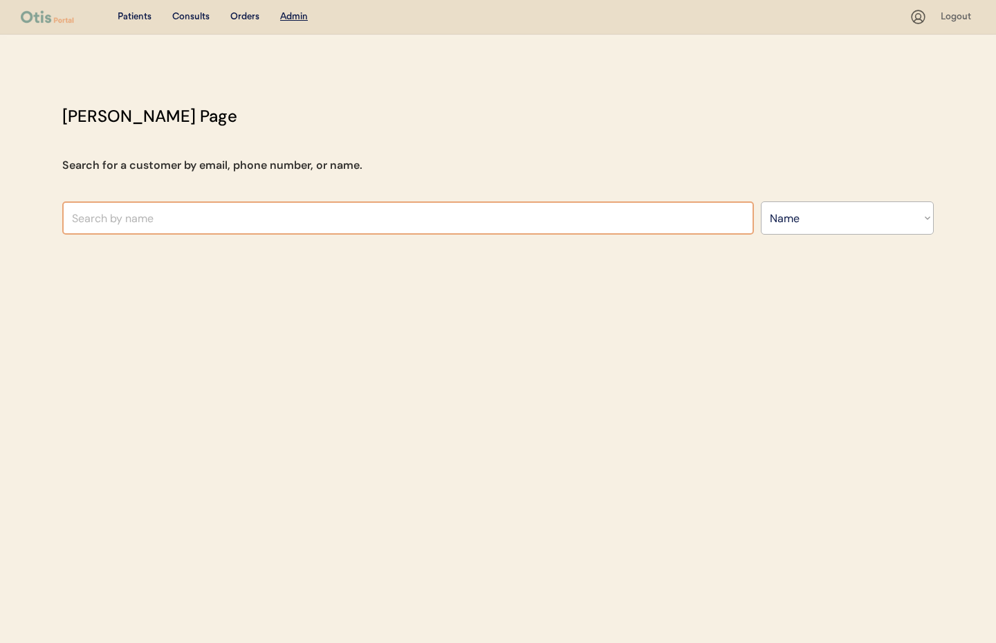
click at [176, 223] on input "text" at bounding box center [408, 217] width 692 height 33
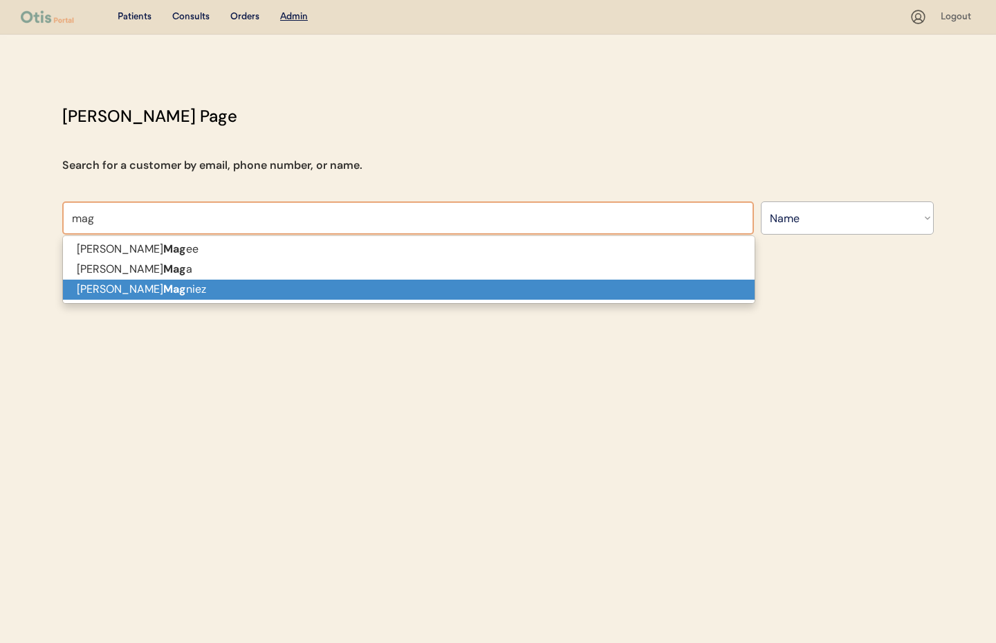
click at [178, 291] on p "[PERSON_NAME] Mag niez" at bounding box center [409, 289] width 692 height 20
type input "[PERSON_NAME]"
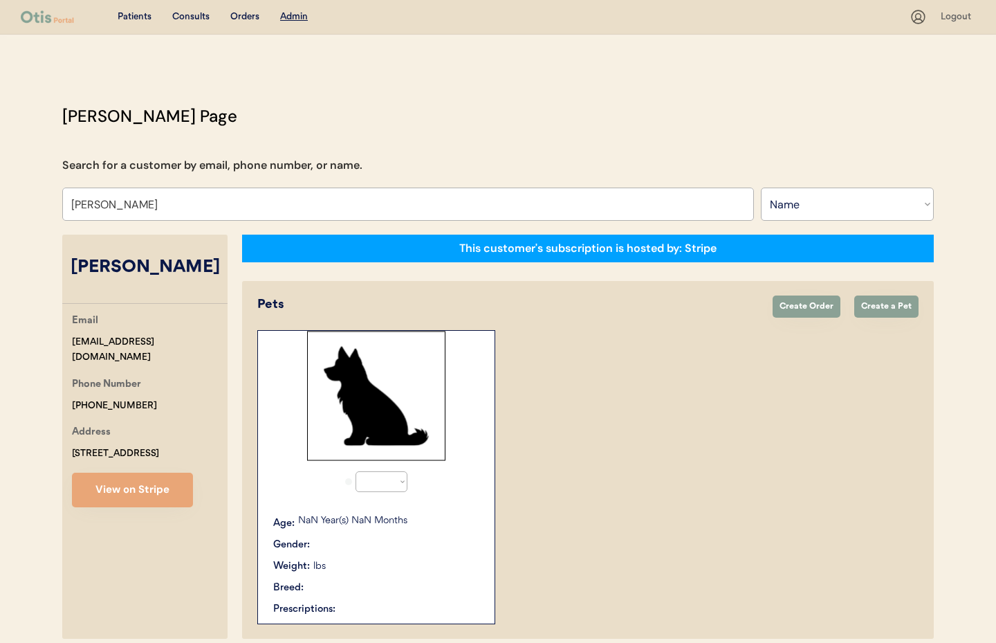
select select "true"
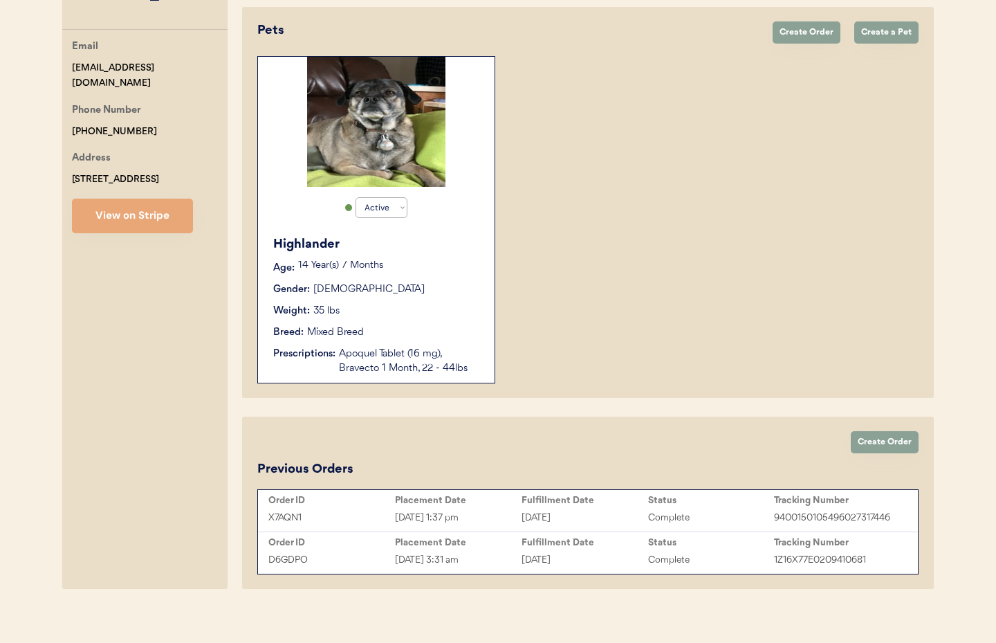
scroll to position [275, 0]
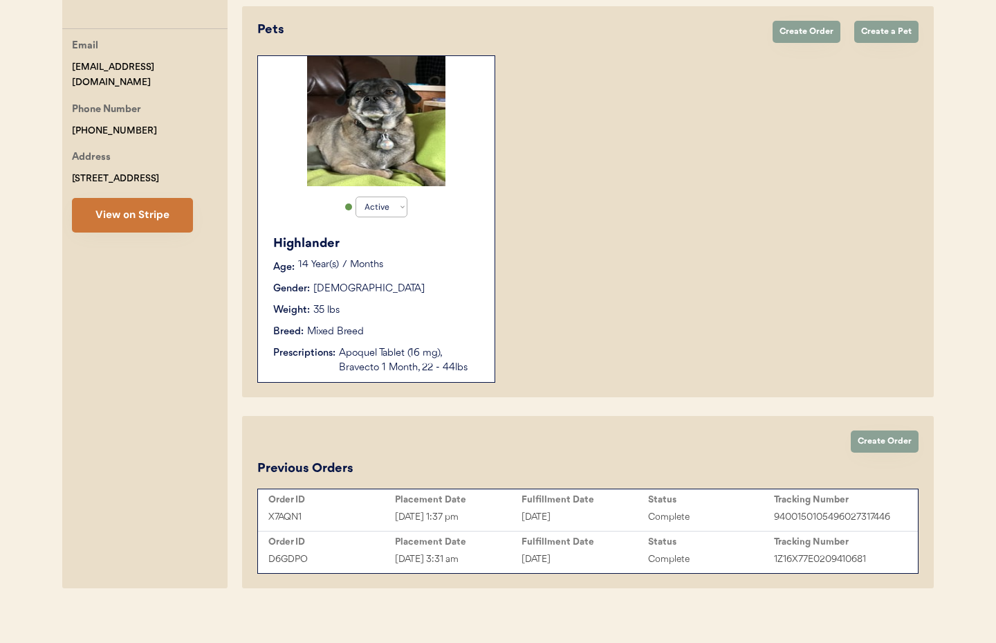
type input "[PERSON_NAME]"
click at [158, 207] on button "View on Stripe" at bounding box center [132, 215] width 121 height 35
drag, startPoint x: 192, startPoint y: 70, endPoint x: 75, endPoint y: 64, distance: 117.8
click at [62, 62] on div "Email [EMAIL_ADDRESS][DOMAIN_NAME] Phone Number [PHONE_NUMBER] Address [STREET_…" at bounding box center [144, 135] width 165 height 194
copy div "[EMAIL_ADDRESS][DOMAIN_NAME]"
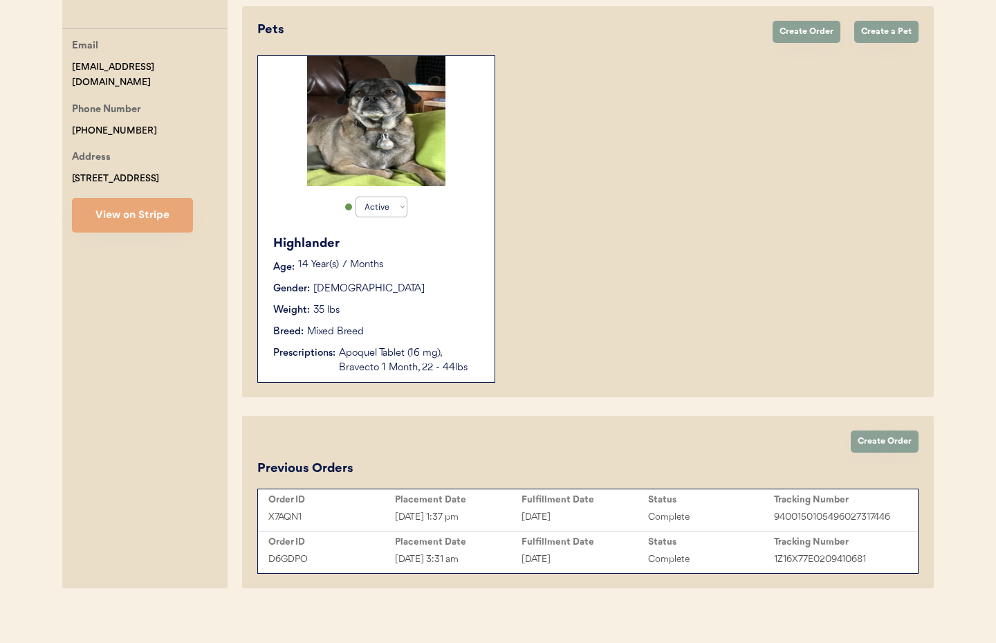
click at [366, 263] on p "14 Year(s) 7 Months" at bounding box center [389, 265] width 183 height 10
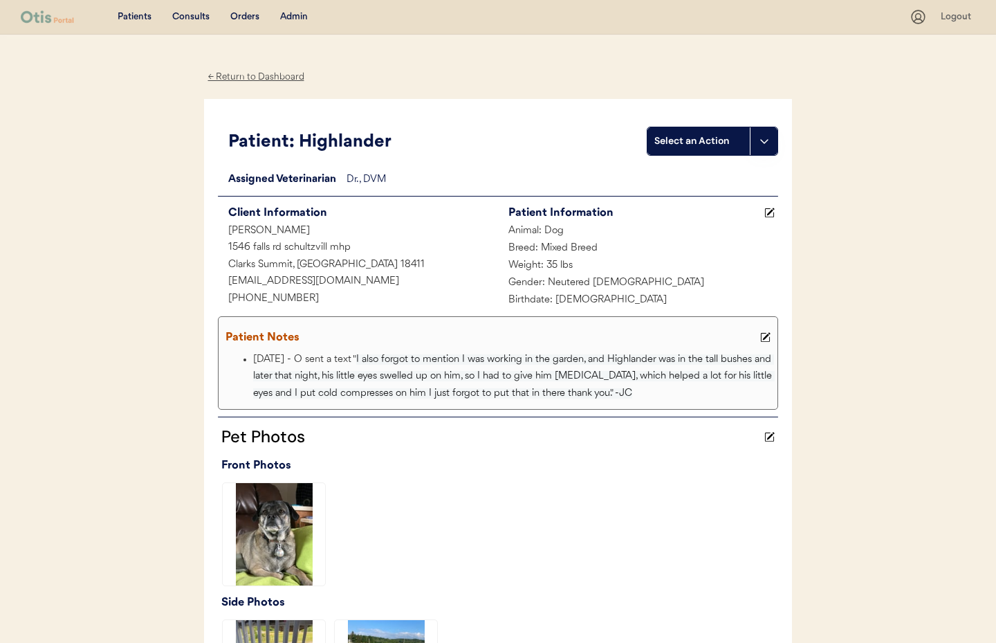
click at [768, 335] on use at bounding box center [766, 338] width 10 height 10
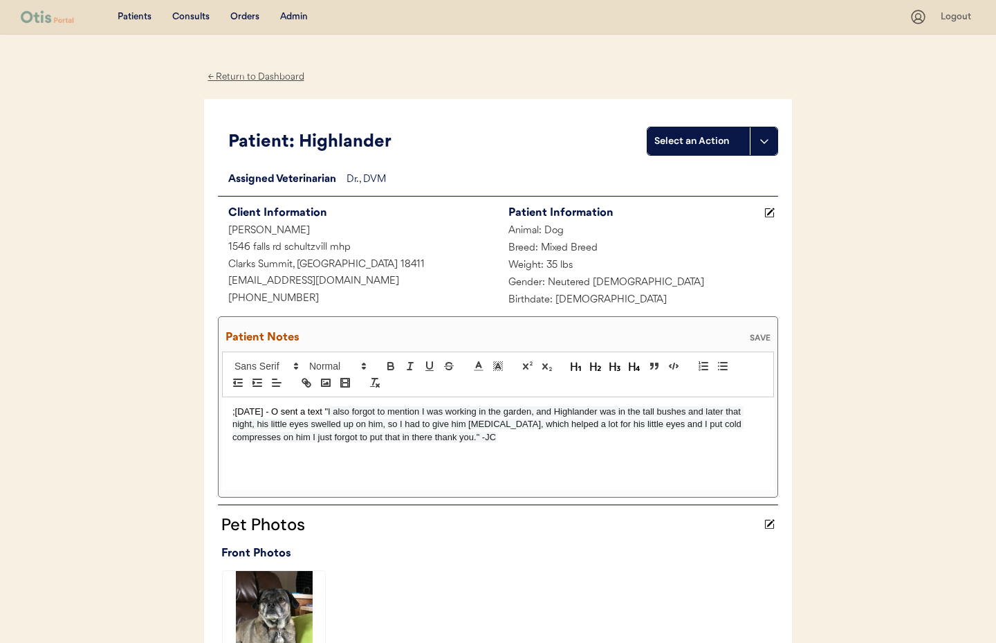
drag, startPoint x: 232, startPoint y: 414, endPoint x: 247, endPoint y: 423, distance: 17.1
click at [233, 414] on p ";[DATE] - O sent a text " I also forgot to mention I was working in the garden,…" at bounding box center [497, 424] width 531 height 38
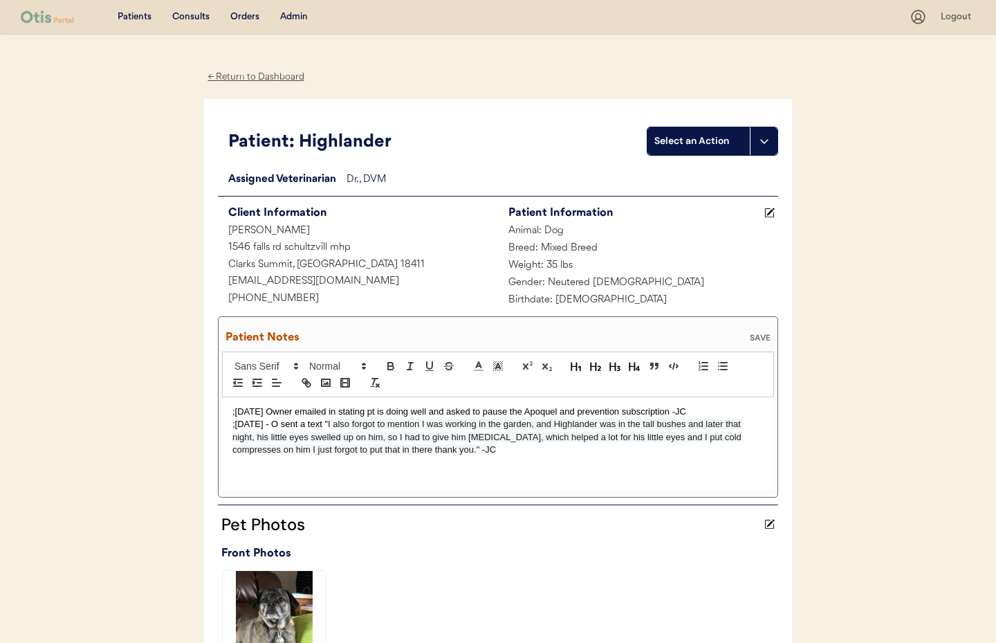
click at [232, 425] on p ";[DATE] - O sent a text " I also forgot to mention I was working in the garden,…" at bounding box center [497, 437] width 531 height 38
click at [764, 338] on div "SAVE" at bounding box center [760, 337] width 28 height 8
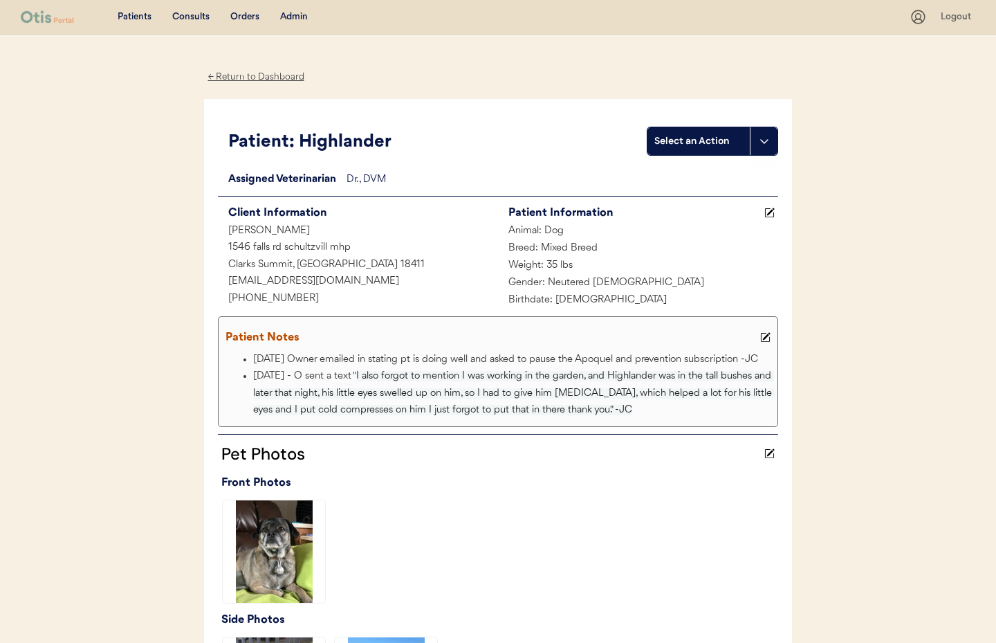
click at [294, 14] on div "Admin" at bounding box center [294, 17] width 28 height 14
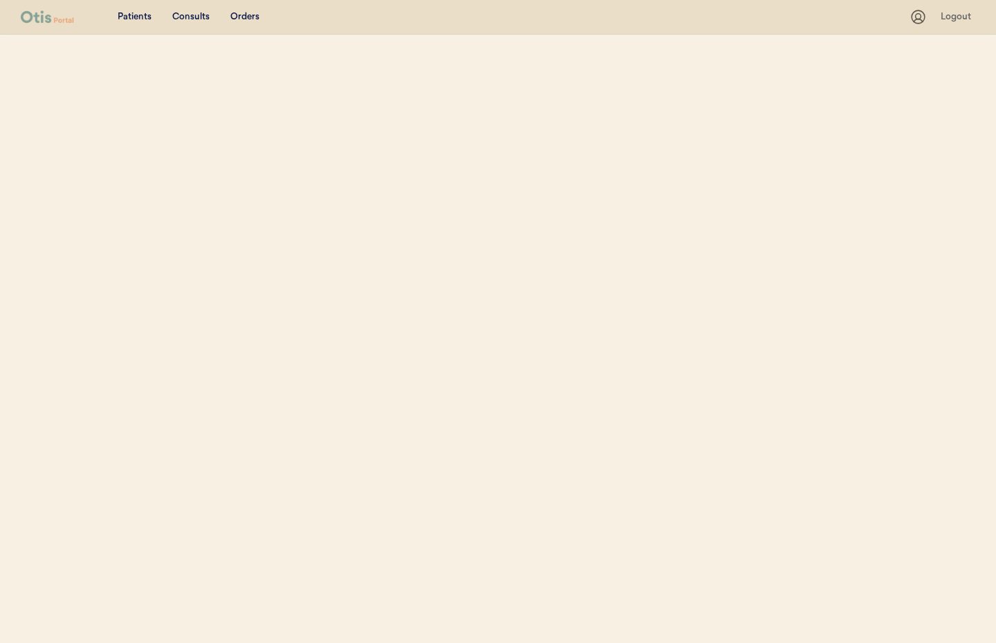
select select ""Name""
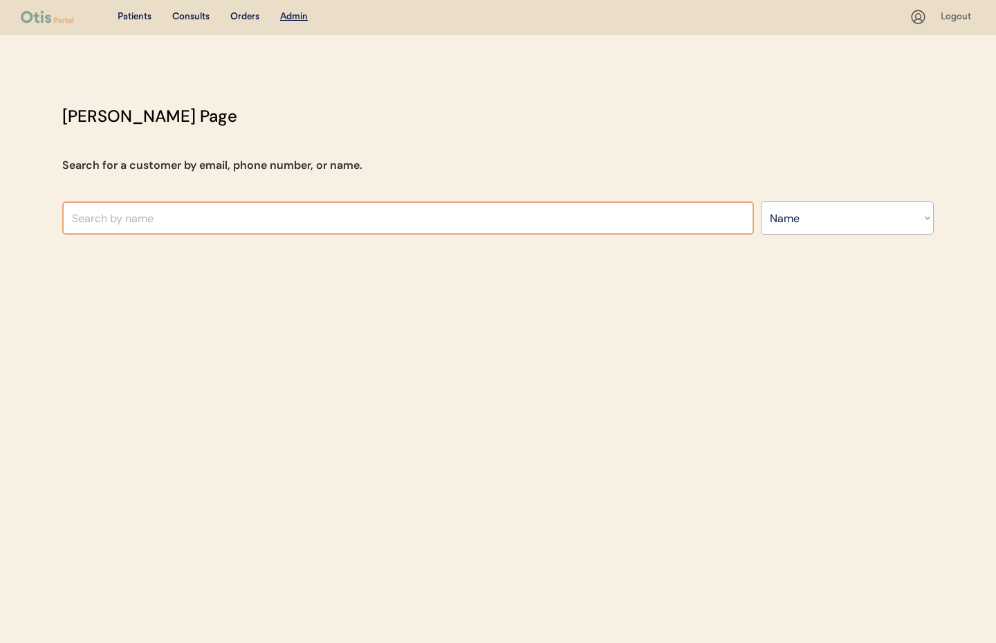
click at [265, 211] on input "text" at bounding box center [408, 217] width 692 height 33
type input "[PERSON_NAME]"
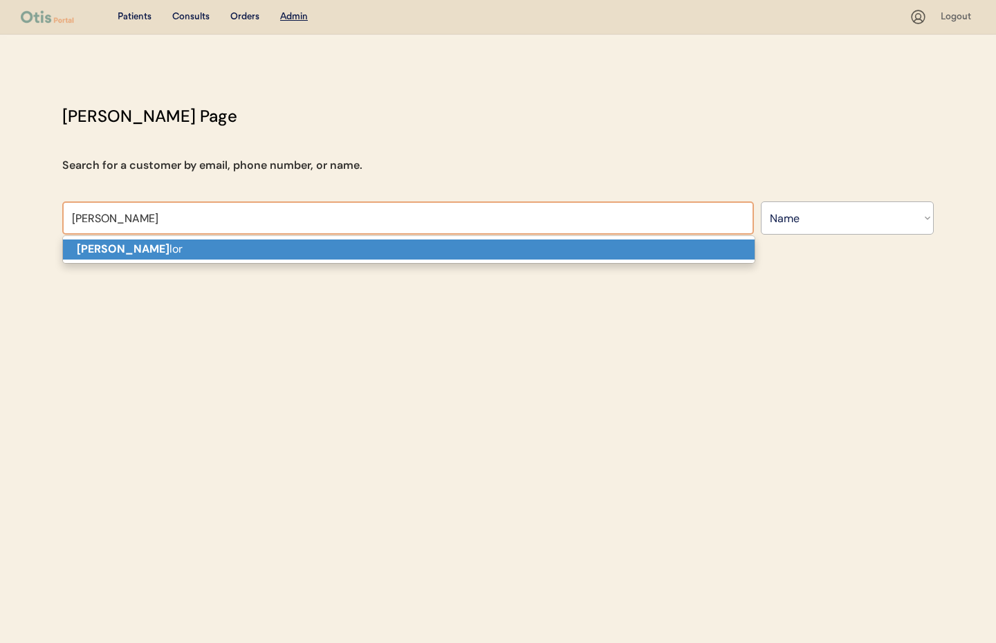
click at [252, 248] on p "[PERSON_NAME] [PERSON_NAME]" at bounding box center [409, 249] width 692 height 20
type input "[PERSON_NAME]"
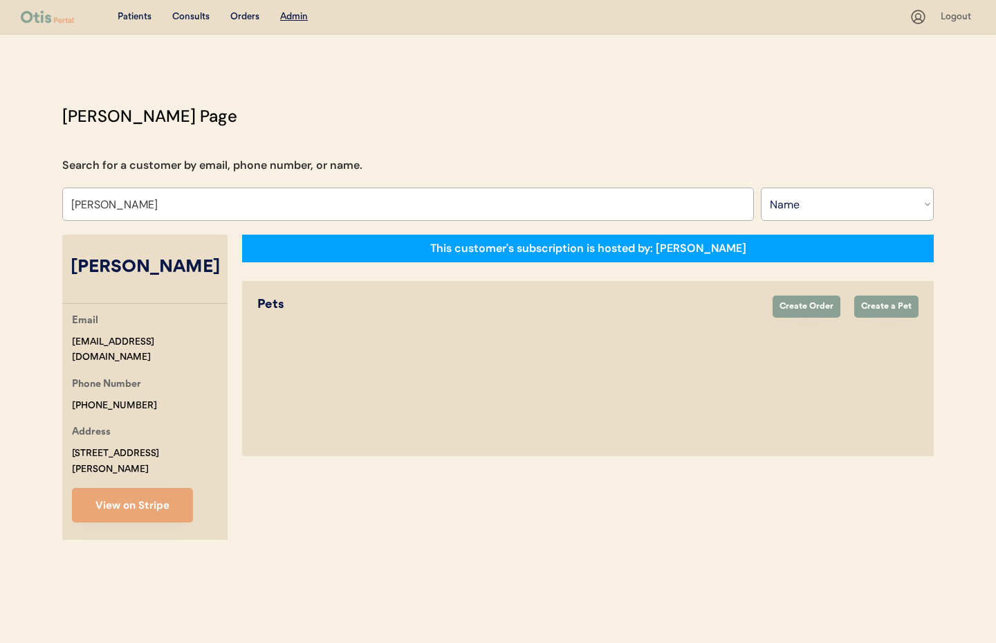
select select "true"
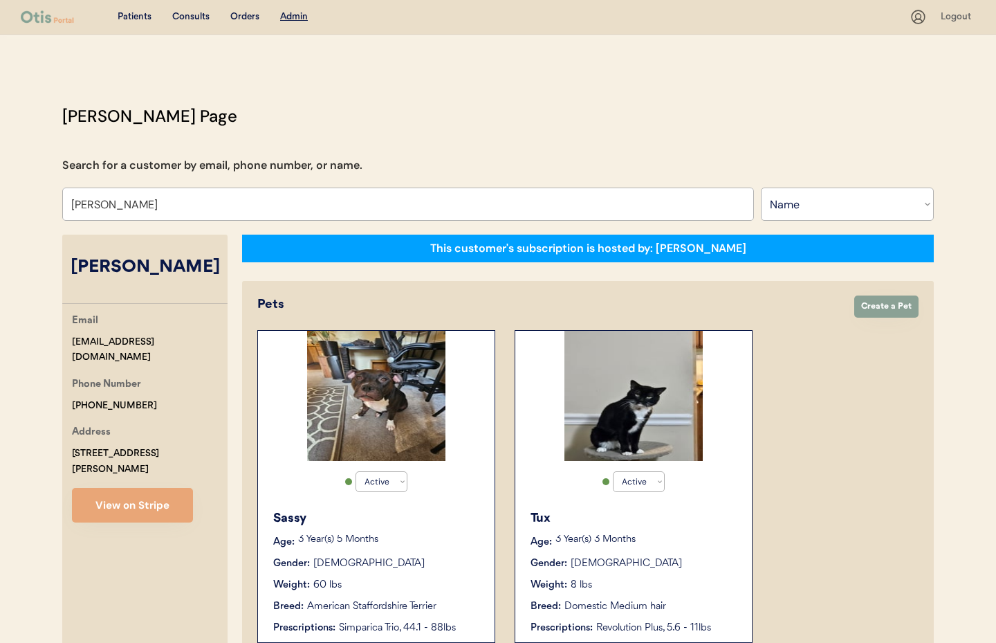
type input "[PERSON_NAME]"
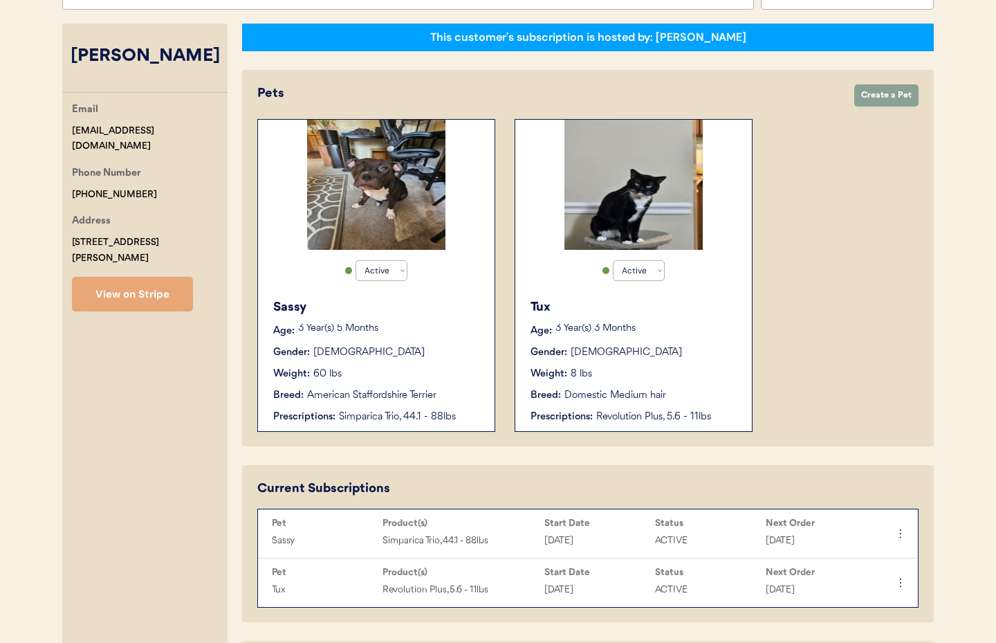
scroll to position [266, 0]
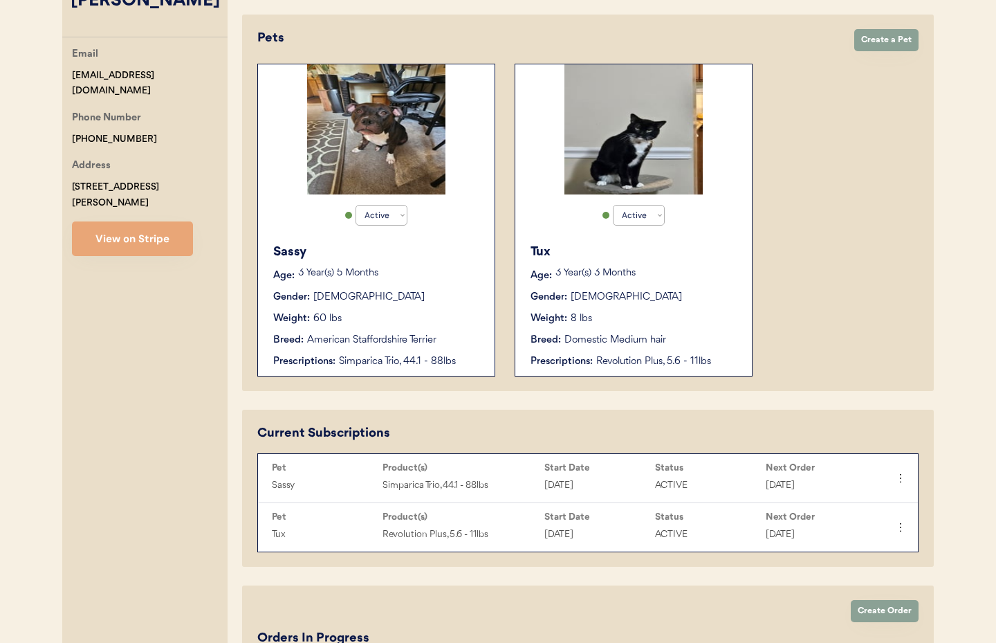
click at [433, 284] on div "Sassy Age: [DEMOGRAPHIC_DATA] Year(s) 5 Months Gender: [DEMOGRAPHIC_DATA] Weigh…" at bounding box center [376, 306] width 223 height 140
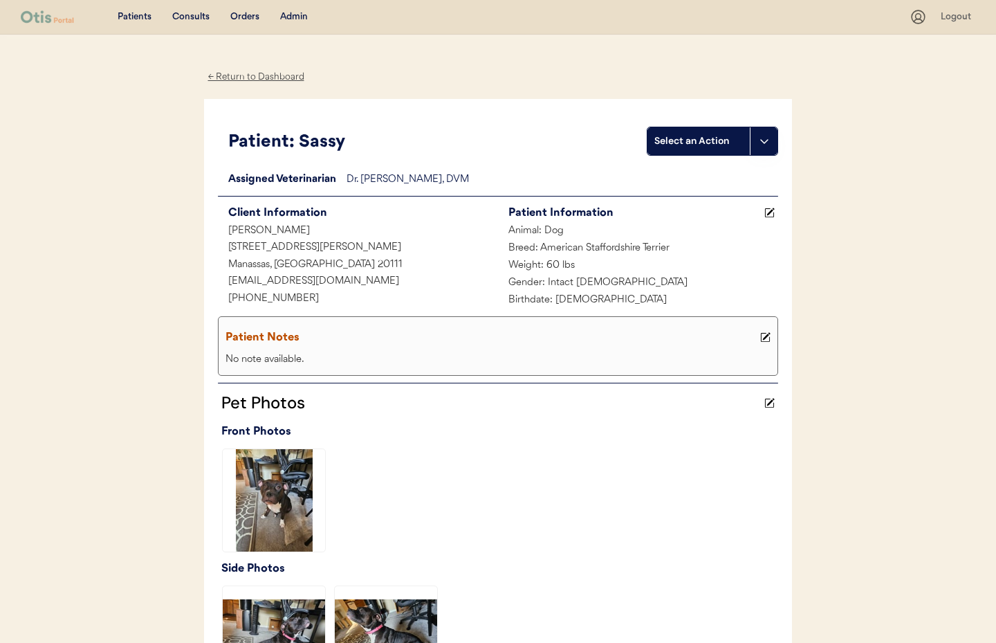
click at [257, 79] on div "← Return to Dashboard" at bounding box center [256, 77] width 104 height 16
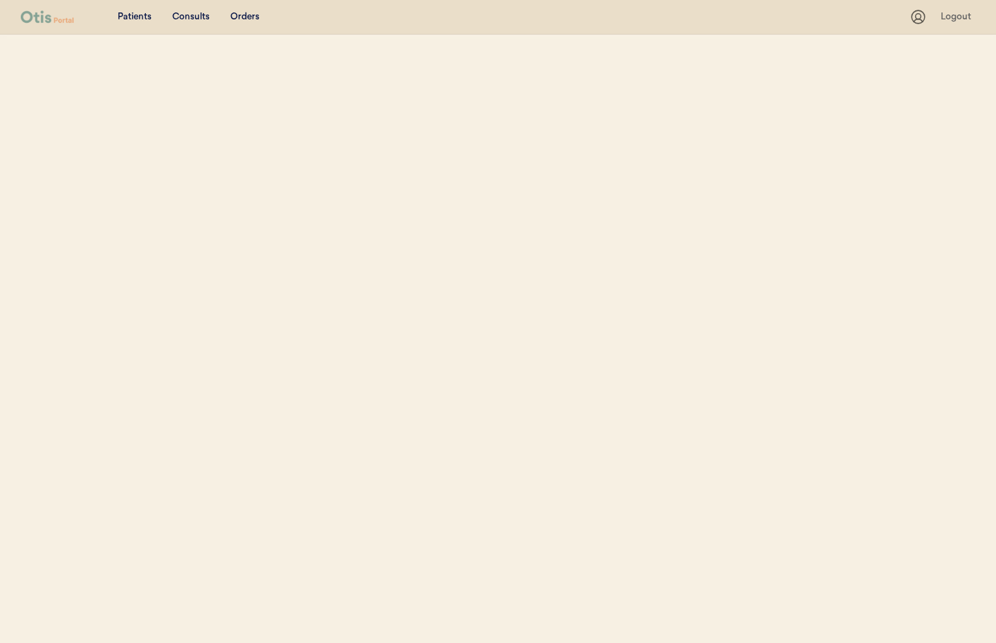
select select ""Name""
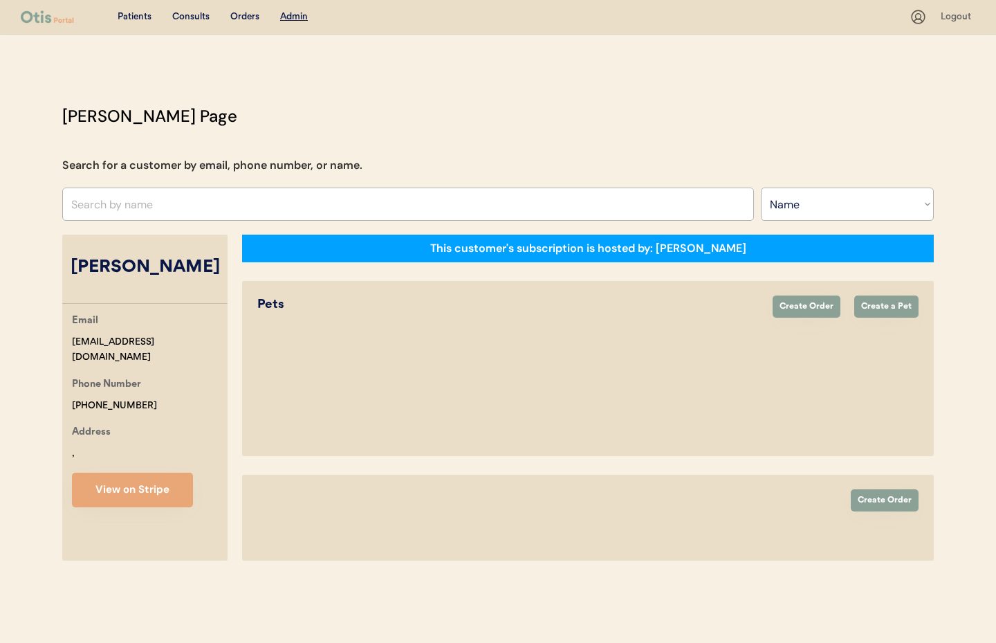
select select "true"
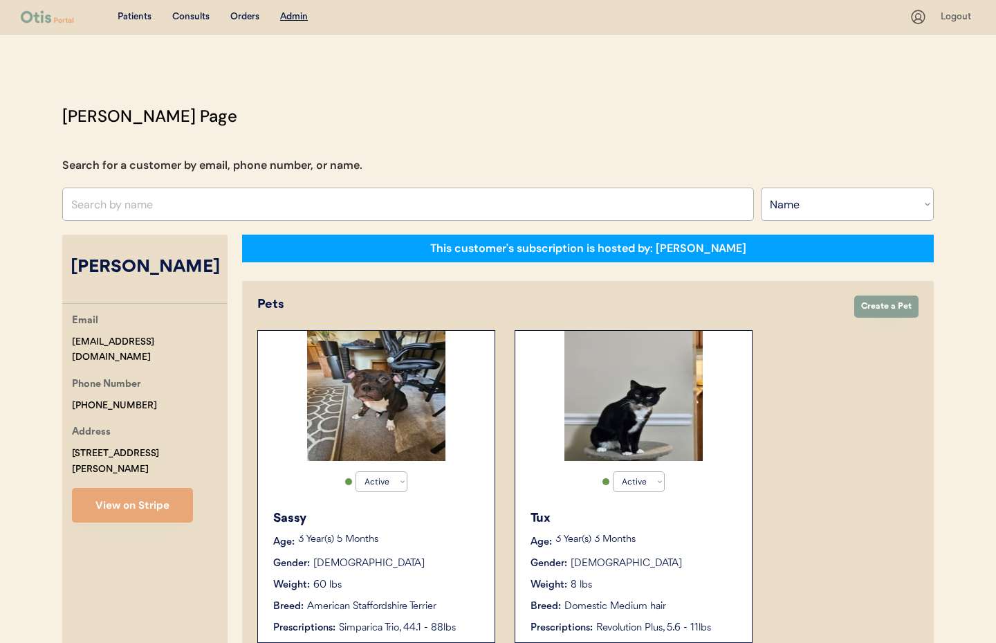
click at [648, 526] on div "Tux" at bounding box center [635, 518] width 208 height 19
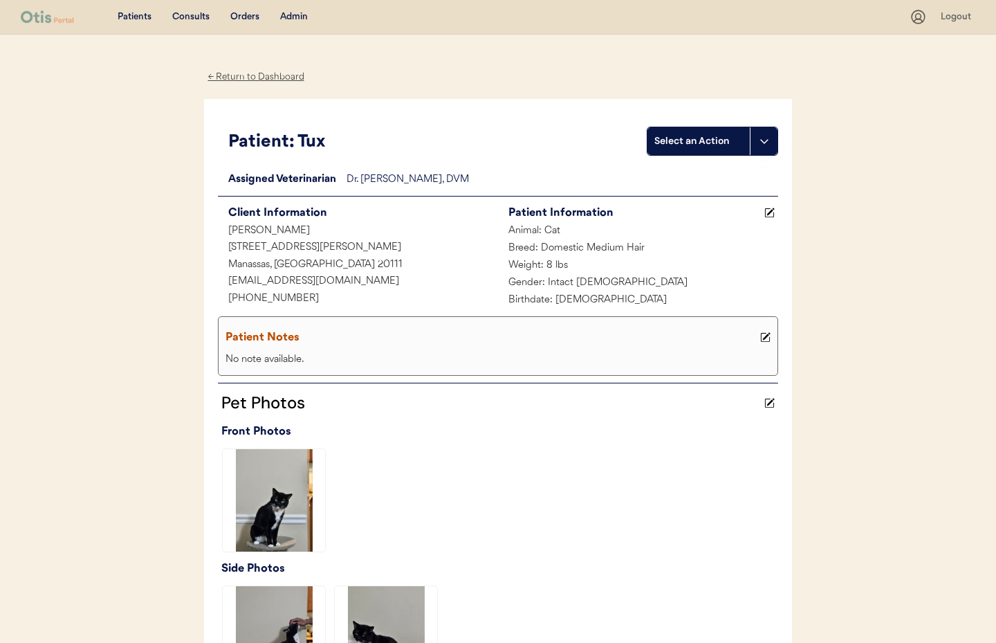
click at [231, 75] on div "← Return to Dashboard" at bounding box center [256, 77] width 104 height 16
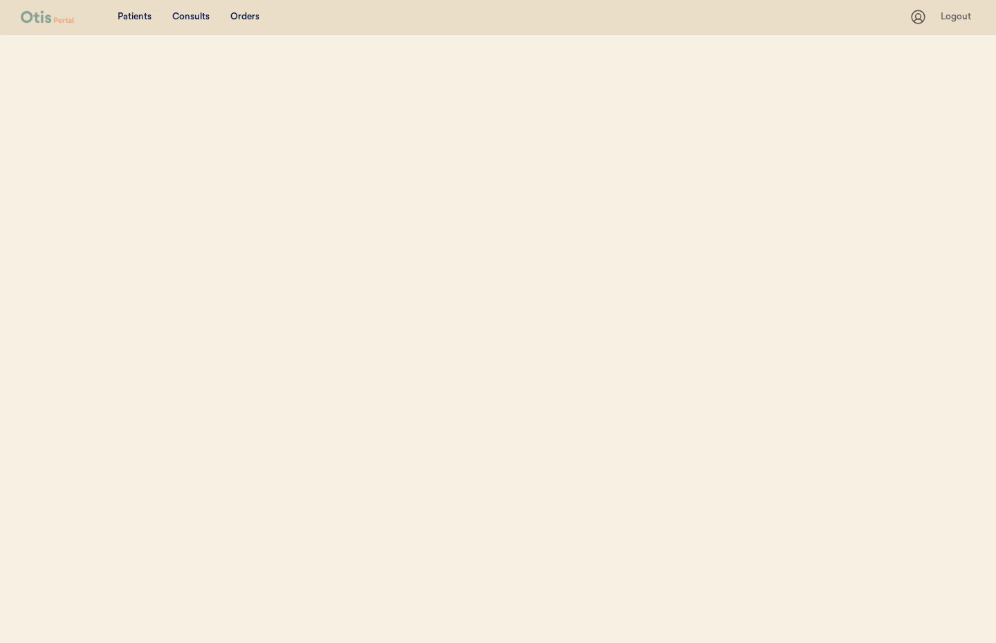
select select ""Name""
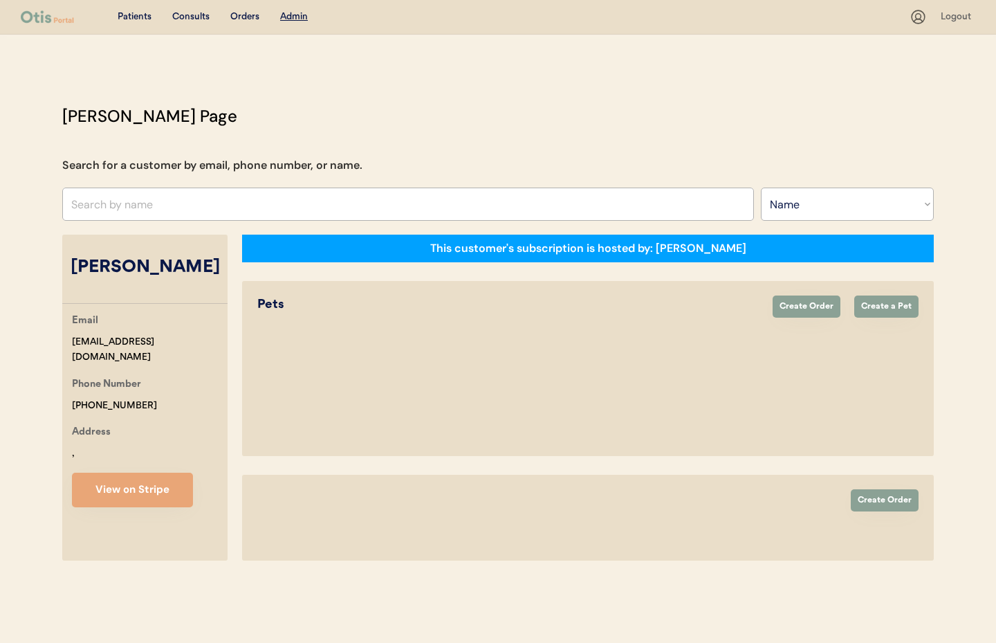
select select "true"
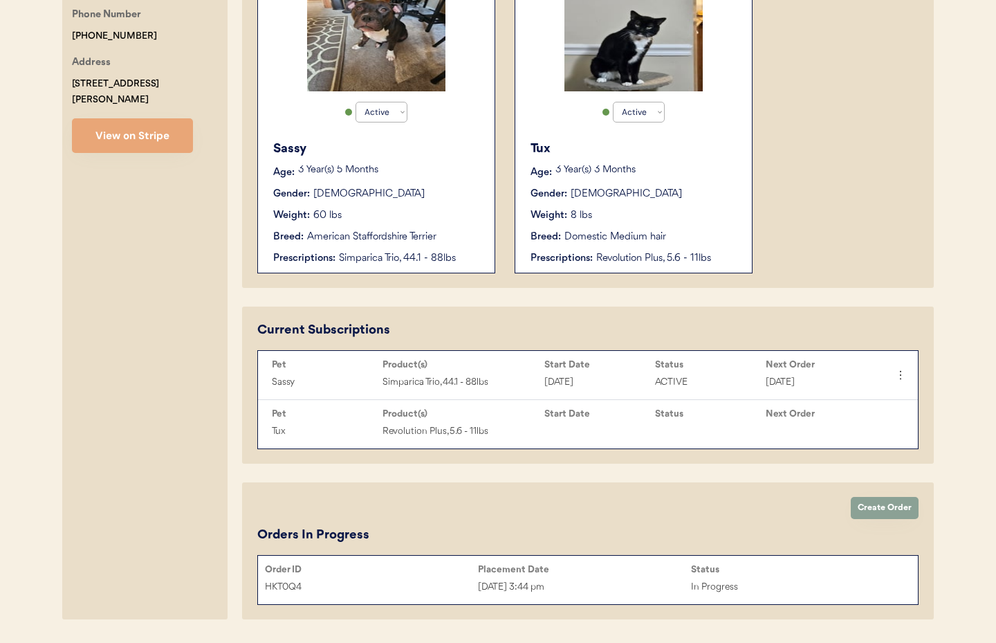
scroll to position [410, 0]
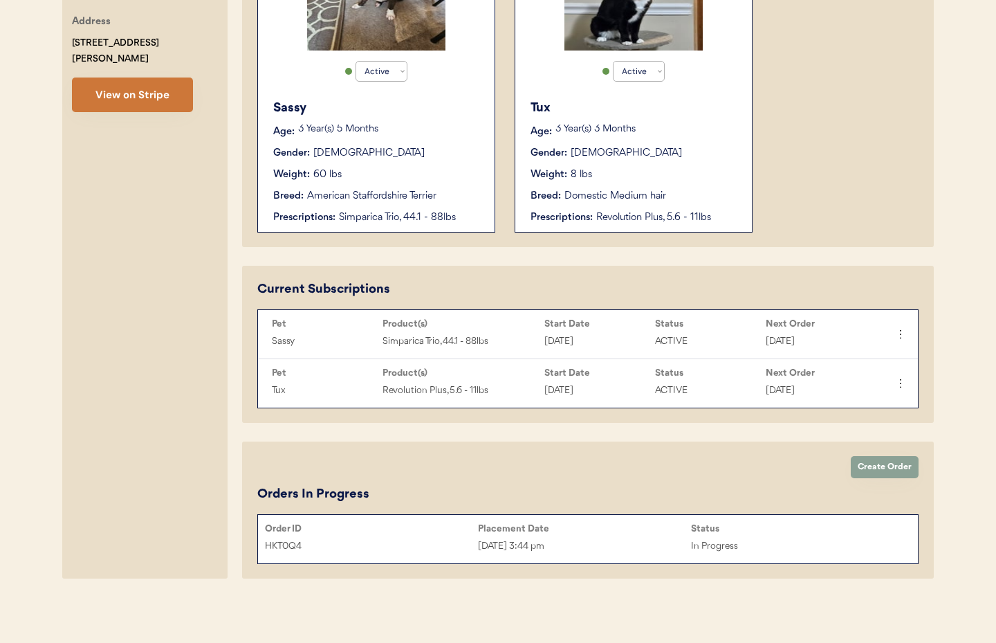
click at [118, 86] on button "View on Stripe" at bounding box center [132, 94] width 121 height 35
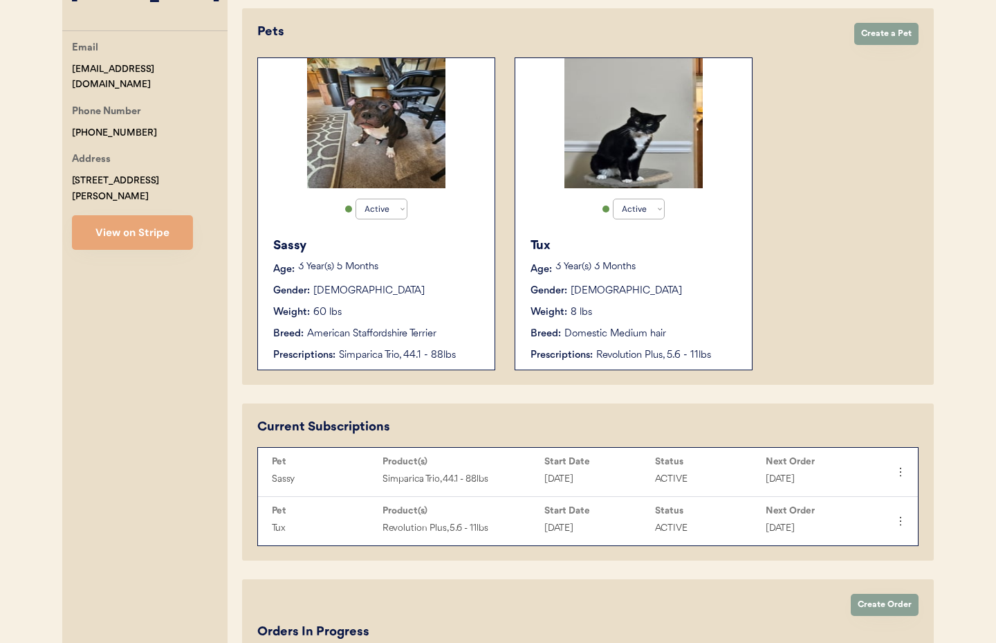
scroll to position [0, 0]
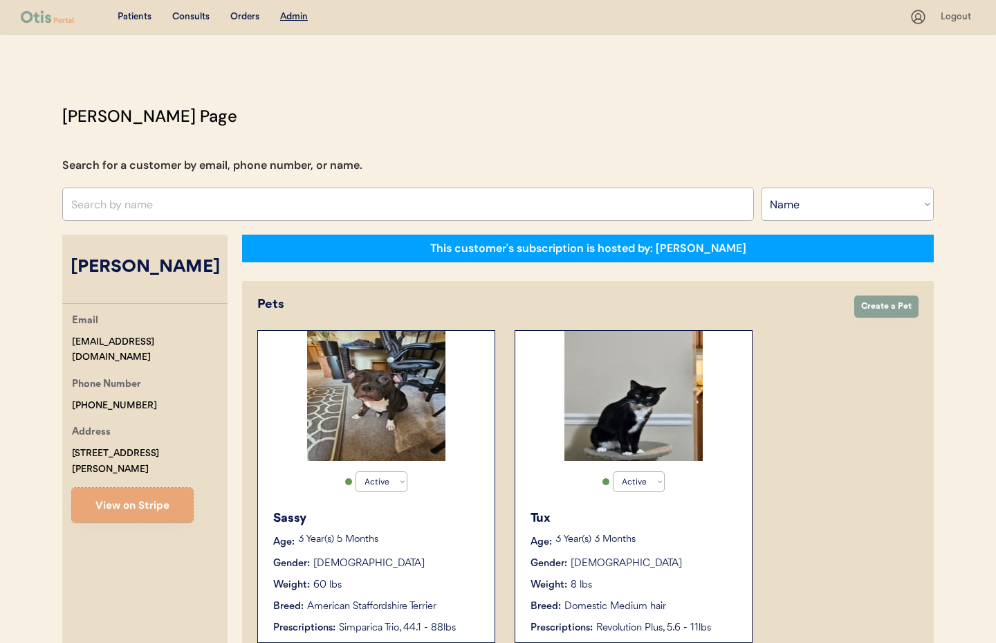
click at [210, 207] on input "text" at bounding box center [408, 203] width 692 height 33
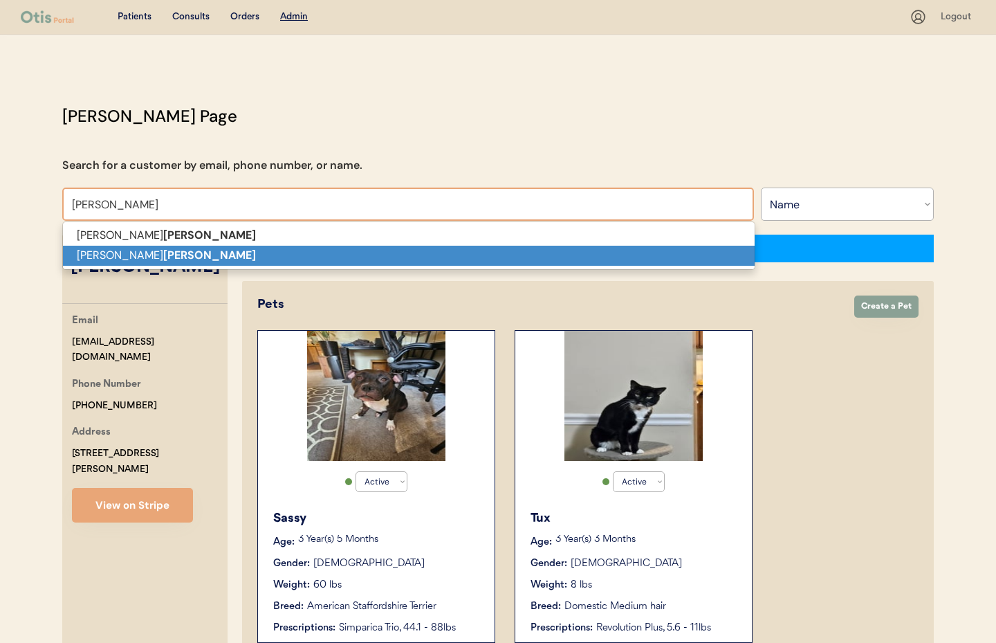
click at [196, 254] on p "[PERSON_NAME]" at bounding box center [409, 256] width 692 height 20
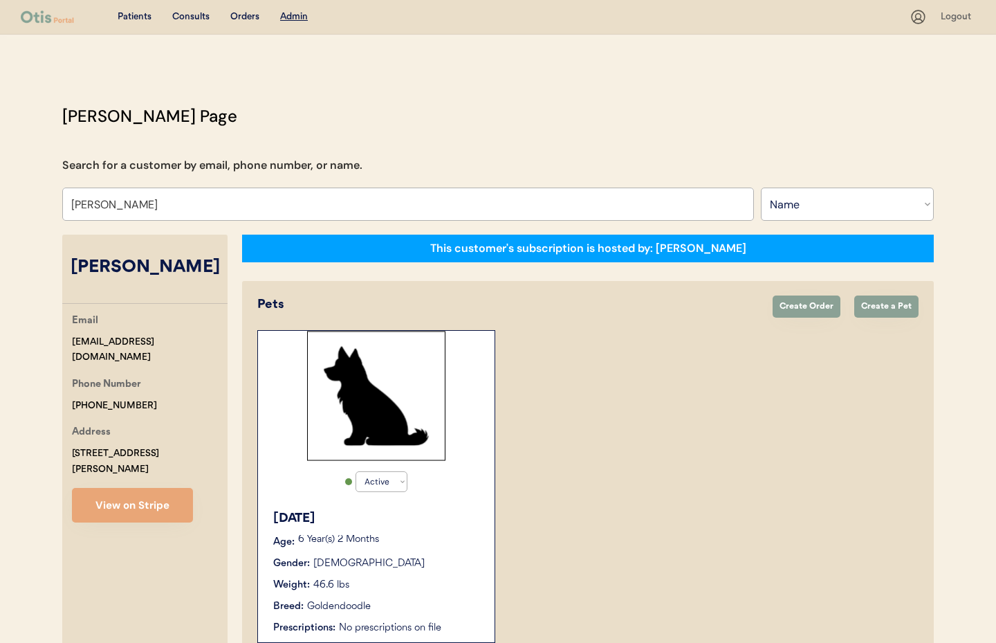
scroll to position [79, 0]
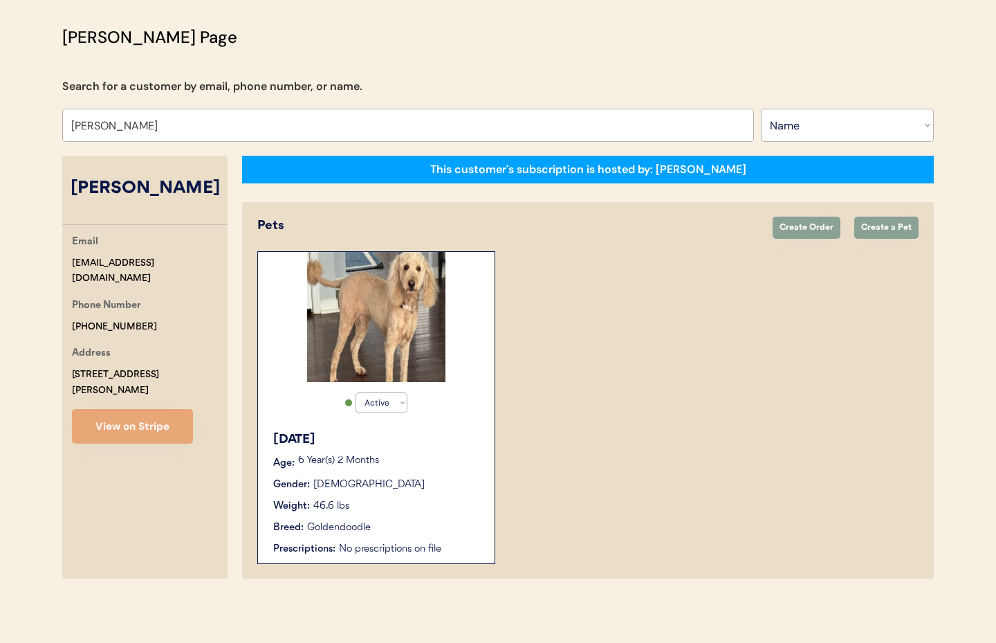
type input "[PERSON_NAME]"
click at [437, 493] on div "[DATE] Age: [DEMOGRAPHIC_DATA] Year(s) 2 Months Gender: [DEMOGRAPHIC_DATA] Weig…" at bounding box center [376, 493] width 223 height 140
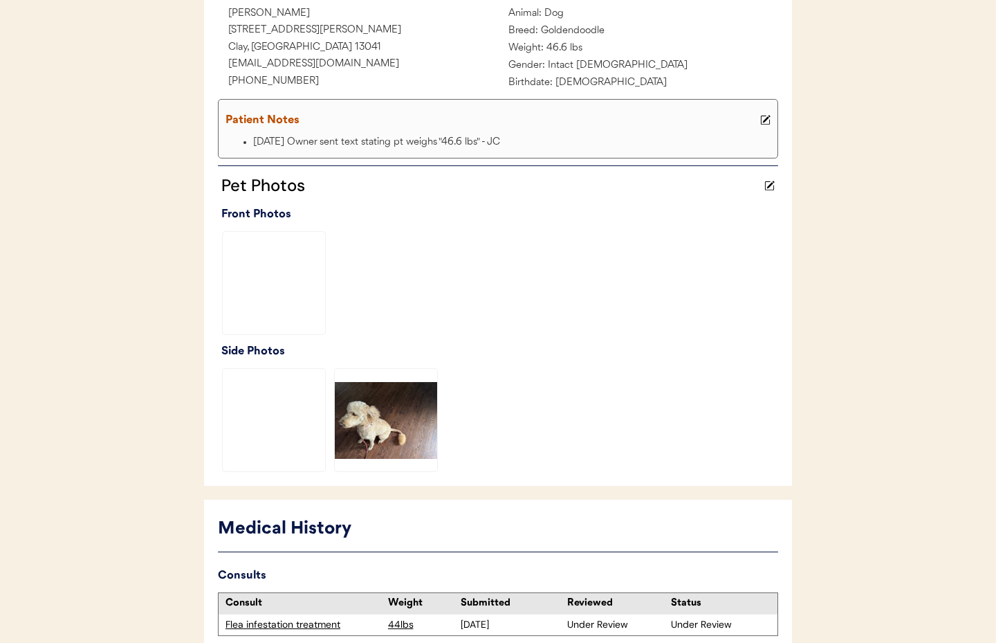
scroll to position [340, 0]
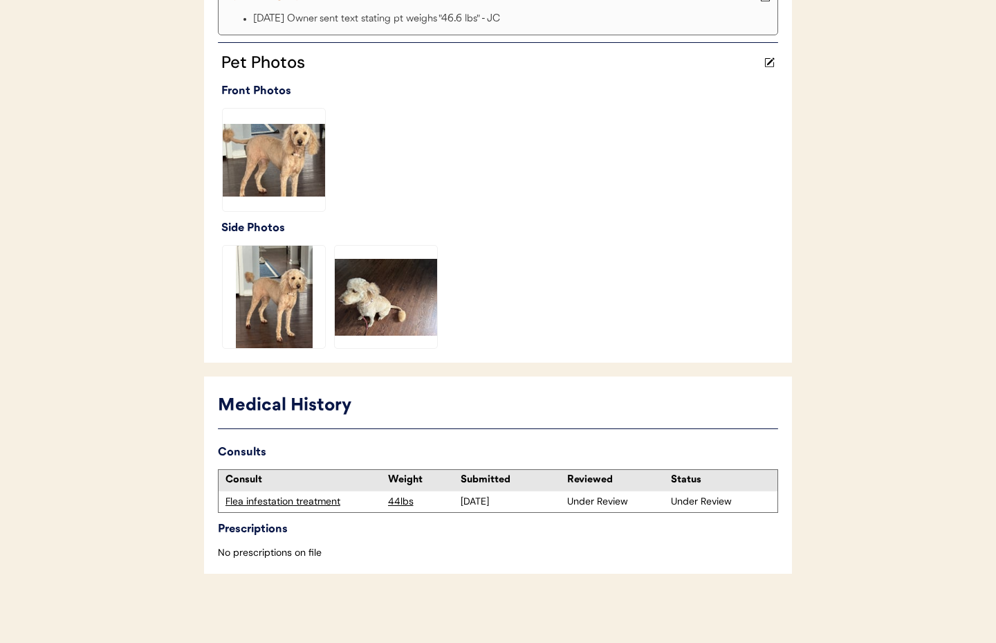
click at [318, 502] on div "Flea infestation treatment" at bounding box center [304, 502] width 156 height 14
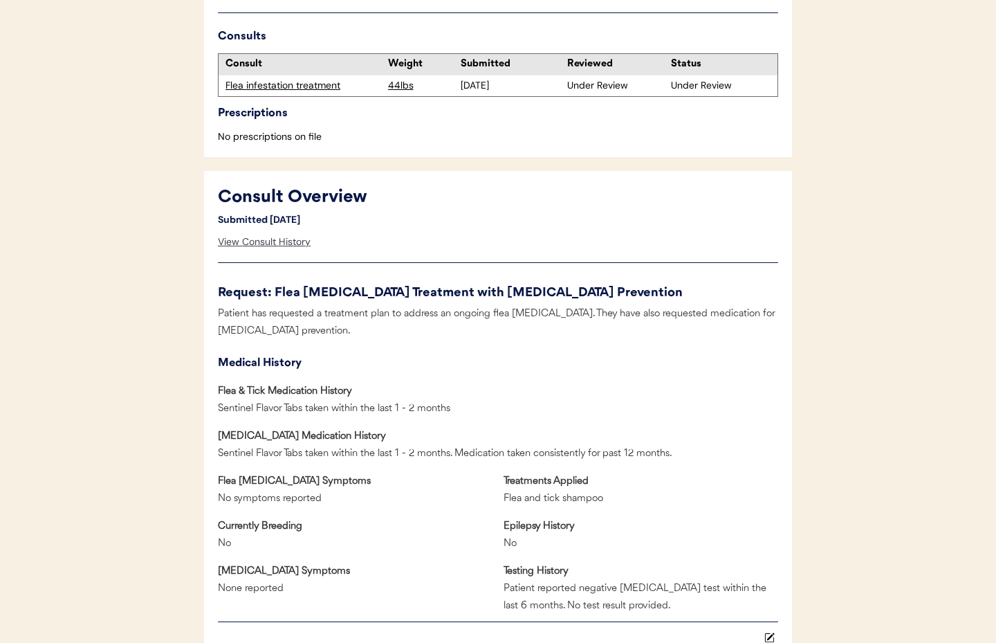
scroll to position [438, 0]
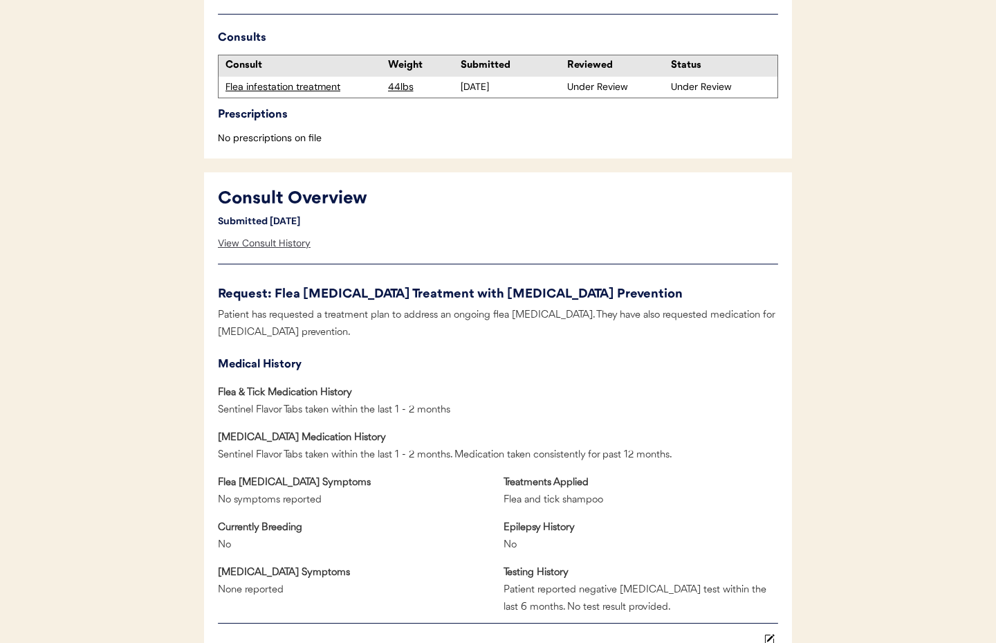
drag, startPoint x: 243, startPoint y: 238, endPoint x: 251, endPoint y: 241, distance: 8.8
click at [243, 238] on div "View Consult History" at bounding box center [264, 244] width 93 height 28
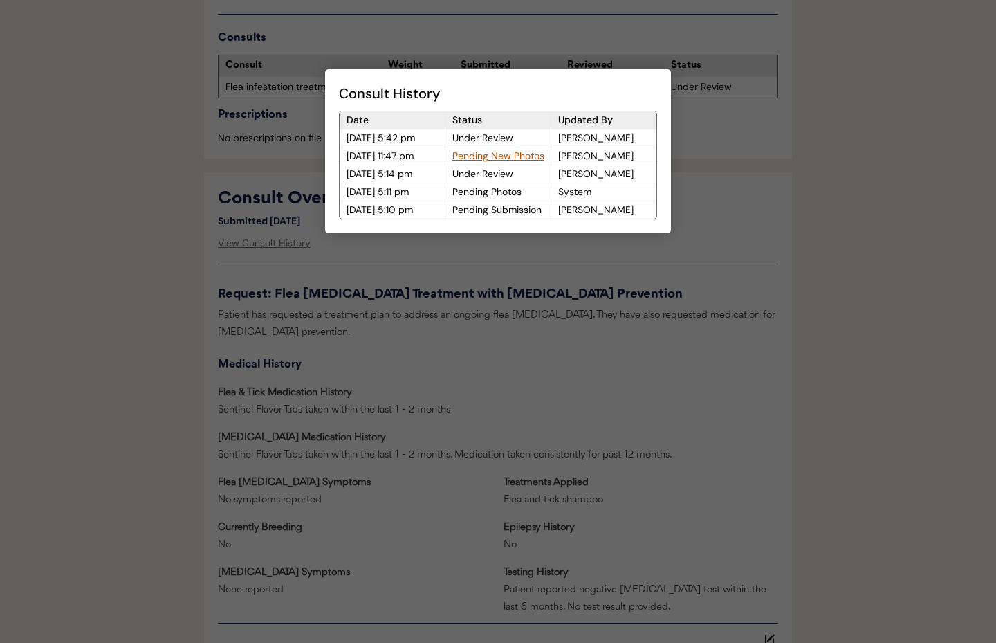
click at [657, 402] on div at bounding box center [498, 321] width 996 height 643
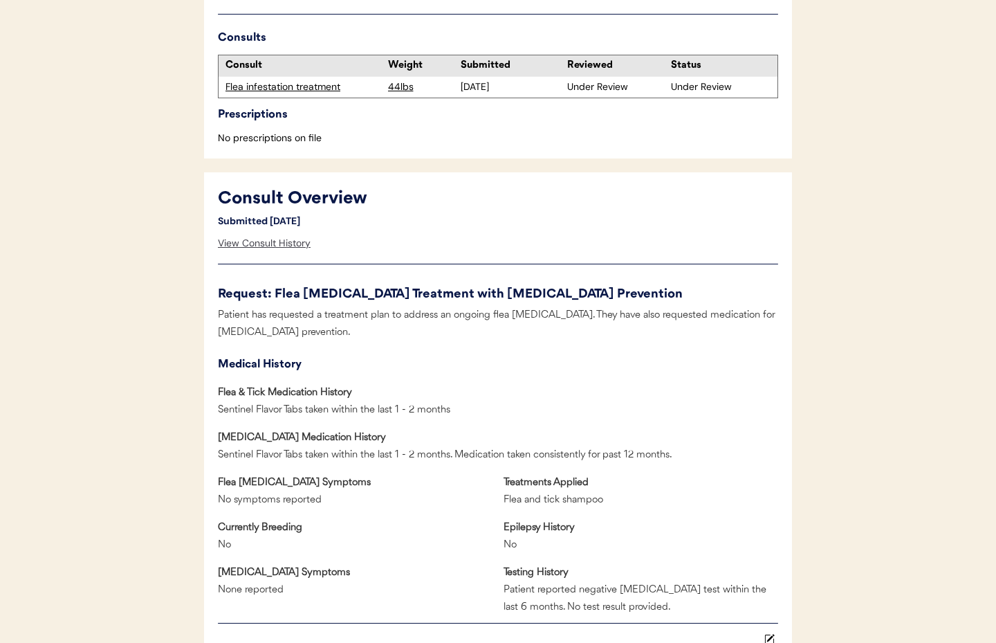
drag, startPoint x: 248, startPoint y: 243, endPoint x: 292, endPoint y: 237, distance: 44.0
click at [248, 243] on div "View Consult History" at bounding box center [264, 244] width 93 height 28
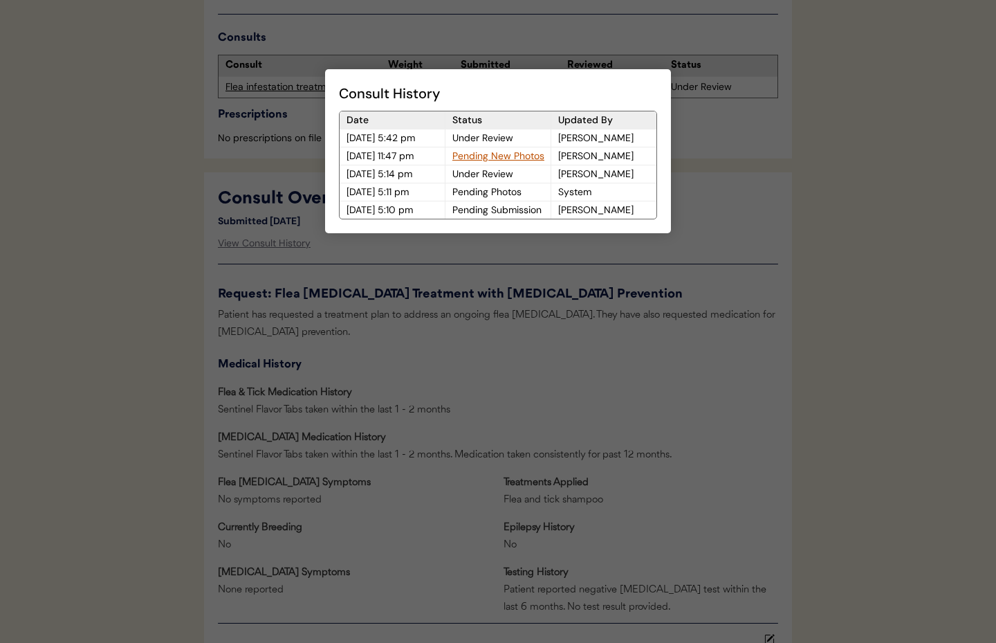
click at [495, 158] on div "Pending New Photos" at bounding box center [497, 155] width 105 height 17
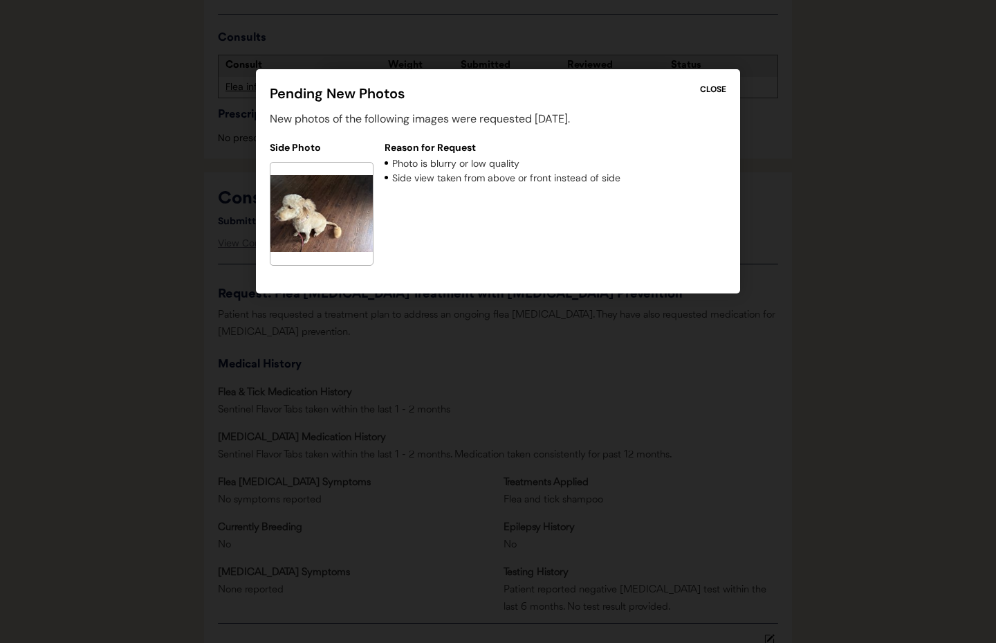
click at [718, 89] on div "CLOSE" at bounding box center [713, 89] width 26 height 12
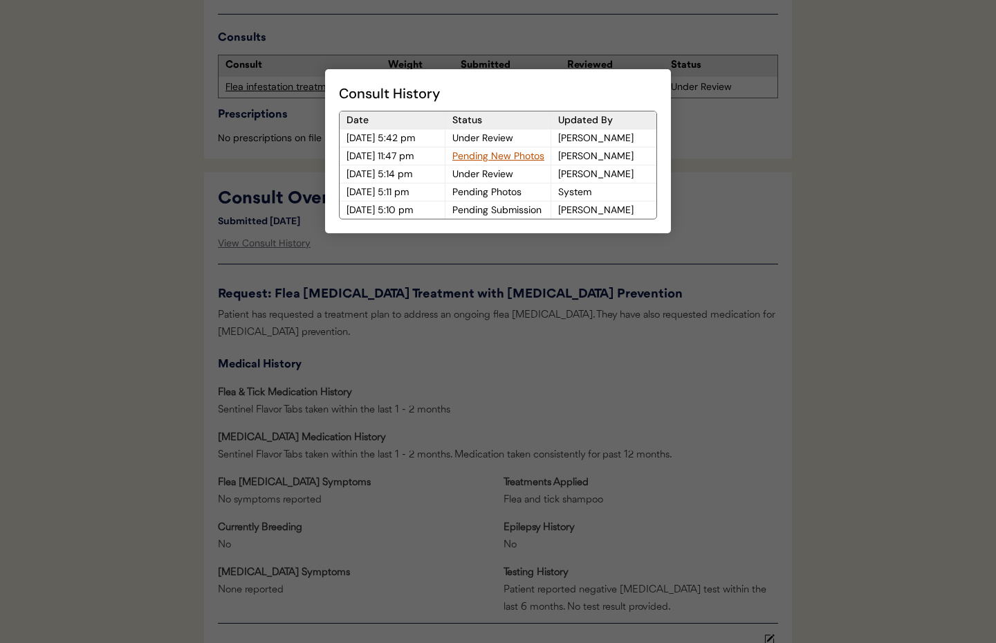
click at [688, 240] on div at bounding box center [498, 321] width 996 height 643
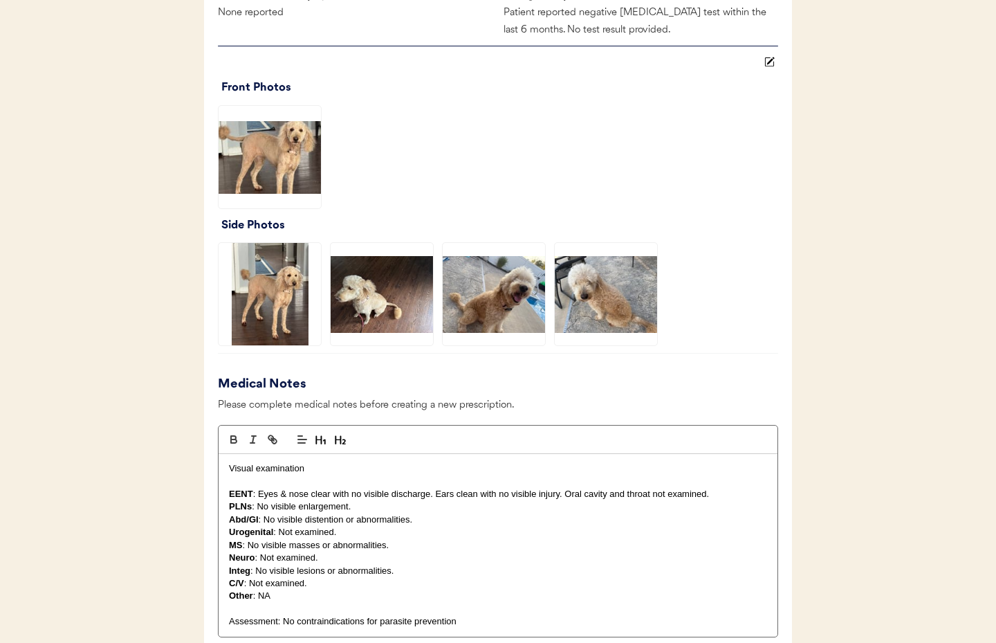
scroll to position [1016, 0]
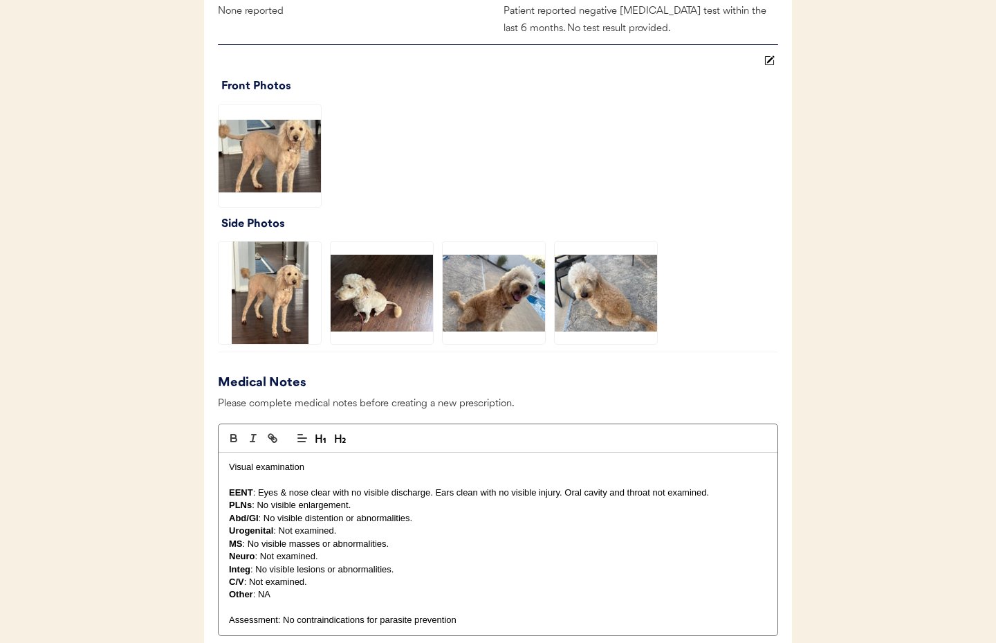
click at [629, 303] on img at bounding box center [606, 292] width 102 height 102
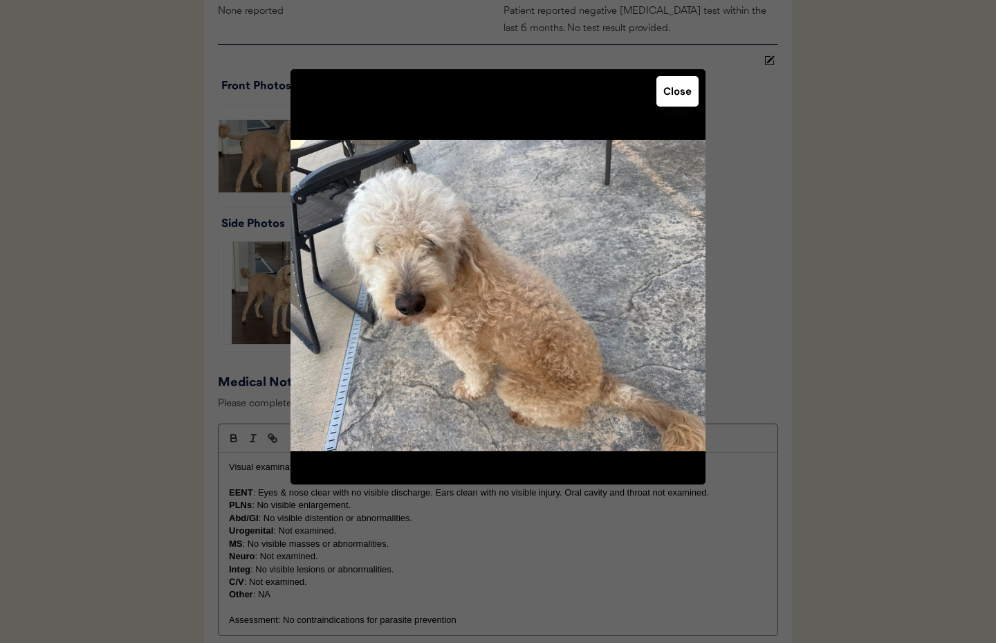
click at [685, 96] on button "Close" at bounding box center [677, 91] width 42 height 30
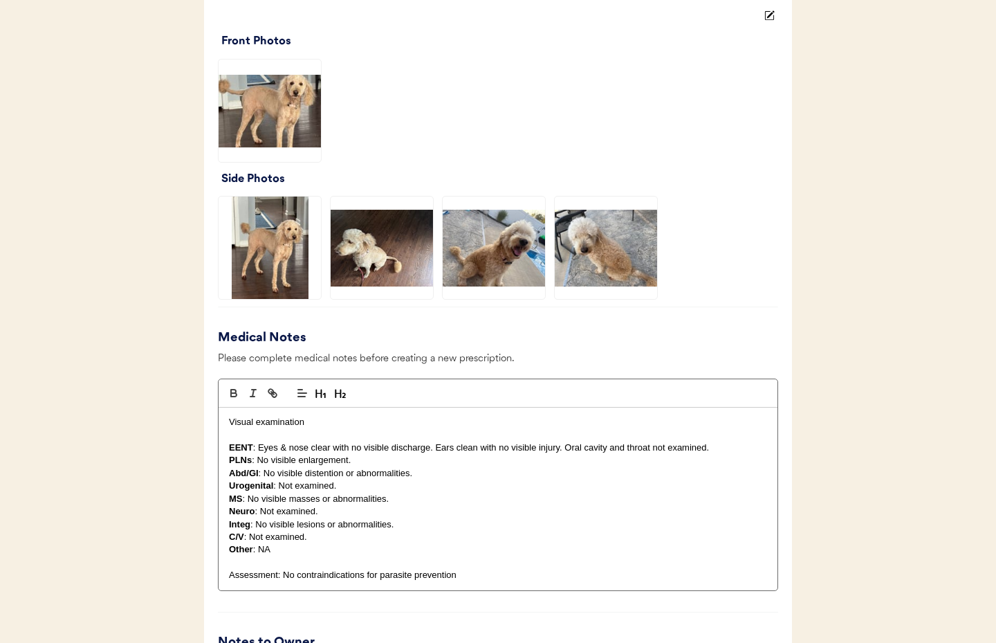
scroll to position [1064, 0]
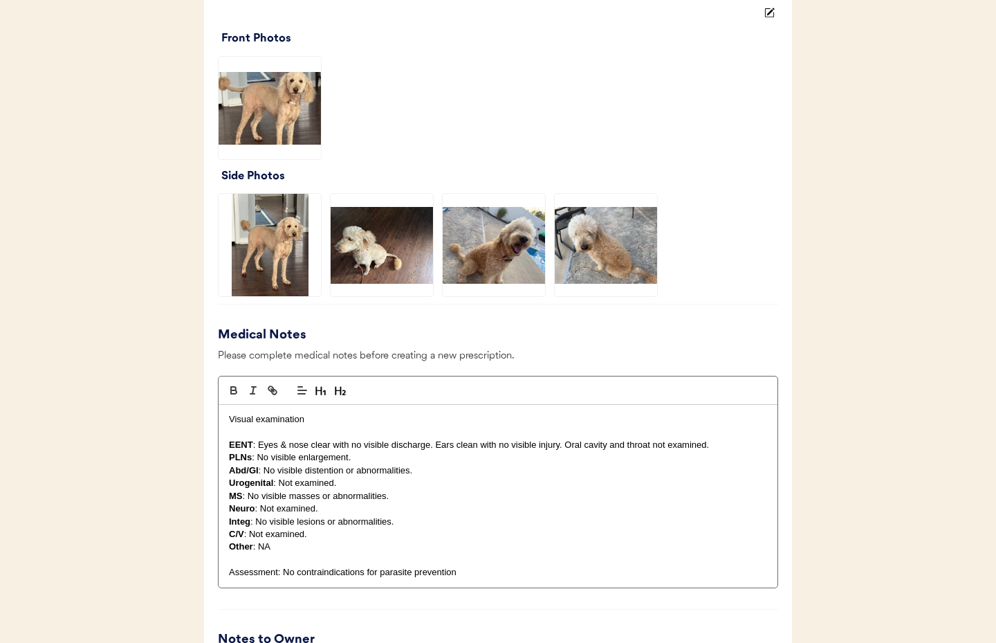
click at [477, 263] on img at bounding box center [494, 245] width 102 height 102
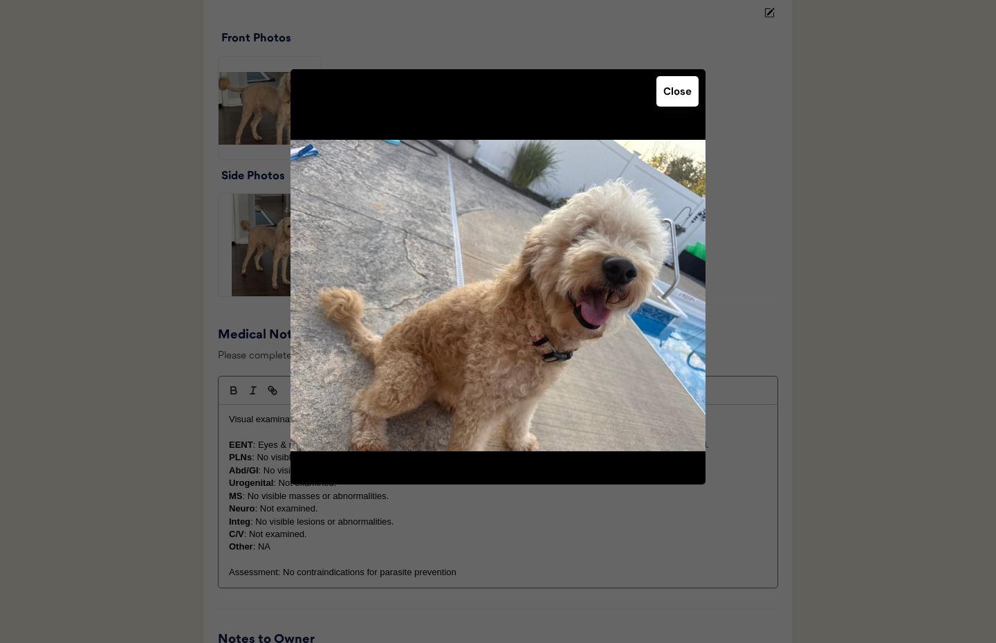
click at [690, 93] on button "Close" at bounding box center [677, 91] width 42 height 30
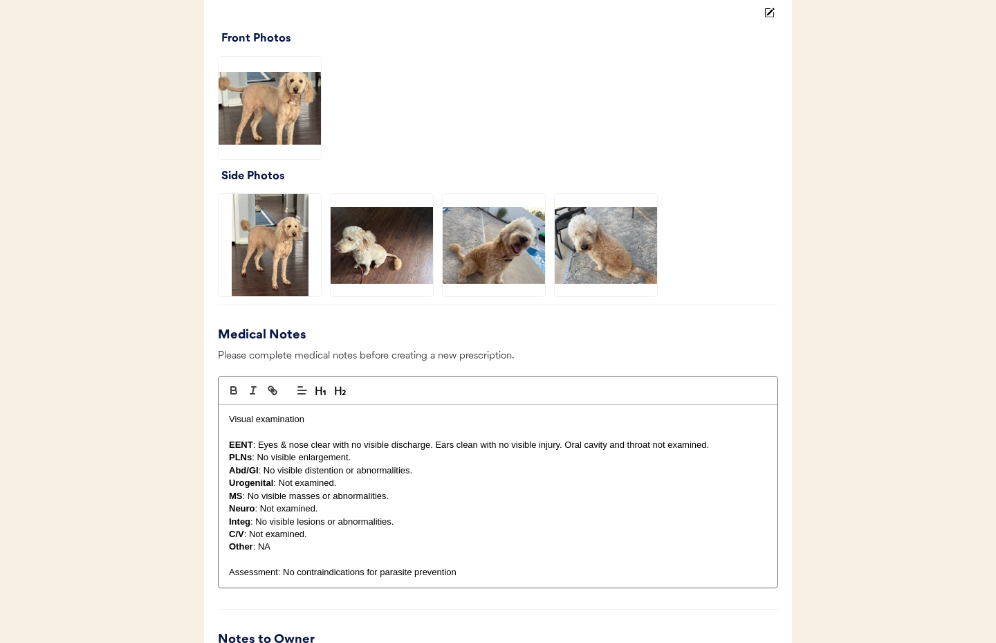
click at [291, 274] on img at bounding box center [270, 245] width 102 height 102
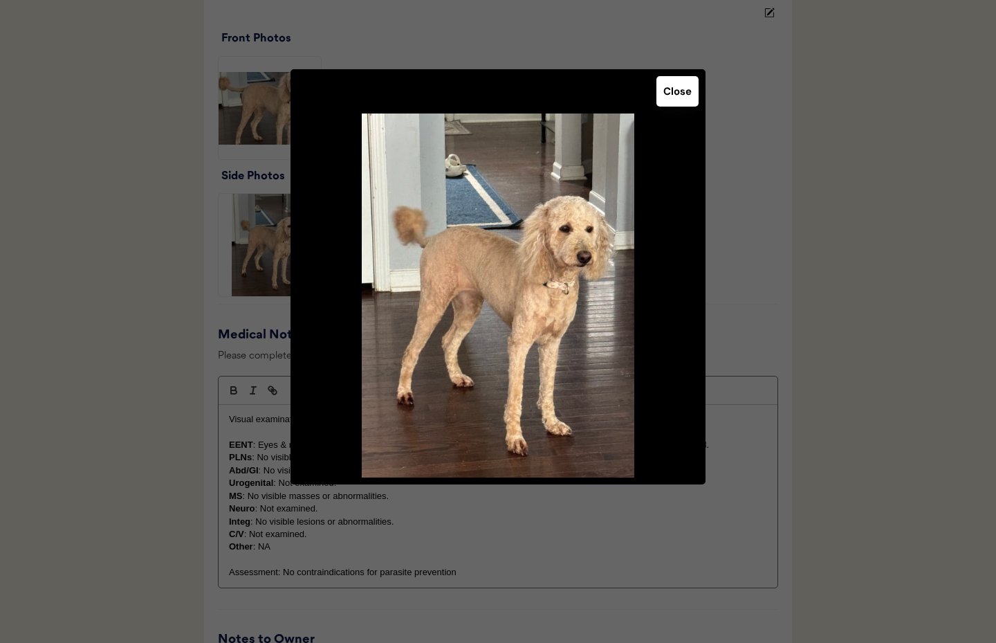
click at [656, 98] on button "Close" at bounding box center [677, 91] width 42 height 30
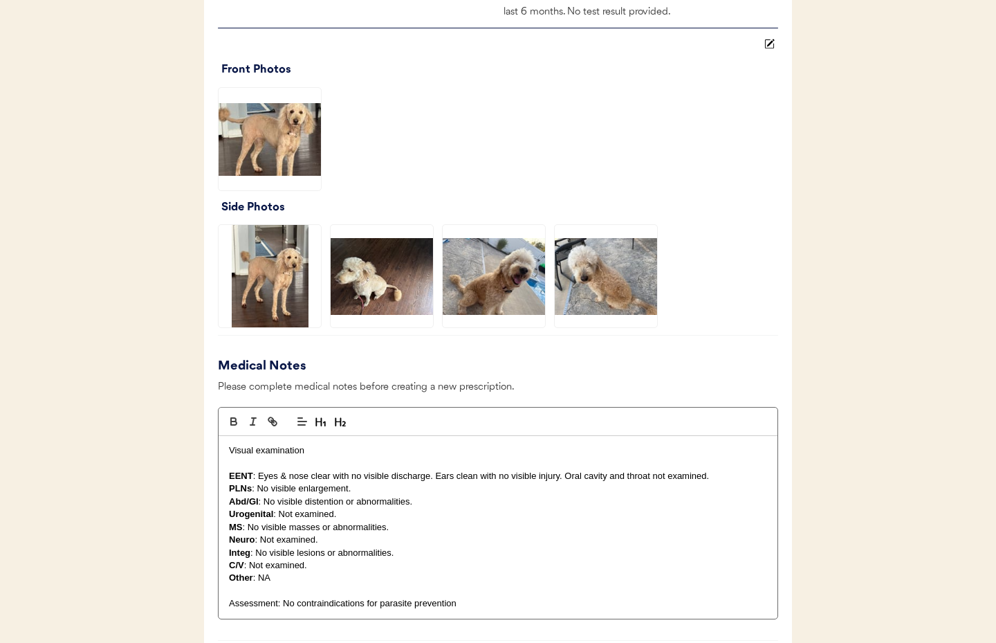
scroll to position [1042, 0]
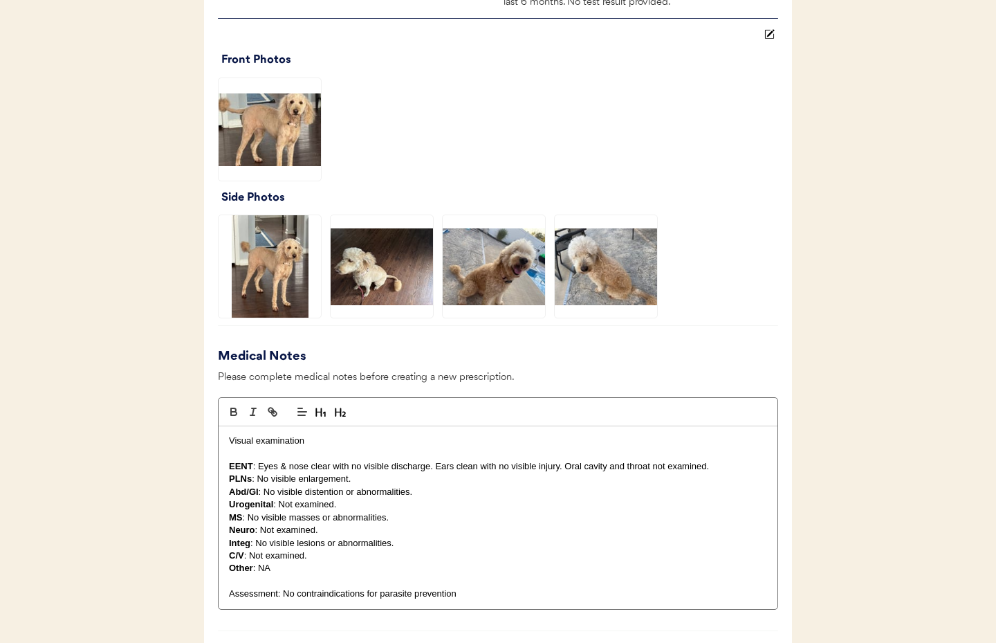
click at [589, 295] on img at bounding box center [606, 266] width 102 height 102
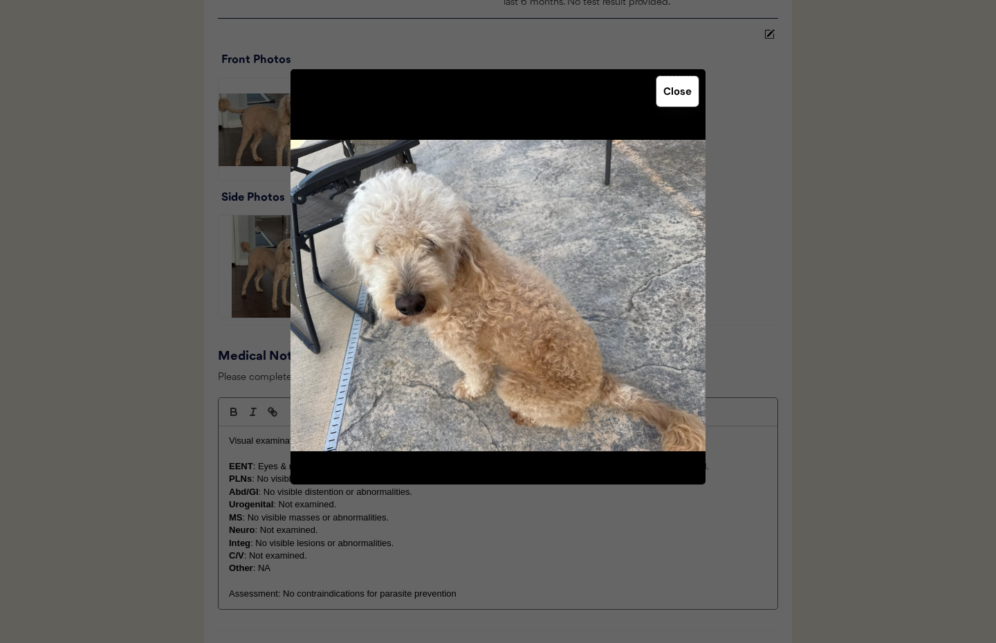
click at [668, 100] on button "Close" at bounding box center [677, 91] width 42 height 30
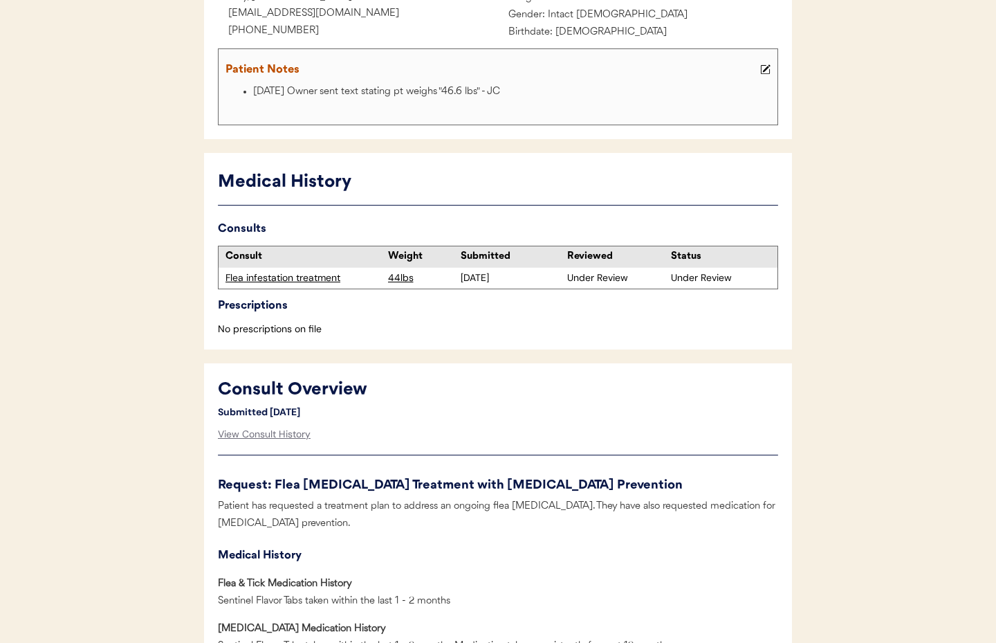
scroll to position [0, 0]
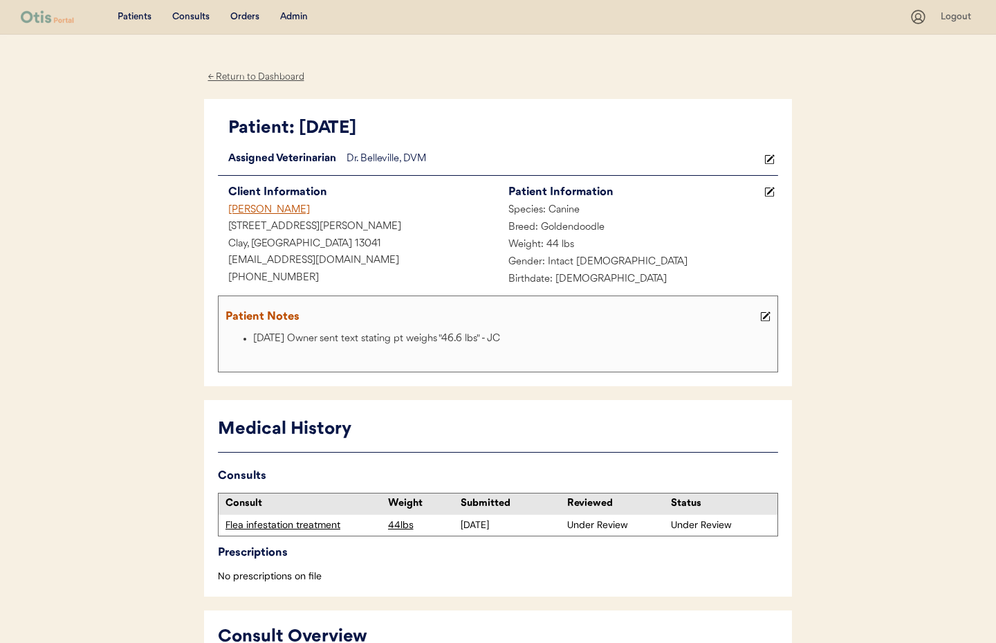
click at [273, 80] on div "← Return to Dashboard" at bounding box center [256, 77] width 104 height 16
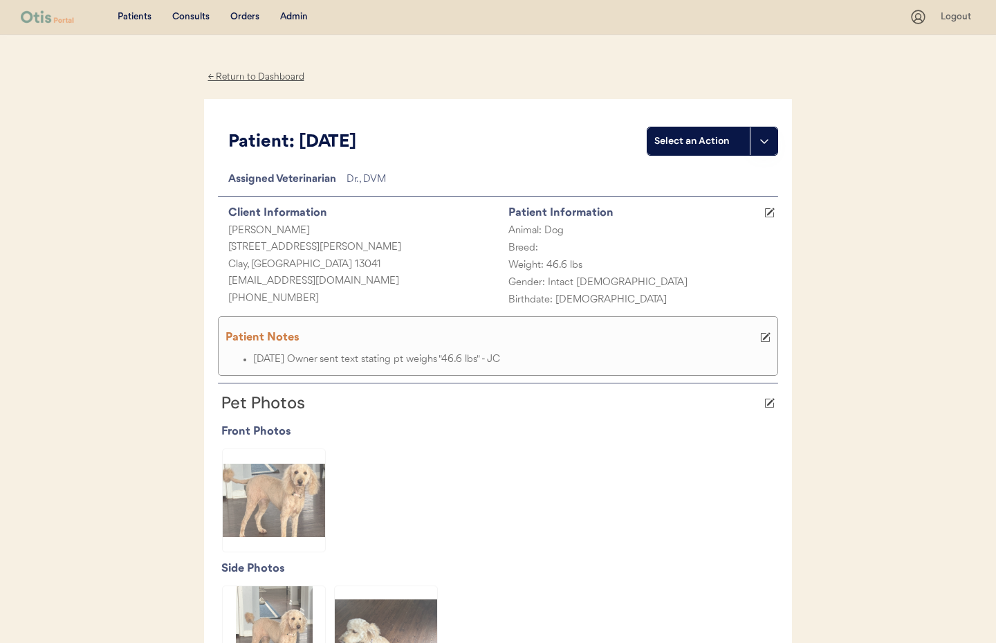
click at [302, 10] on div "Admin" at bounding box center [294, 17] width 28 height 14
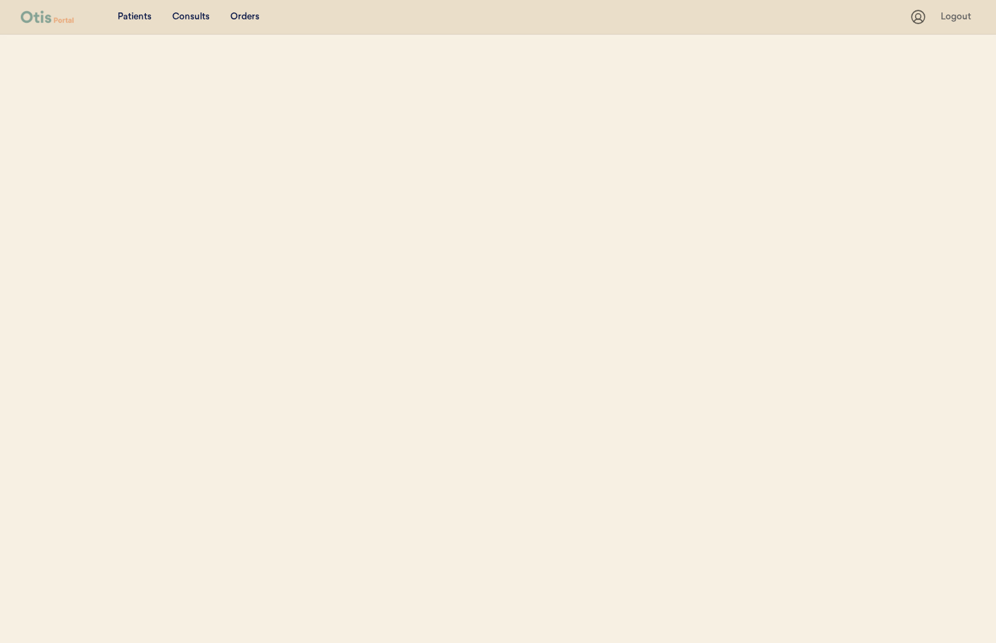
select select ""Name""
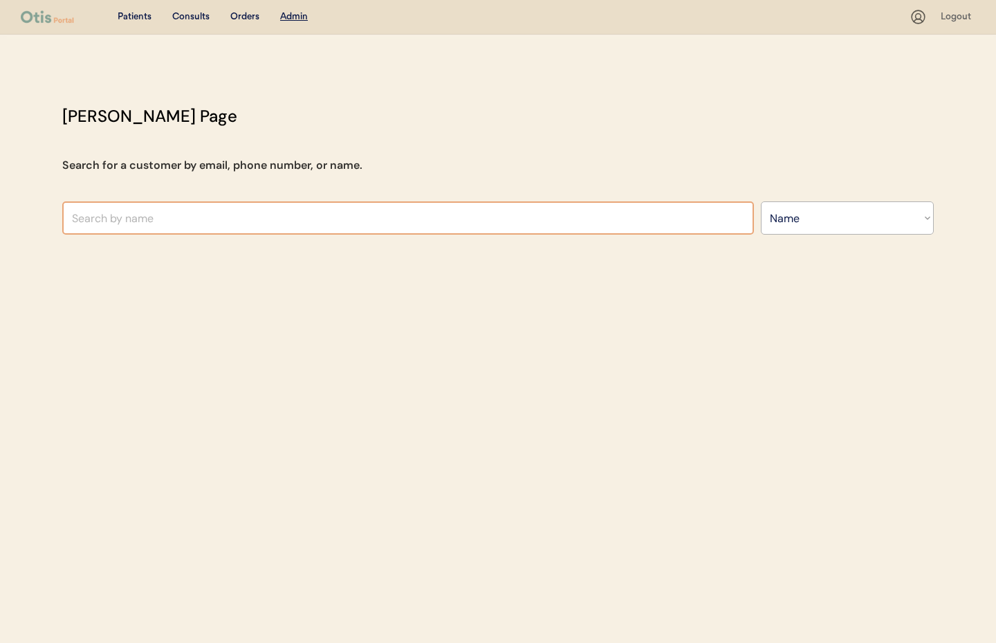
click at [240, 219] on input "text" at bounding box center [408, 217] width 692 height 33
type input "je"
type input "jesse Wilcox"
type input "jess"
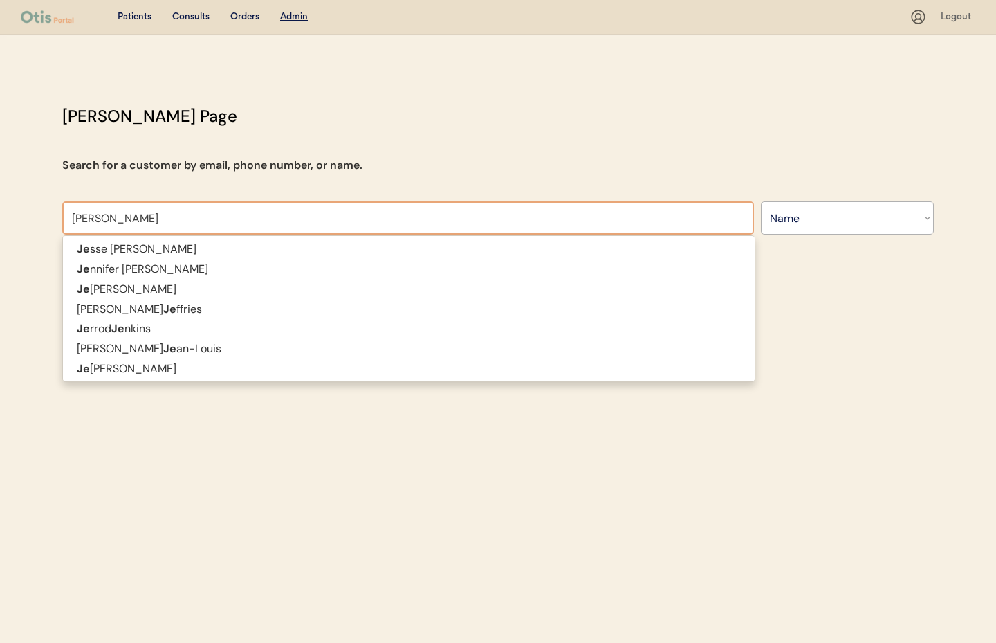
type input "jessica Vin"
type input "jessica Vincent"
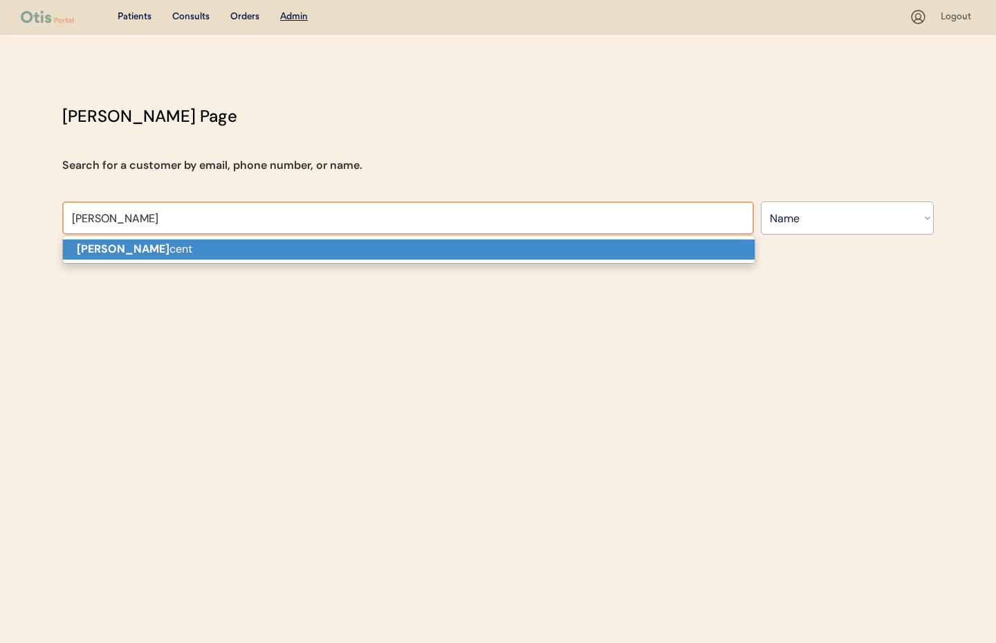
click at [233, 247] on p "Jessica Vin cent" at bounding box center [409, 249] width 692 height 20
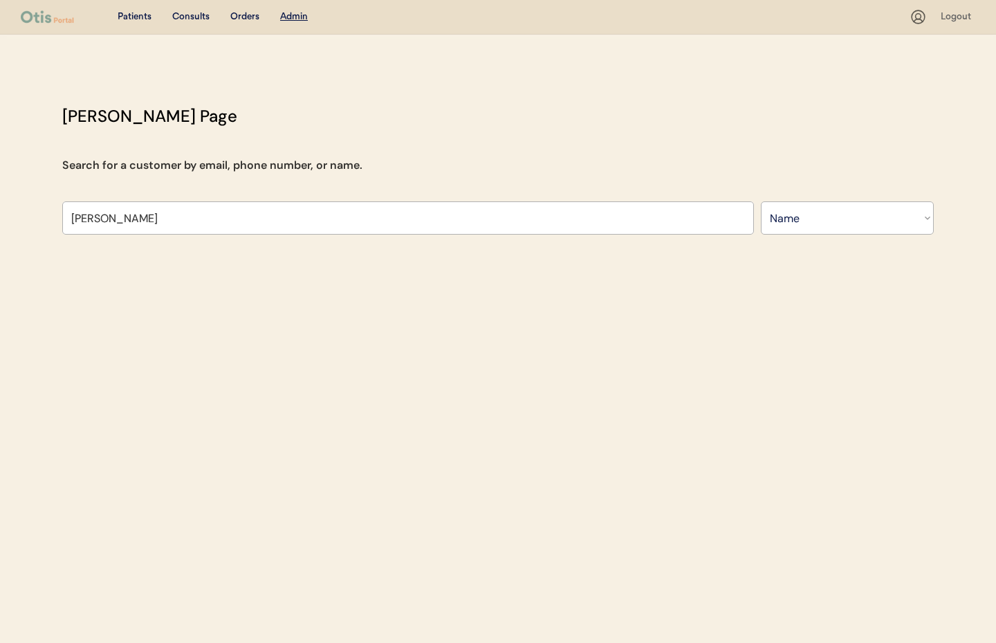
type input "Jessica Vincent"
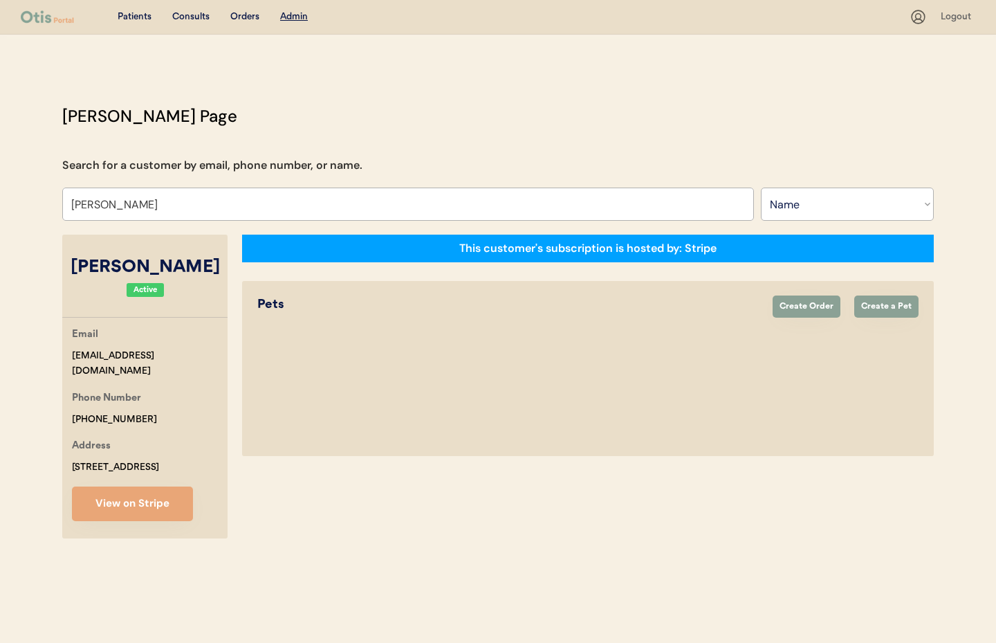
select select "true"
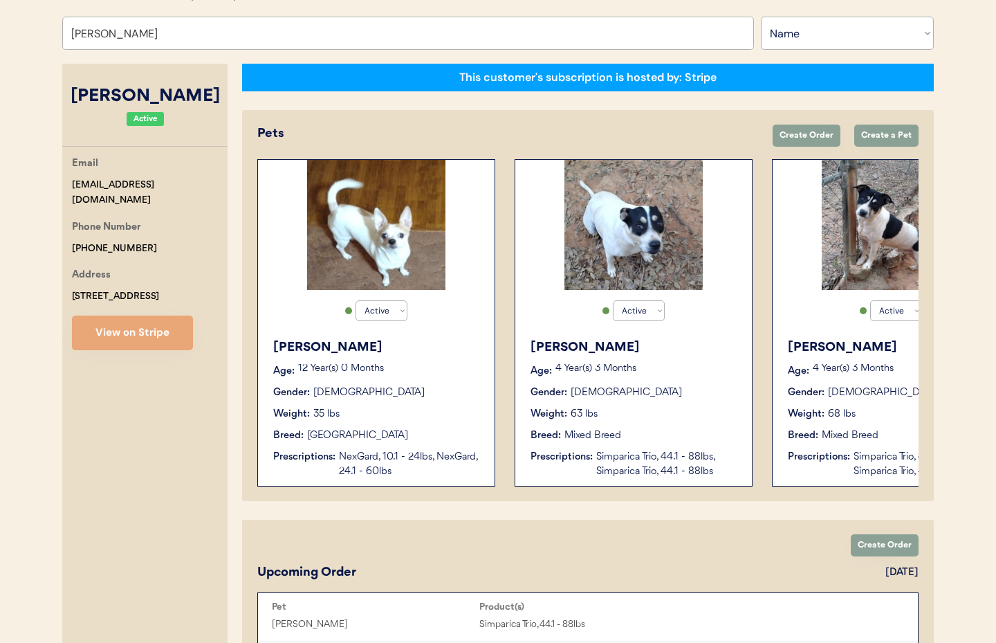
scroll to position [226, 0]
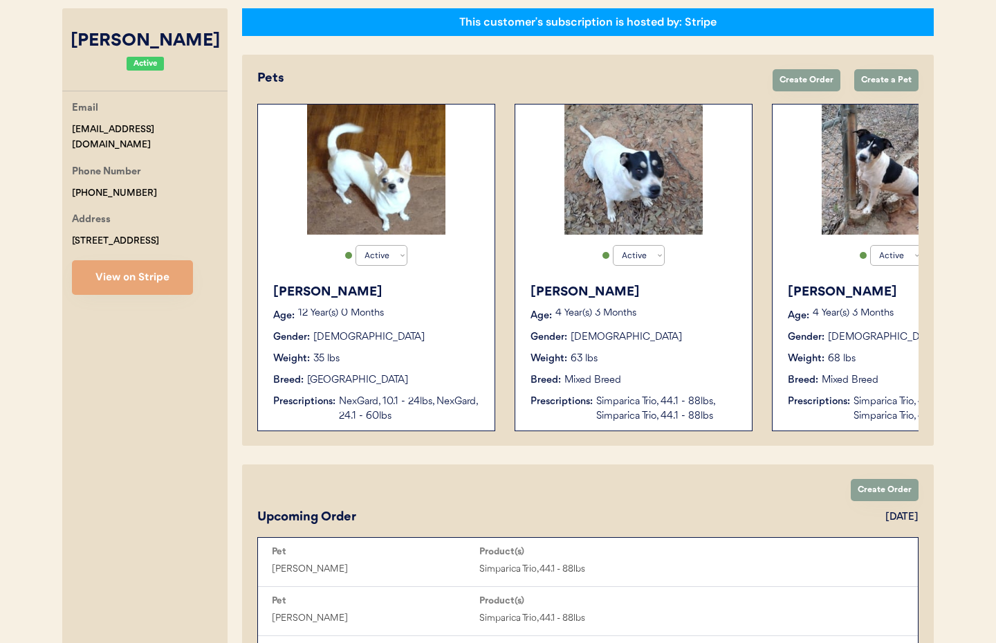
type input "Jessica Vincent"
click at [806, 356] on div "Weight:" at bounding box center [806, 358] width 37 height 15
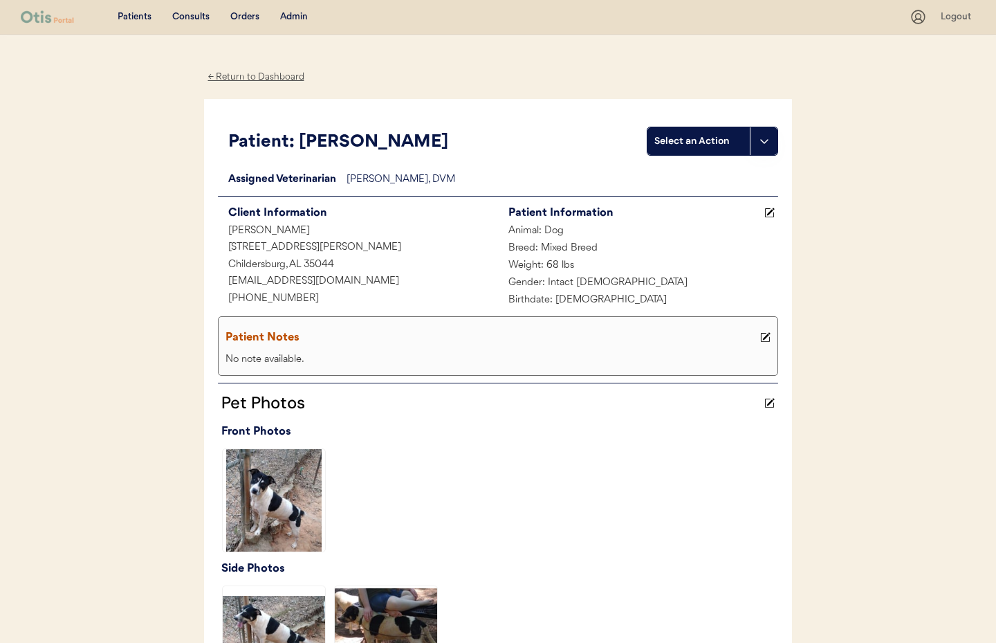
click at [254, 73] on div "← Return to Dashboard" at bounding box center [256, 77] width 104 height 16
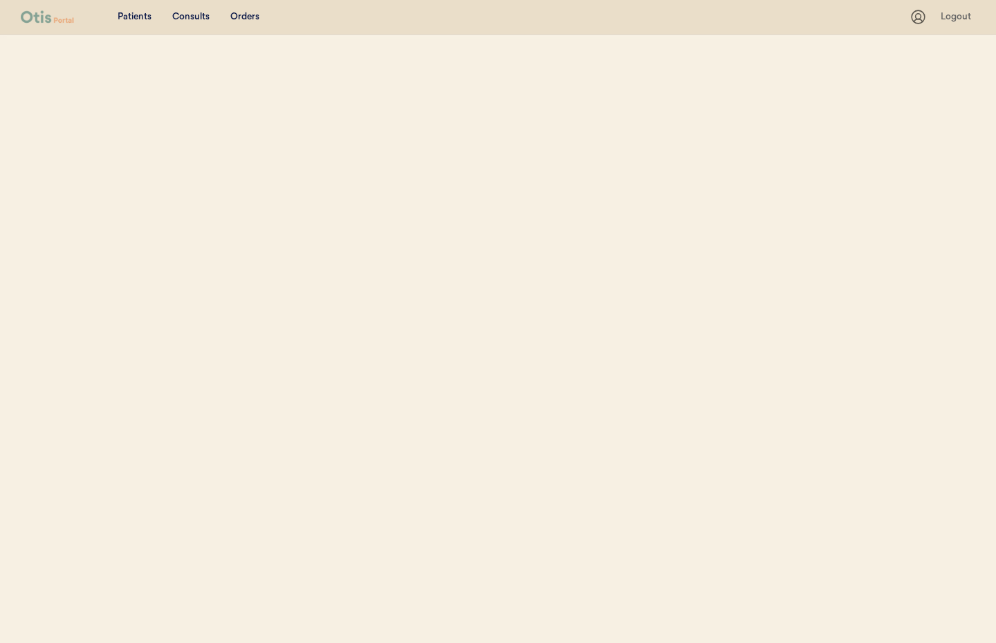
select select ""Name""
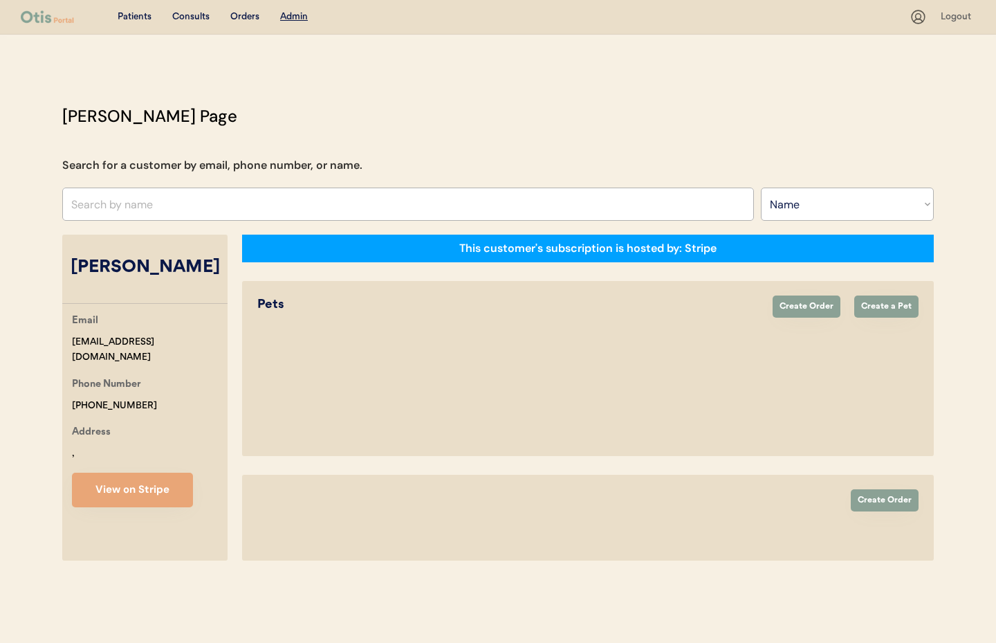
select select "true"
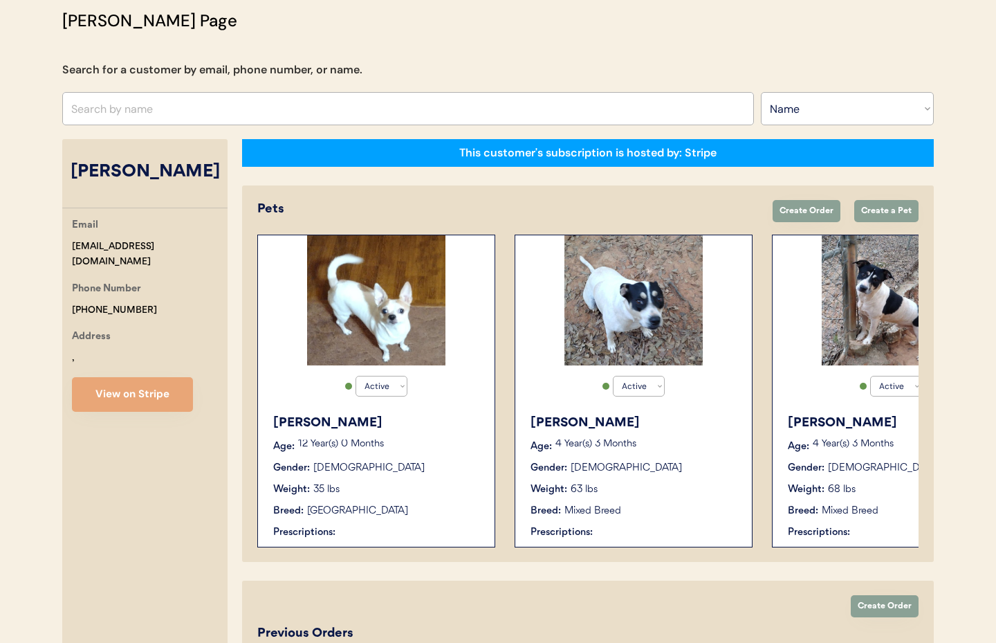
scroll to position [118, 0]
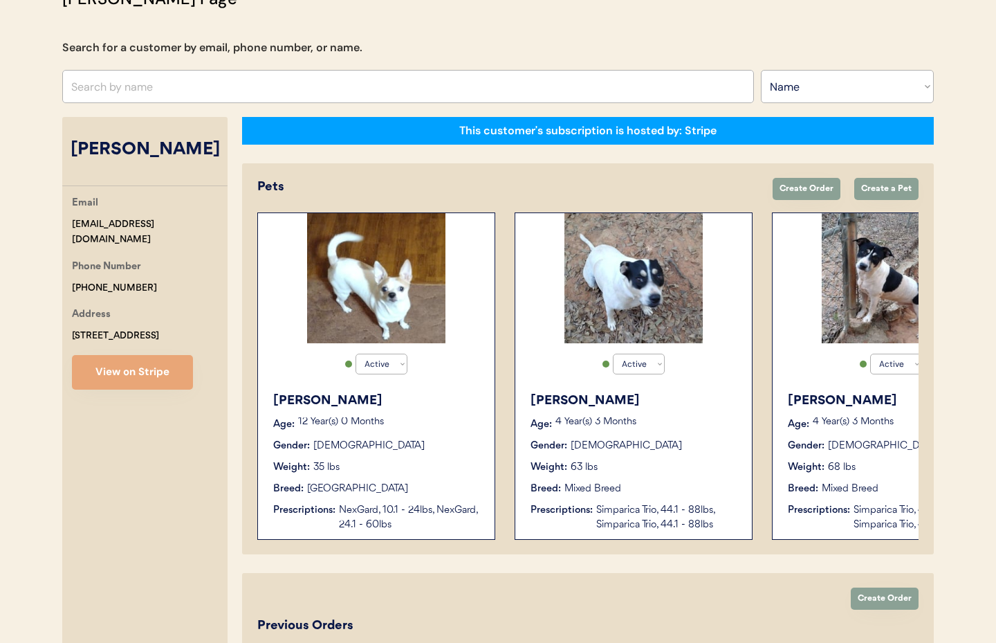
click at [692, 454] on div "[PERSON_NAME] Age: [DEMOGRAPHIC_DATA] Year(s) 3 Months Gender: [DEMOGRAPHIC_DAT…" at bounding box center [633, 462] width 223 height 154
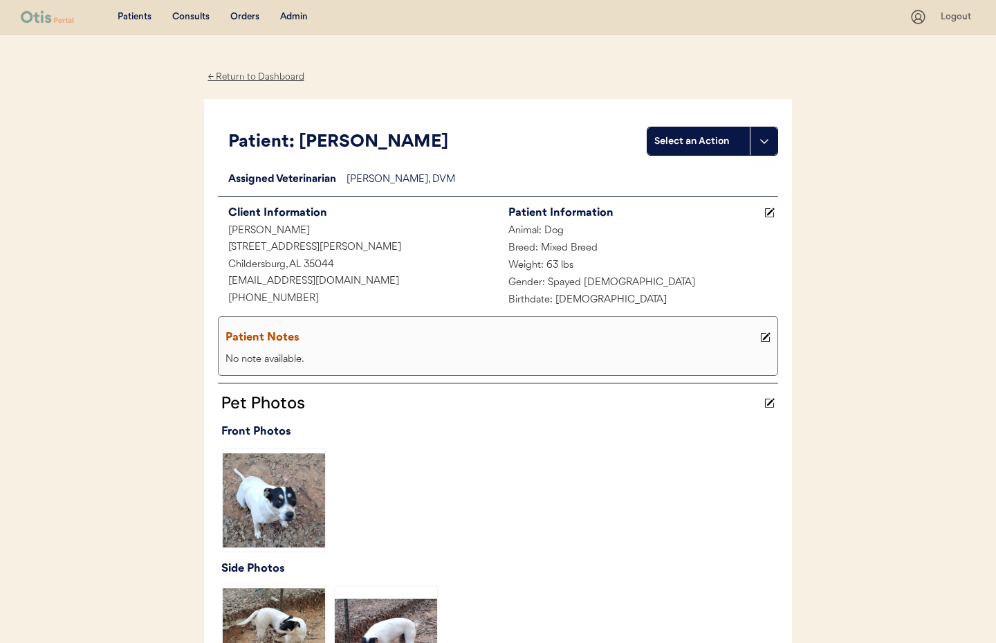
drag, startPoint x: 255, startPoint y: 73, endPoint x: 291, endPoint y: 118, distance: 57.0
click at [255, 73] on div "← Return to Dashboard" at bounding box center [256, 77] width 104 height 16
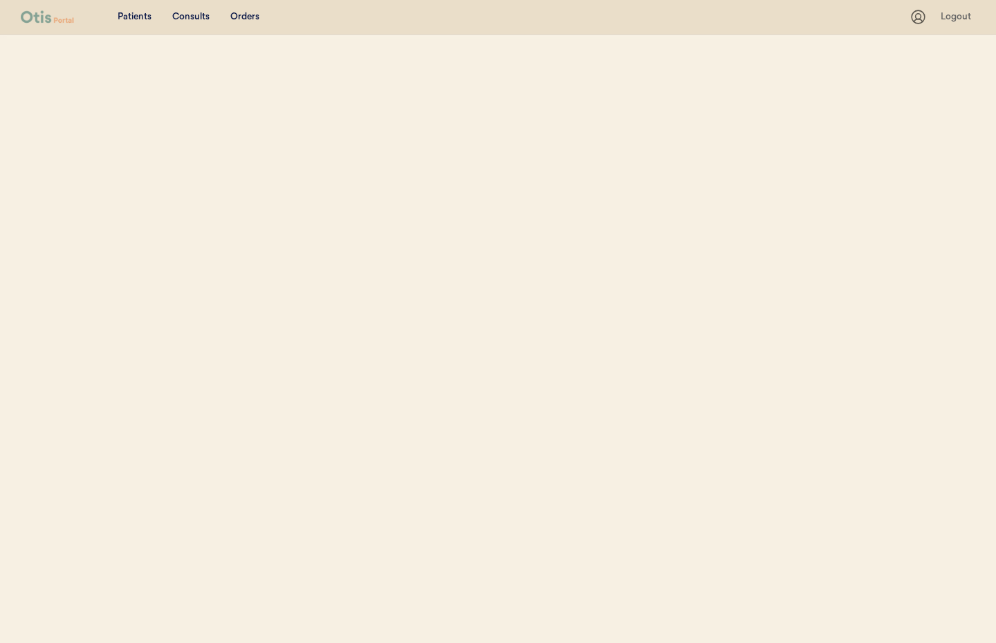
select select ""Name""
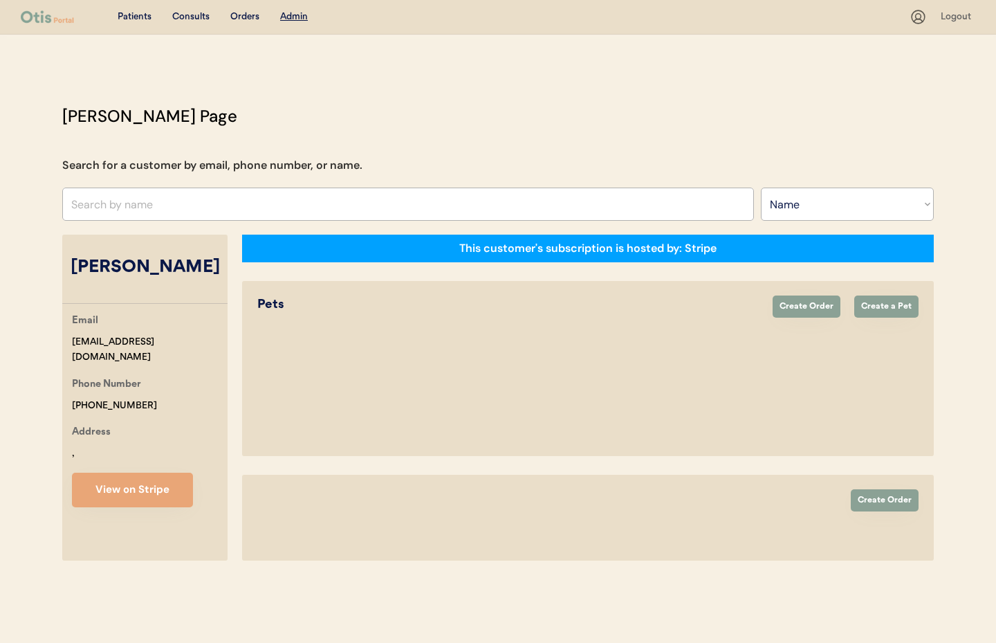
select select "true"
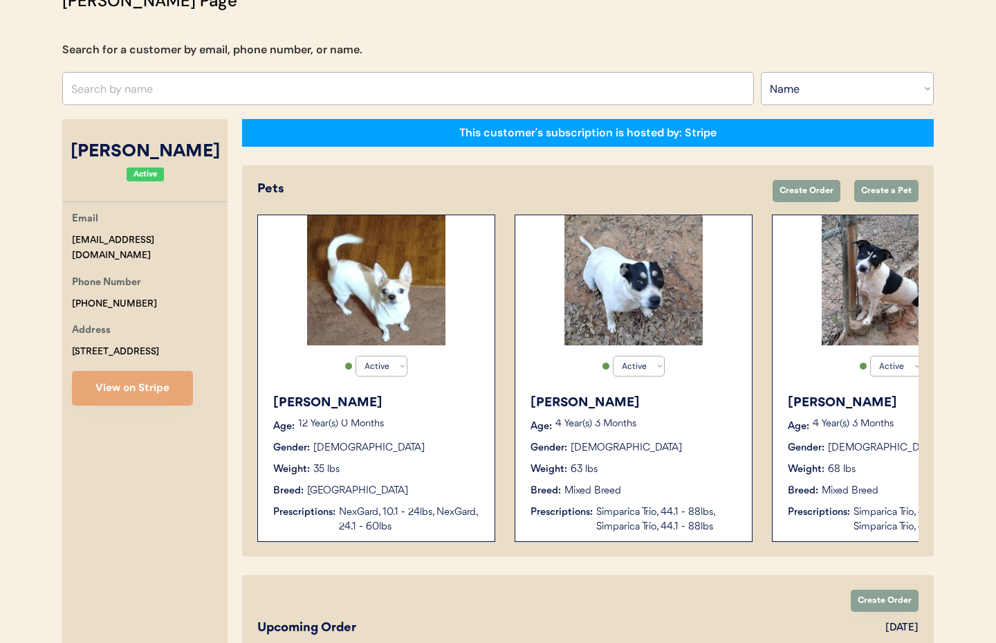
scroll to position [107, 0]
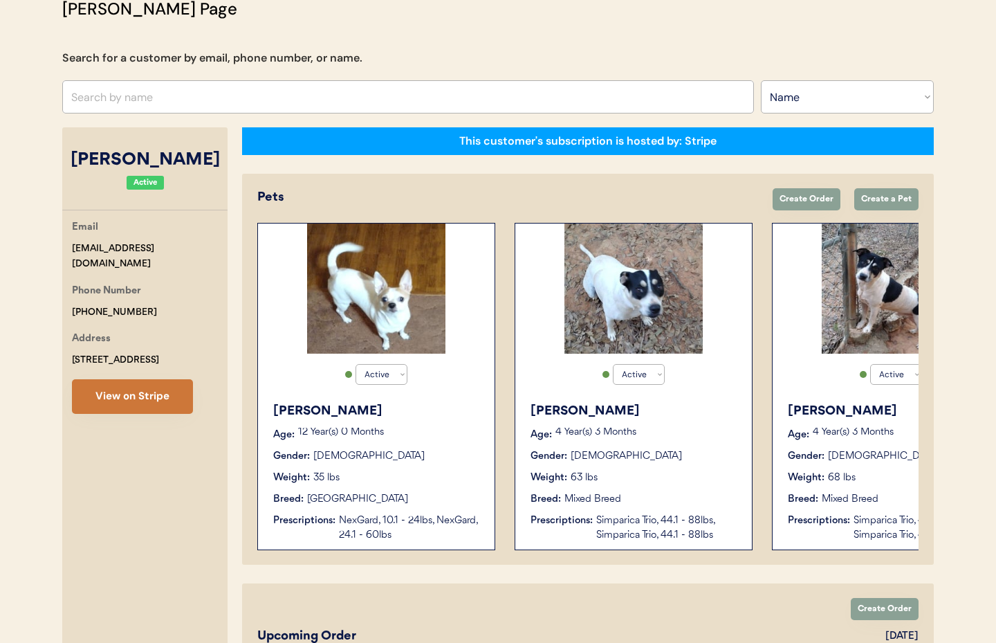
click at [133, 392] on button "View on Stripe" at bounding box center [132, 396] width 121 height 35
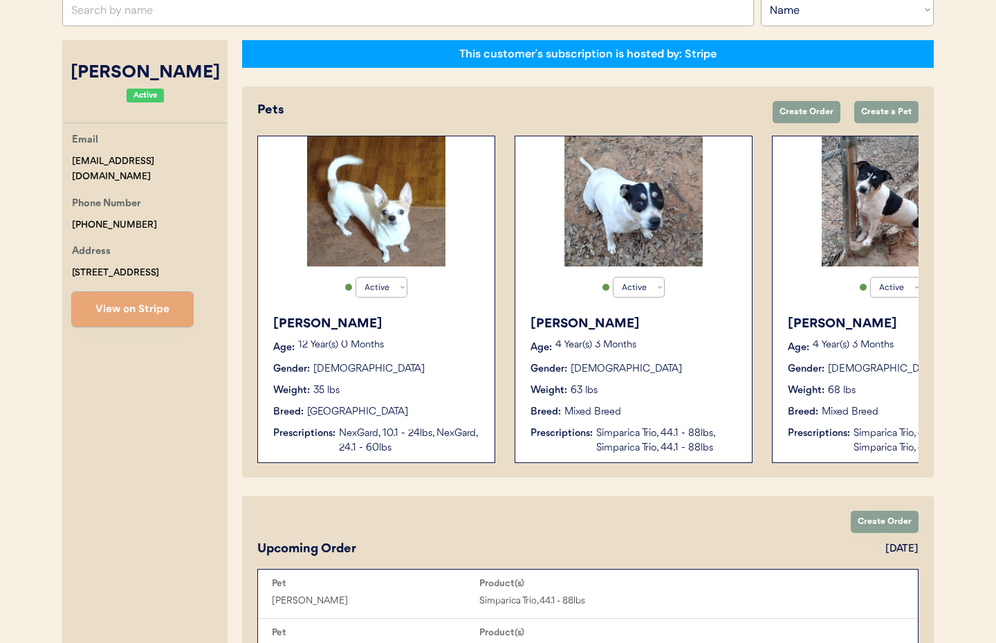
scroll to position [0, 0]
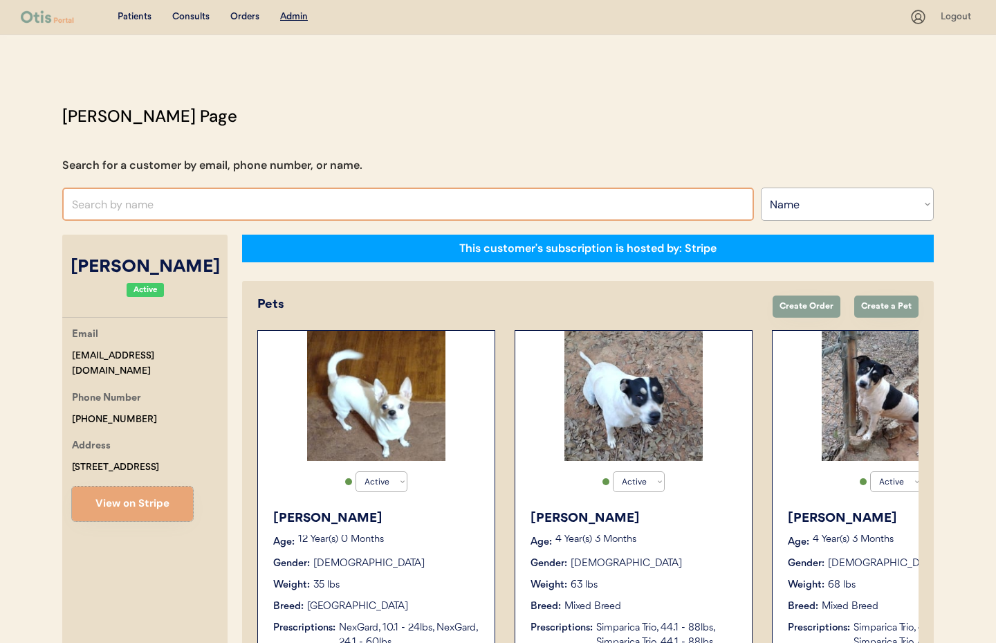
click at [92, 205] on input "text" at bounding box center [408, 203] width 692 height 33
paste input "[PERSON_NAME]"
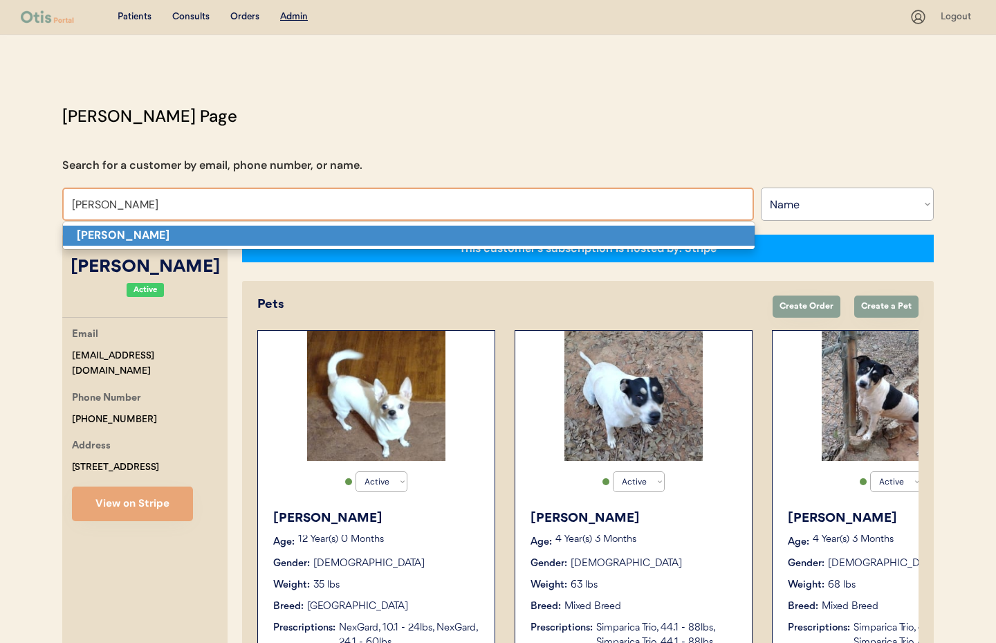
click at [126, 241] on strong "[PERSON_NAME]" at bounding box center [123, 235] width 93 height 15
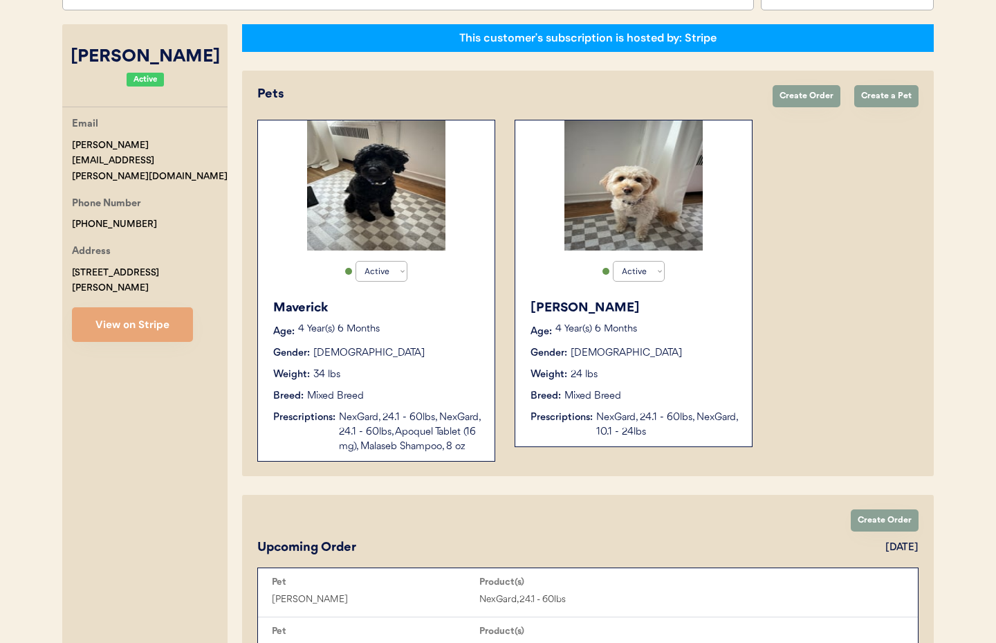
scroll to position [212, 0]
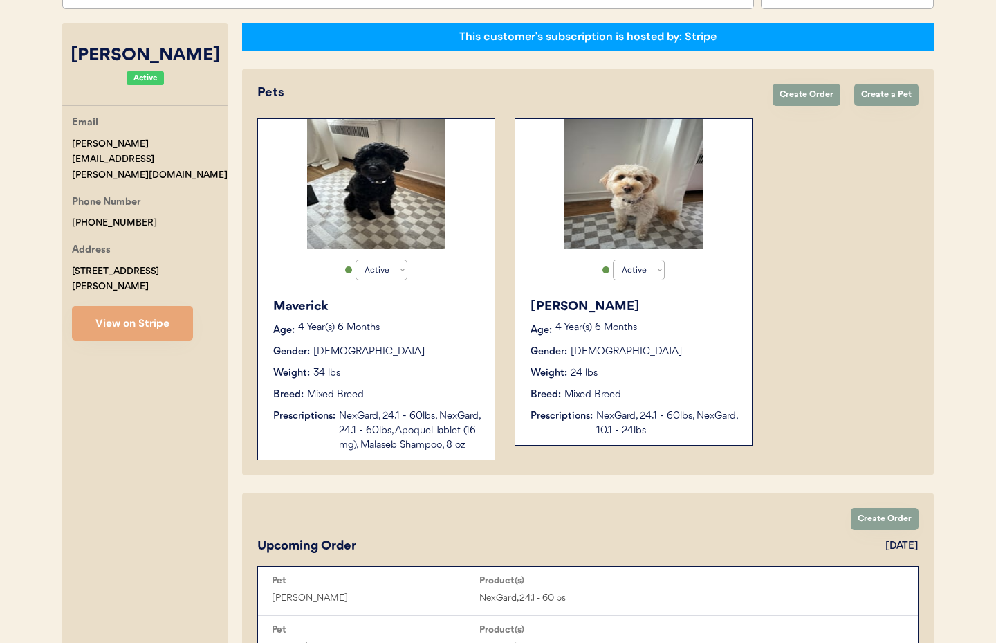
type input "[PERSON_NAME]"
click at [455, 431] on div "NexGard, 24.1 - 60lbs, NexGard, 24.1 - 60lbs, Apoquel Tablet (16 mg), Malaseb S…" at bounding box center [410, 431] width 142 height 44
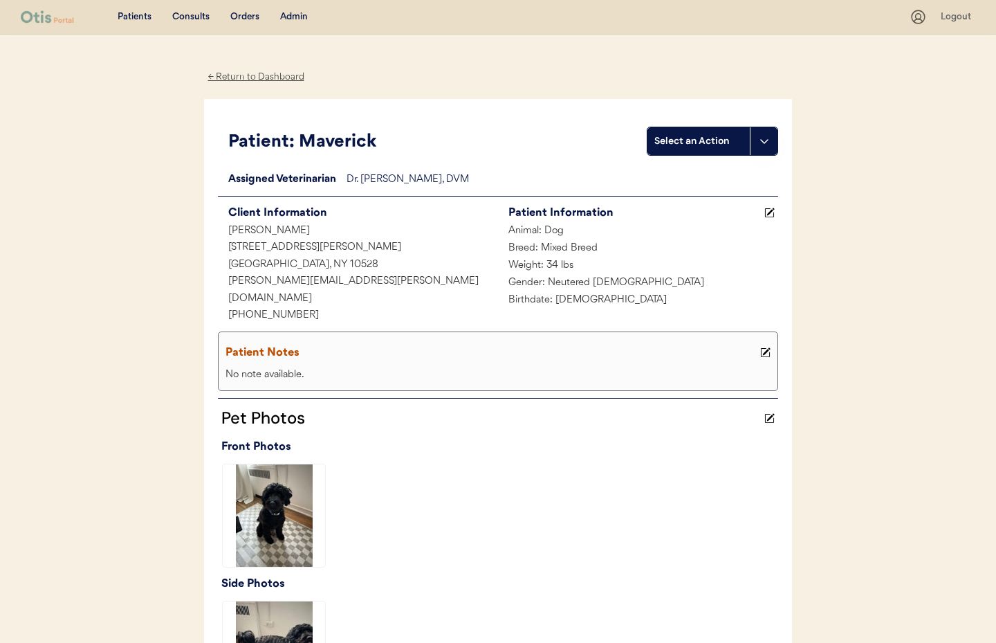
click at [250, 77] on div "← Return to Dashboard" at bounding box center [256, 77] width 104 height 16
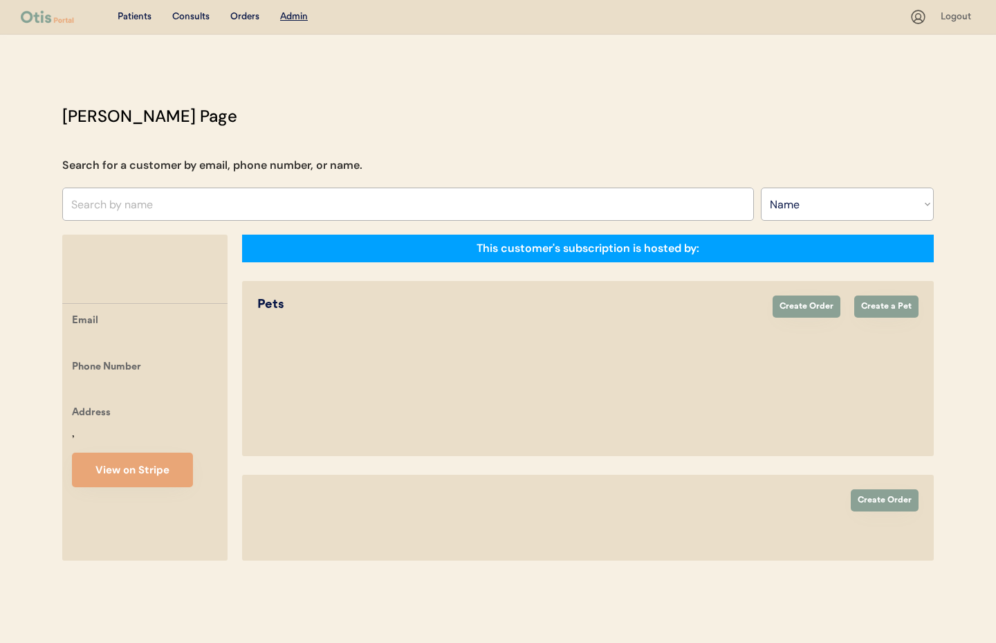
select select ""Name""
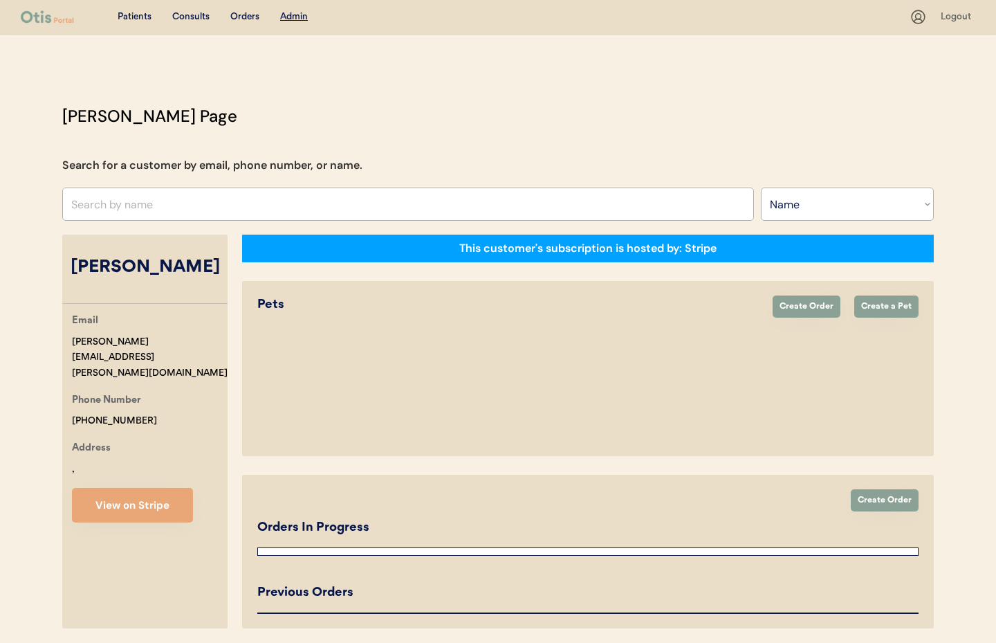
scroll to position [212, 0]
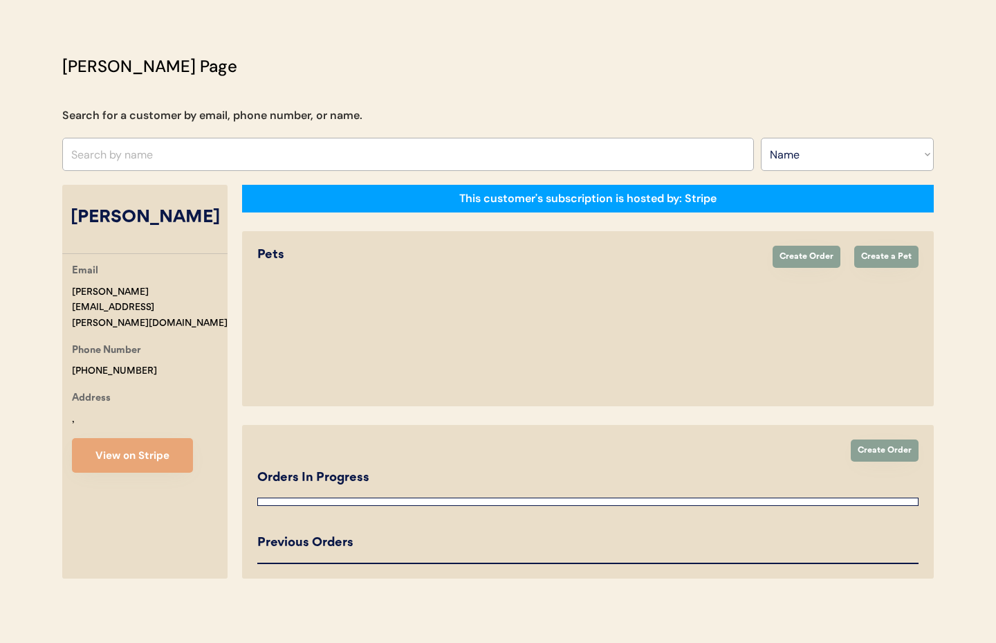
select select "true"
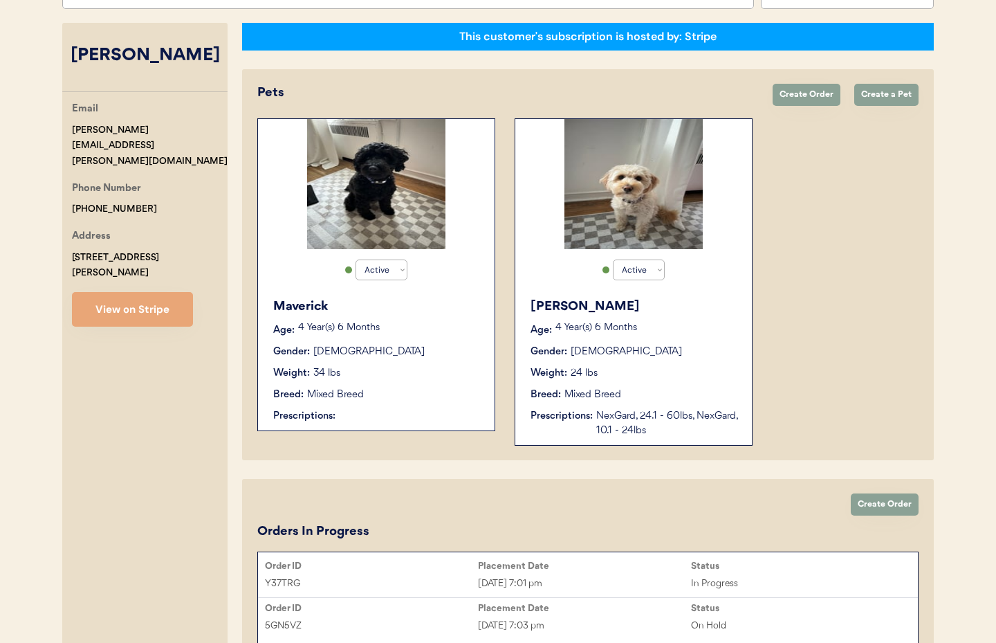
click at [656, 380] on div "[PERSON_NAME] Age: [DEMOGRAPHIC_DATA] Year(s) 6 Months Gender: [DEMOGRAPHIC_DAT…" at bounding box center [633, 368] width 223 height 154
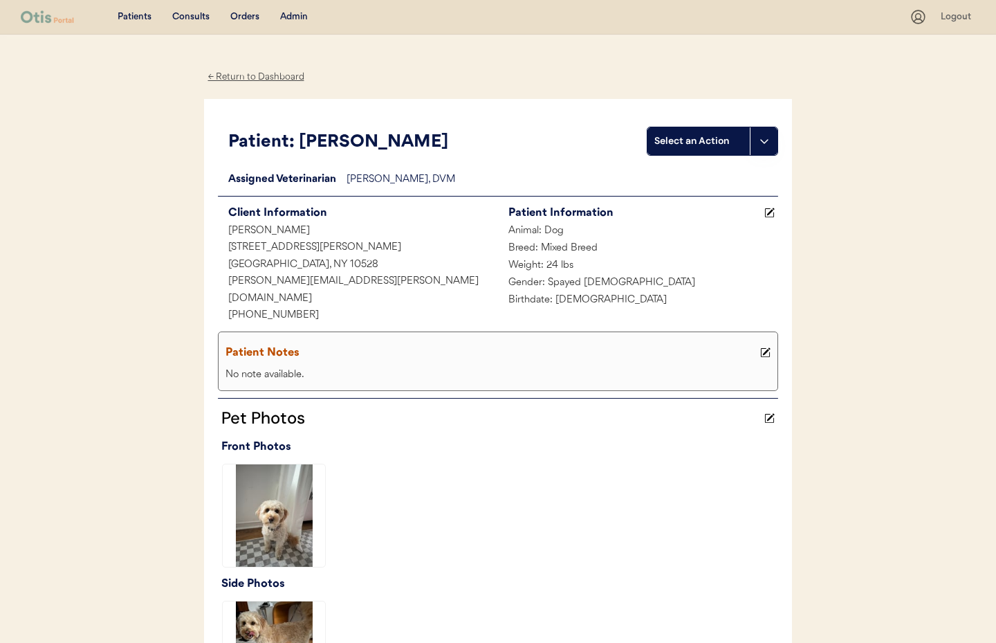
click at [252, 78] on div "← Return to Dashboard" at bounding box center [256, 77] width 104 height 16
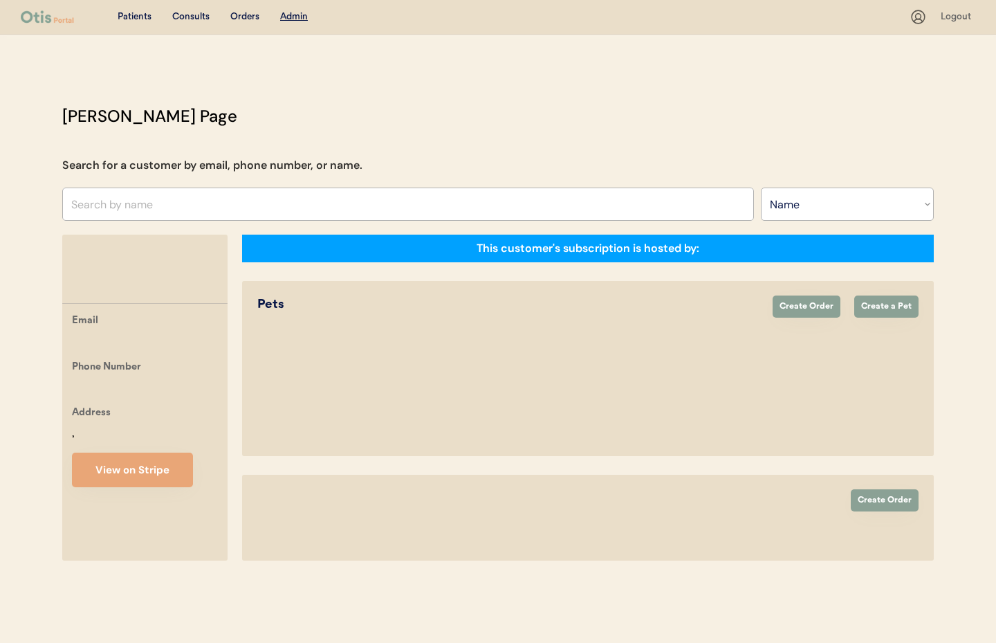
select select ""Name""
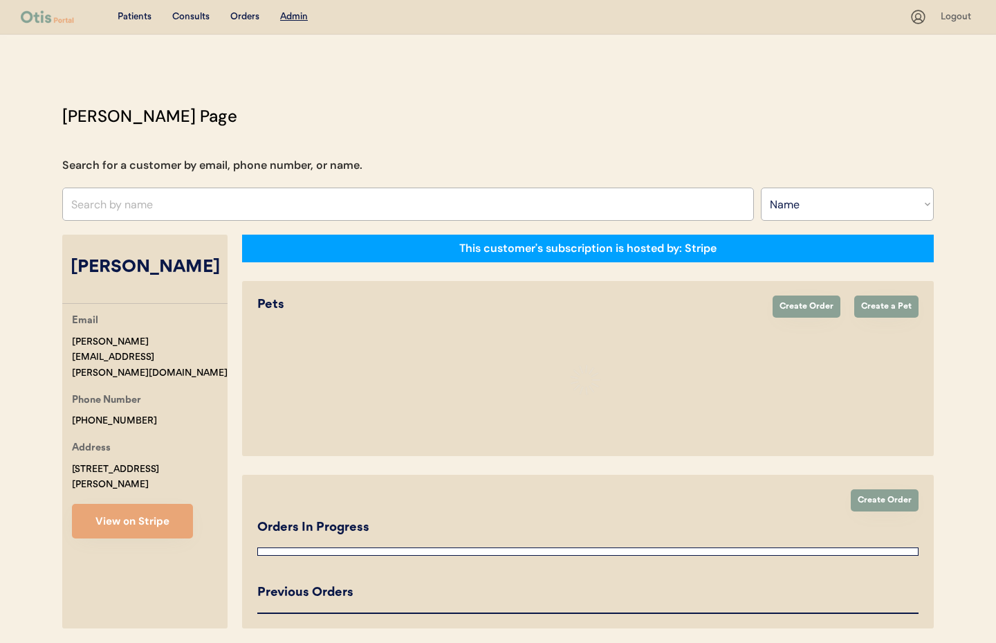
select select "true"
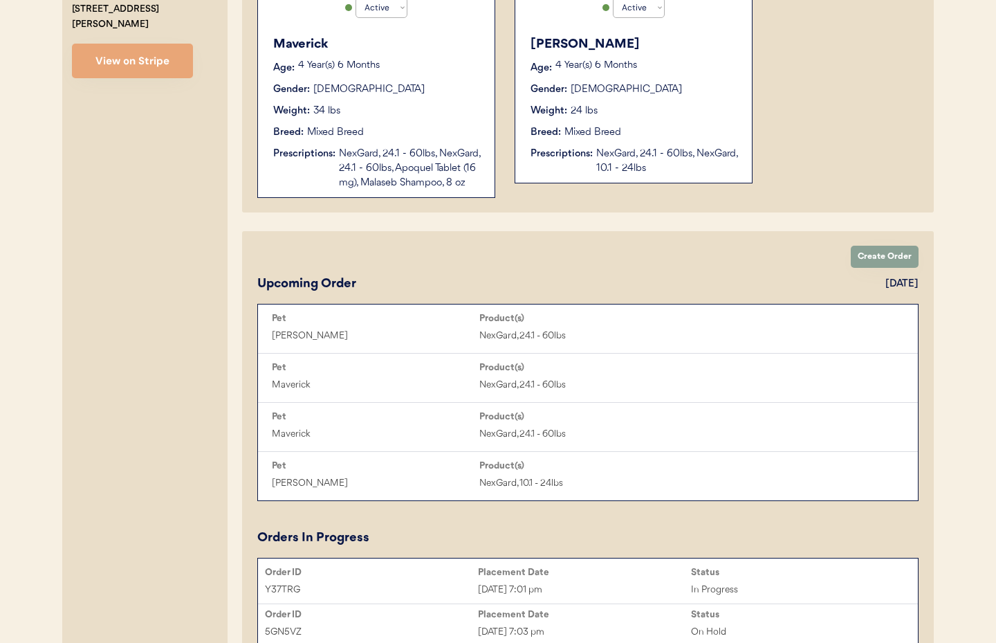
scroll to position [637, 0]
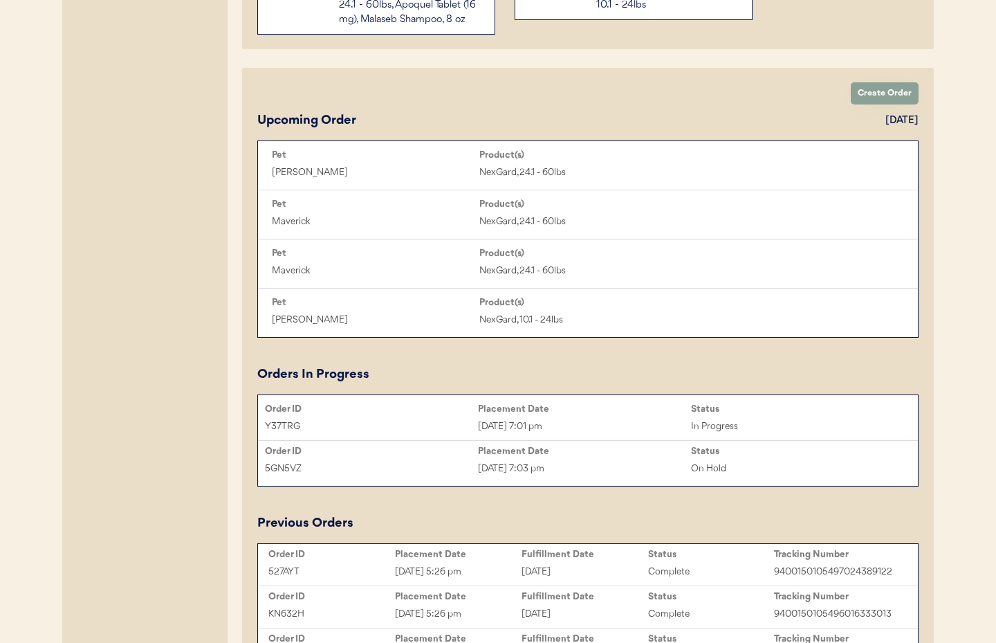
click at [571, 416] on div "Y37TRG Sep 16, 2025 7:01 pm In Progress" at bounding box center [588, 426] width 660 height 21
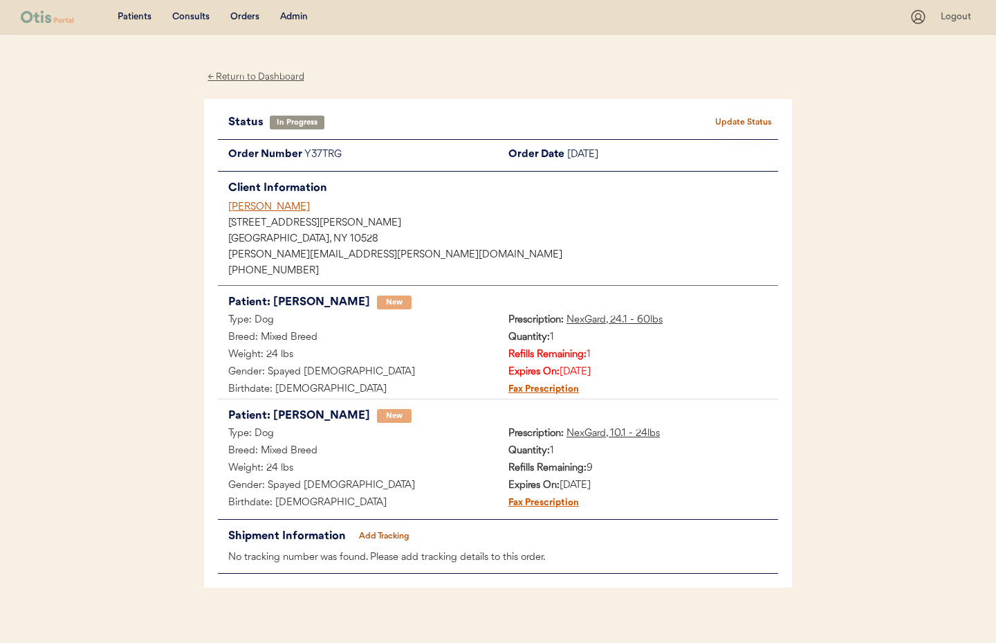
drag, startPoint x: 256, startPoint y: 206, endPoint x: 269, endPoint y: 207, distance: 13.2
click at [256, 206] on div "[PERSON_NAME]" at bounding box center [503, 207] width 550 height 15
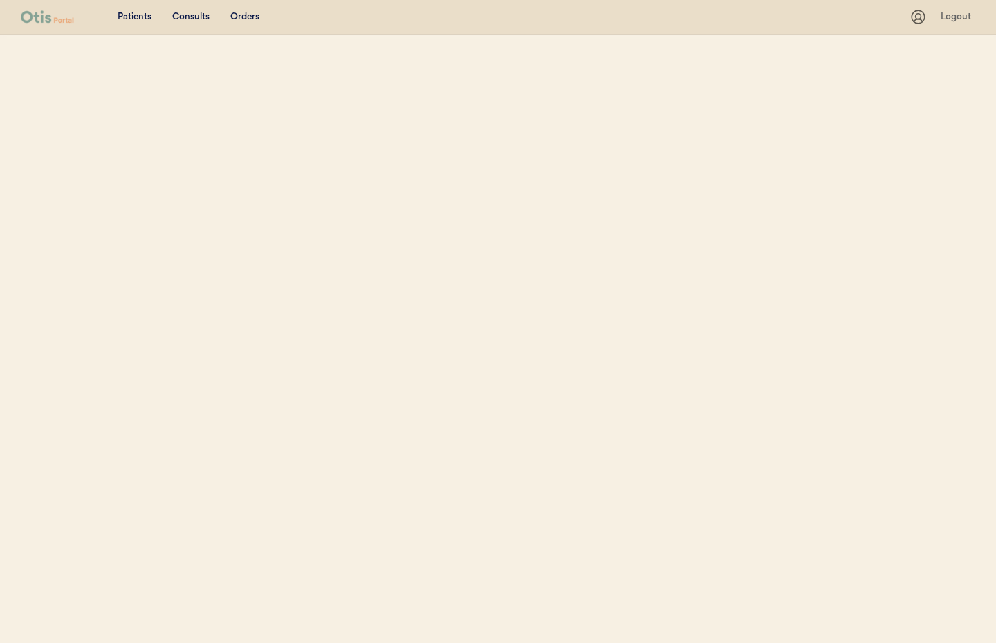
select select ""Name""
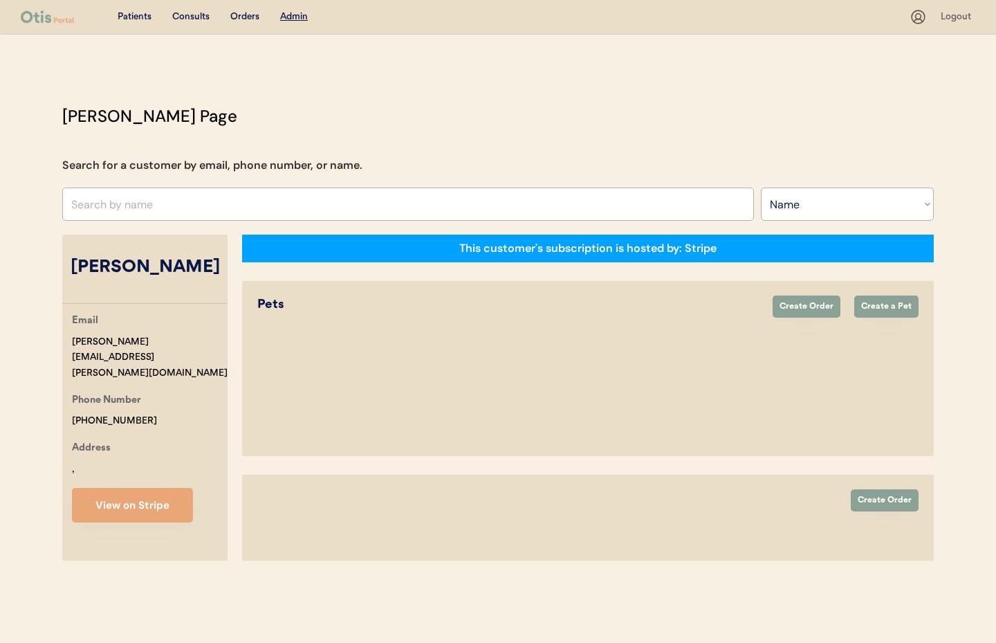
select select "true"
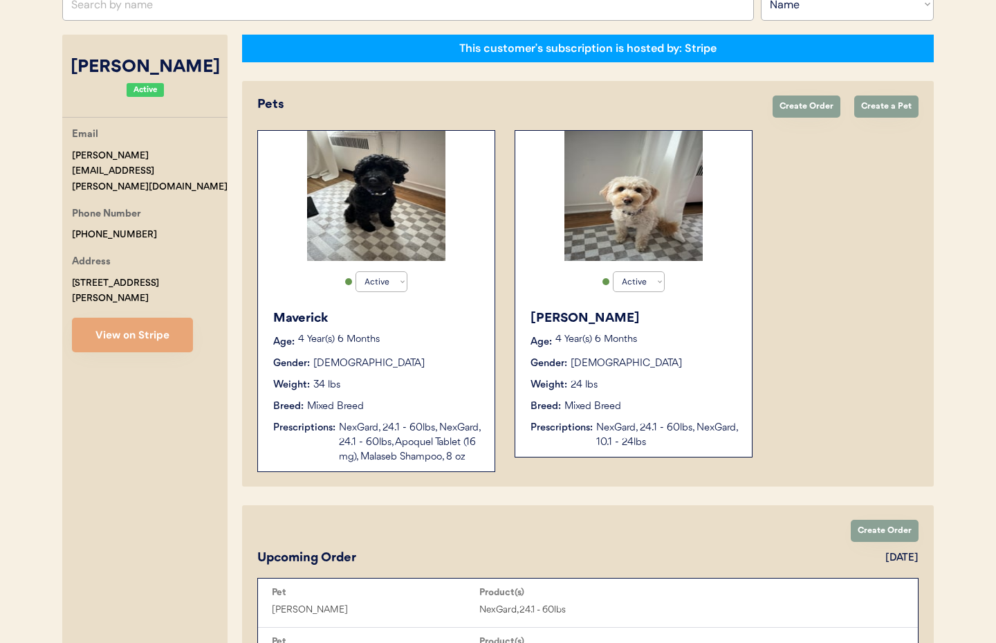
scroll to position [204, 0]
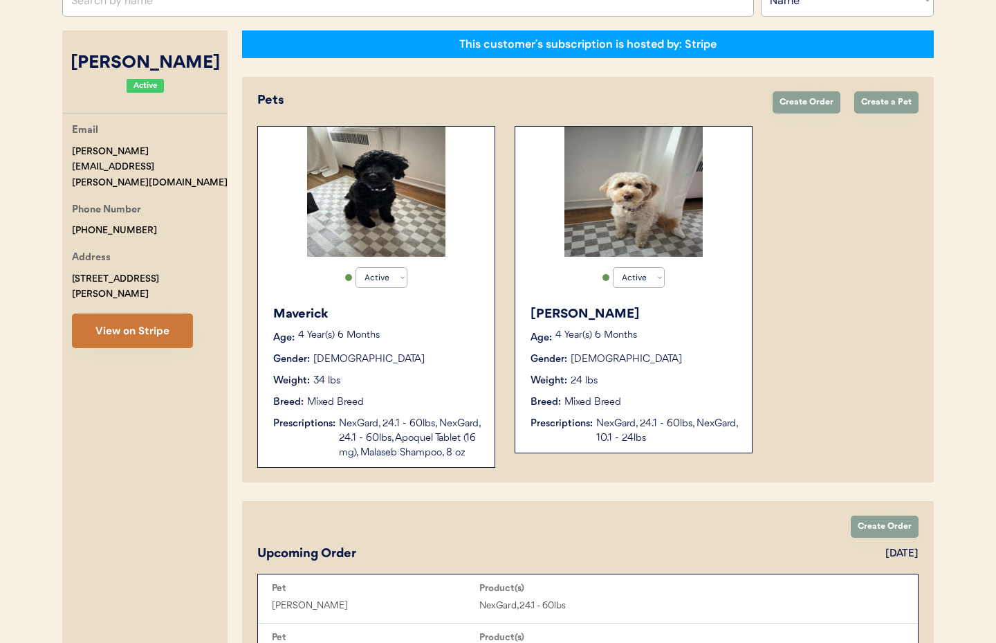
click at [125, 313] on button "View on Stripe" at bounding box center [132, 330] width 121 height 35
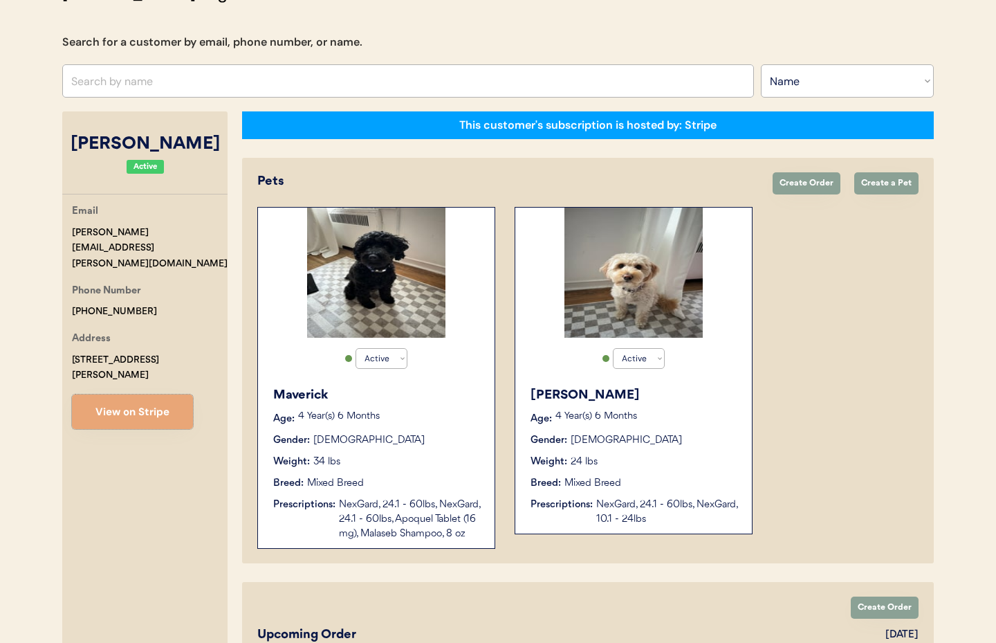
scroll to position [122, 0]
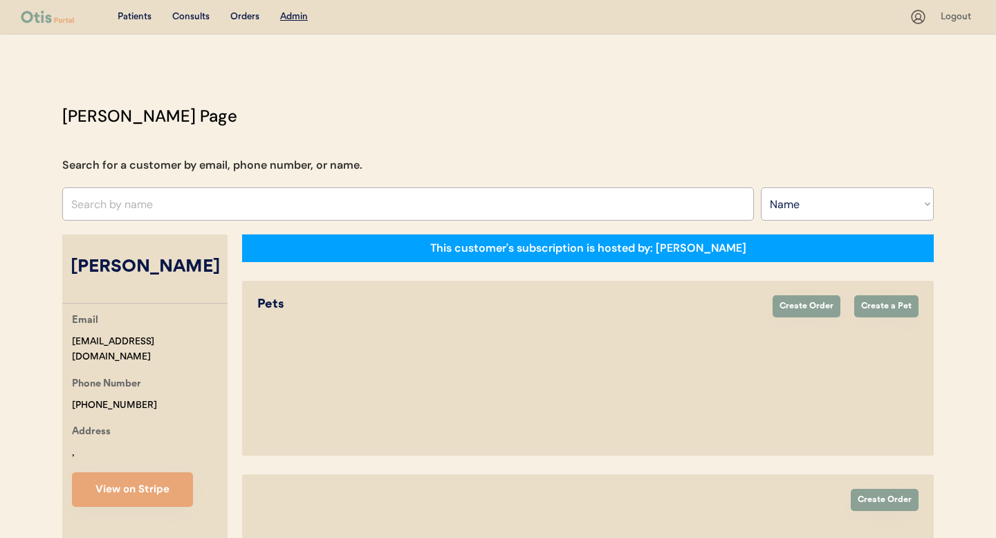
select select ""Name""
select select "true"
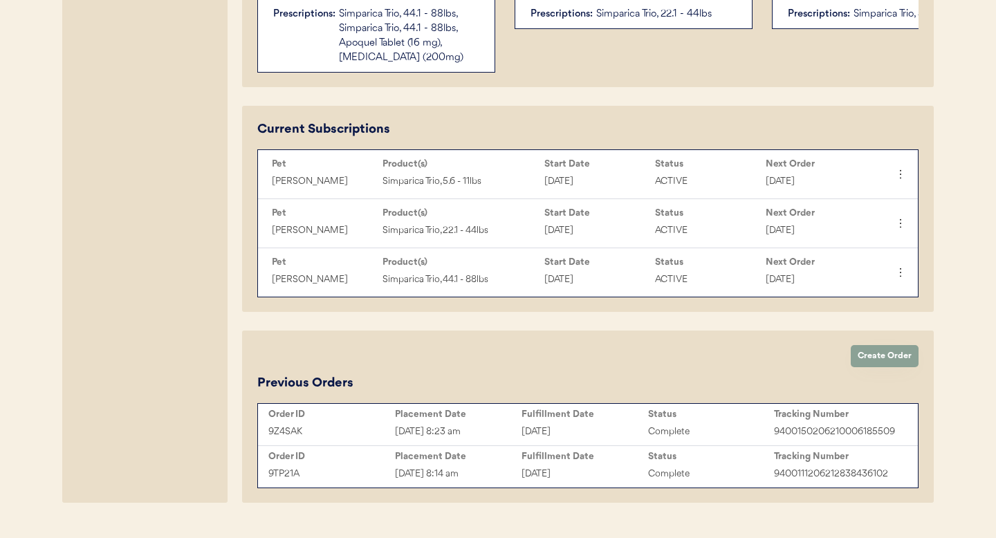
scroll to position [624, 0]
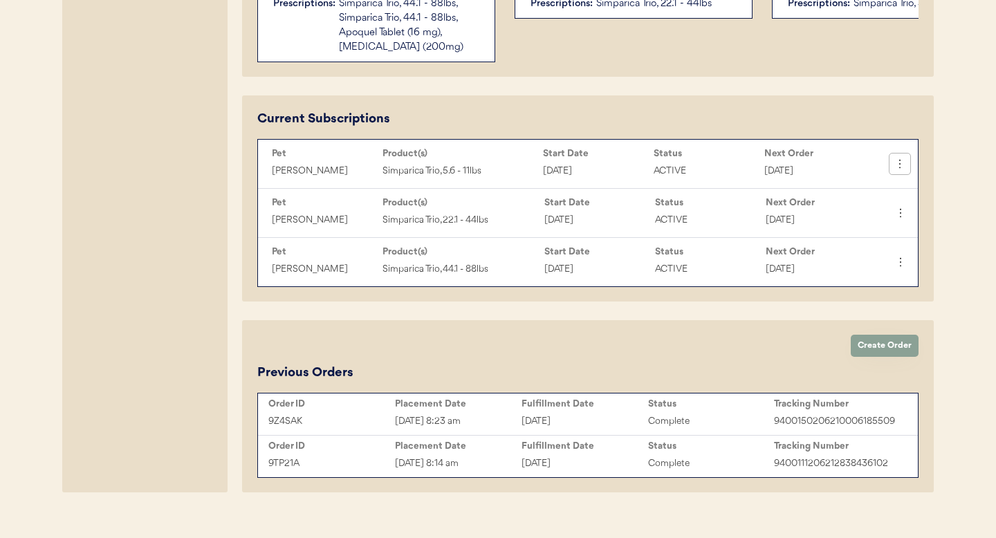
click at [899, 166] on icon at bounding box center [900, 164] width 14 height 14
click at [858, 253] on div "Cancel Subscription" at bounding box center [849, 249] width 98 height 21
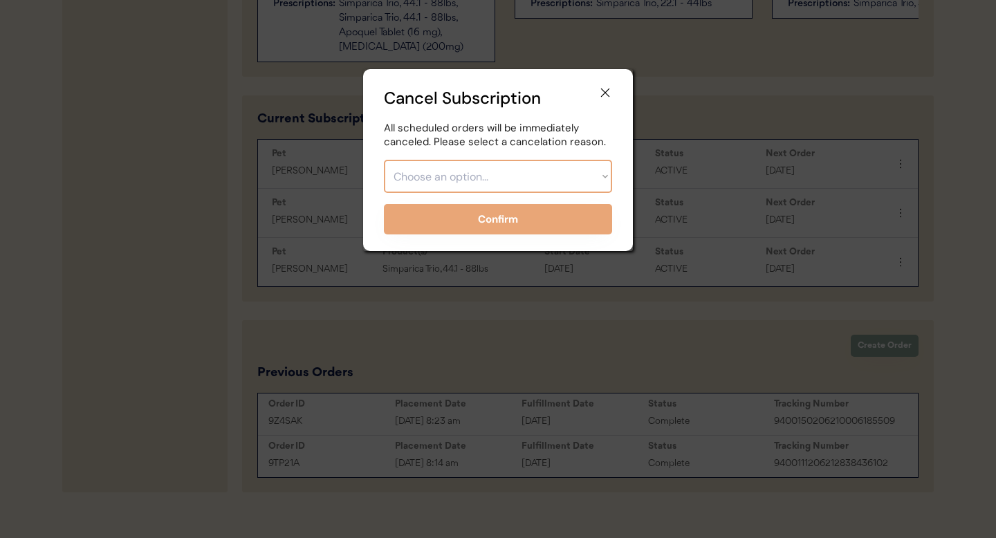
click at [471, 174] on select "Choose an option... Too expensive / can't afford Getting medication elsewhere (…" at bounding box center [498, 176] width 228 height 33
select select ""getting_medication_elsewhere__vet_or_retailer_""
click at [384, 160] on select "Choose an option... Too expensive / can't afford Getting medication elsewhere (…" at bounding box center [498, 176] width 228 height 33
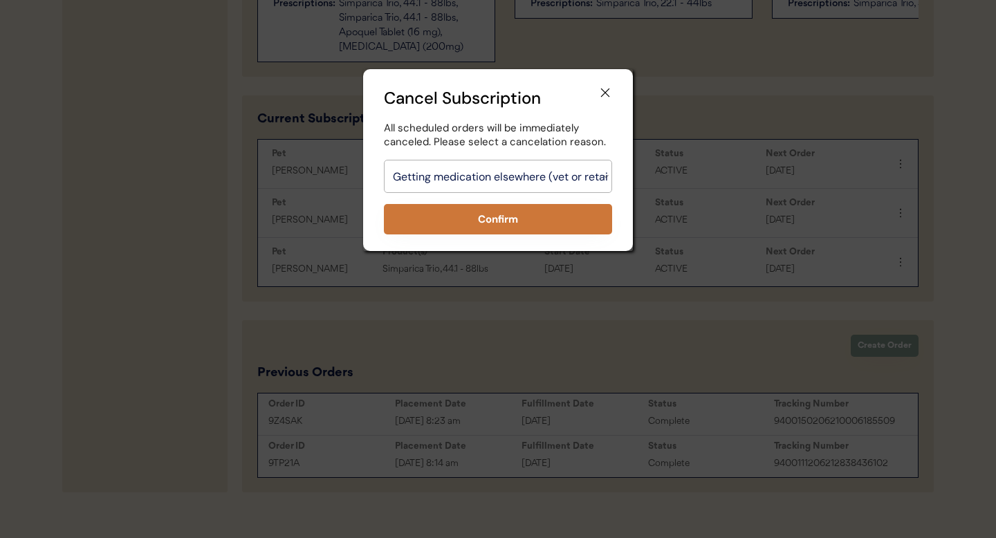
click at [528, 226] on button "Confirm" at bounding box center [498, 219] width 228 height 30
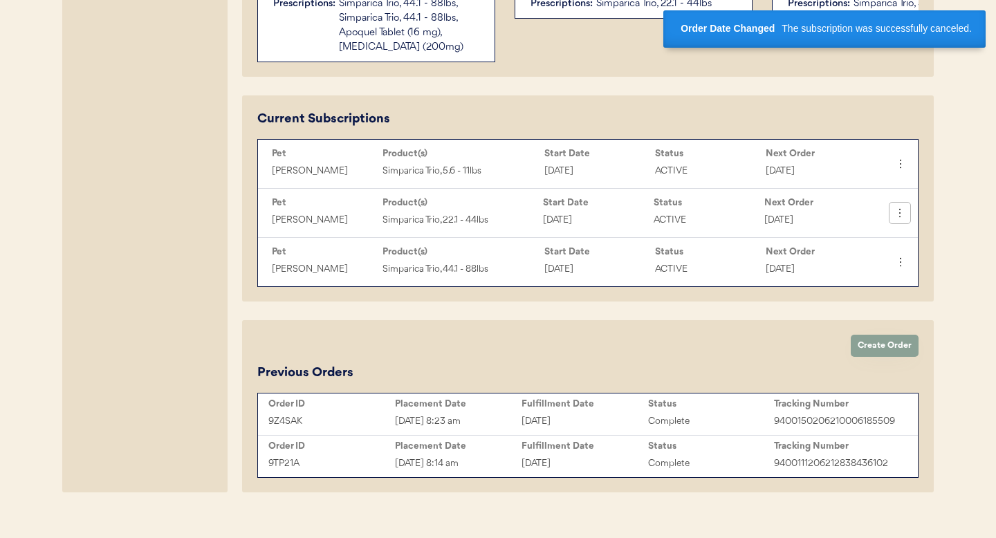
click at [903, 216] on icon at bounding box center [900, 213] width 14 height 14
click at [865, 297] on div "Cancel Subscription" at bounding box center [849, 298] width 98 height 21
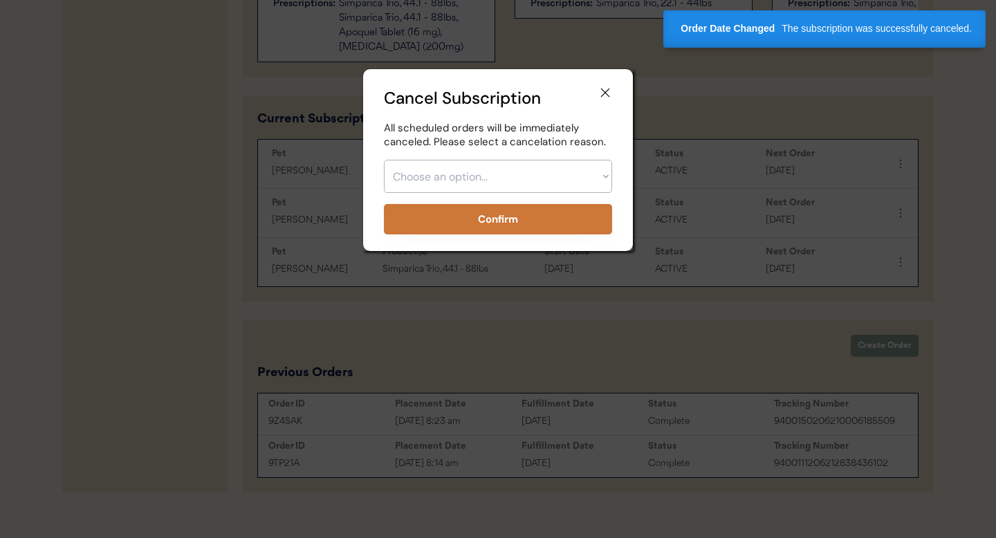
click at [428, 175] on select "Choose an option... Too expensive / can't afford Getting medication elsewhere (…" at bounding box center [498, 176] width 228 height 33
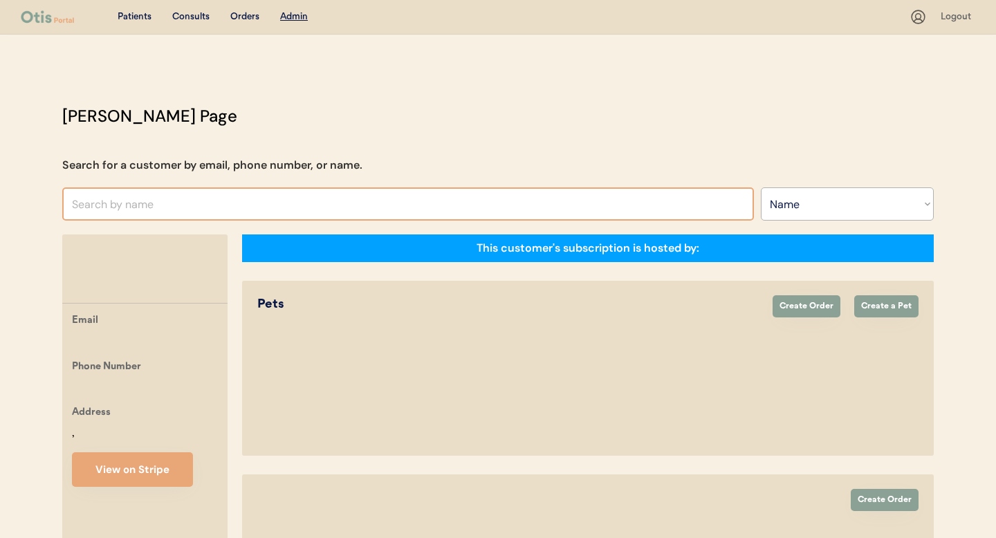
select select ""Name""
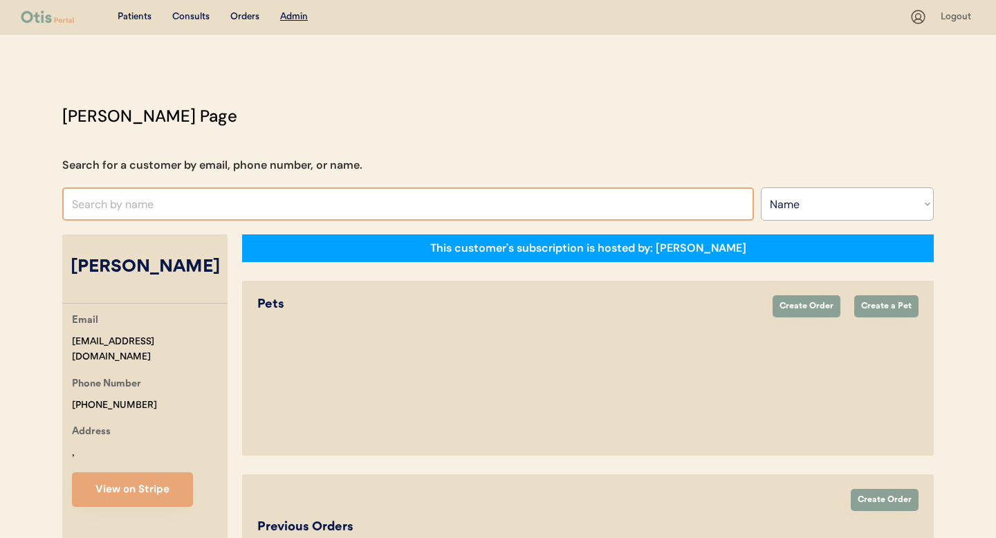
select select "true"
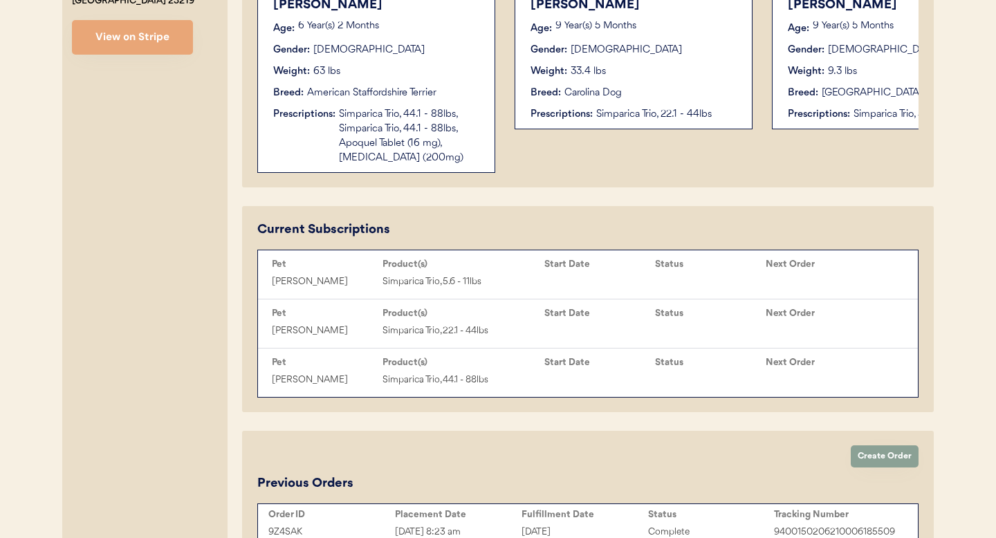
scroll to position [530, 0]
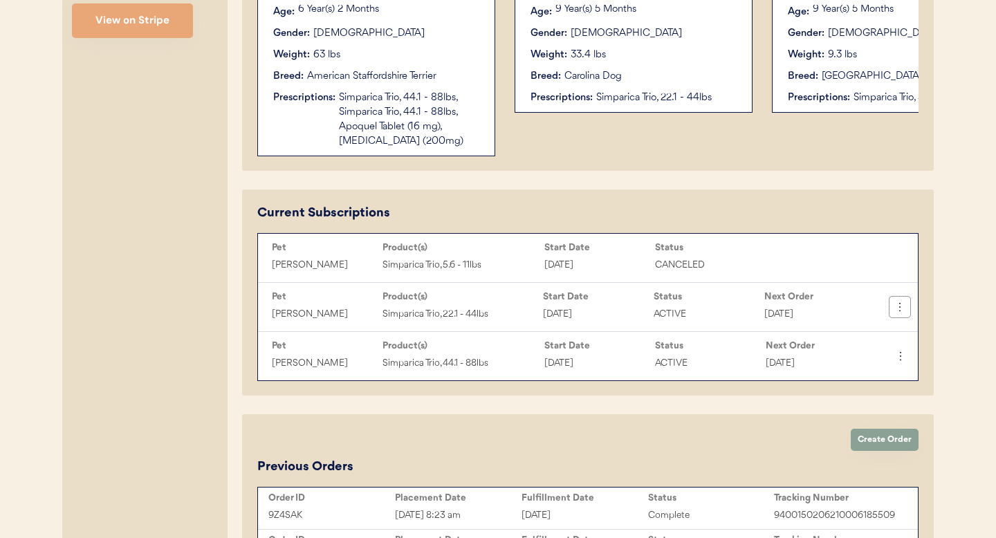
click at [903, 311] on icon at bounding box center [900, 307] width 14 height 14
click at [861, 389] on div "Cancel Subscription" at bounding box center [849, 392] width 98 height 21
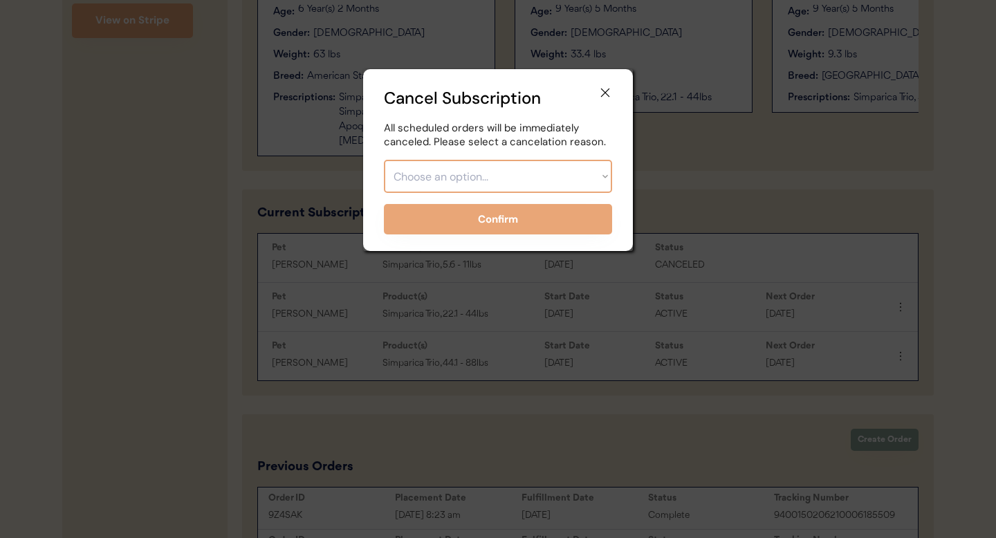
click at [457, 175] on select "Choose an option... Too expensive / can't afford Getting medication elsewhere (…" at bounding box center [498, 176] width 228 height 33
select select ""getting_medication_elsewhere__vet_or_retailer_""
click at [384, 160] on select "Choose an option... Too expensive / can't afford Getting medication elsewhere (…" at bounding box center [498, 176] width 228 height 33
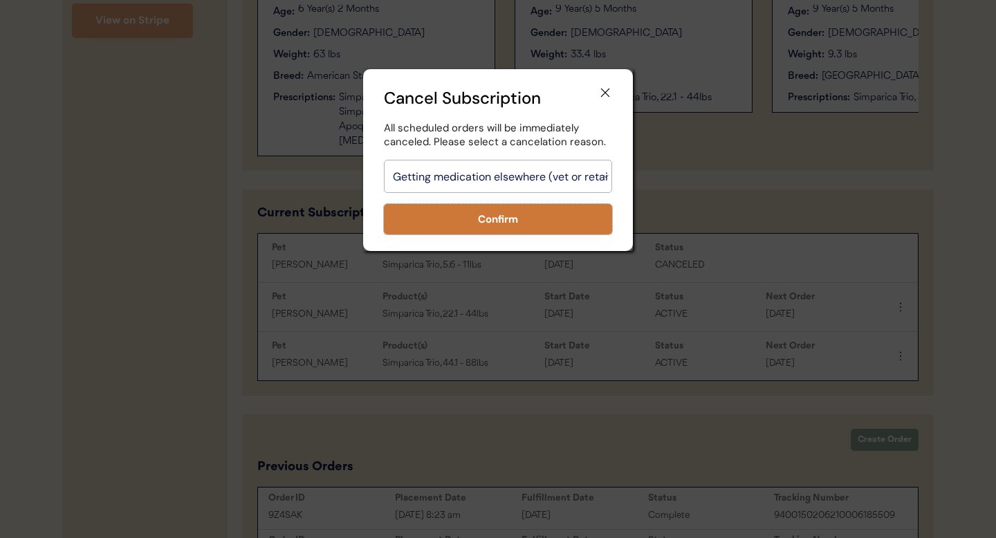
click at [518, 214] on button "Confirm" at bounding box center [498, 219] width 228 height 30
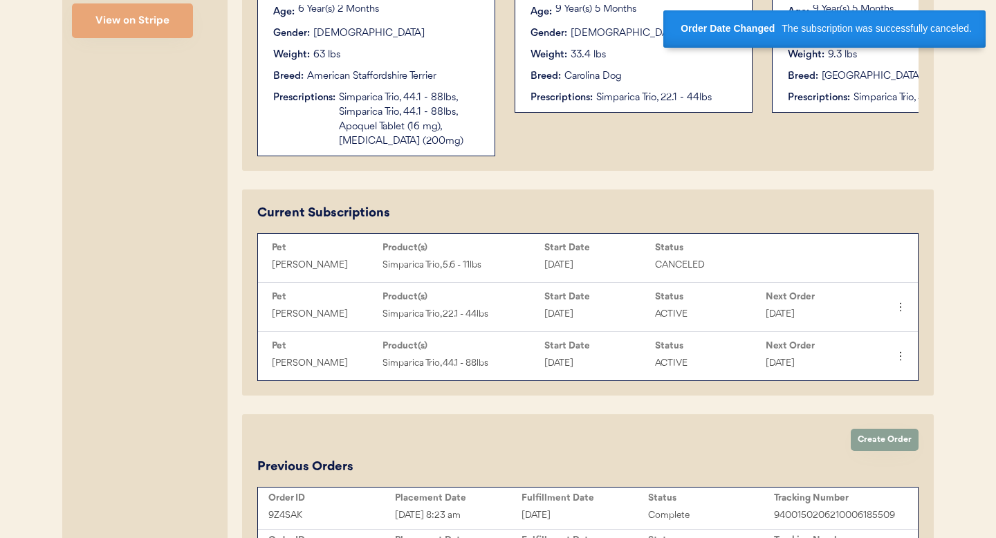
scroll to position [643, 0]
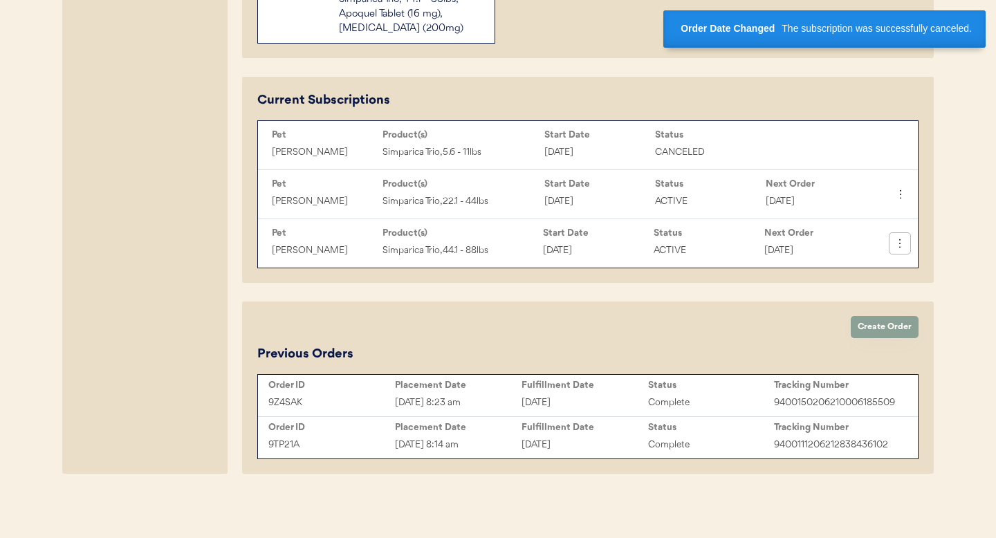
click at [898, 246] on icon at bounding box center [900, 244] width 14 height 14
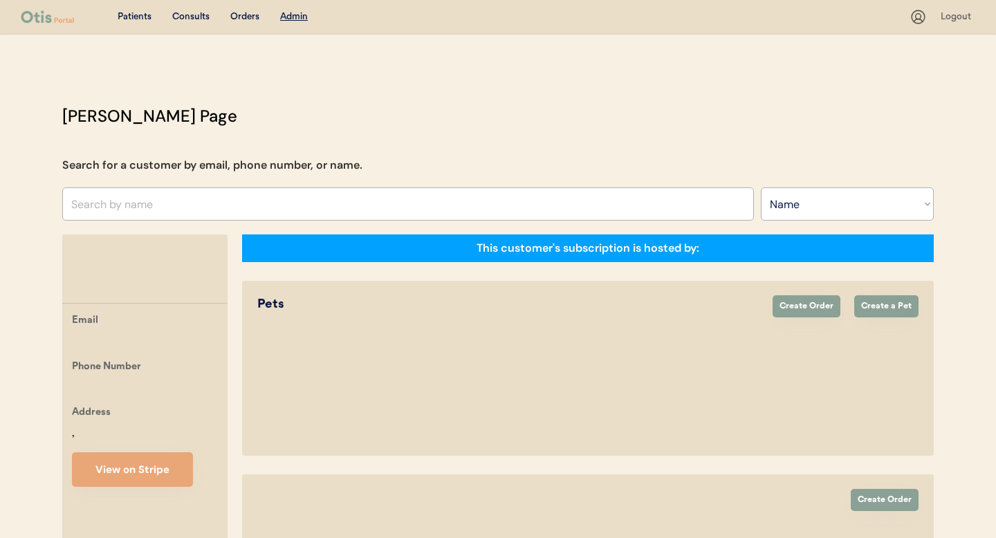
select select ""Name""
select select "true"
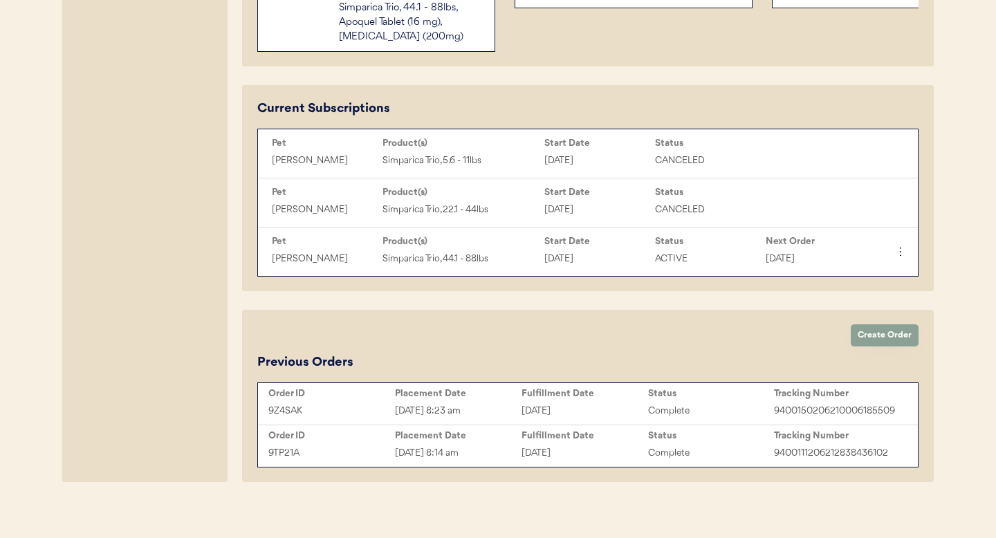
scroll to position [636, 0]
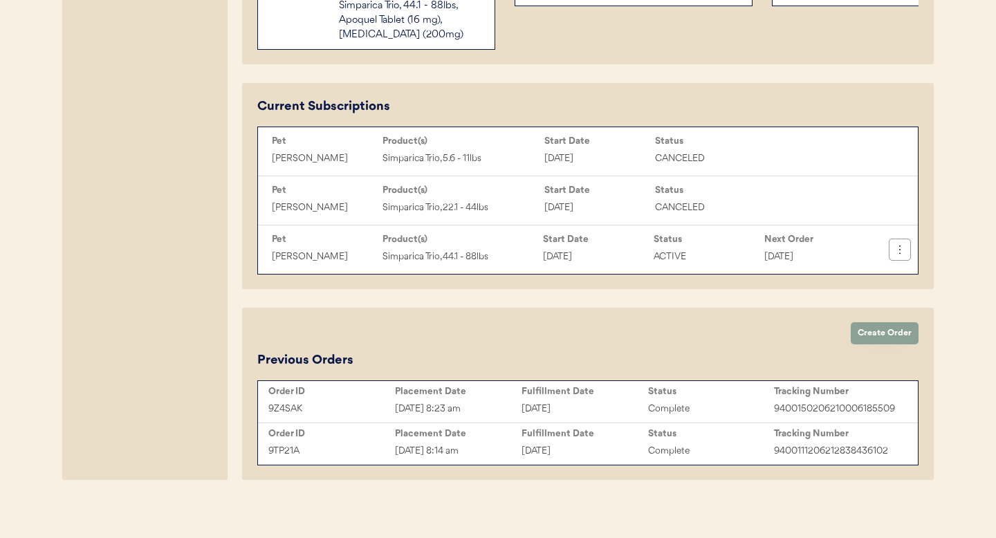
click at [904, 254] on icon at bounding box center [900, 250] width 14 height 14
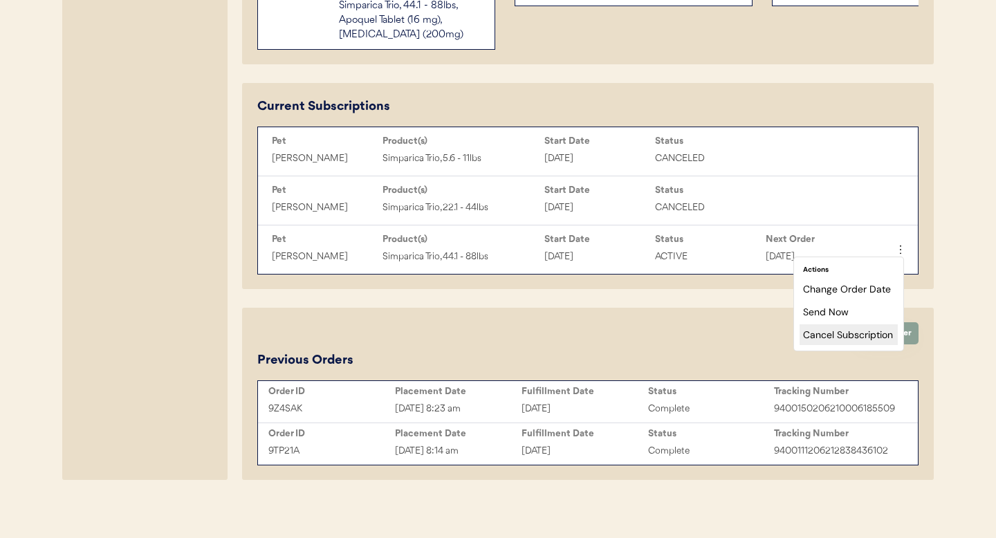
click at [864, 342] on div "Cancel Subscription" at bounding box center [849, 334] width 98 height 21
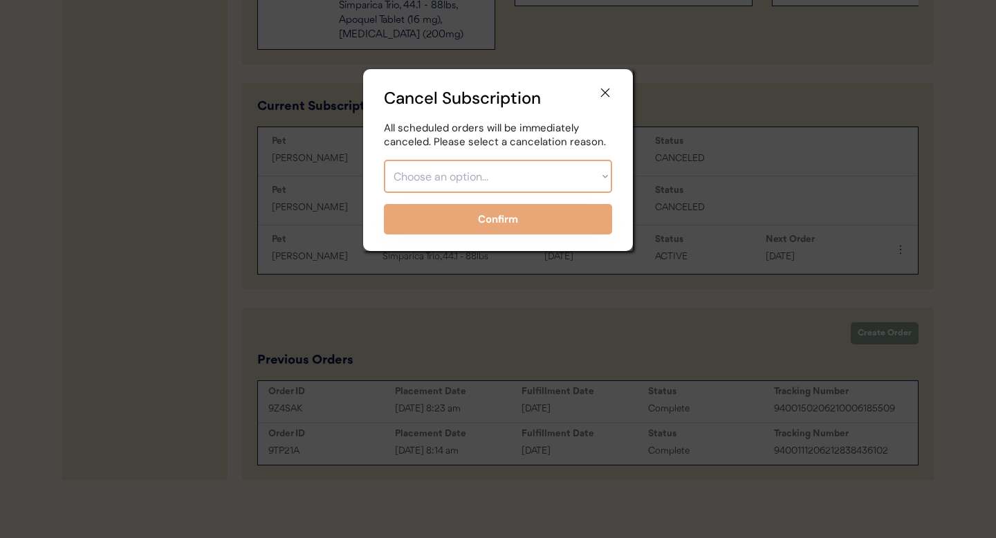
click at [428, 169] on select "Choose an option... Too expensive / can't afford Getting medication elsewhere (…" at bounding box center [498, 176] width 228 height 33
select select ""getting_medication_elsewhere__vet_or_retailer_""
click at [384, 160] on select "Choose an option... Too expensive / can't afford Getting medication elsewhere (…" at bounding box center [498, 176] width 228 height 33
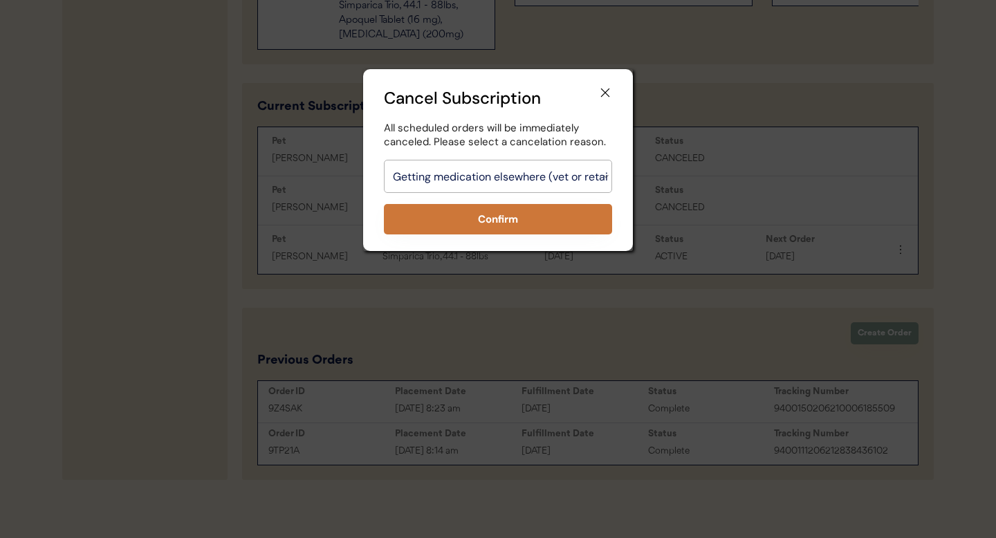
click at [539, 216] on button "Confirm" at bounding box center [498, 219] width 228 height 30
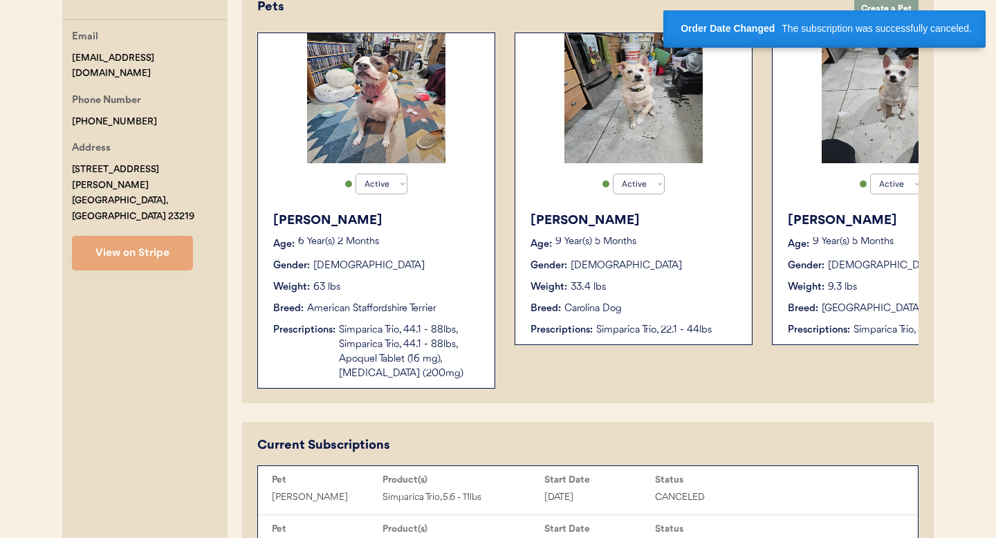
scroll to position [289, 0]
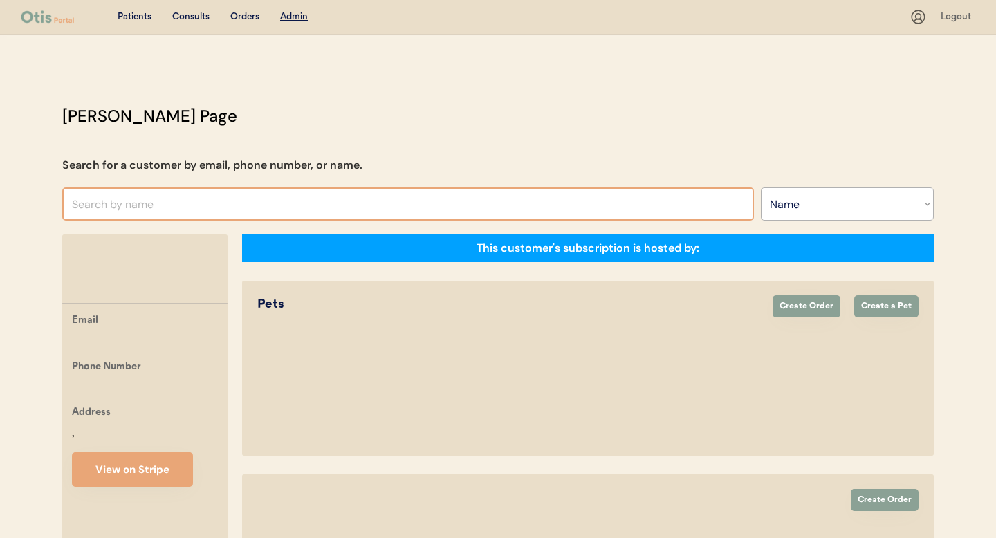
select select ""Name""
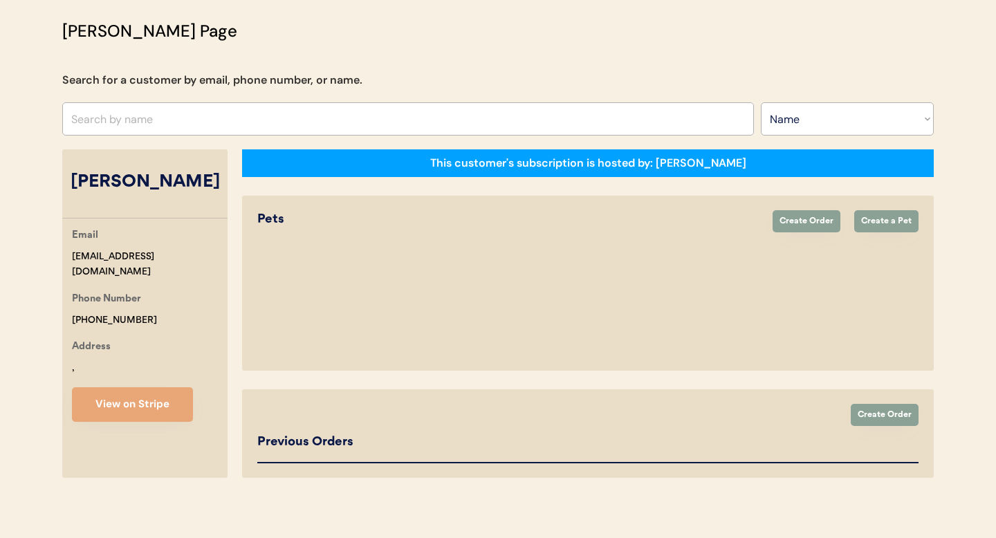
select select "true"
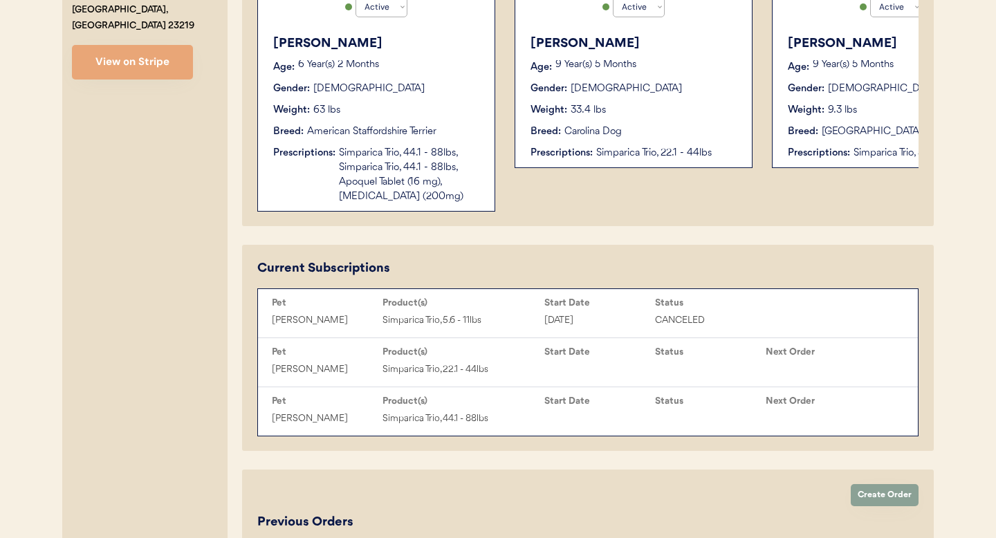
scroll to position [490, 0]
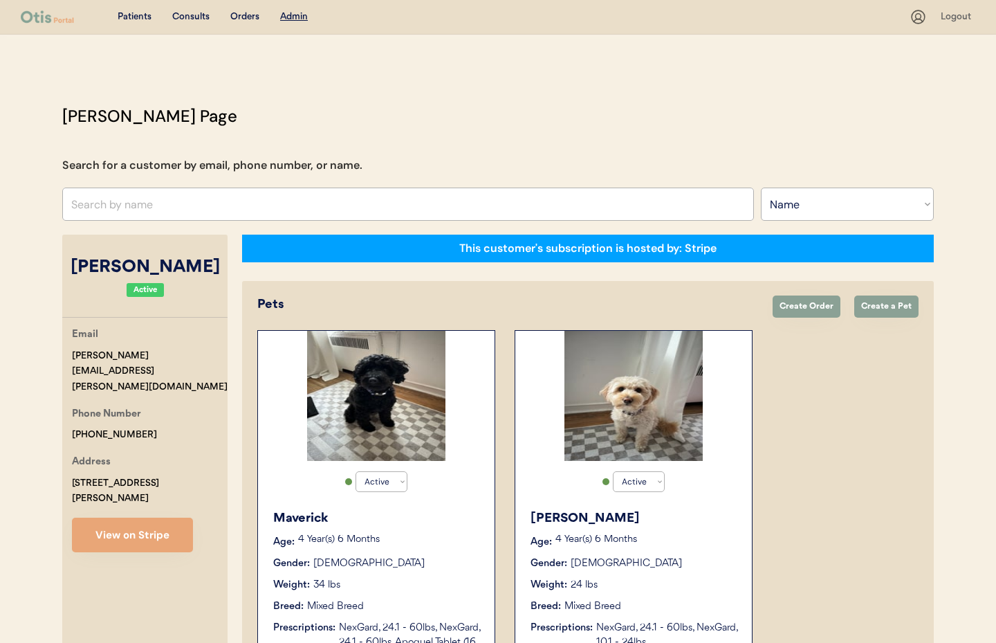
select select ""Name""
select select "true"
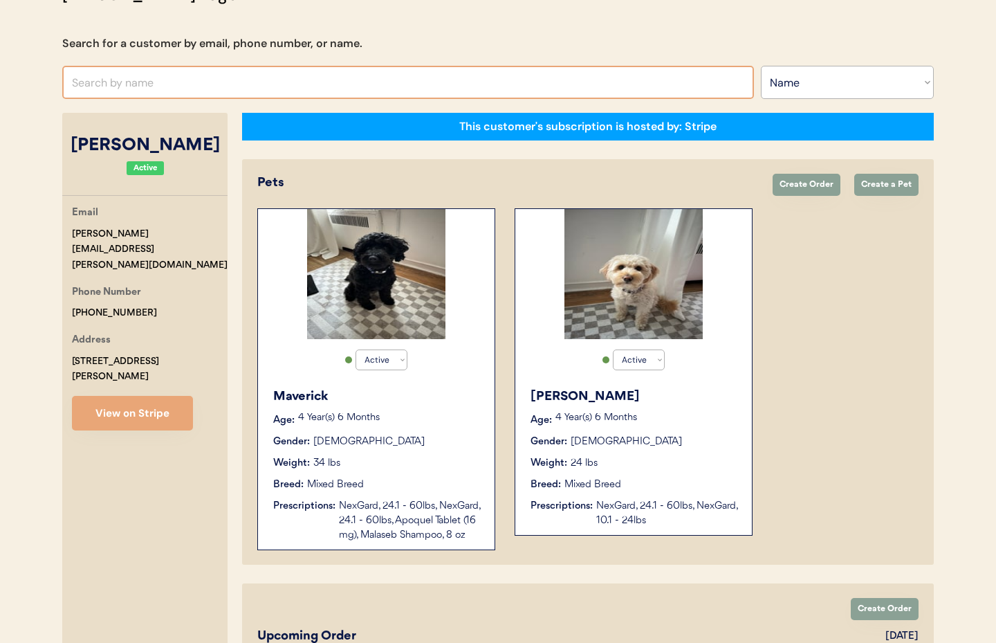
click at [109, 87] on input "text" at bounding box center [408, 82] width 692 height 33
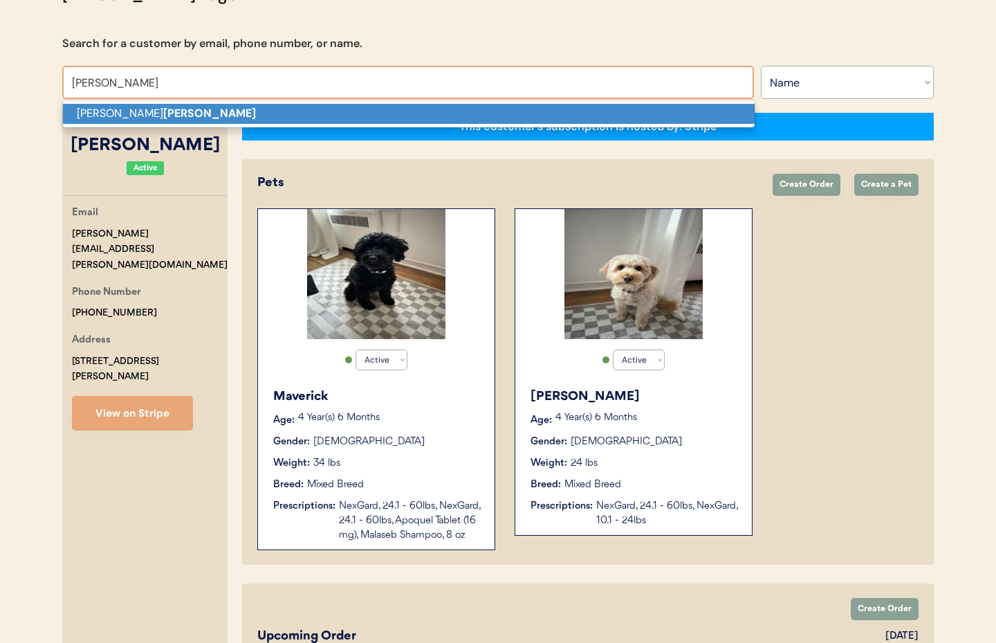
click at [111, 113] on p "[PERSON_NAME]" at bounding box center [409, 114] width 692 height 20
type input "[PERSON_NAME]"
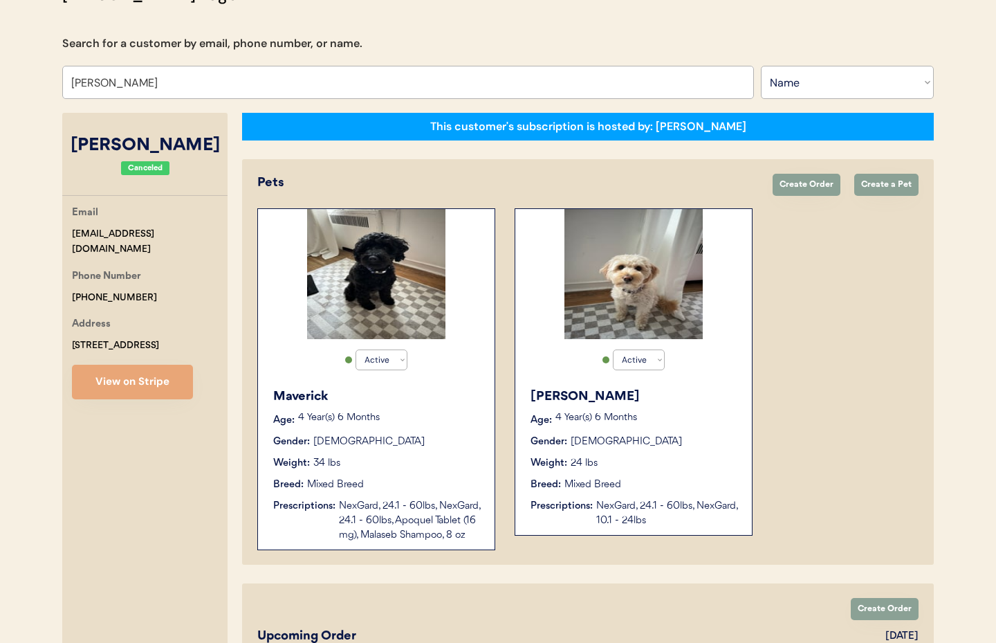
select select "true"
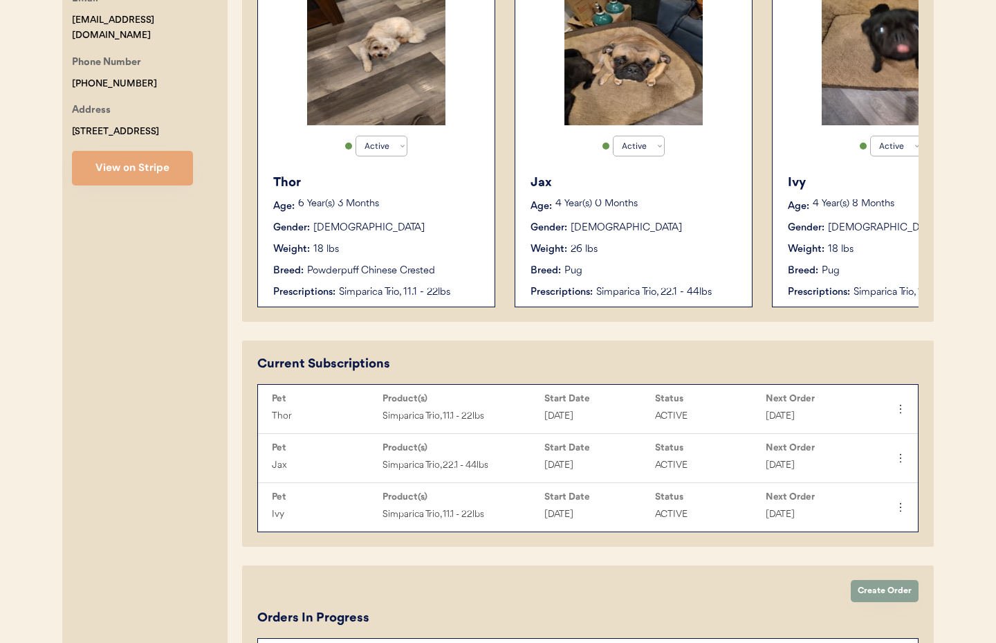
scroll to position [333, 0]
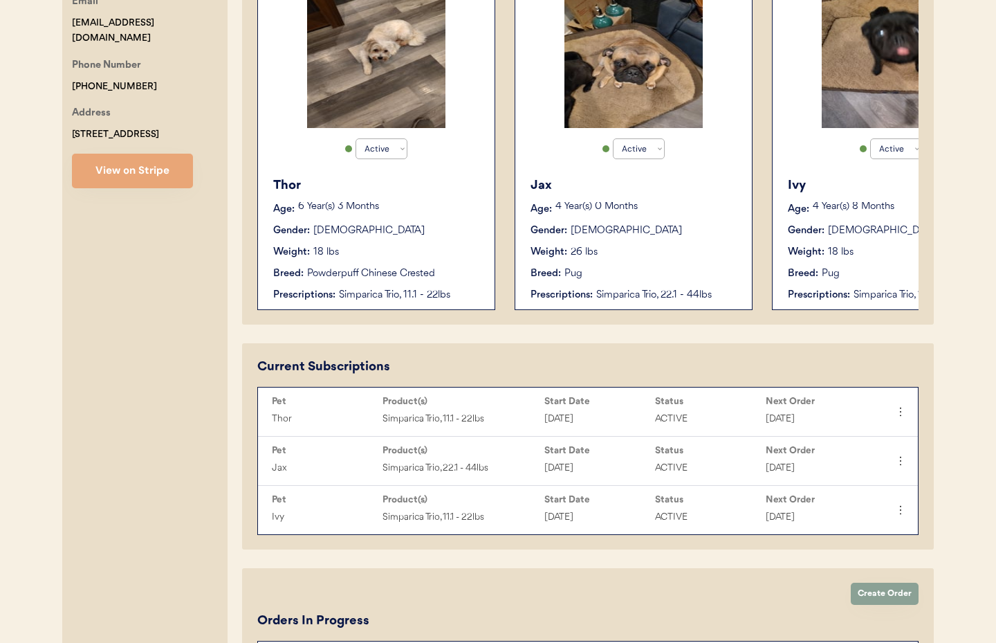
type input "[PERSON_NAME]"
click at [406, 227] on div "Gender: [DEMOGRAPHIC_DATA]" at bounding box center [377, 230] width 208 height 15
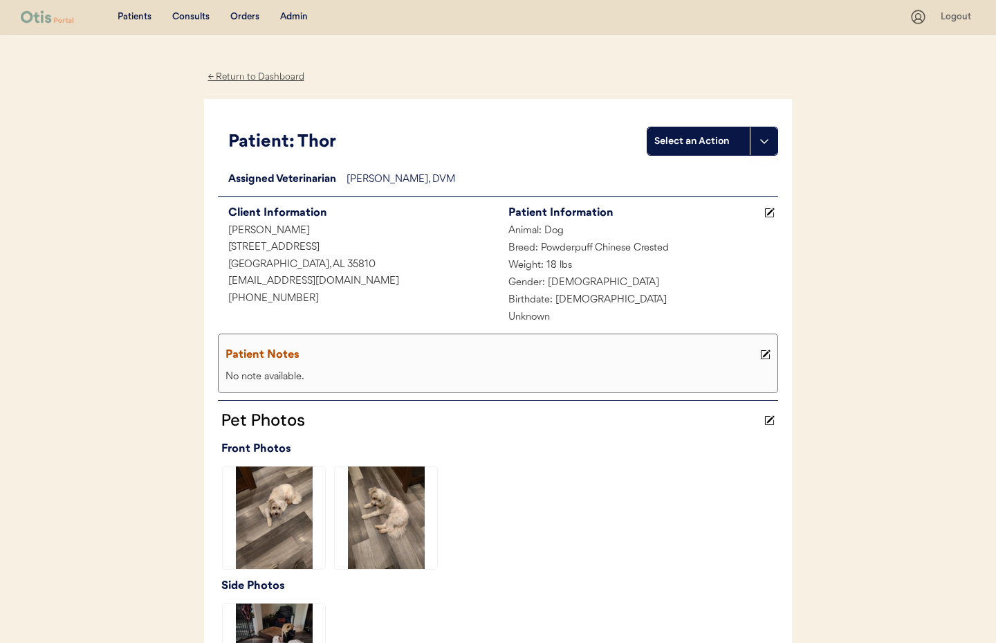
click at [247, 79] on div "← Return to Dashboard" at bounding box center [256, 77] width 104 height 16
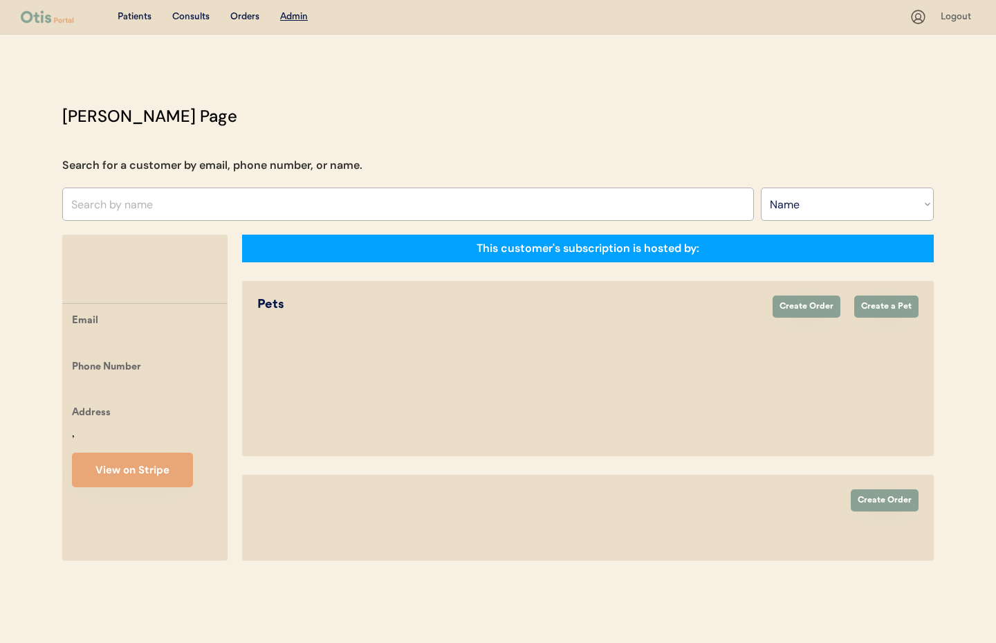
select select ""Name""
select select "true"
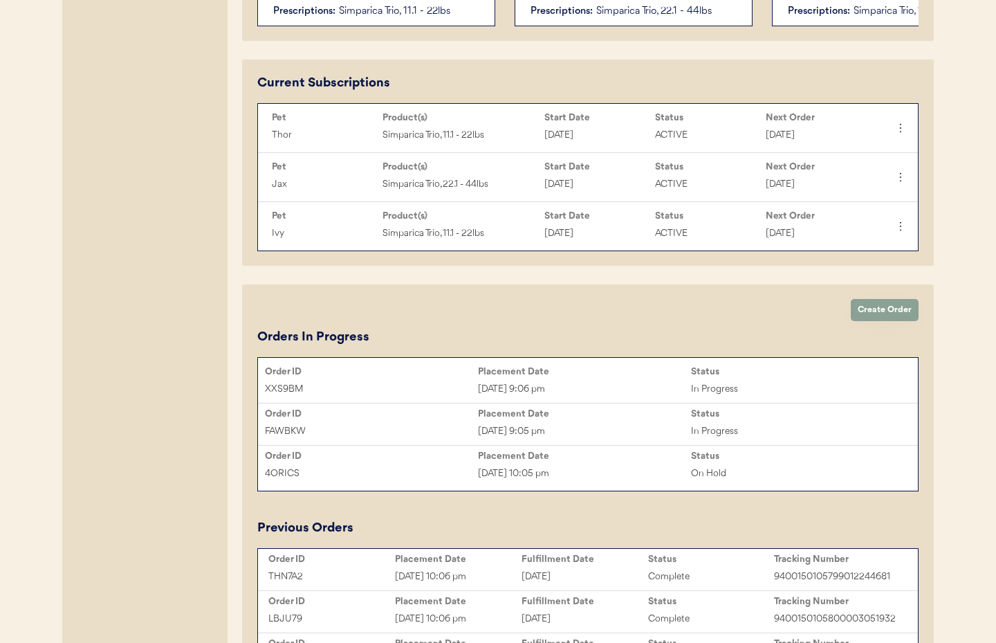
scroll to position [613, 0]
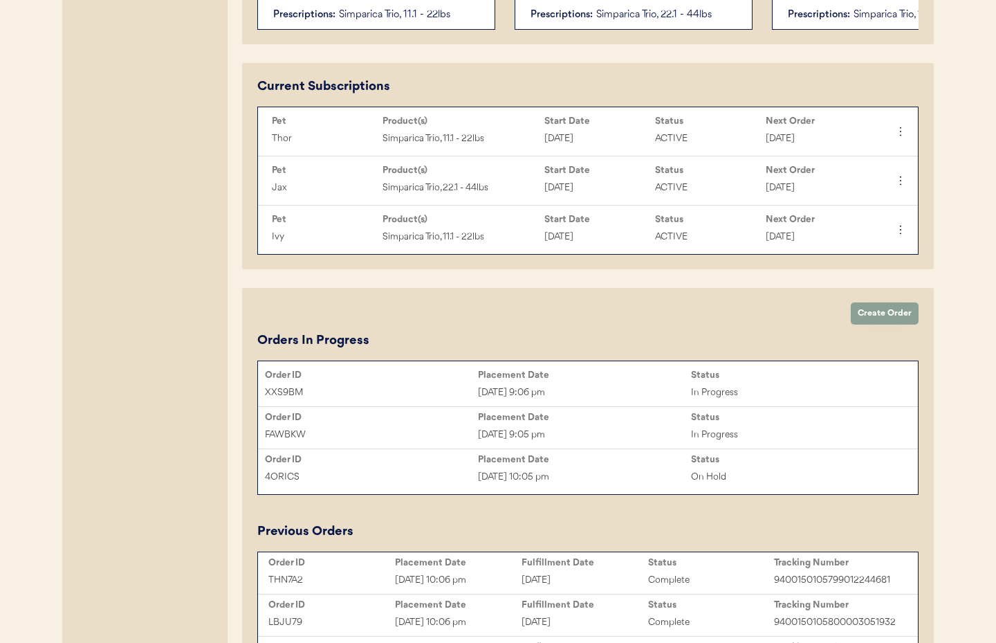
click at [600, 383] on div "XXS9BM [DATE] 9:06 pm In Progress" at bounding box center [588, 392] width 660 height 21
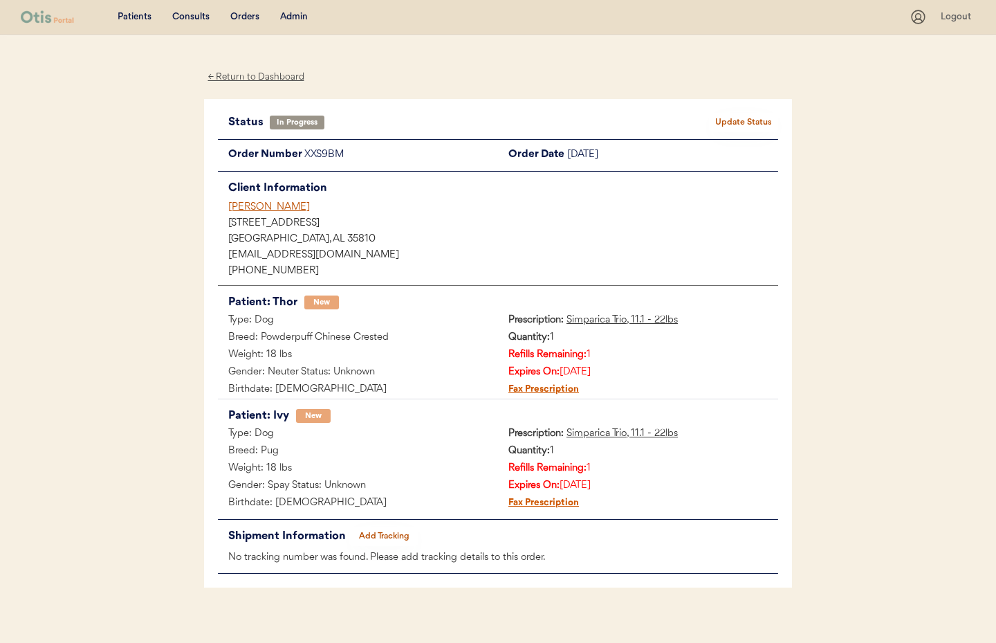
click at [254, 77] on div "← Return to Dashboard" at bounding box center [256, 77] width 104 height 16
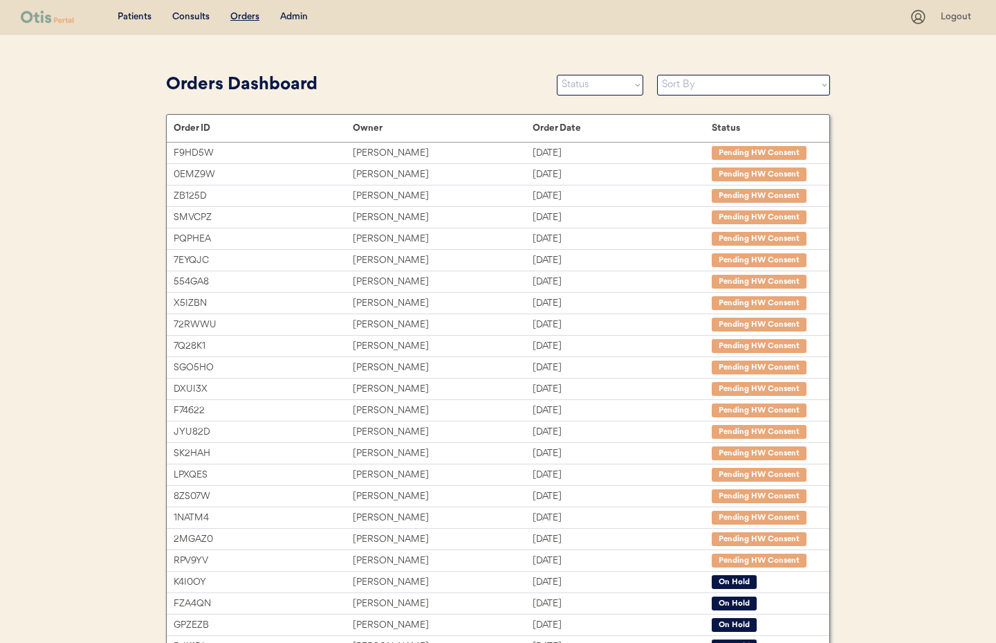
click at [294, 20] on div "Admin" at bounding box center [294, 17] width 28 height 14
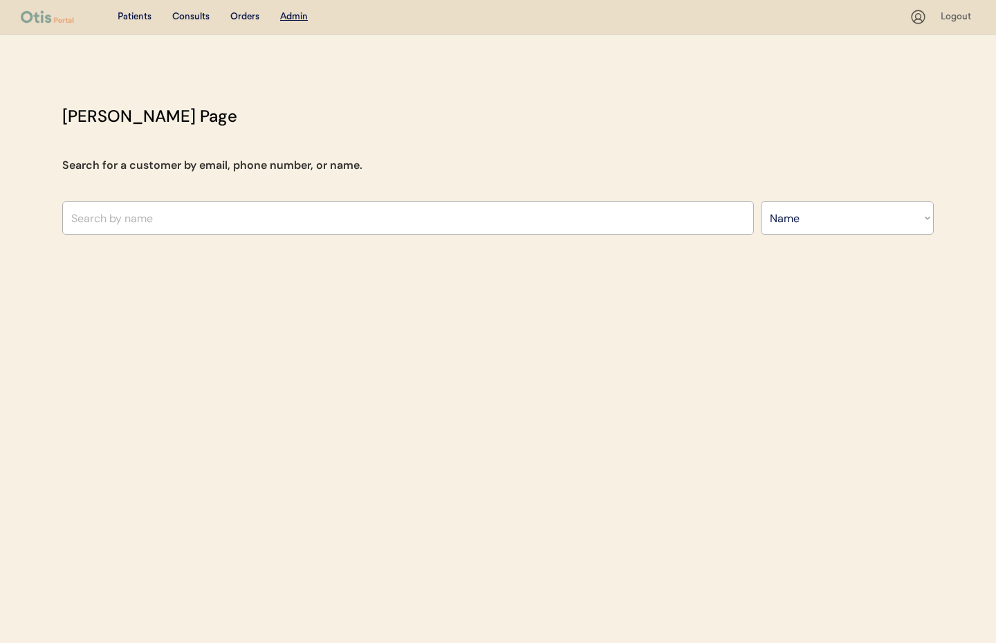
select select ""Name""
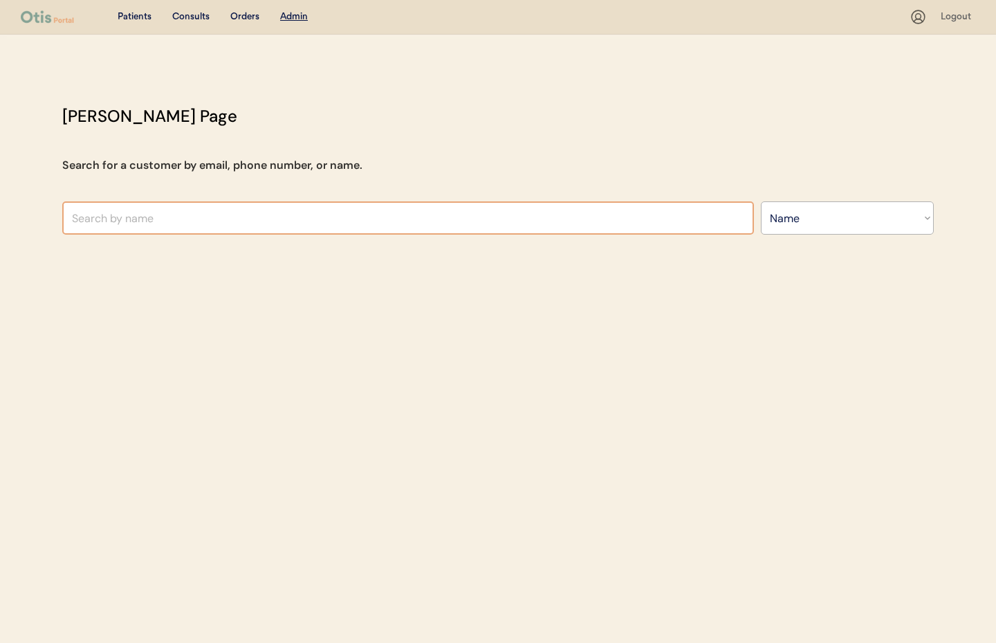
click at [220, 211] on input "text" at bounding box center [408, 217] width 692 height 33
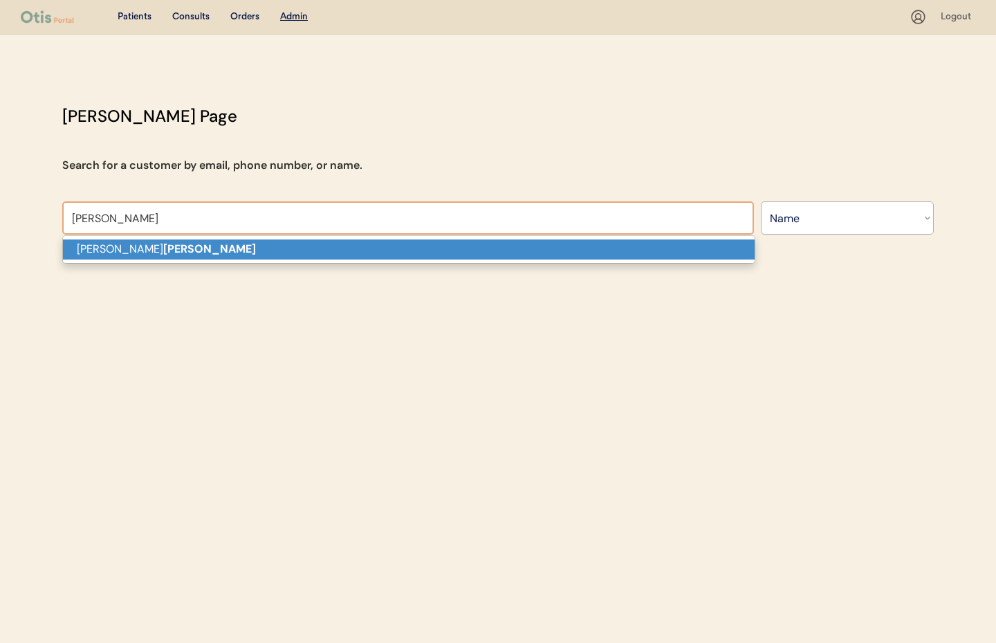
click at [217, 243] on p "Michael Plummer" at bounding box center [409, 249] width 692 height 20
type input "Michael Plummer"
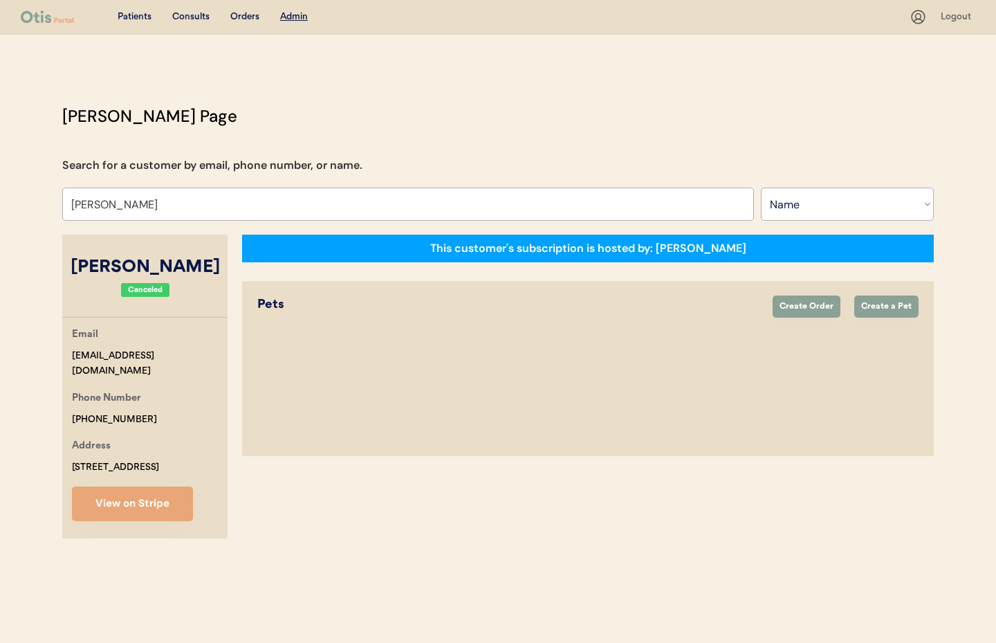
select select "true"
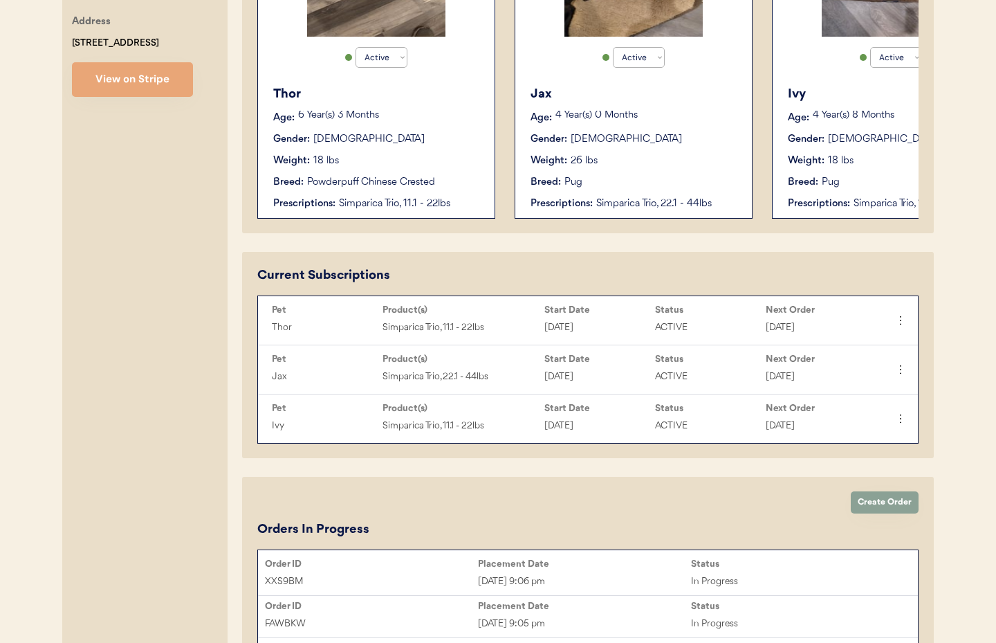
scroll to position [436, 0]
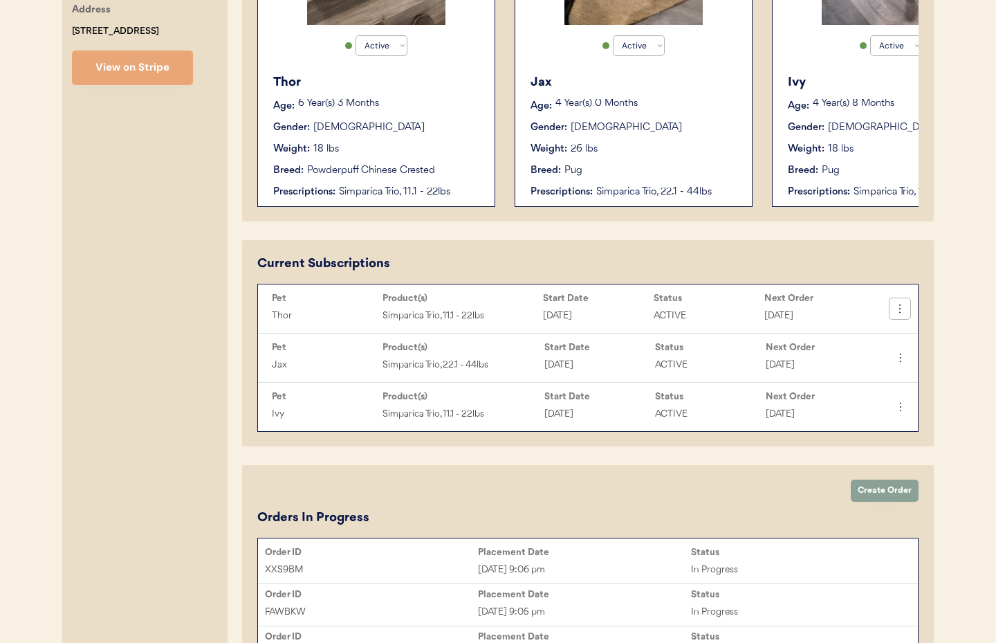
type input "Michael Plummer"
click at [900, 313] on icon at bounding box center [900, 309] width 14 height 14
click at [782, 253] on div "Current Subscriptions Pet Product(s) Start Date Status Next Order Thor Simparic…" at bounding box center [588, 343] width 692 height 206
click at [129, 68] on button "View on Stripe" at bounding box center [132, 67] width 121 height 35
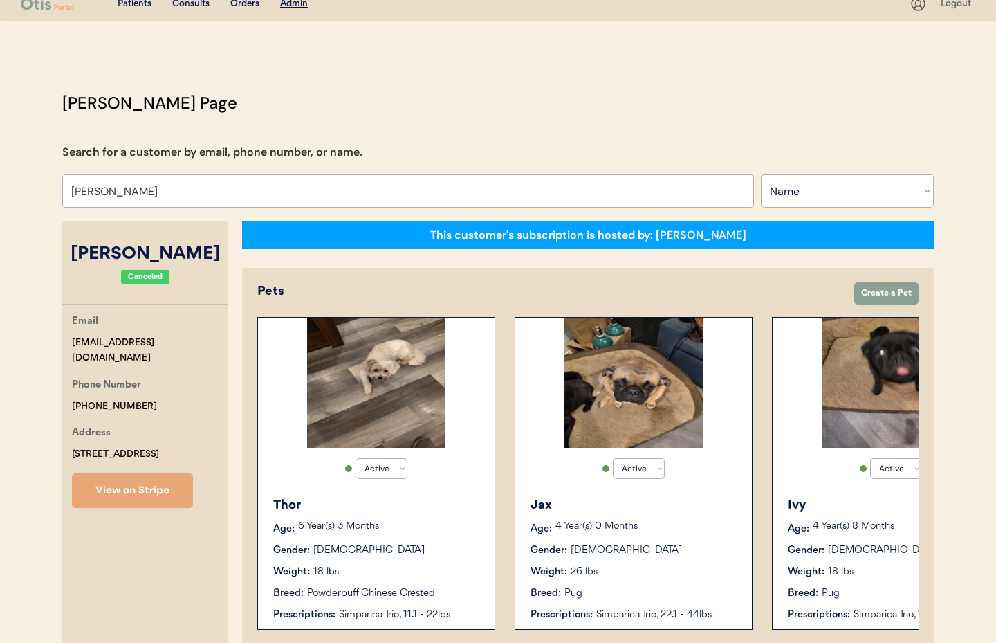
scroll to position [0, 0]
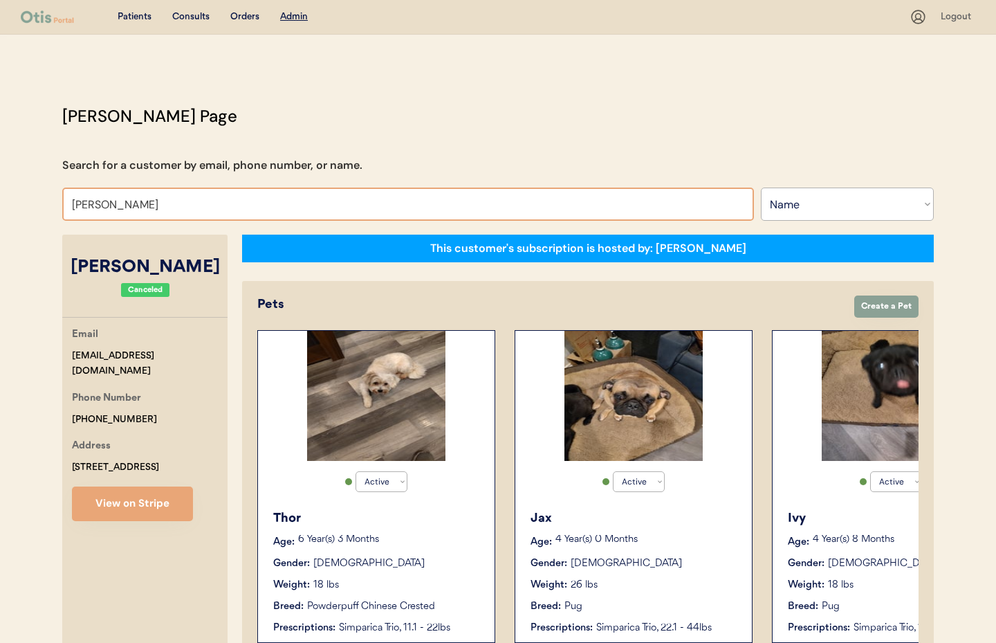
drag, startPoint x: 192, startPoint y: 209, endPoint x: -2, endPoint y: 200, distance: 193.9
click at [0, 200] on html "Patients Consults Orders Admin Logout Otis Admin Page Search for a customer by …" at bounding box center [498, 321] width 996 height 643
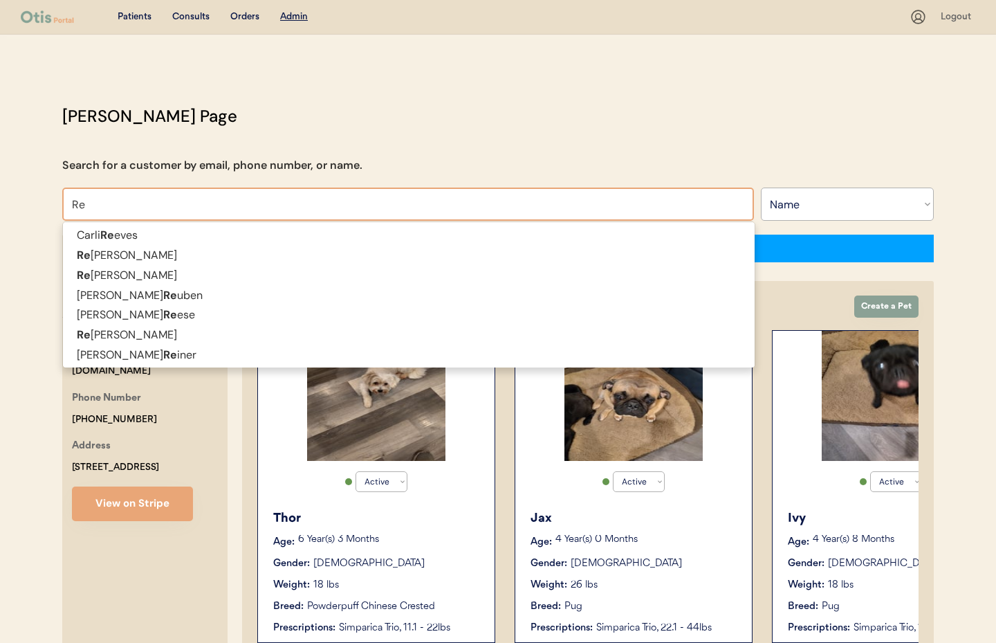
type input "R"
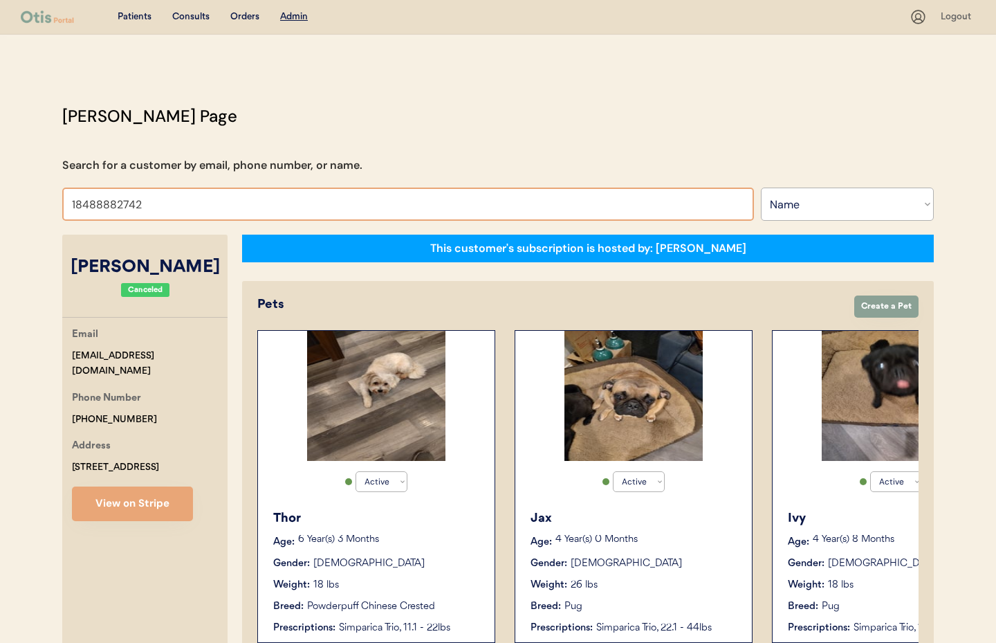
drag, startPoint x: 154, startPoint y: 208, endPoint x: 95, endPoint y: 208, distance: 58.8
type input "18488882742"
click at [817, 195] on select "Search By Name Email Phone Number" at bounding box center [847, 203] width 173 height 33
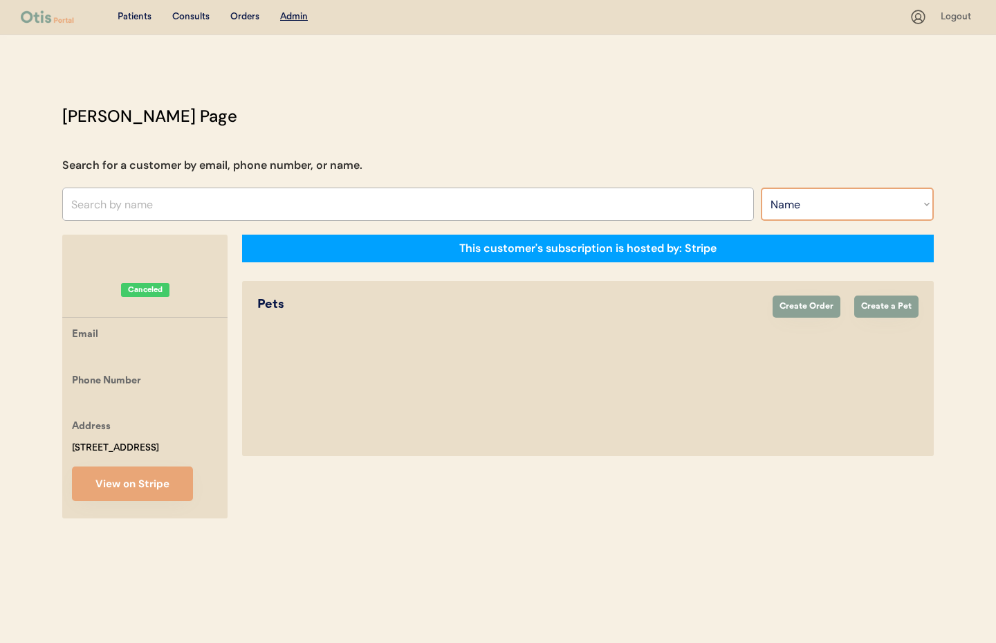
select select ""Phone Number""
click at [761, 187] on select "Search By Name Email Phone Number" at bounding box center [847, 203] width 173 height 33
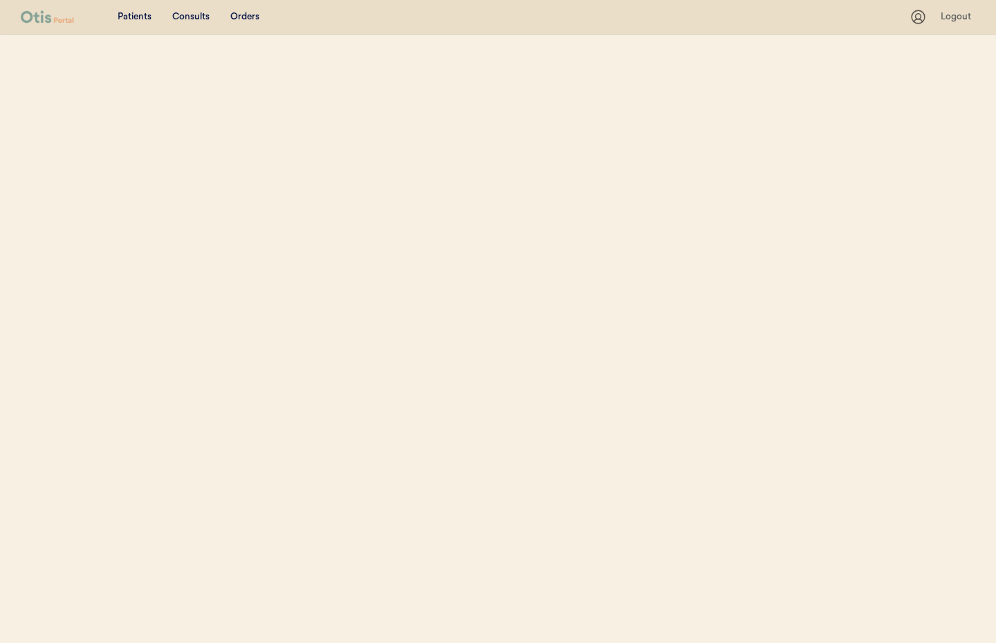
select select ""Phone Number""
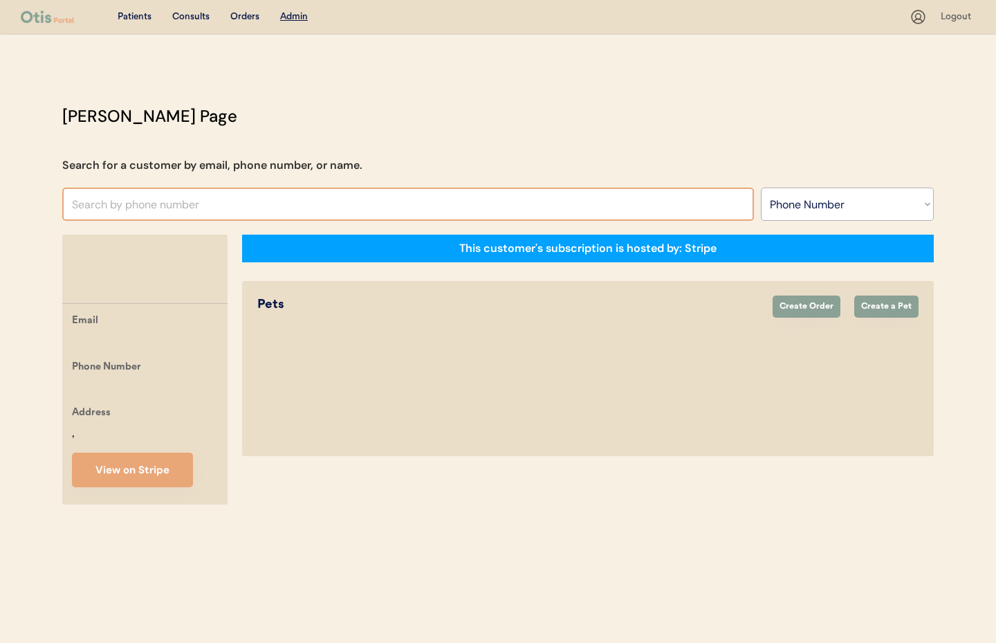
drag, startPoint x: 163, startPoint y: 217, endPoint x: 110, endPoint y: 203, distance: 54.4
click at [158, 217] on input "text" at bounding box center [408, 203] width 692 height 33
paste input "18488882742"
click at [69, 205] on input "18488882742" at bounding box center [408, 203] width 692 height 33
type input "[PHONE_NUMBER]"
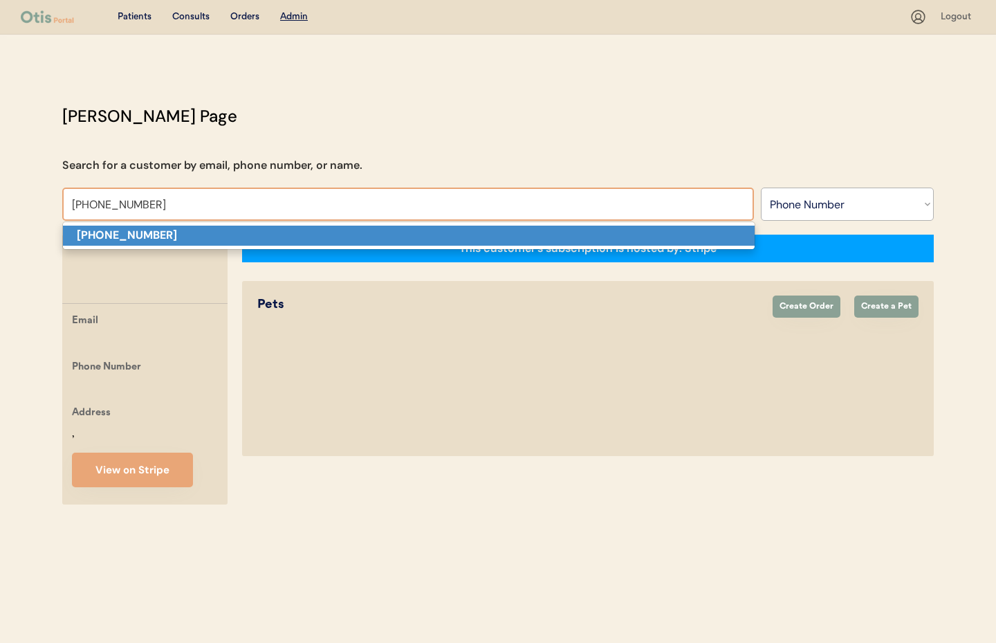
click at [96, 238] on strong "[PHONE_NUMBER]" at bounding box center [127, 235] width 100 height 15
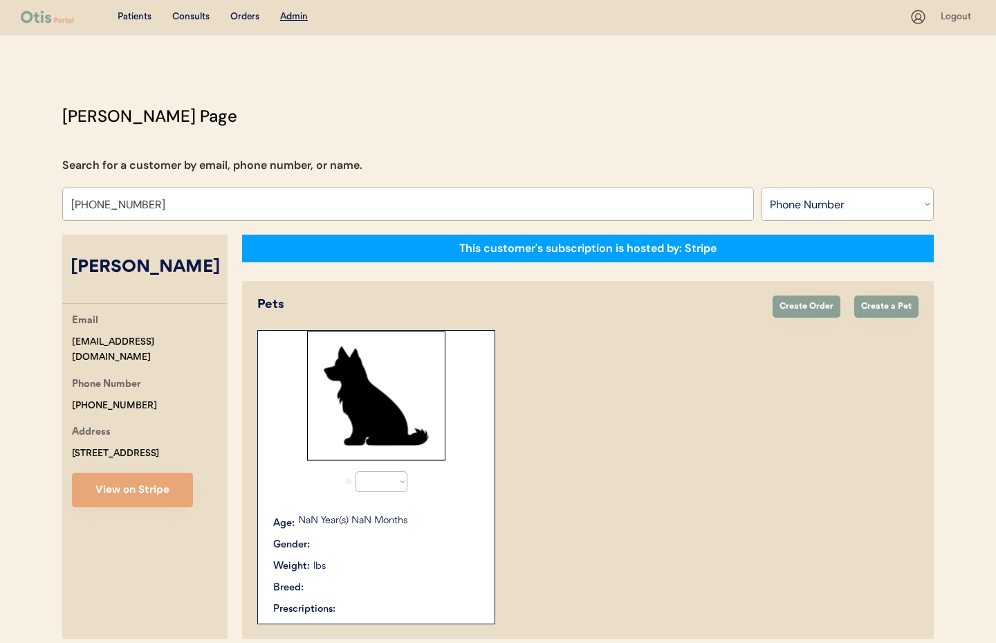
select select "true"
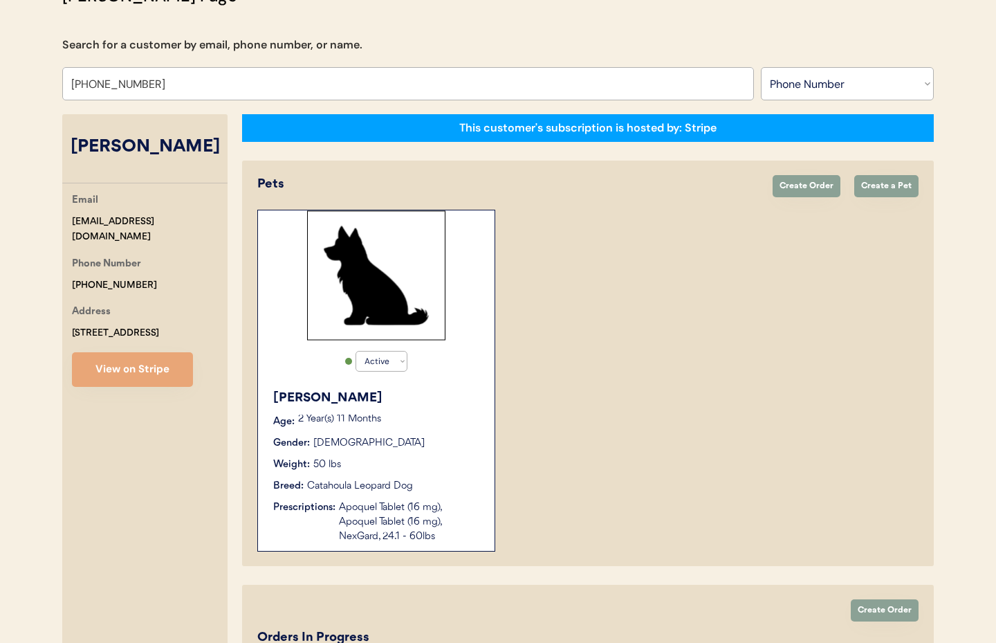
scroll to position [116, 0]
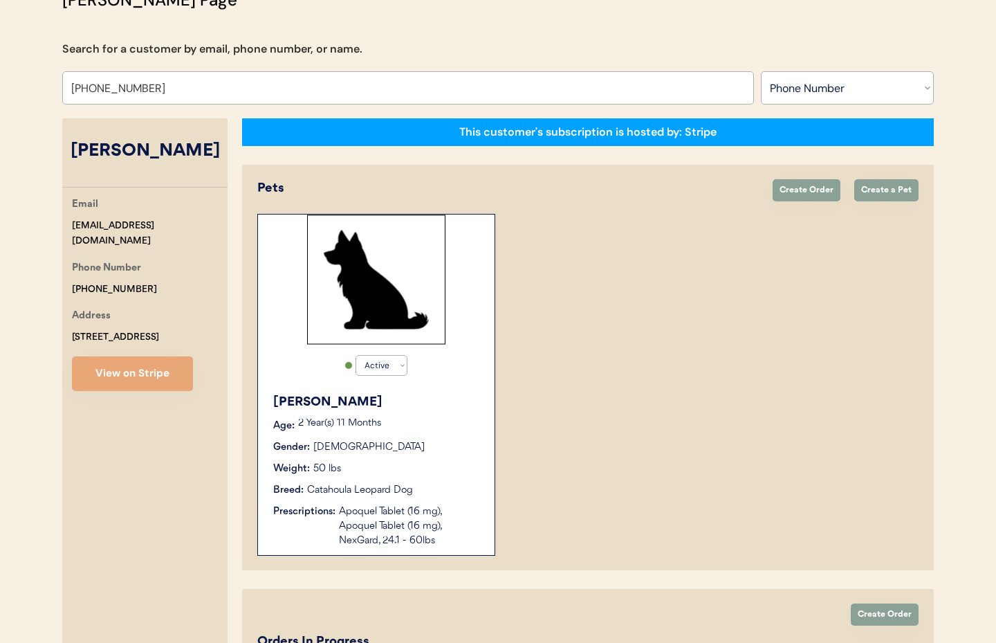
type input "[PHONE_NUMBER]"
click at [482, 480] on div "[PERSON_NAME] Age: [DEMOGRAPHIC_DATA] Year(s) 11 Months Gender: [DEMOGRAPHIC_DA…" at bounding box center [376, 470] width 223 height 169
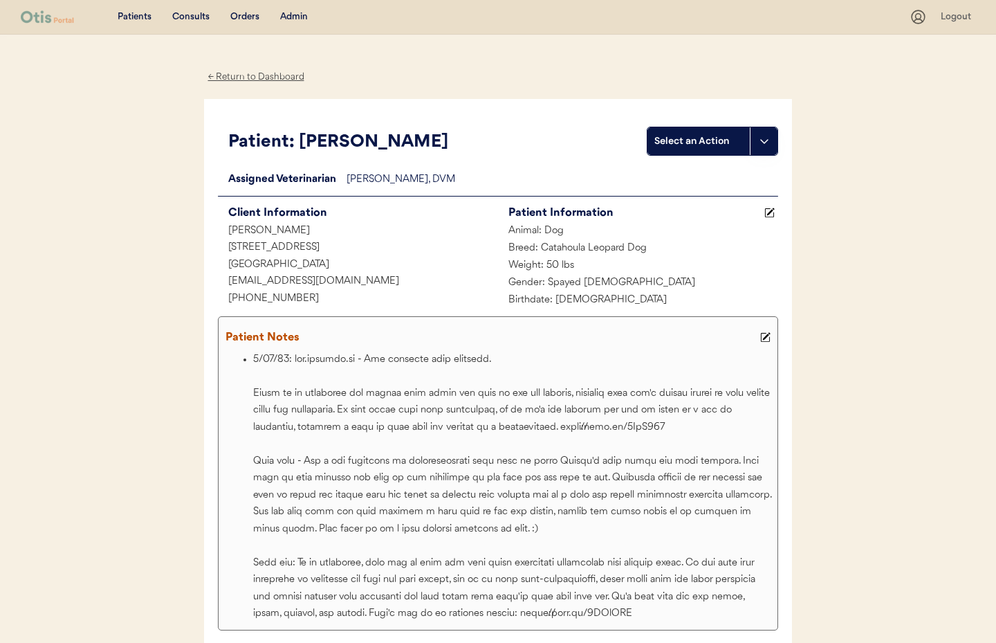
click at [256, 77] on div "← Return to Dashboard" at bounding box center [256, 77] width 104 height 16
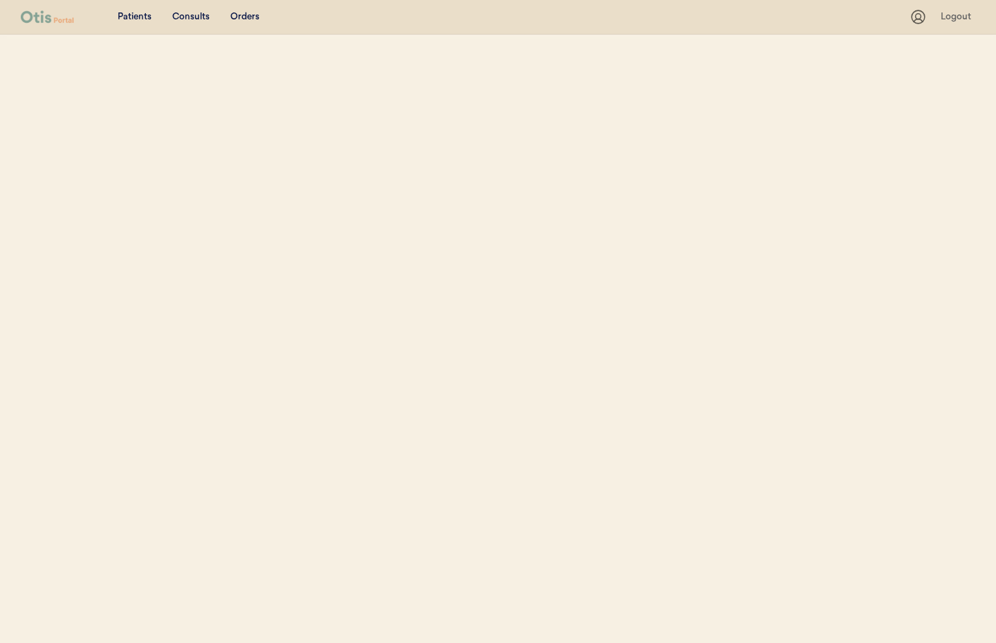
scroll to position [115, 0]
select select ""Phone Number""
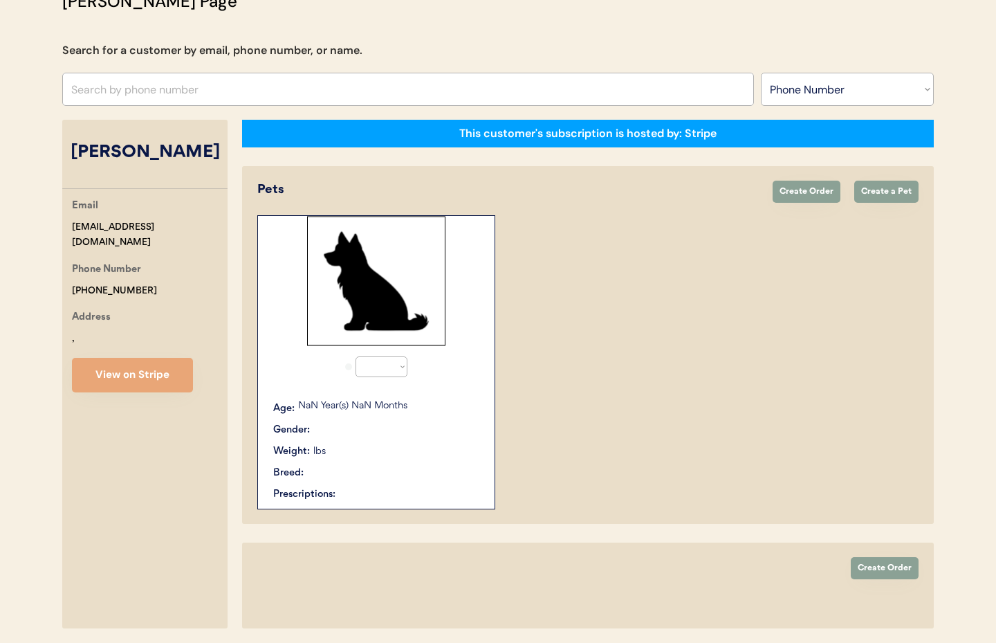
select select "true"
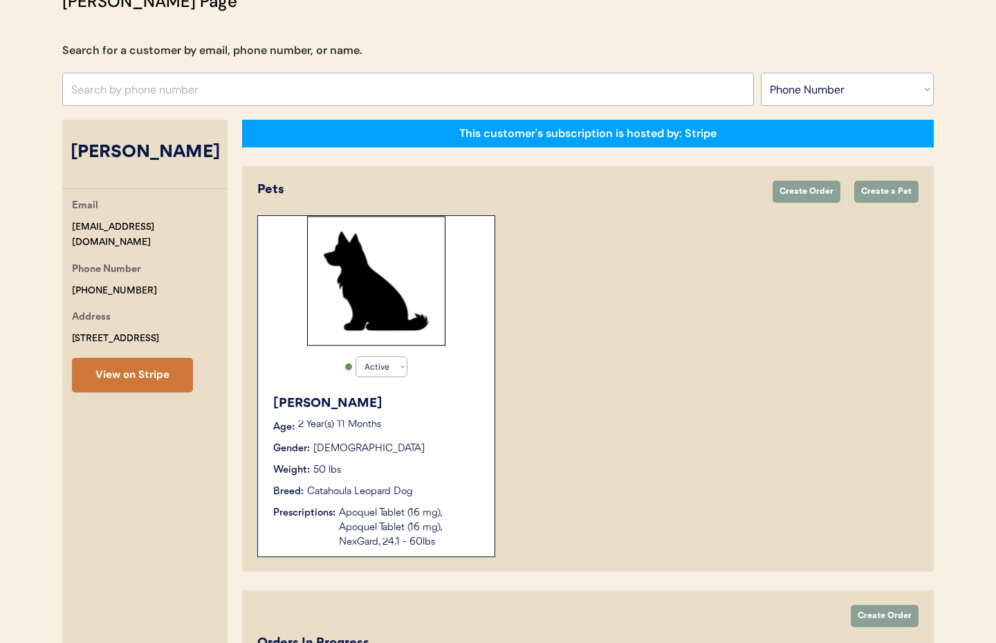
scroll to position [111, 0]
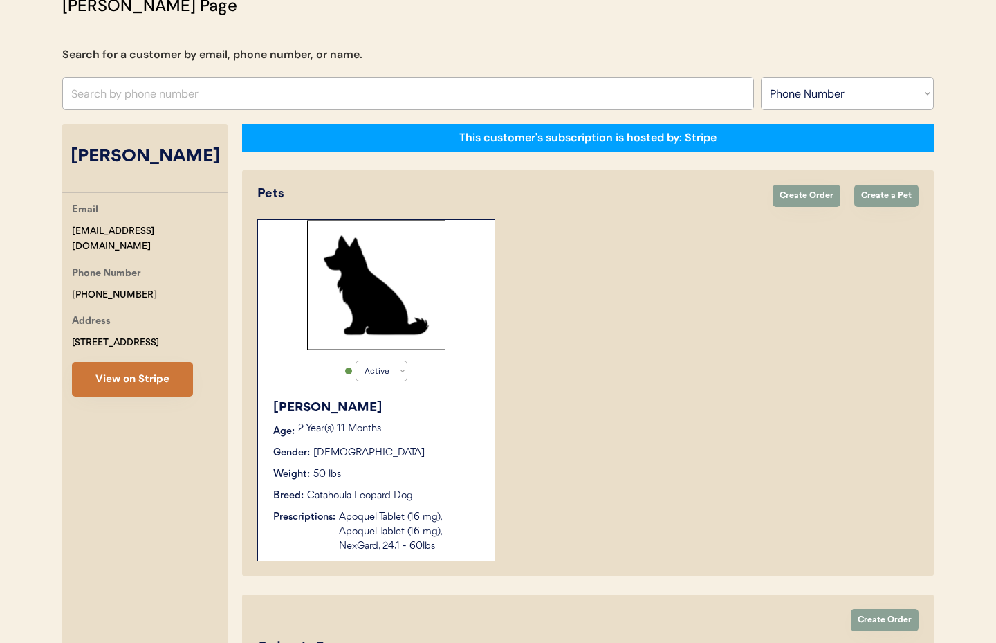
click at [145, 375] on button "View on Stripe" at bounding box center [132, 379] width 121 height 35
